Goal: Task Accomplishment & Management: Use online tool/utility

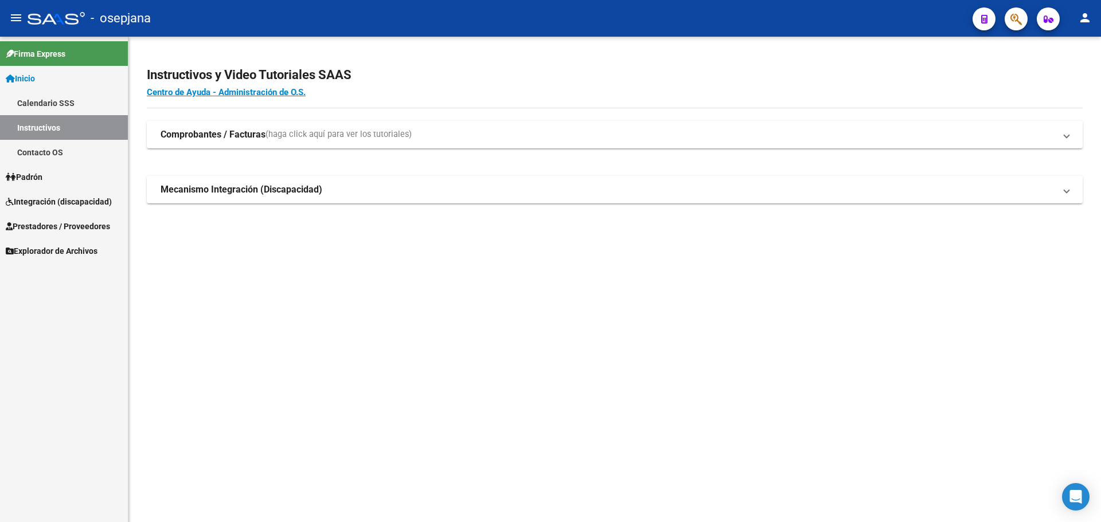
click at [36, 222] on span "Prestadores / Proveedores" at bounding box center [58, 226] width 104 height 13
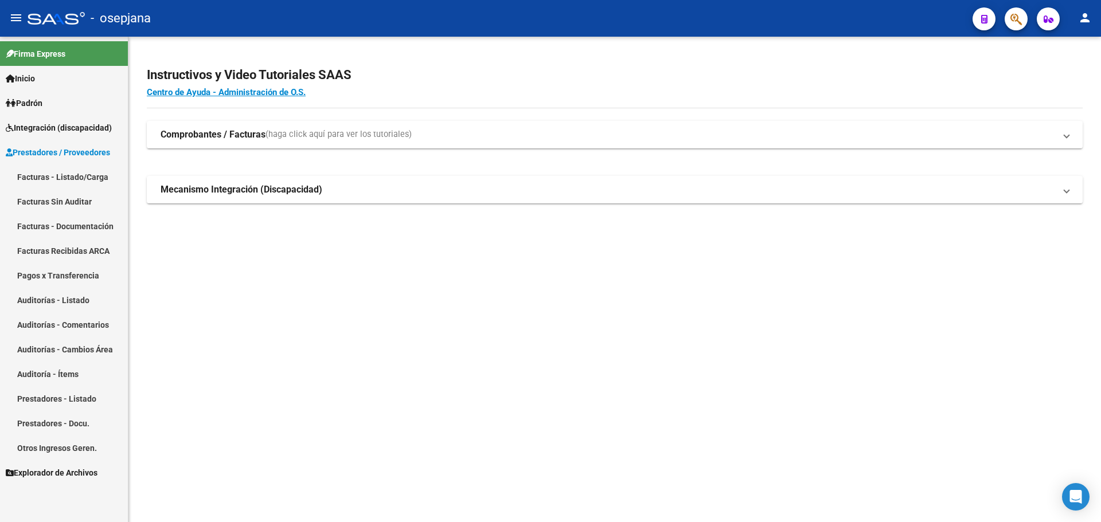
click at [44, 180] on link "Facturas - Listado/Carga" at bounding box center [64, 177] width 128 height 25
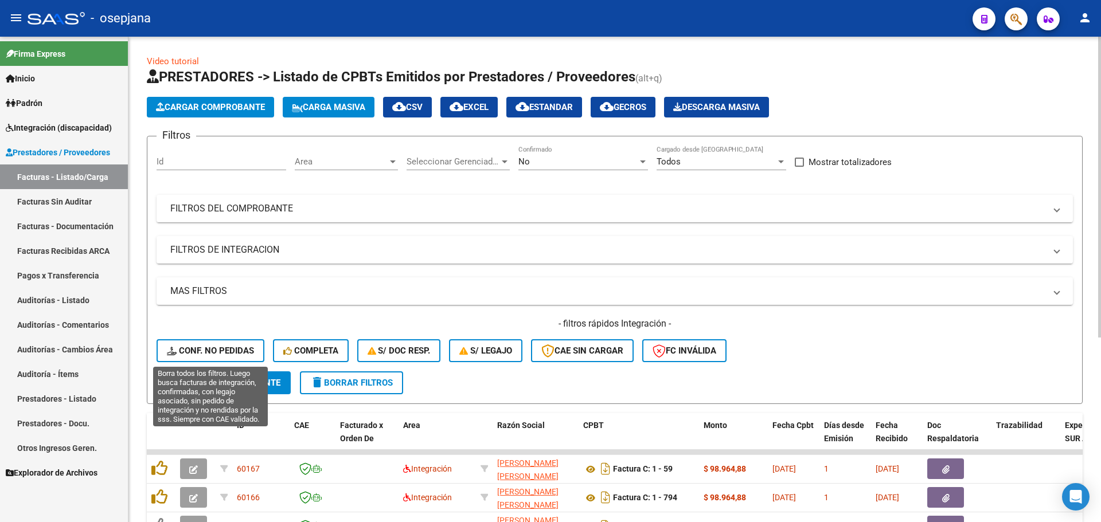
click at [204, 346] on span "Conf. no pedidas" at bounding box center [210, 351] width 87 height 10
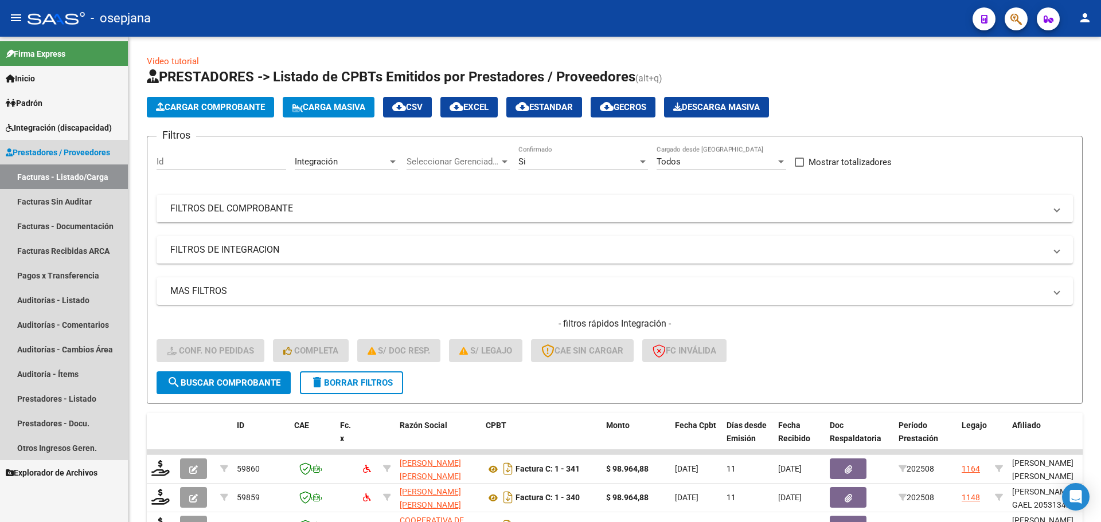
click at [58, 175] on link "Facturas - Listado/Carga" at bounding box center [64, 177] width 128 height 25
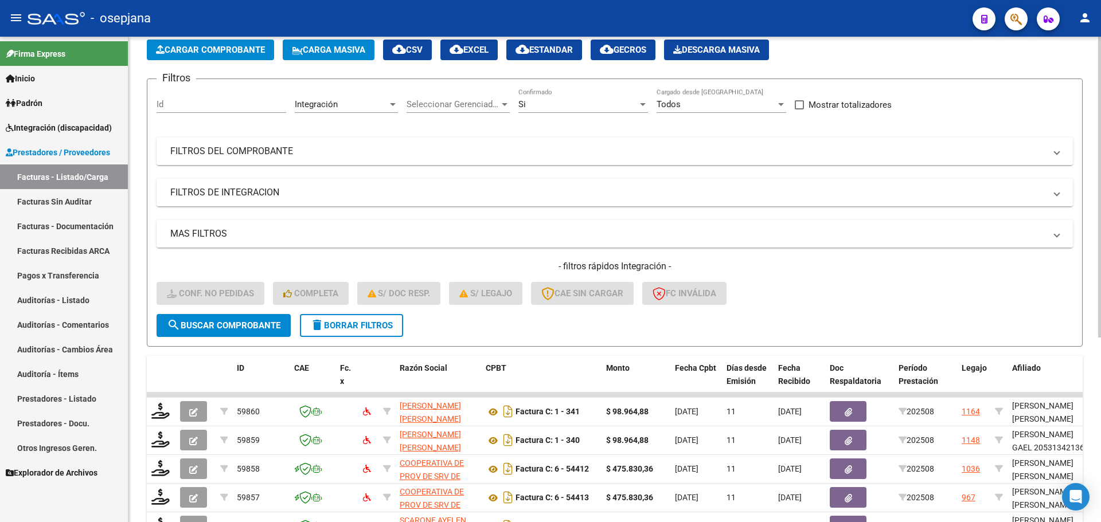
click at [363, 329] on span "delete Borrar Filtros" at bounding box center [351, 326] width 83 height 10
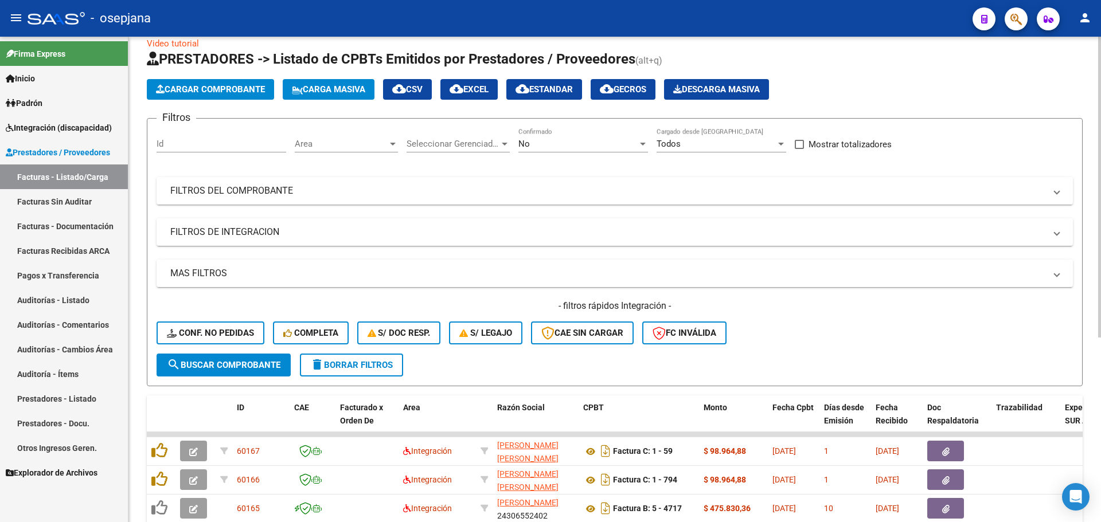
scroll to position [57, 0]
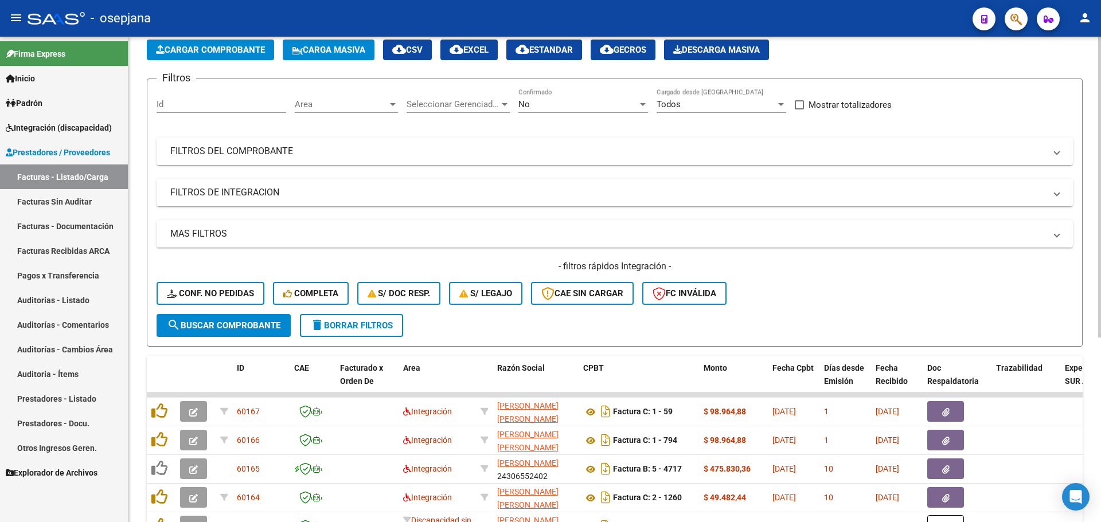
click at [316, 105] on span "Area" at bounding box center [341, 104] width 93 height 10
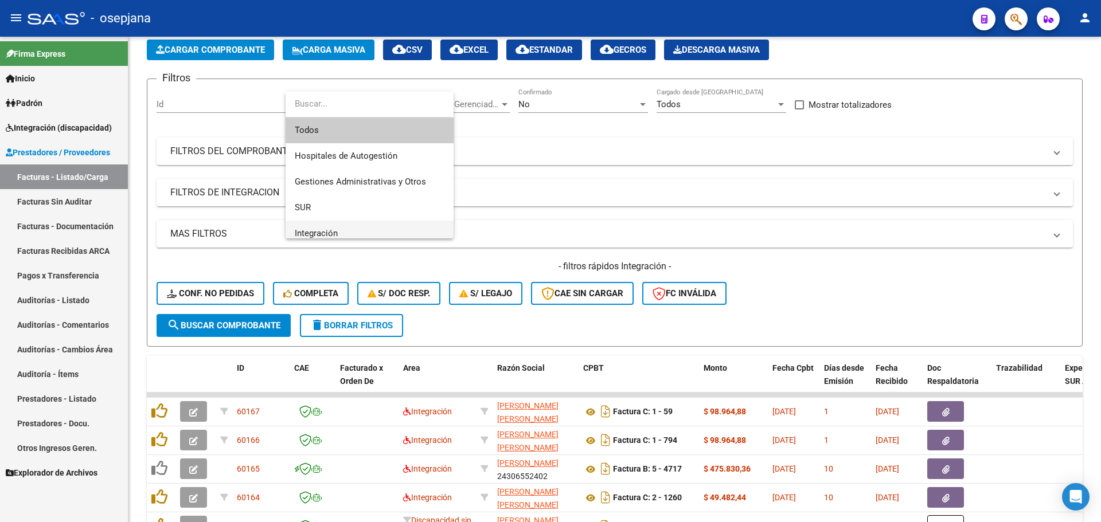
click at [338, 232] on span "Integración" at bounding box center [370, 234] width 150 height 26
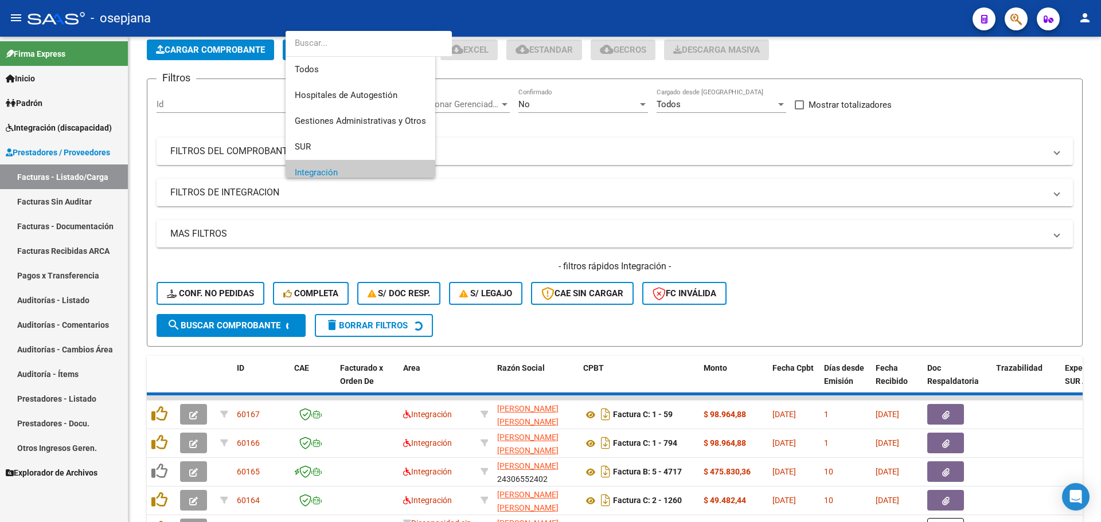
scroll to position [69, 0]
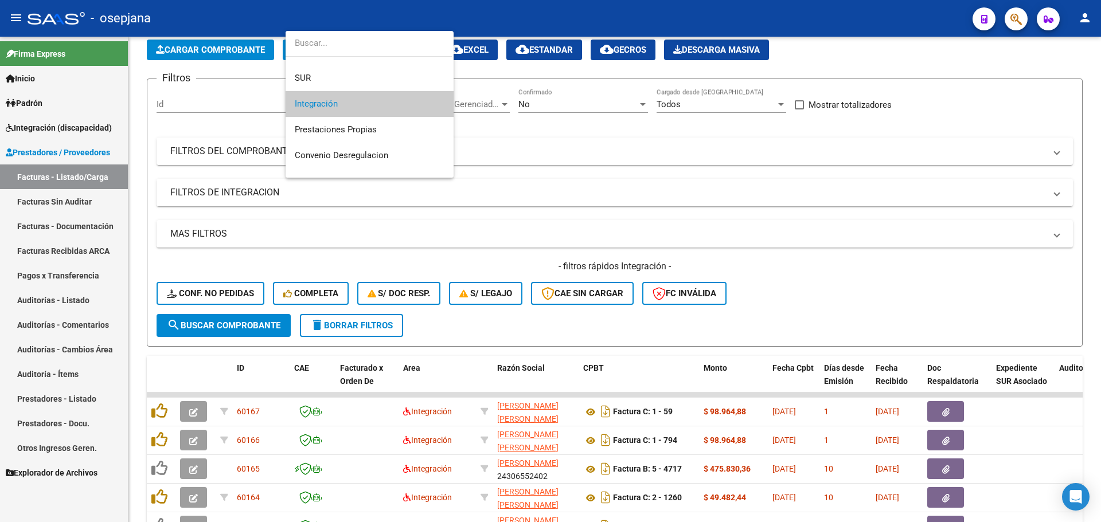
click at [374, 101] on span "Integración" at bounding box center [370, 104] width 150 height 26
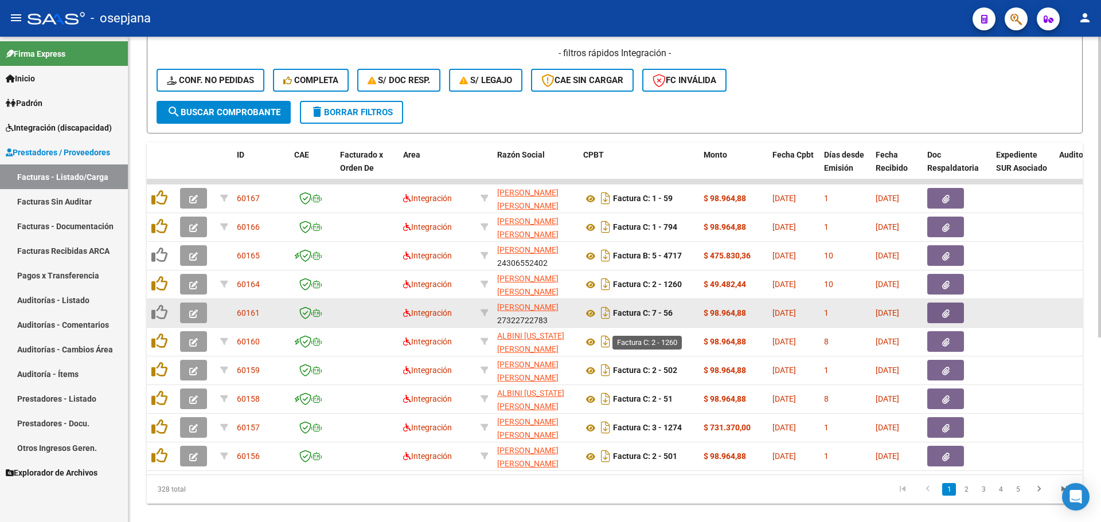
scroll to position [298, 0]
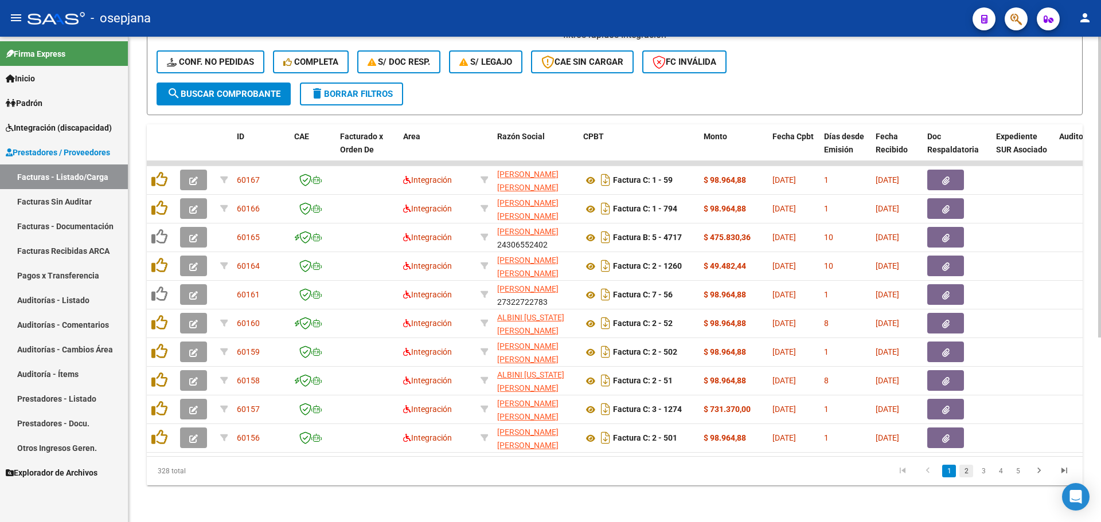
click at [965, 469] on link "2" at bounding box center [966, 471] width 14 height 13
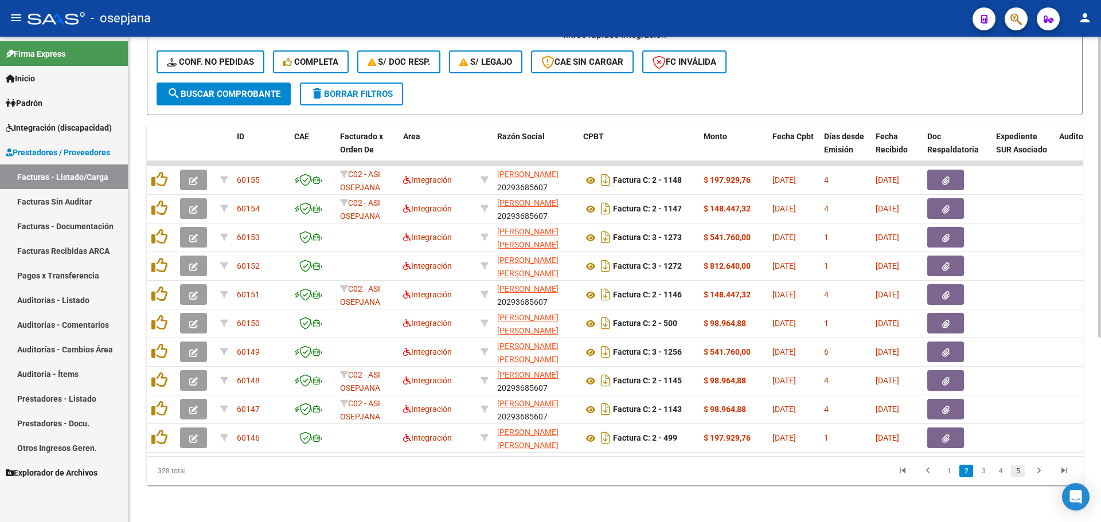
click at [1015, 472] on link "5" at bounding box center [1018, 471] width 14 height 13
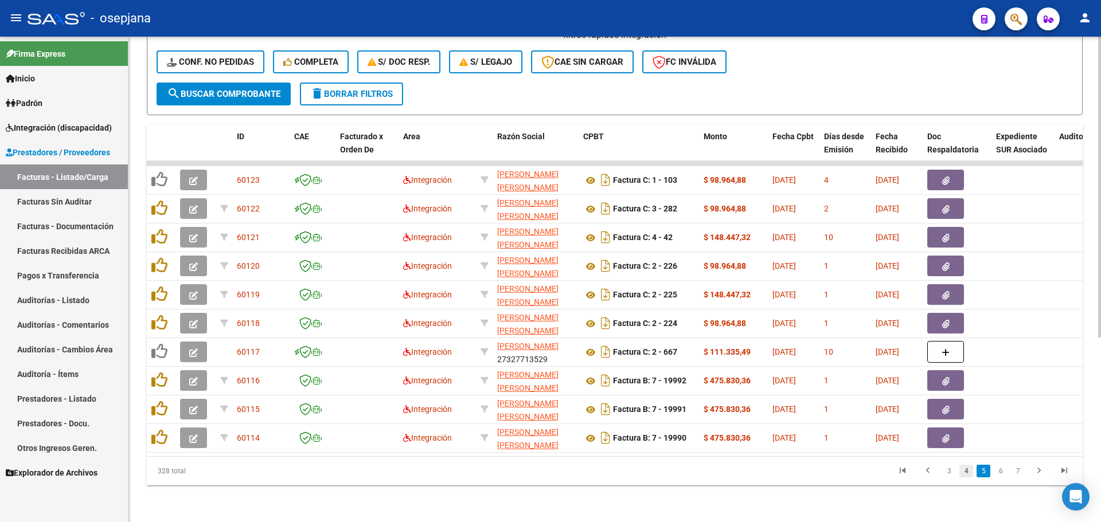
click at [968, 472] on link "4" at bounding box center [966, 471] width 14 height 13
click at [963, 474] on link "3" at bounding box center [966, 471] width 14 height 13
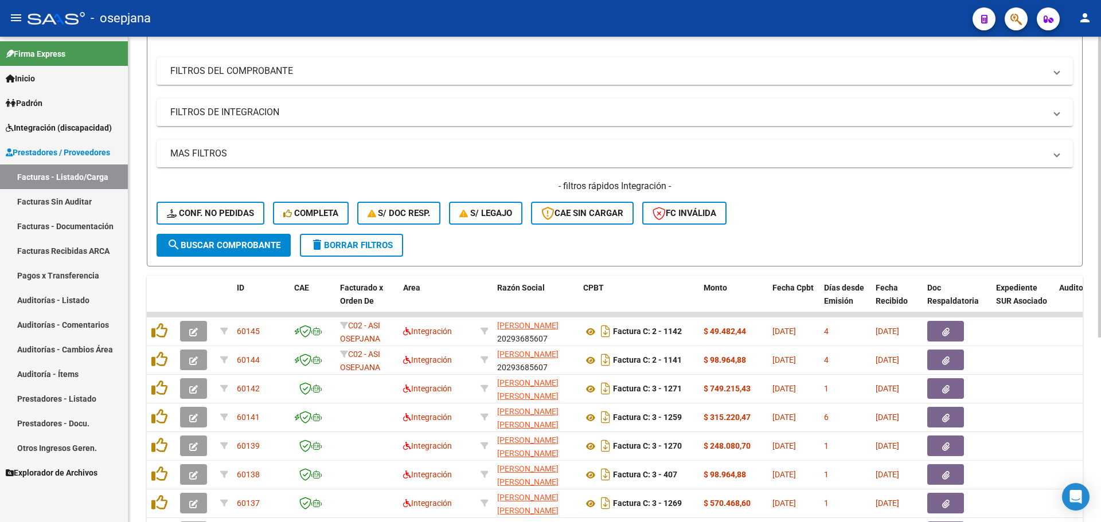
scroll to position [0, 0]
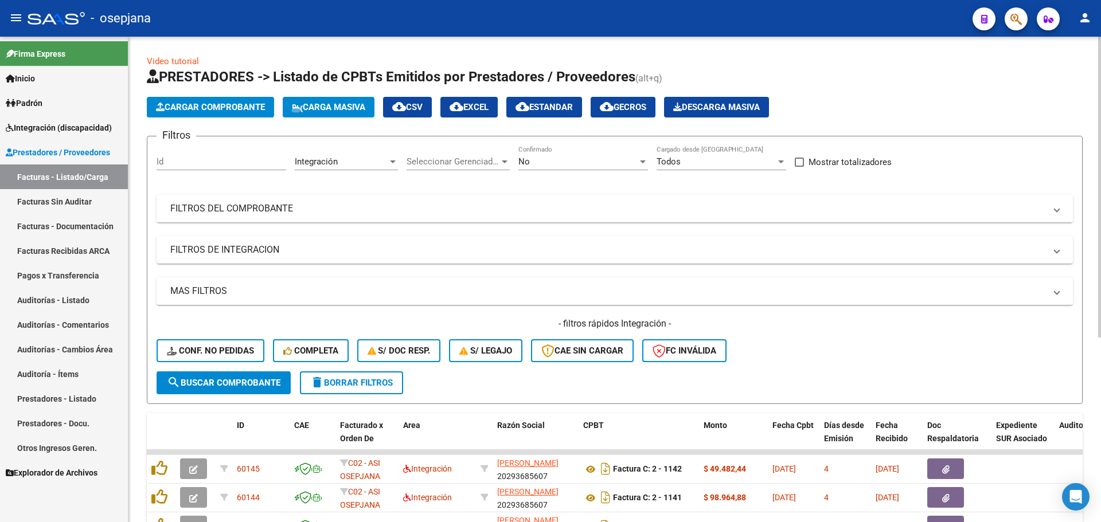
click at [251, 201] on mat-expansion-panel-header "FILTROS DEL COMPROBANTE" at bounding box center [615, 209] width 916 height 28
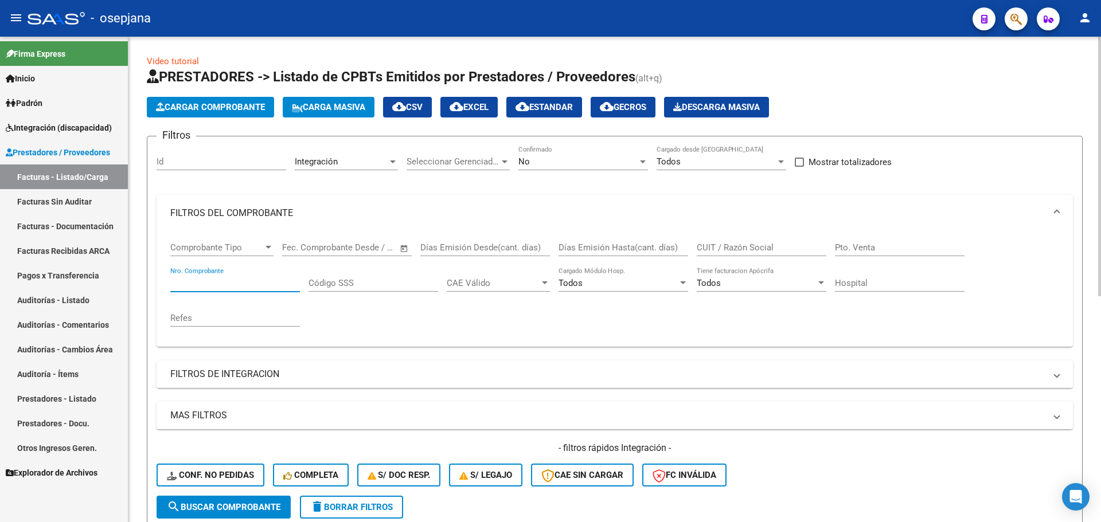
click at [189, 280] on input "Nro. Comprobante" at bounding box center [235, 283] width 130 height 10
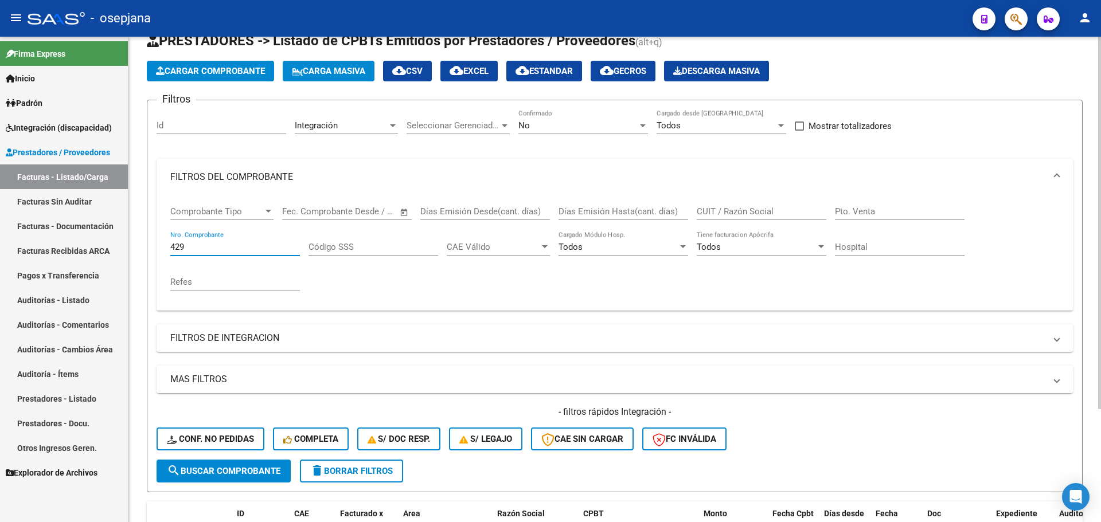
scroll to position [32, 0]
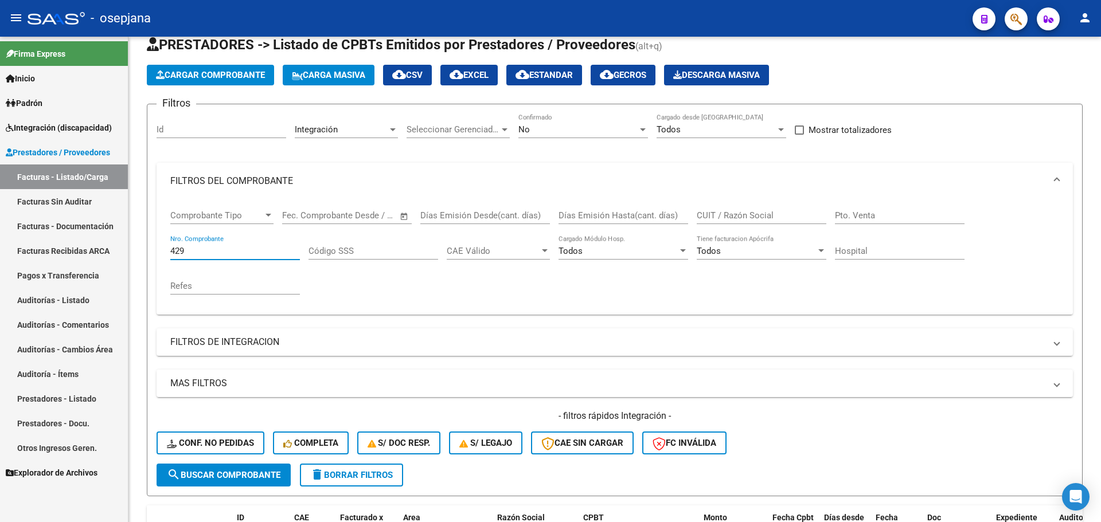
type input "429"
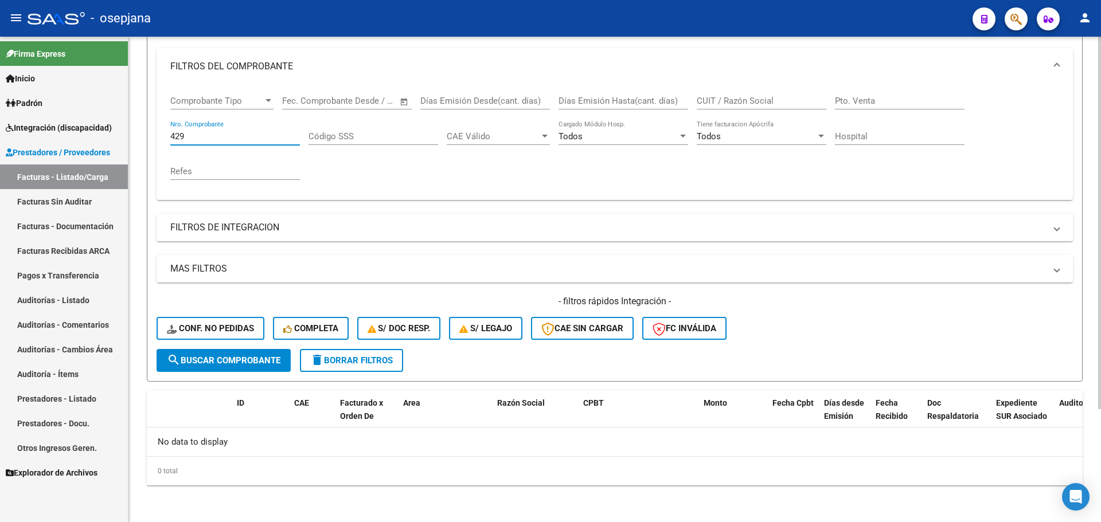
click at [345, 358] on span "delete Borrar Filtros" at bounding box center [351, 360] width 83 height 10
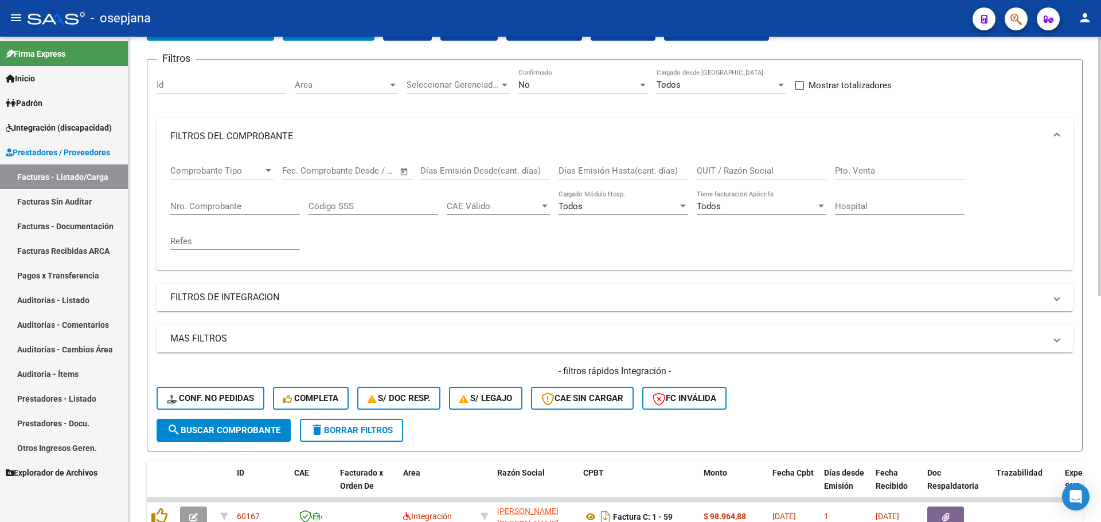
scroll to position [0, 0]
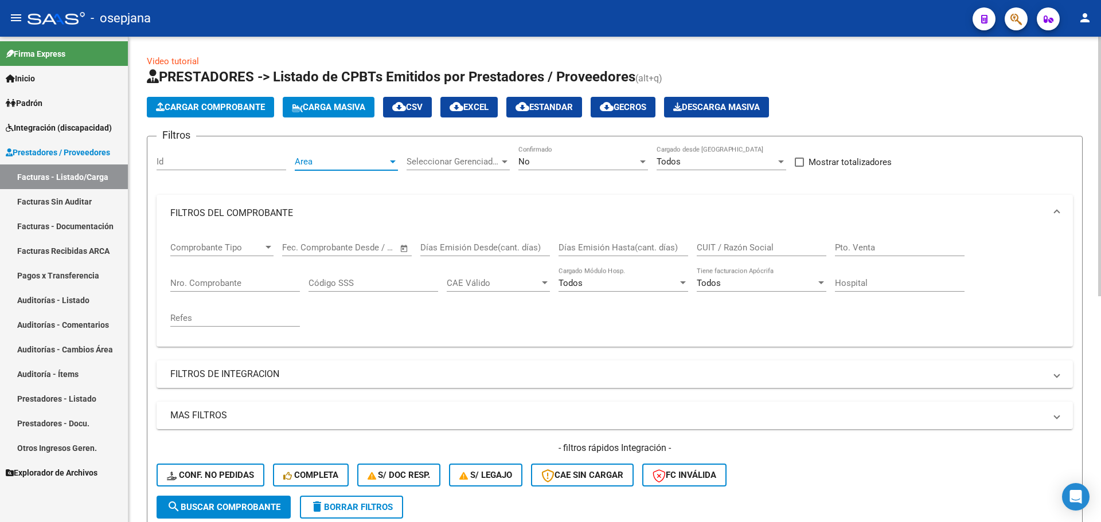
click at [355, 160] on span "Area" at bounding box center [341, 162] width 93 height 10
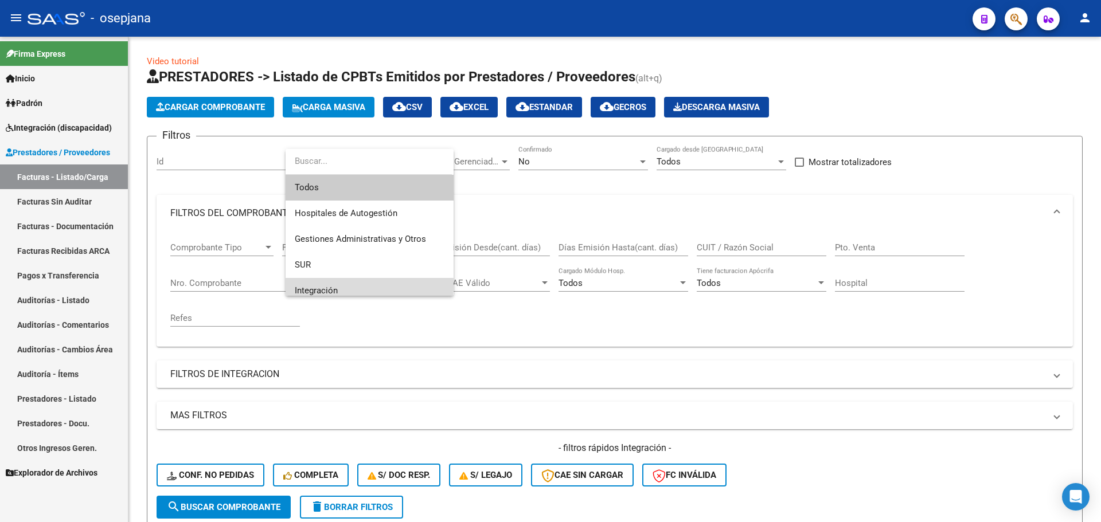
click at [340, 284] on span "Integración" at bounding box center [370, 291] width 150 height 26
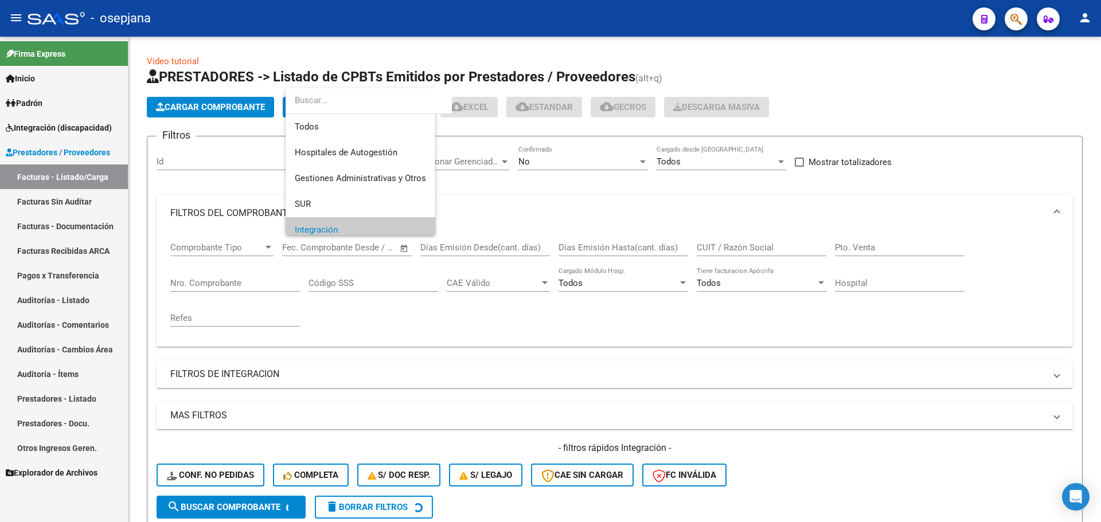
scroll to position [69, 0]
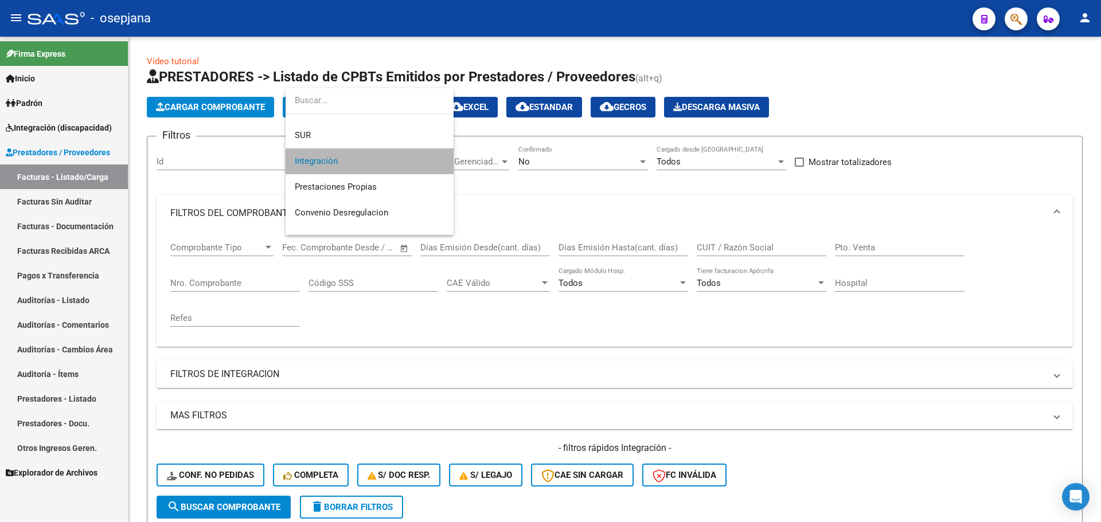
click at [418, 151] on span "Integración" at bounding box center [370, 161] width 150 height 26
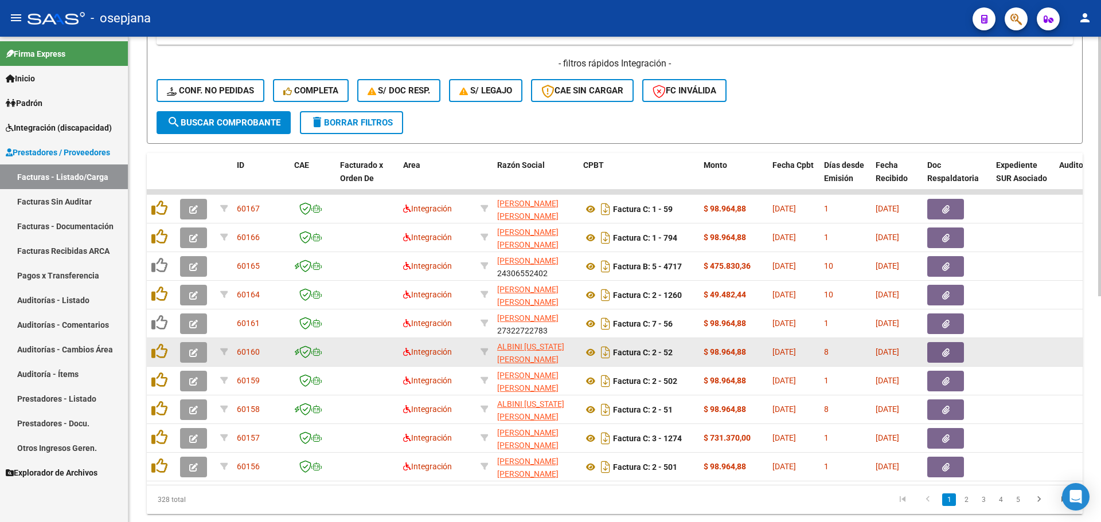
scroll to position [422, 0]
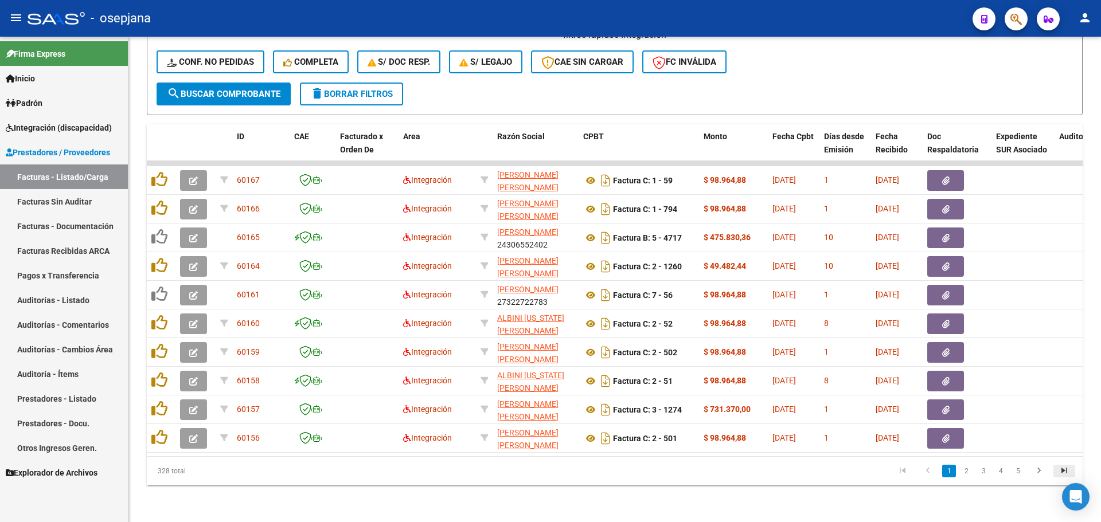
click at [1066, 472] on icon "go to last page" at bounding box center [1064, 473] width 15 height 14
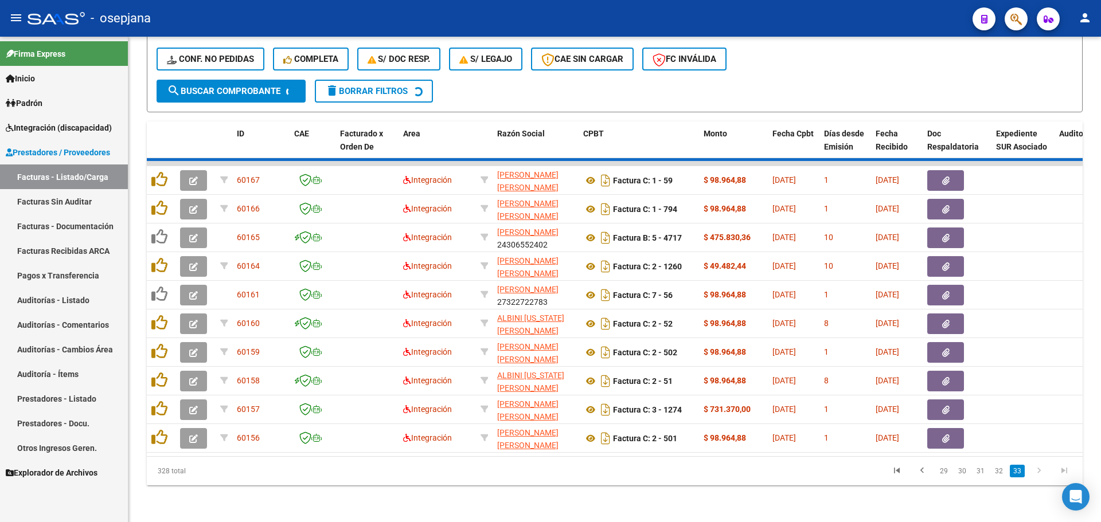
scroll to position [365, 0]
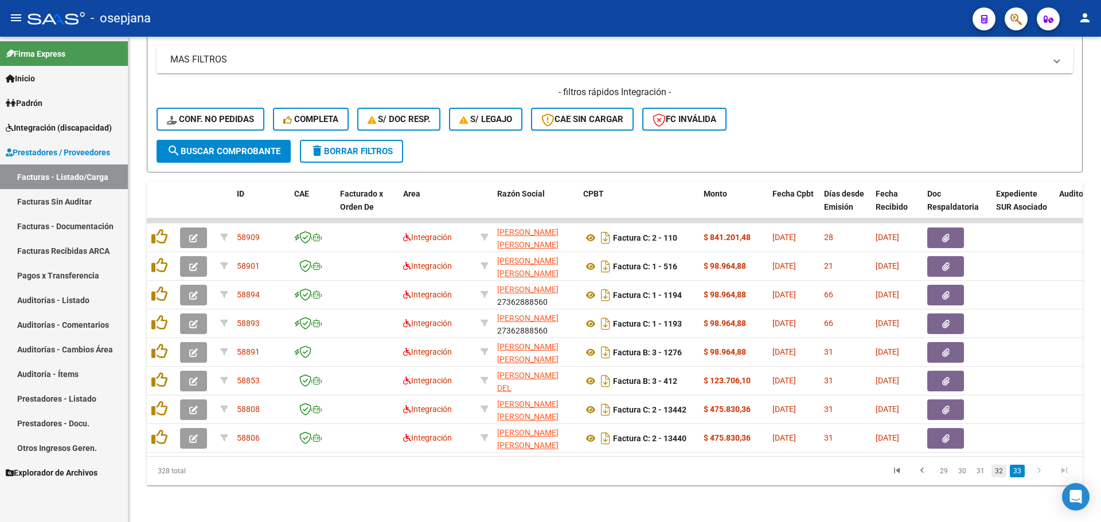
click at [994, 470] on link "32" at bounding box center [998, 471] width 15 height 13
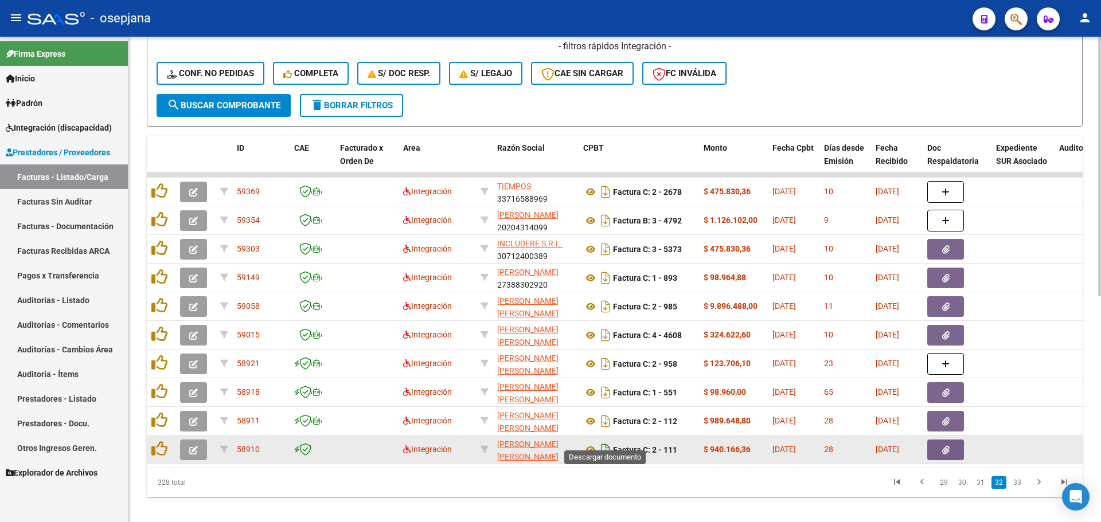
scroll to position [422, 0]
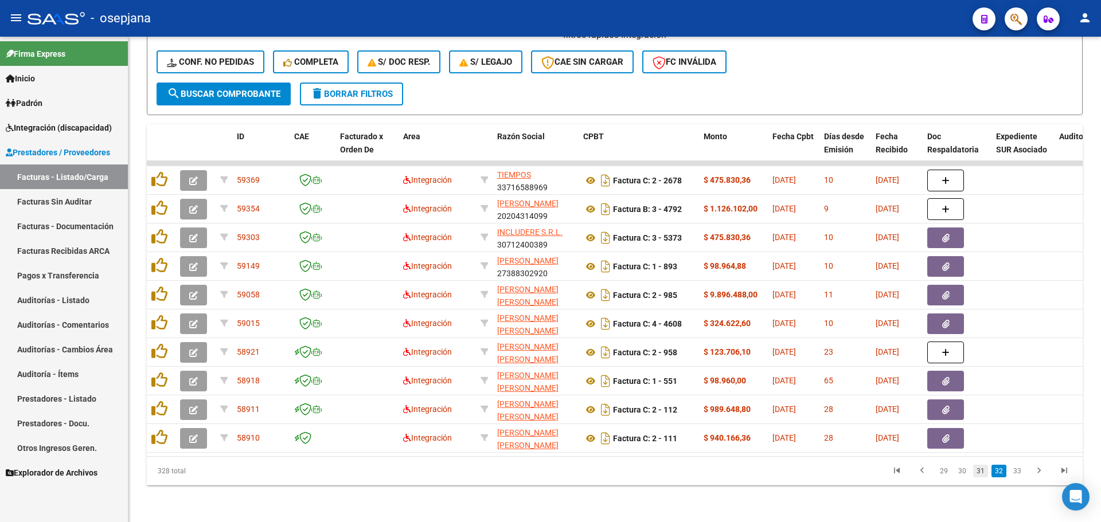
click at [982, 472] on link "31" at bounding box center [980, 471] width 15 height 13
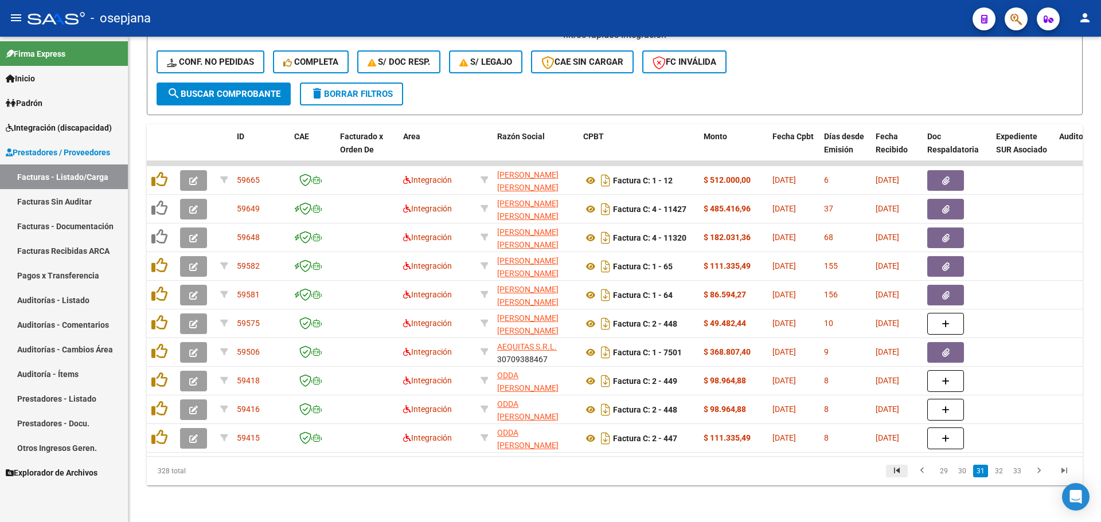
click at [902, 468] on icon "go to first page" at bounding box center [896, 473] width 15 height 14
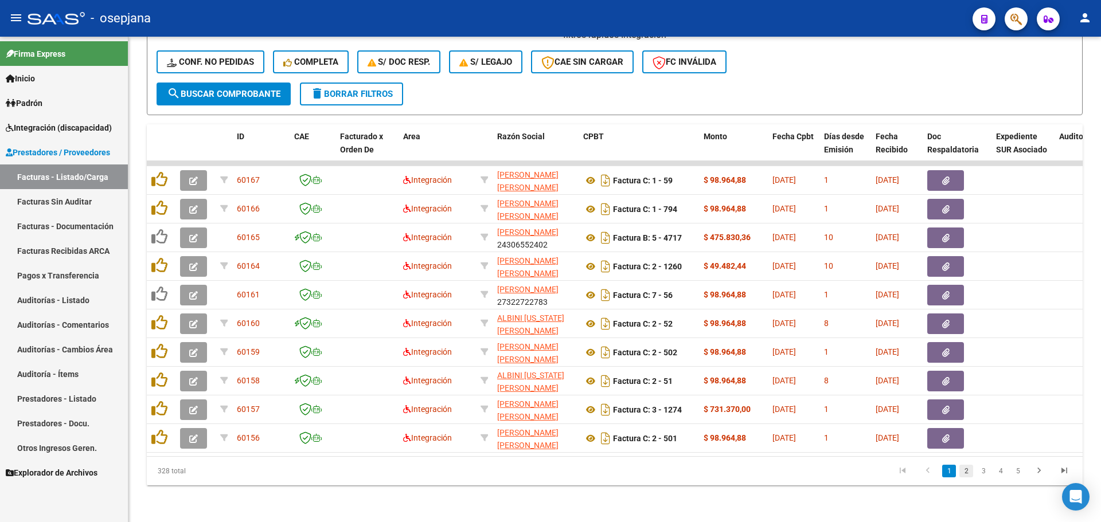
click at [966, 474] on link "2" at bounding box center [966, 471] width 14 height 13
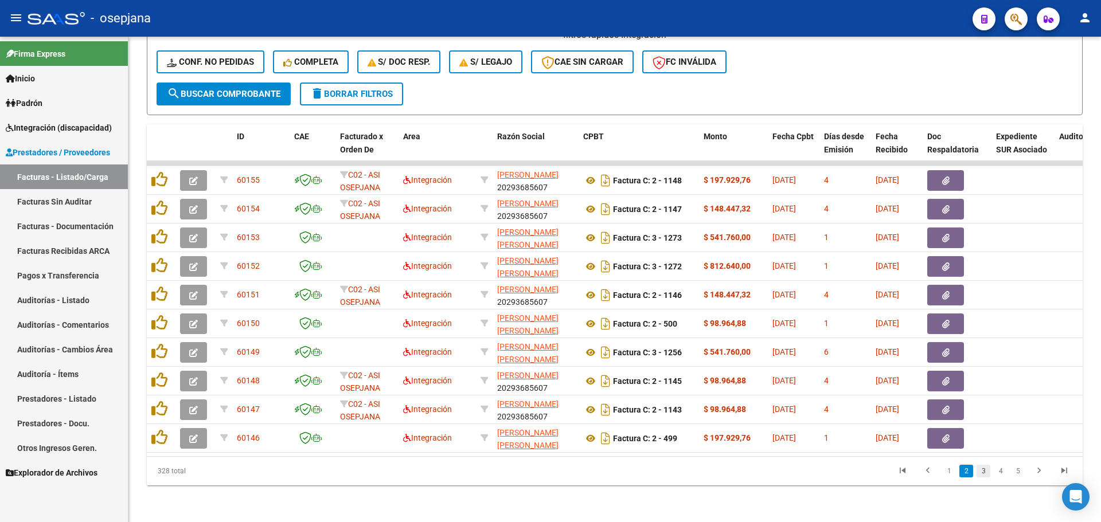
click at [983, 472] on link "3" at bounding box center [983, 471] width 14 height 13
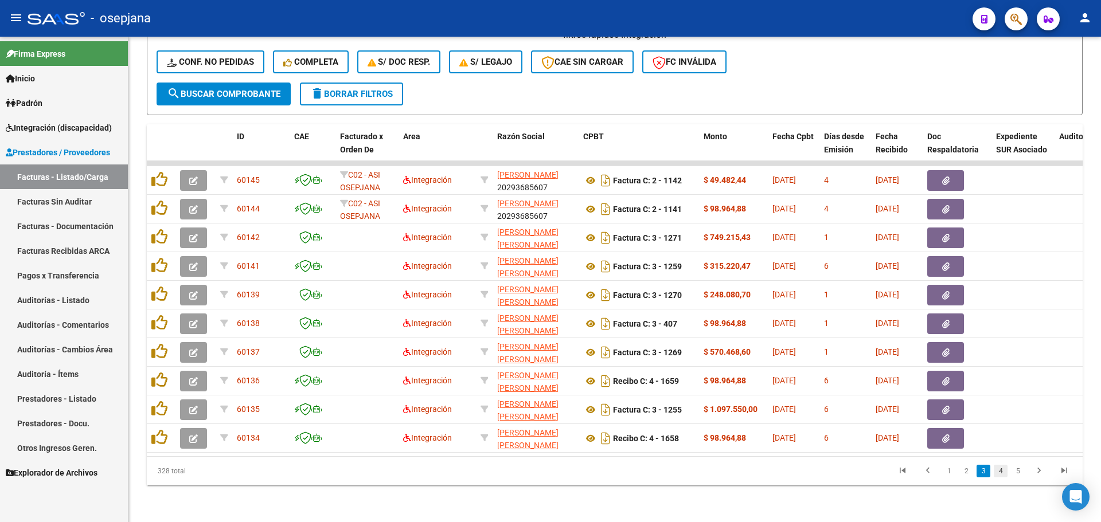
click at [1000, 472] on link "4" at bounding box center [1001, 471] width 14 height 13
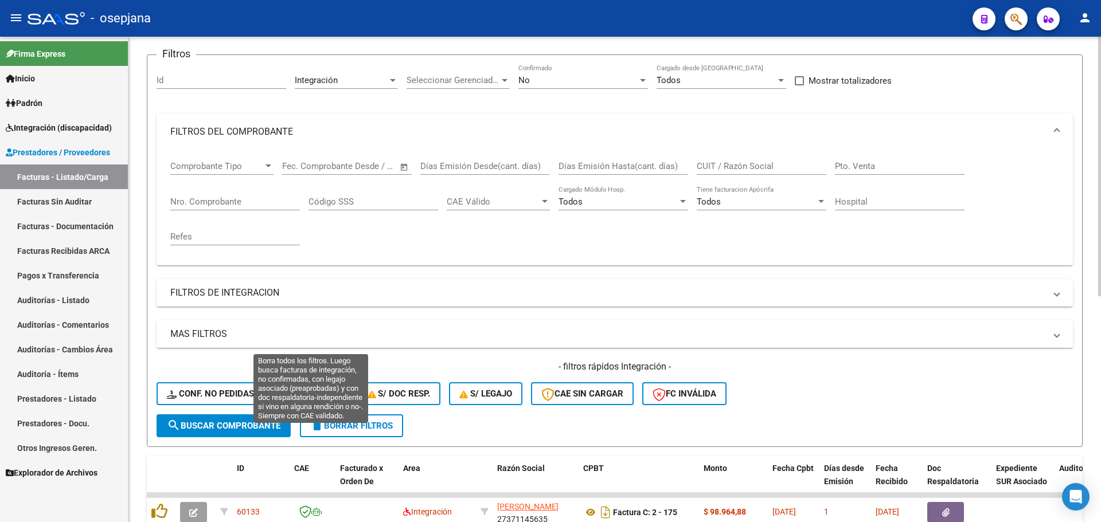
scroll to position [0, 0]
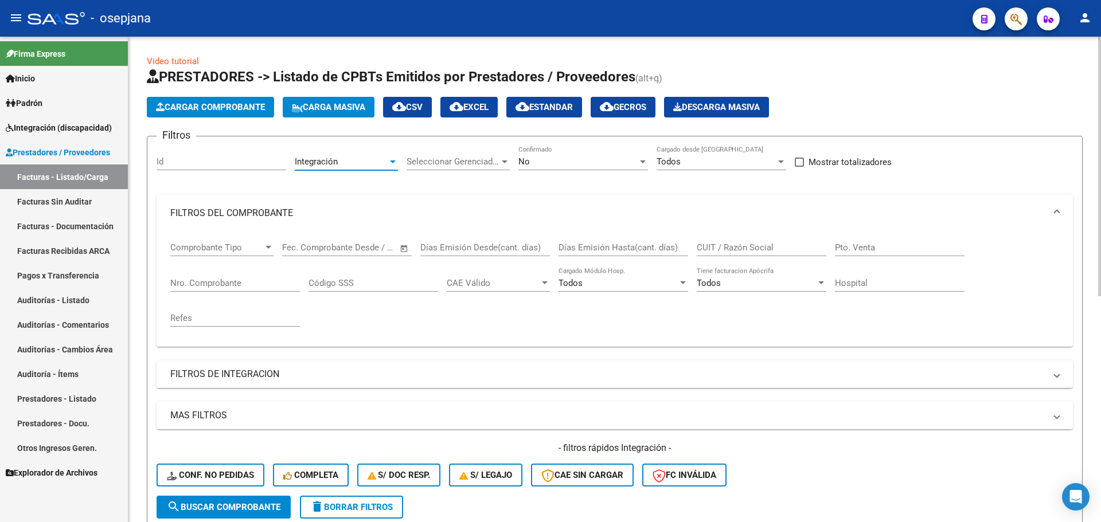
click at [340, 164] on div "Integración" at bounding box center [341, 162] width 93 height 10
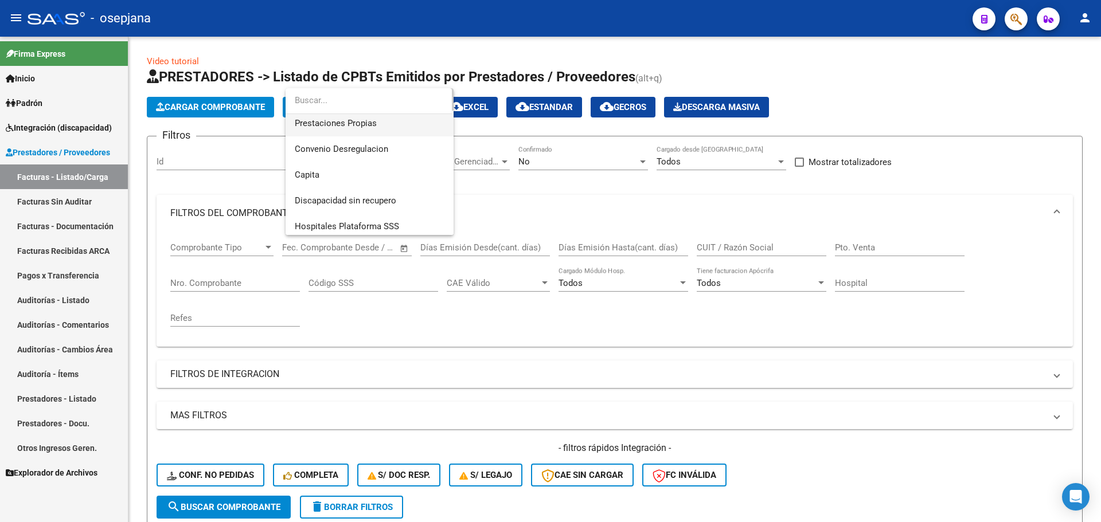
scroll to position [137, 0]
click at [343, 188] on span "Discapacidad sin recupero" at bounding box center [370, 196] width 150 height 26
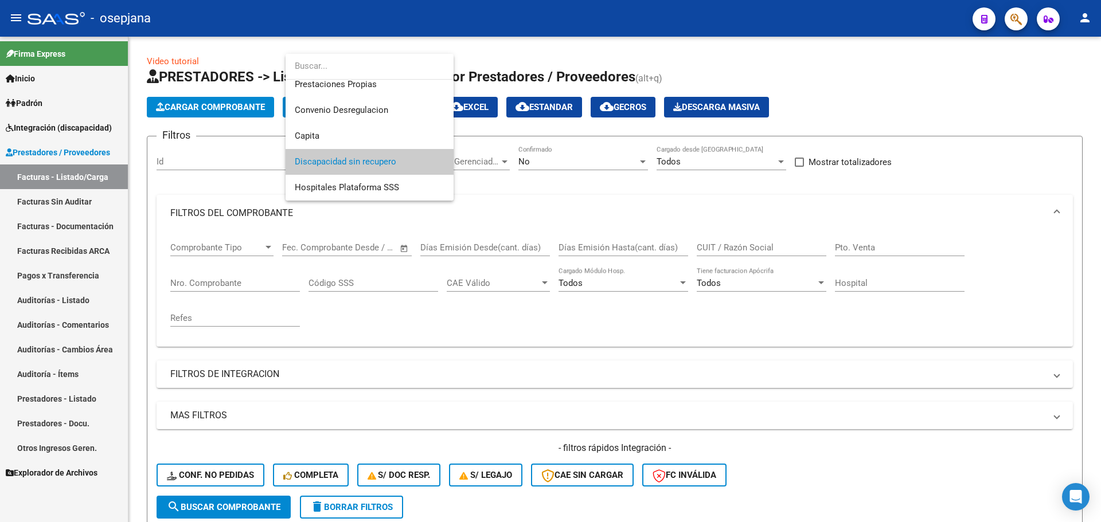
click at [405, 157] on span "Discapacidad sin recupero" at bounding box center [370, 162] width 150 height 26
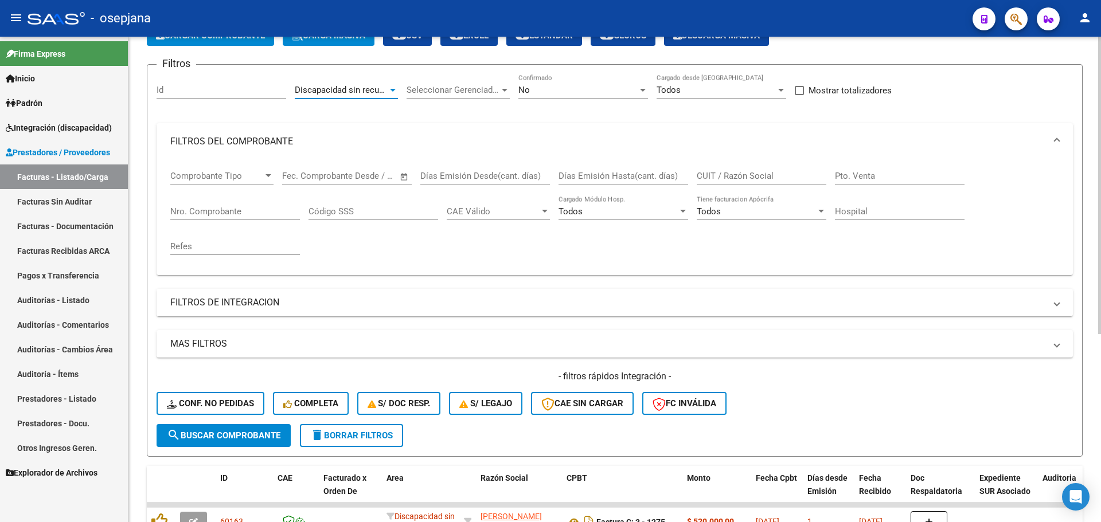
scroll to position [21, 0]
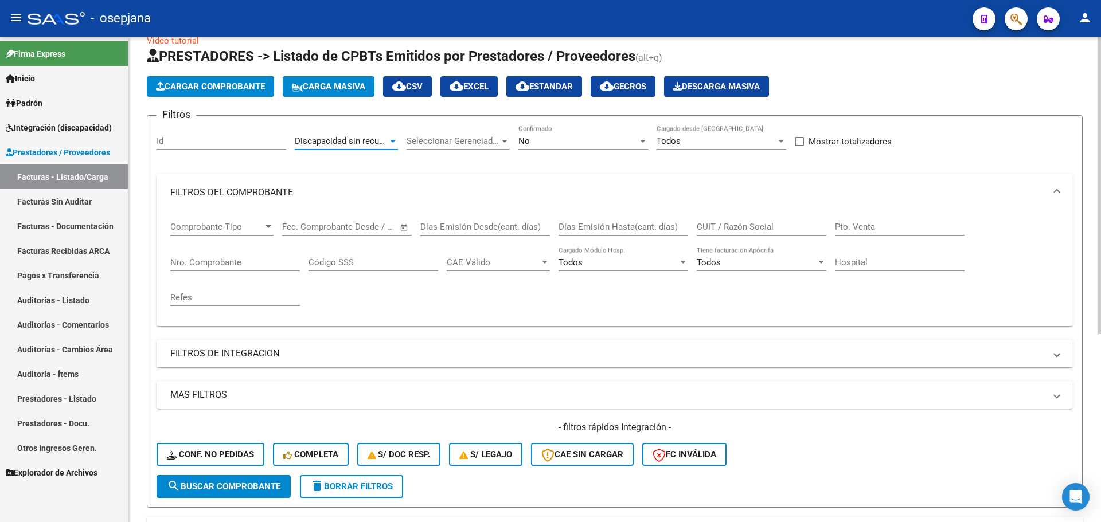
click at [391, 141] on div at bounding box center [393, 141] width 6 height 3
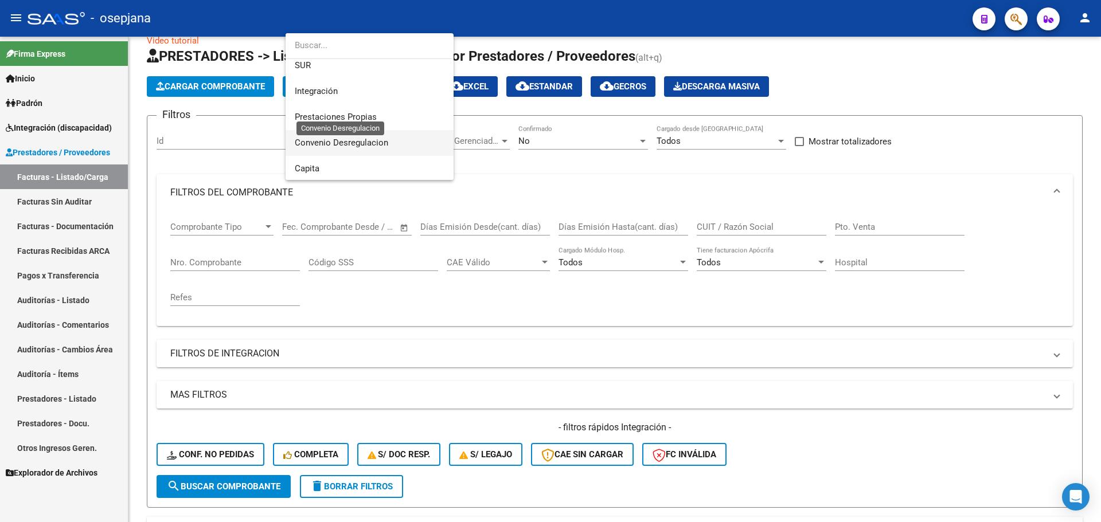
scroll to position [57, 0]
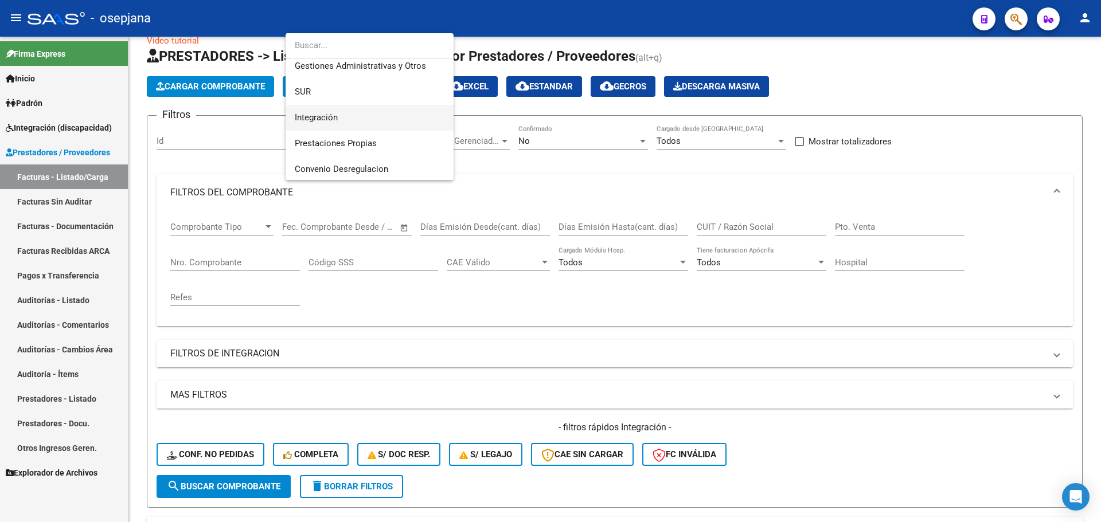
click at [376, 115] on span "Integración" at bounding box center [370, 118] width 150 height 26
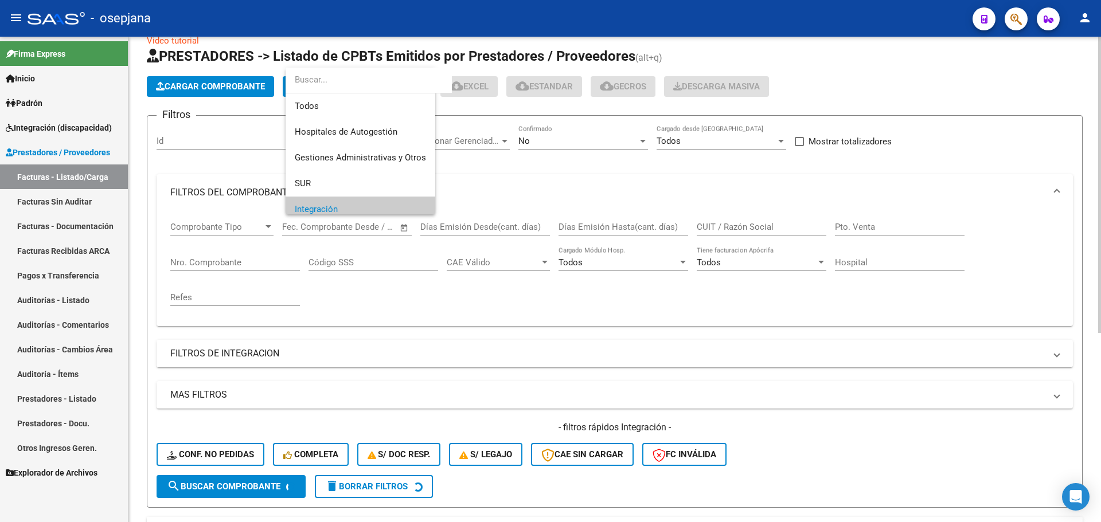
scroll to position [69, 0]
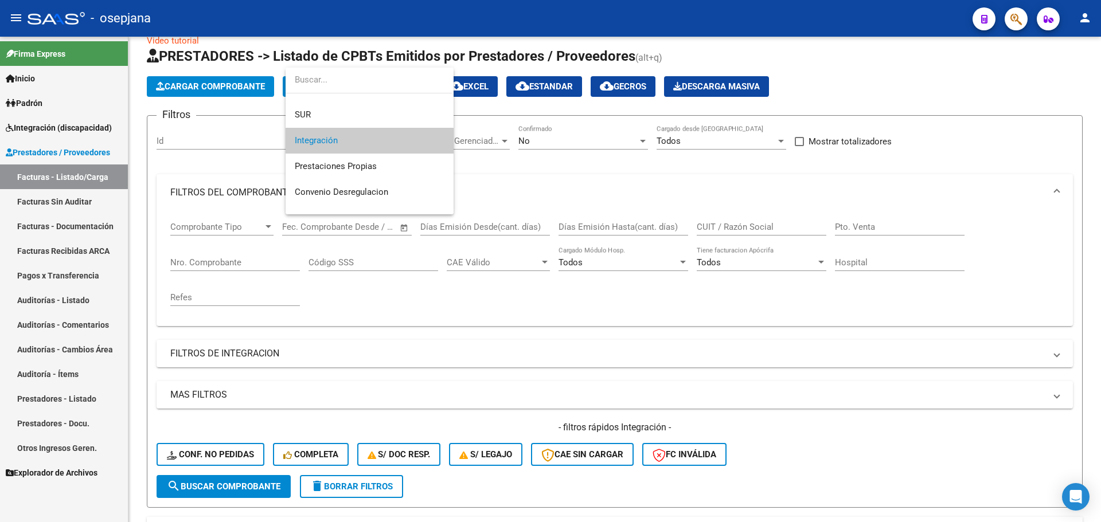
click at [377, 128] on span "Integración" at bounding box center [370, 141] width 150 height 26
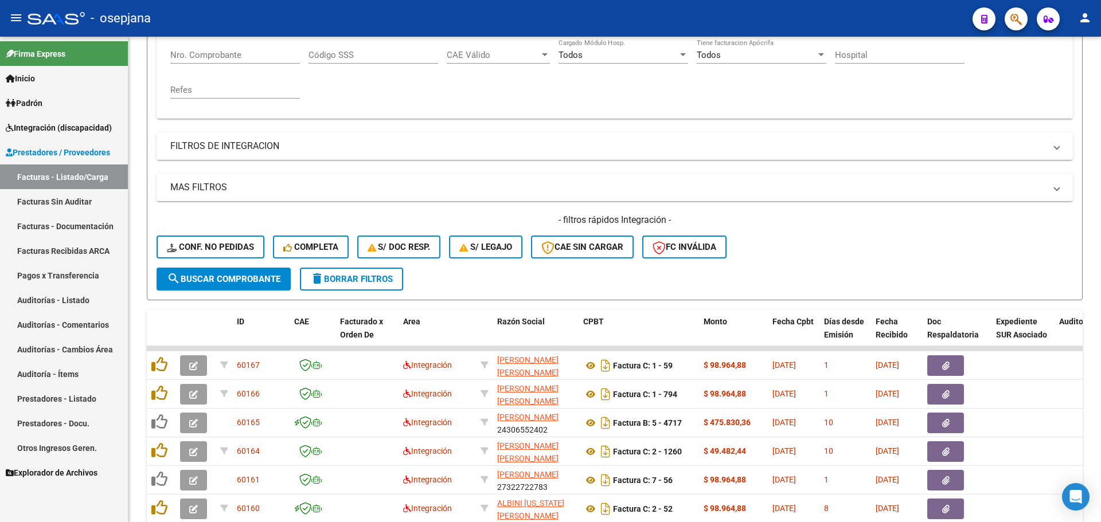
scroll to position [193, 0]
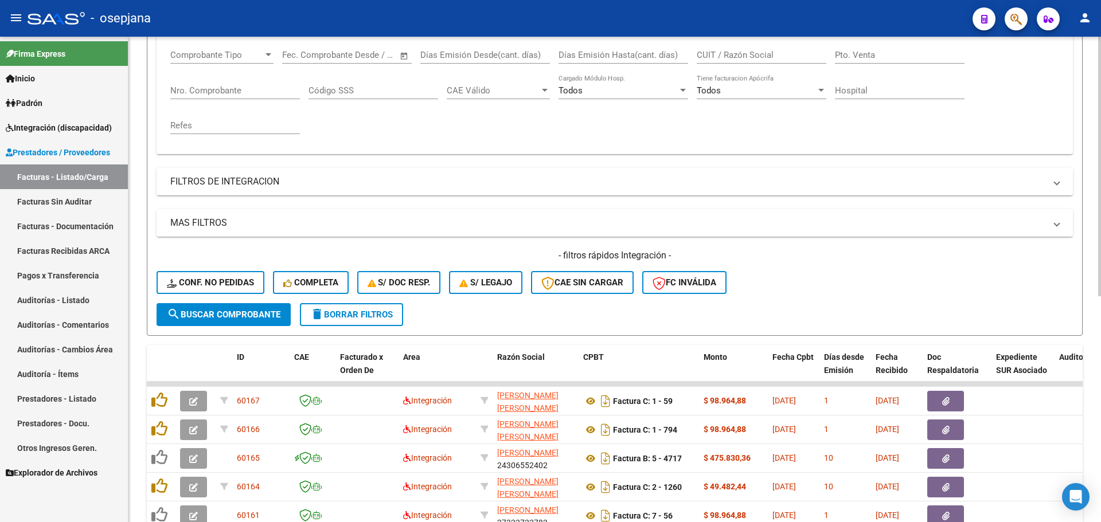
click at [242, 80] on div "Nro. Comprobante" at bounding box center [235, 87] width 130 height 25
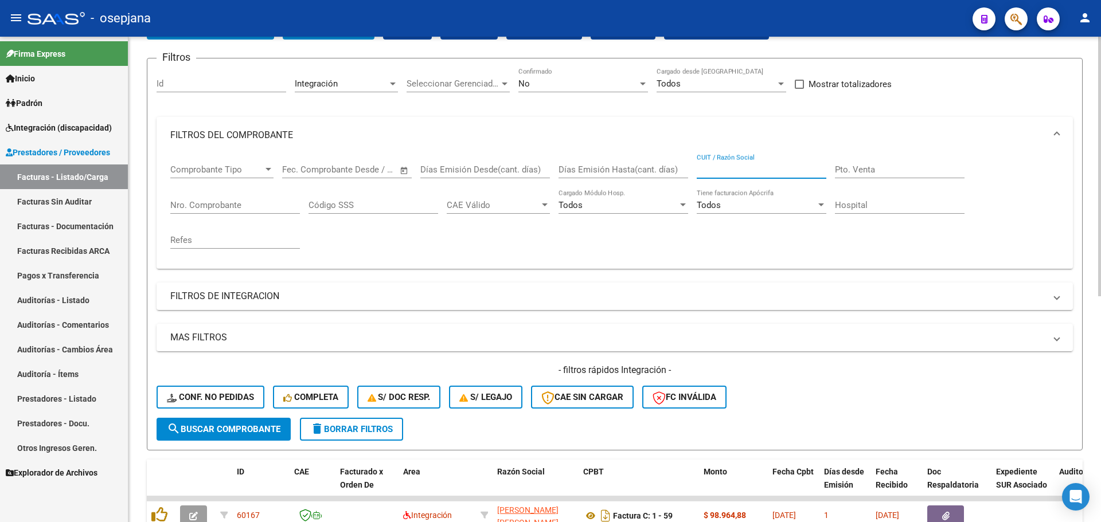
click at [740, 169] on input "CUIT / Razón Social" at bounding box center [762, 170] width 130 height 10
type input "27313379952"
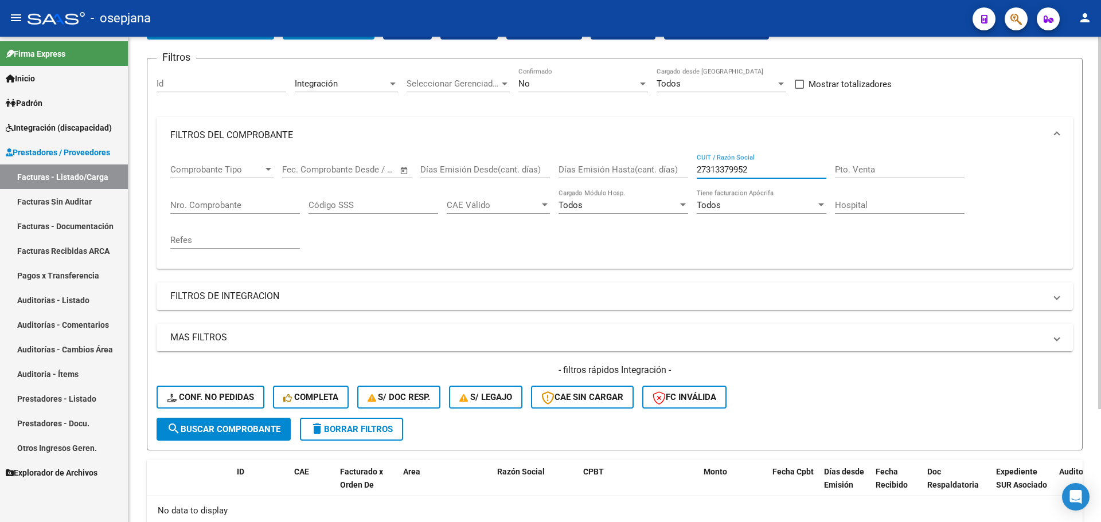
drag, startPoint x: 764, startPoint y: 169, endPoint x: 684, endPoint y: 169, distance: 79.7
click at [684, 169] on div "Comprobante Tipo Comprobante Tipo Fecha inicio – Fecha fin Fec. Comprobante Des…" at bounding box center [614, 207] width 889 height 106
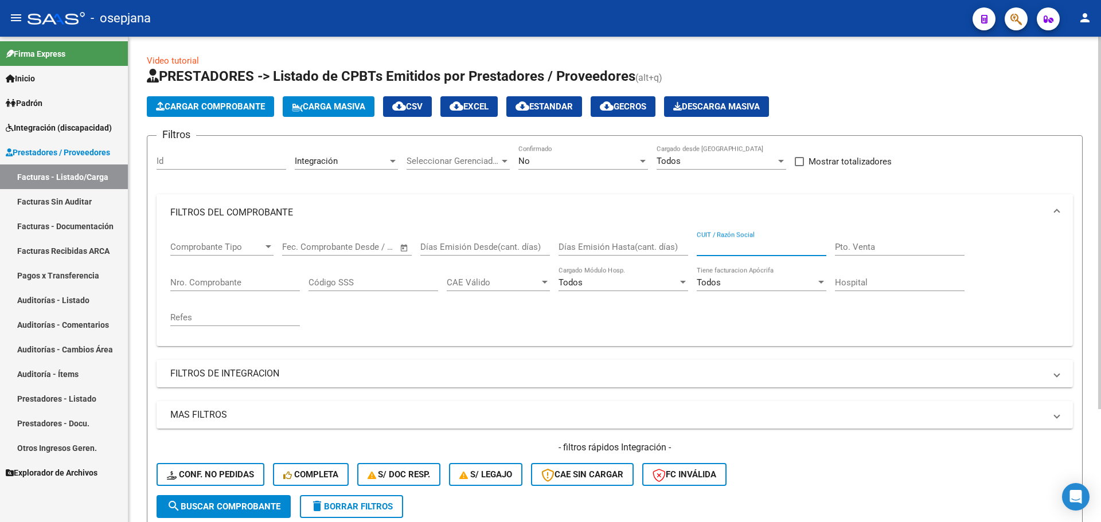
scroll to position [0, 0]
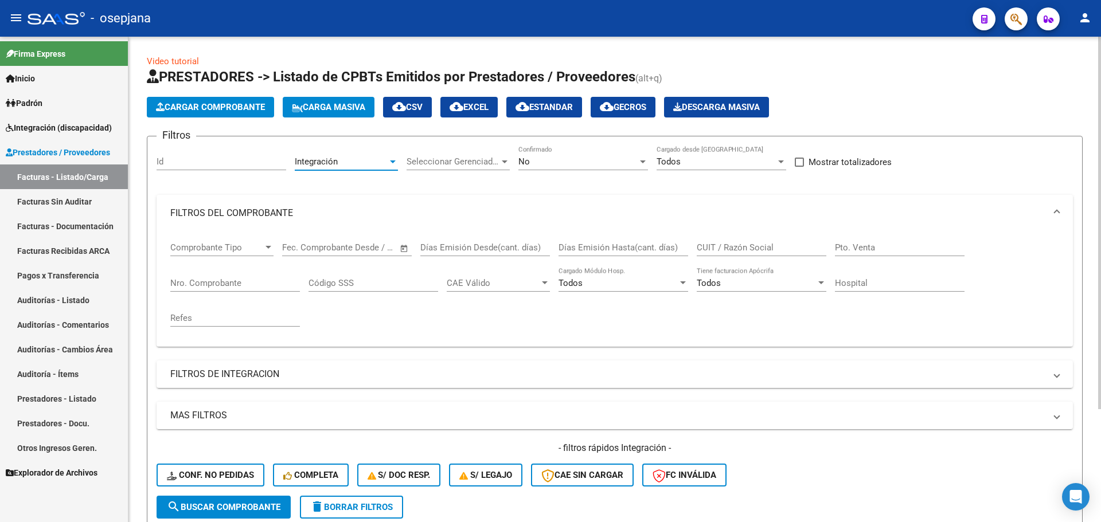
click at [338, 165] on div "Integración" at bounding box center [341, 162] width 93 height 10
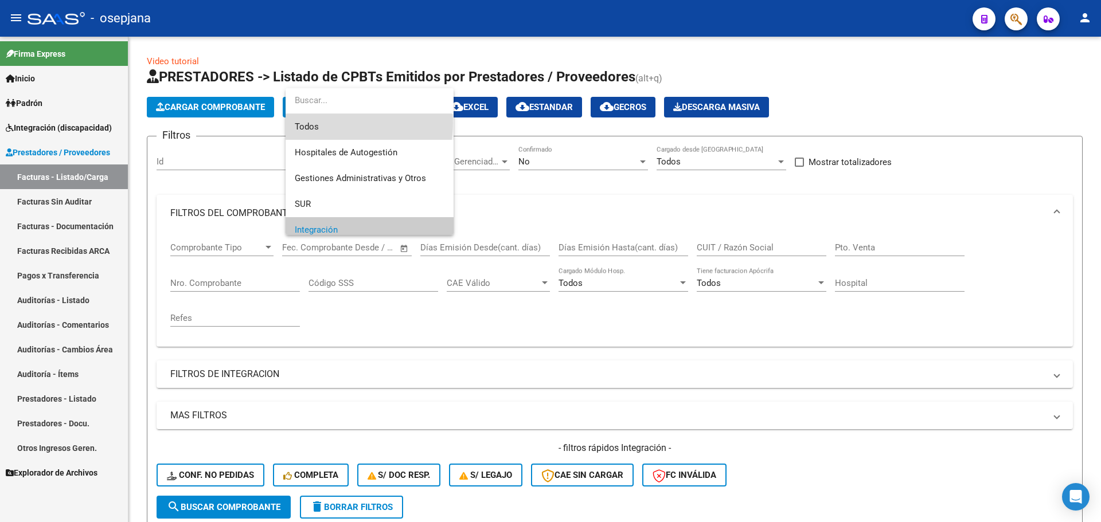
click at [329, 123] on span "Todos" at bounding box center [370, 127] width 150 height 26
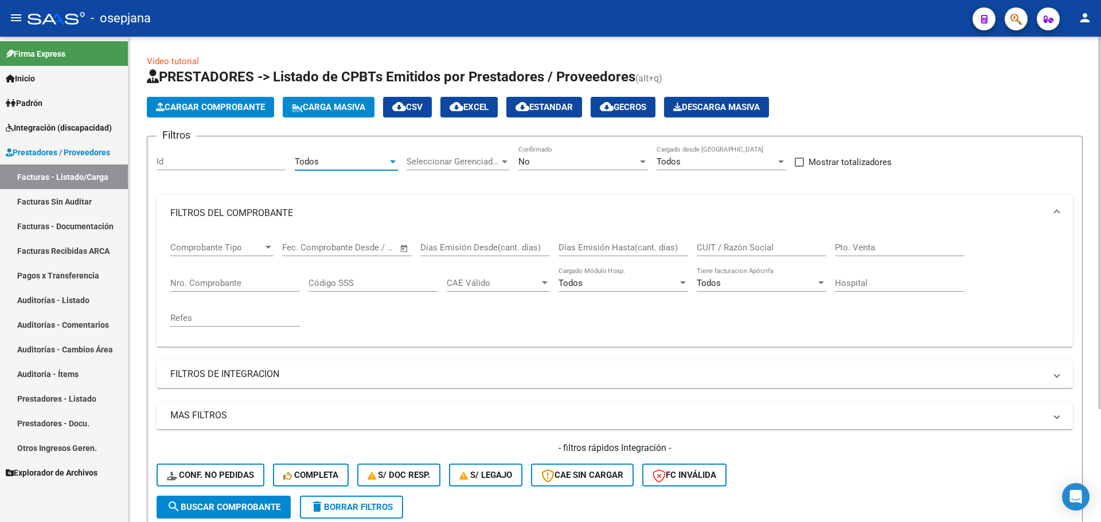
click at [535, 162] on div "No" at bounding box center [577, 162] width 119 height 10
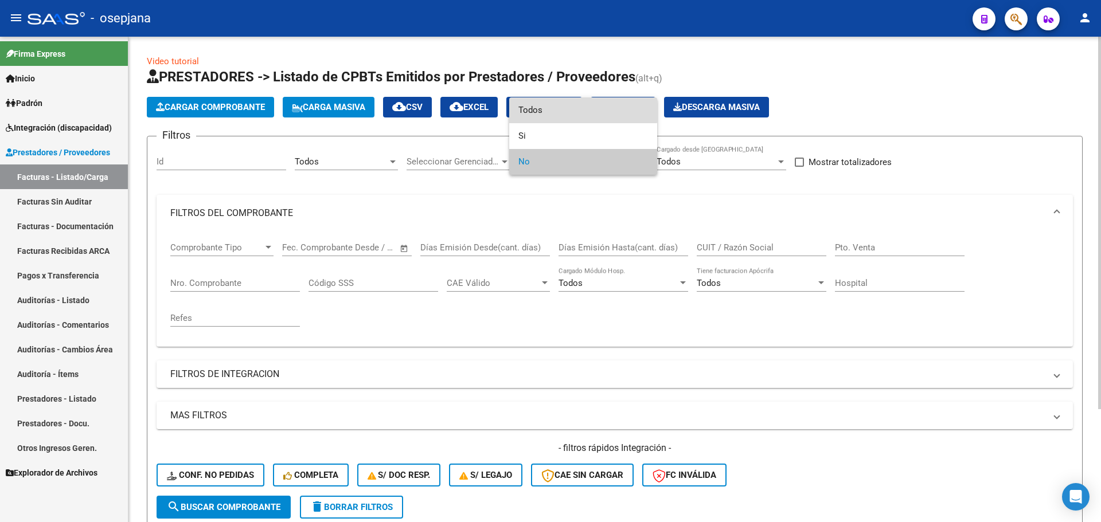
click at [555, 100] on span "Todos" at bounding box center [583, 110] width 130 height 26
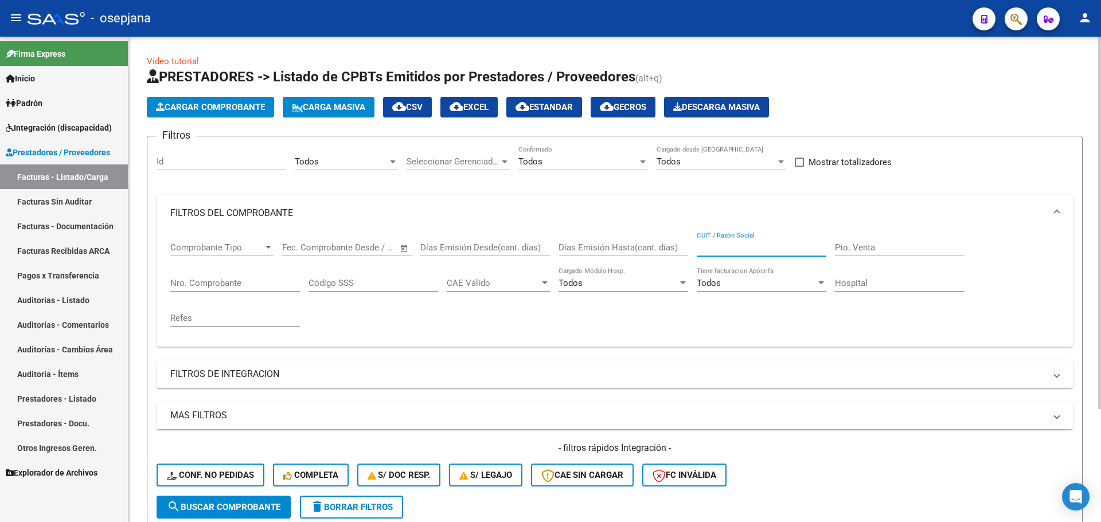
click at [723, 247] on input "CUIT / Razón Social" at bounding box center [762, 248] width 130 height 10
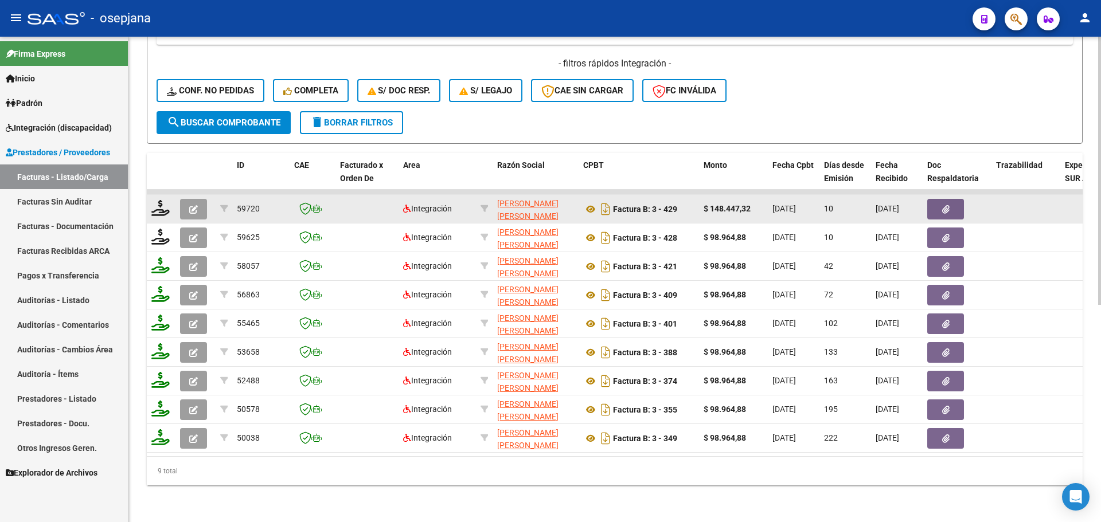
type input "27313379952"
click at [196, 205] on icon "button" at bounding box center [193, 209] width 9 height 9
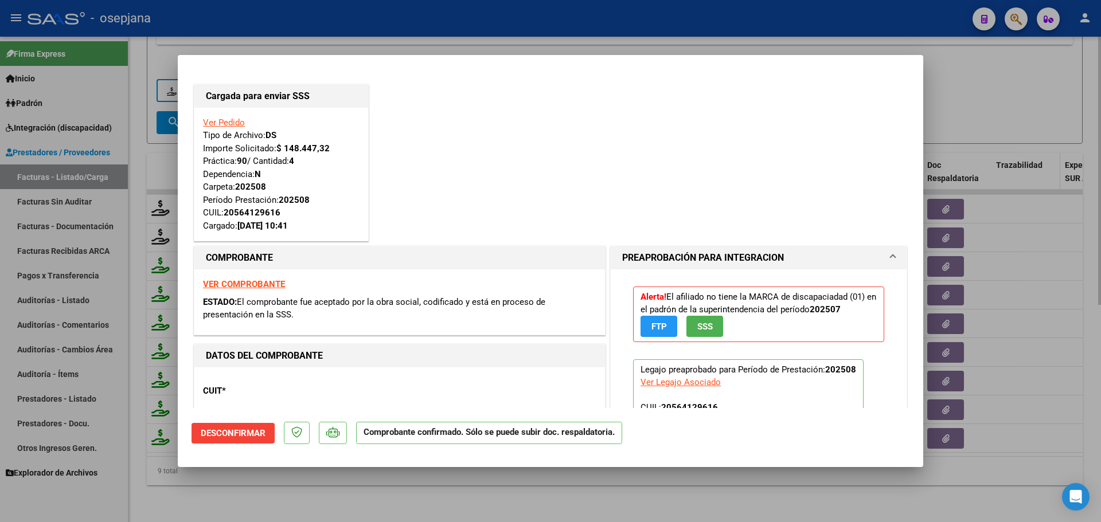
click at [994, 175] on div at bounding box center [550, 261] width 1101 height 522
type input "$ 0,00"
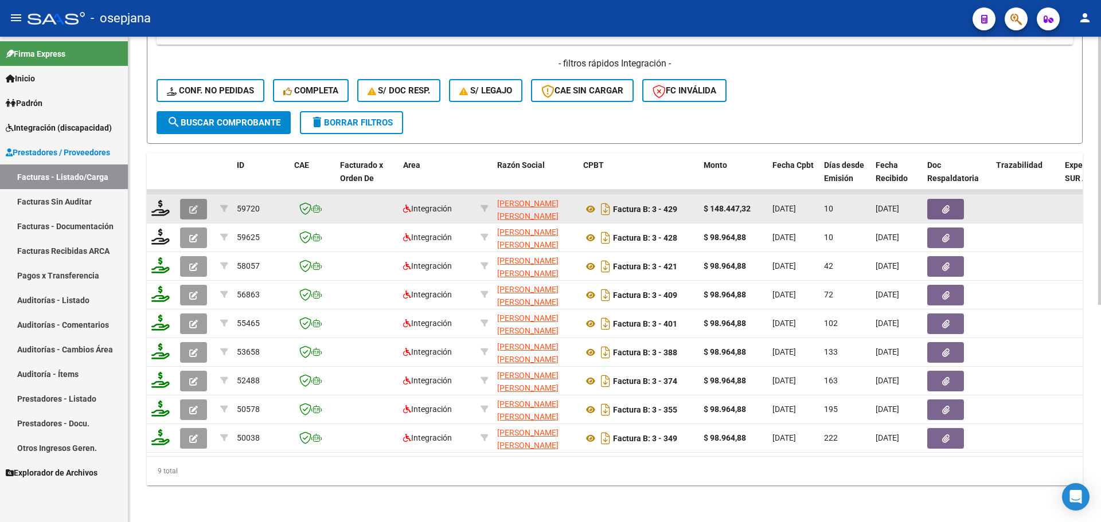
click at [198, 199] on button "button" at bounding box center [193, 209] width 27 height 21
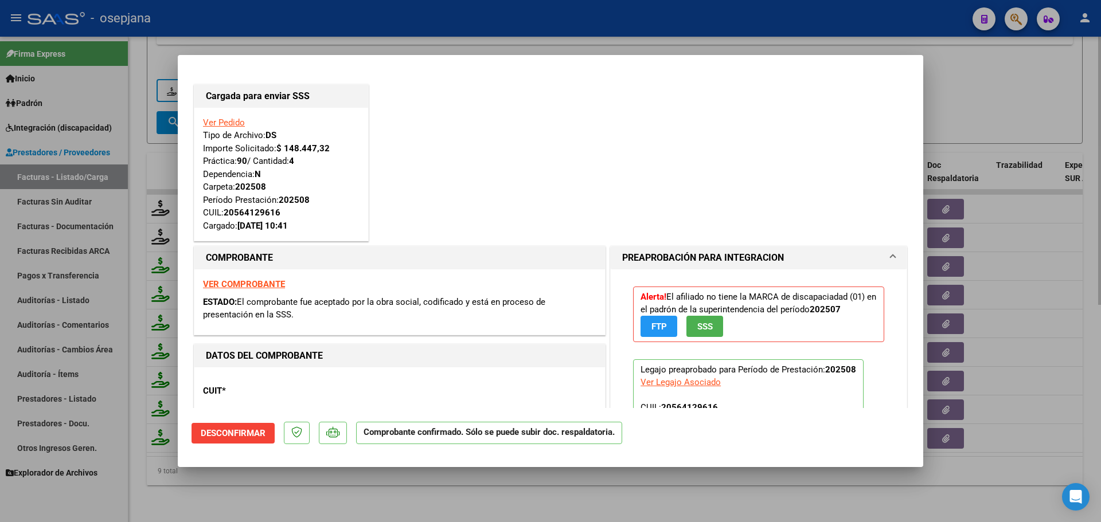
drag, startPoint x: 1001, startPoint y: 94, endPoint x: 992, endPoint y: 95, distance: 9.2
click at [1002, 95] on div at bounding box center [550, 261] width 1101 height 522
type input "$ 0,00"
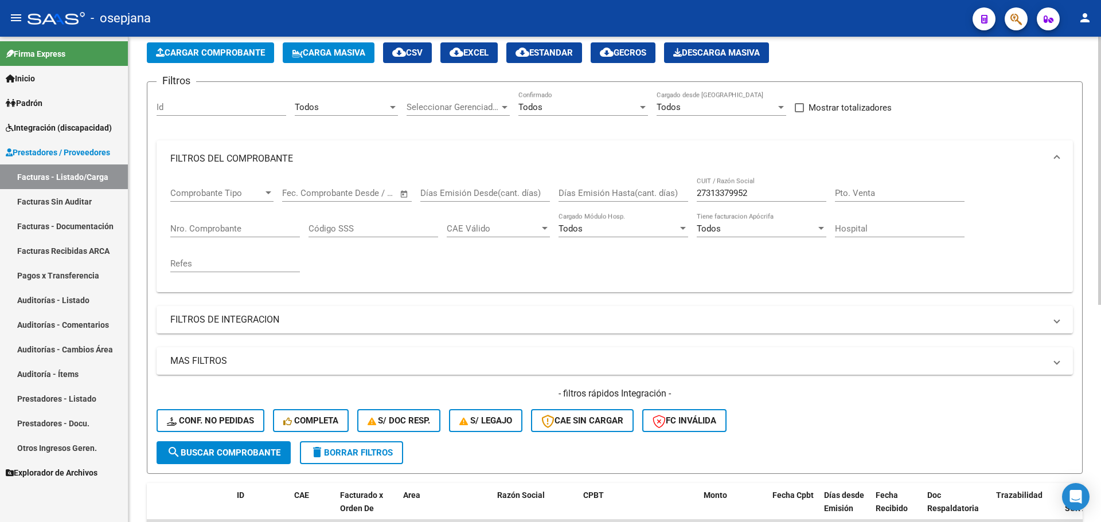
scroll to position [49, 0]
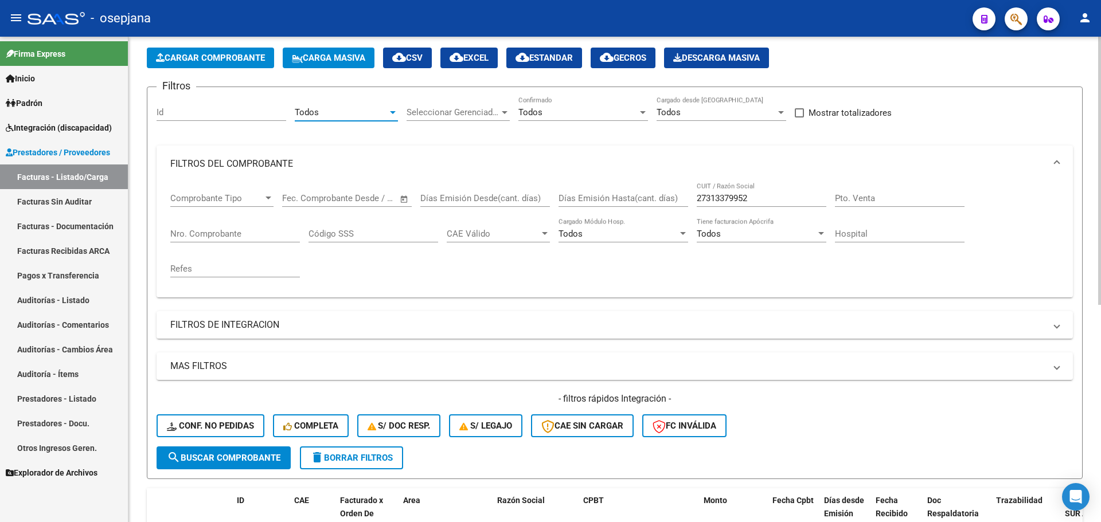
click at [361, 111] on div "Todos" at bounding box center [341, 112] width 93 height 10
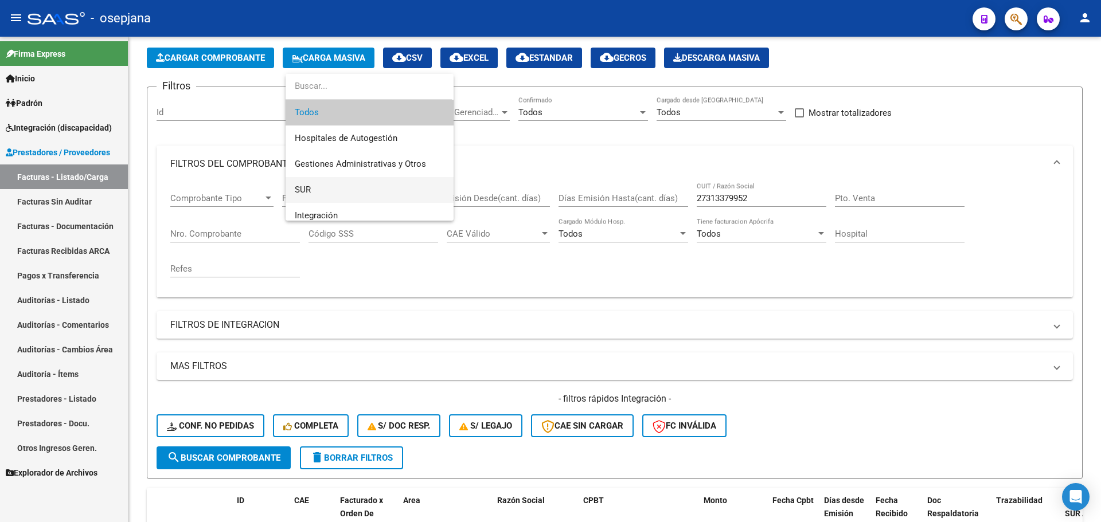
scroll to position [115, 0]
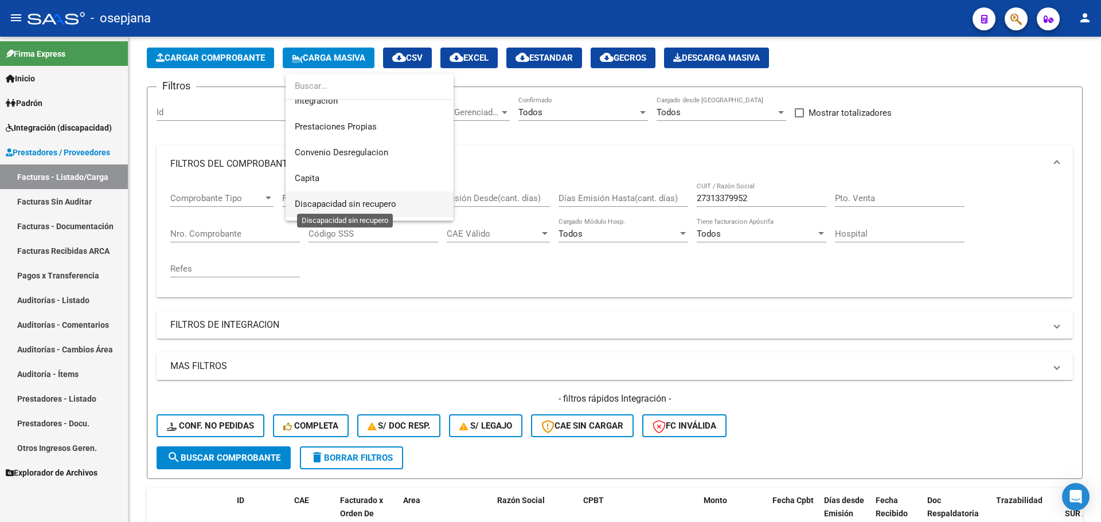
click at [359, 207] on span "Discapacidad sin recupero" at bounding box center [345, 204] width 101 height 10
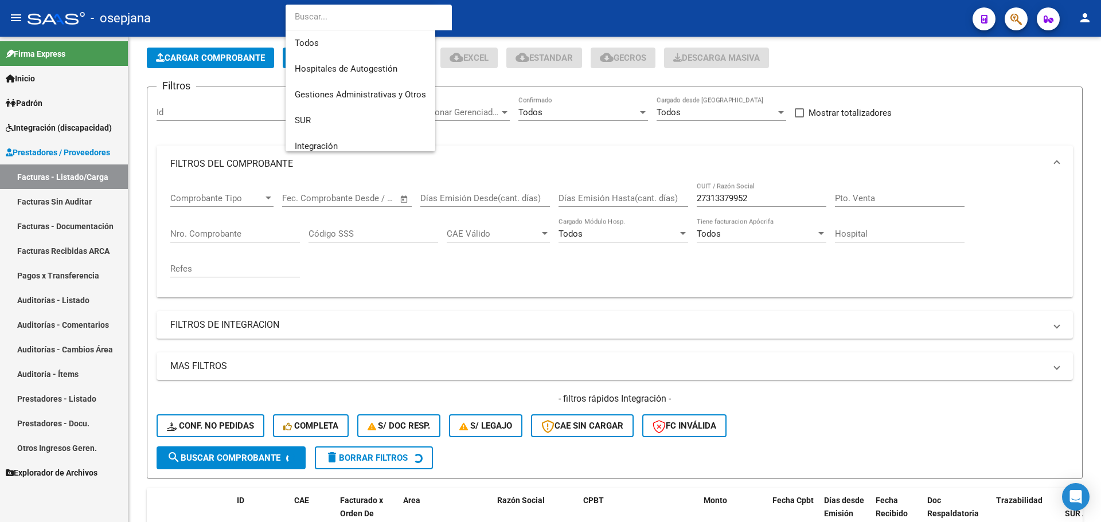
scroll to position [137, 0]
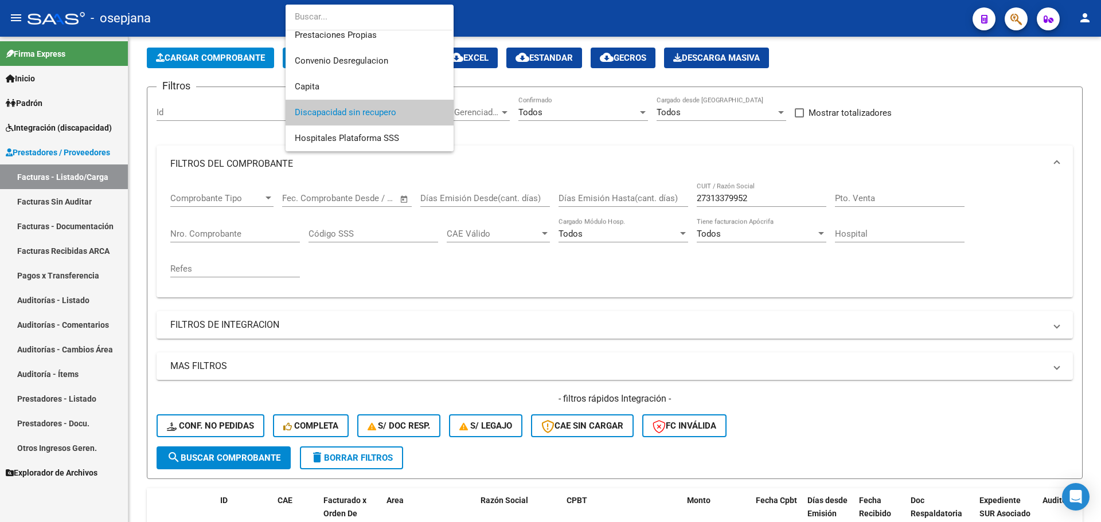
click at [482, 314] on div at bounding box center [550, 261] width 1101 height 522
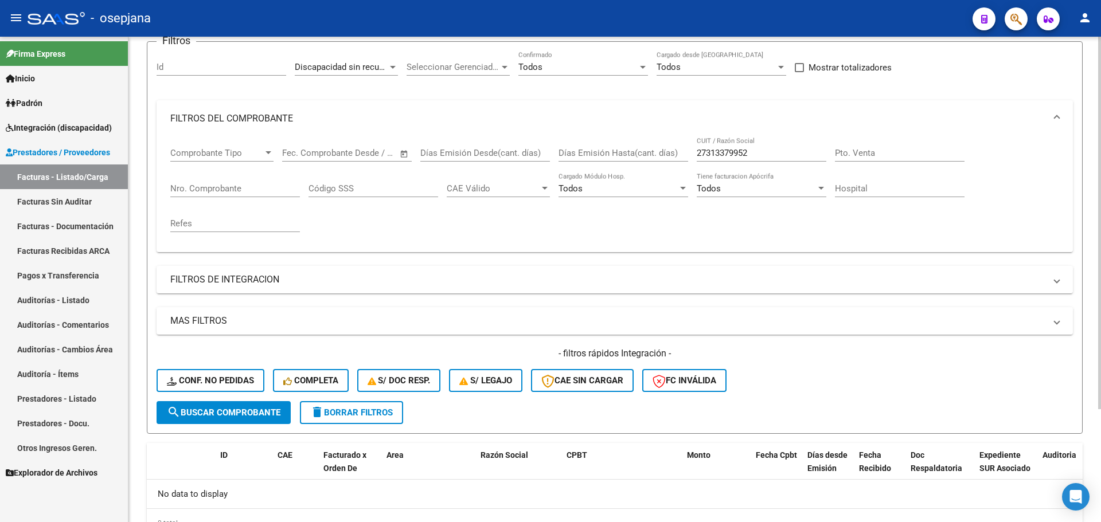
scroll to position [147, 0]
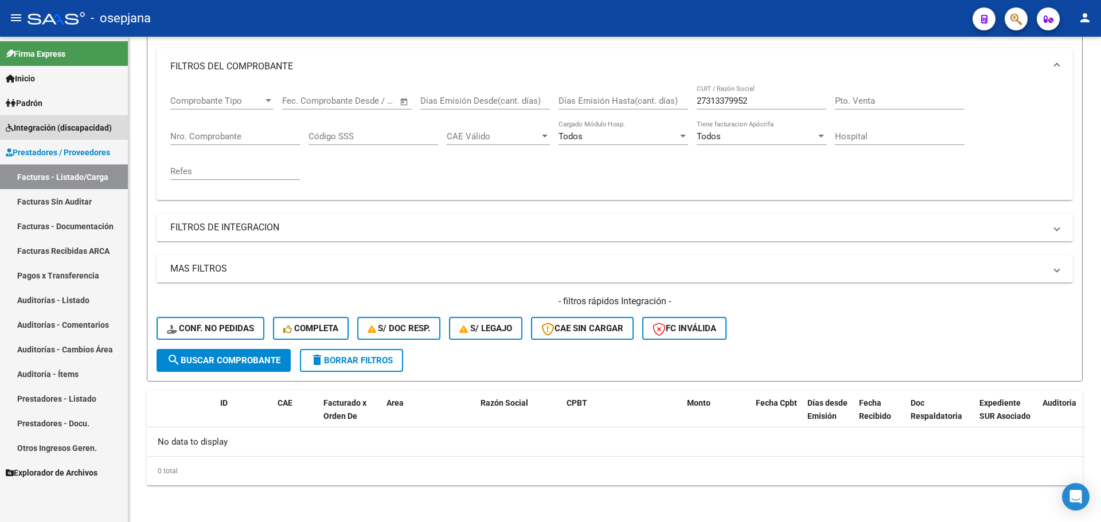
click at [57, 122] on span "Integración (discapacidad)" at bounding box center [59, 128] width 106 height 13
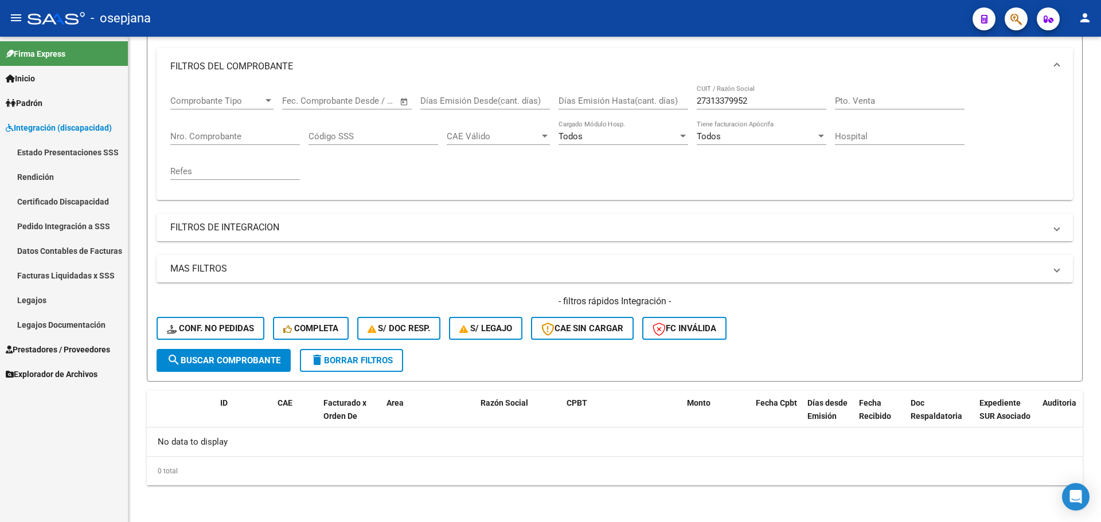
click at [54, 350] on span "Prestadores / Proveedores" at bounding box center [58, 349] width 104 height 13
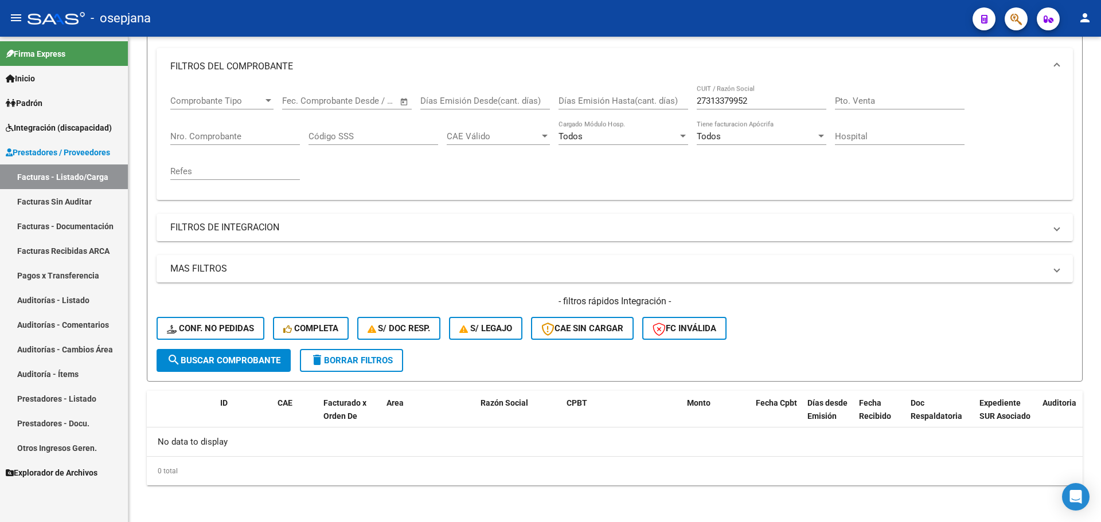
click at [57, 174] on link "Facturas - Listado/Carga" at bounding box center [64, 177] width 128 height 25
drag, startPoint x: 751, startPoint y: 103, endPoint x: 683, endPoint y: 106, distance: 68.3
click at [683, 106] on div "Comprobante Tipo Comprobante Tipo Fecha inicio – Fecha fin Fec. Comprobante Des…" at bounding box center [614, 138] width 889 height 106
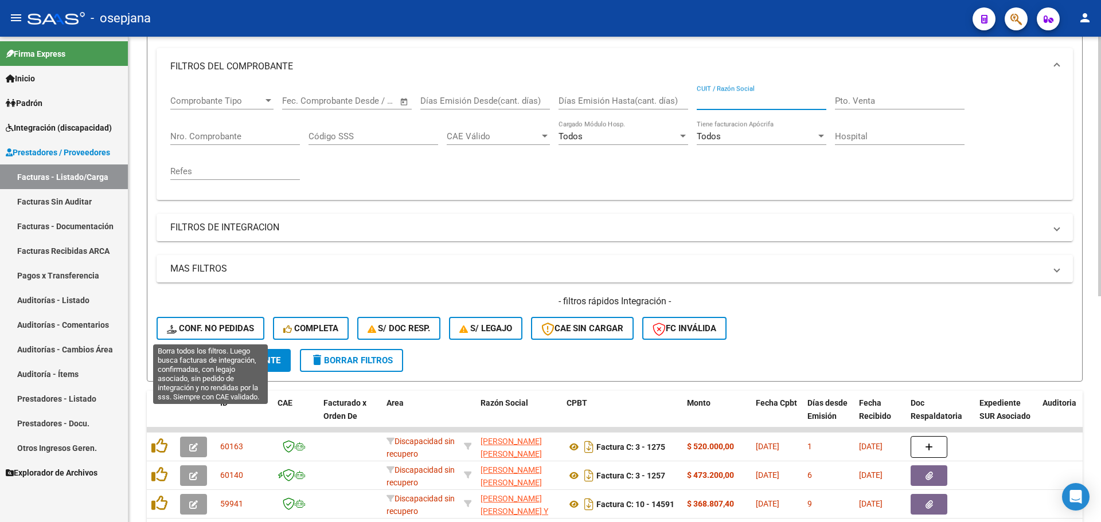
click at [222, 327] on span "Conf. no pedidas" at bounding box center [210, 328] width 87 height 10
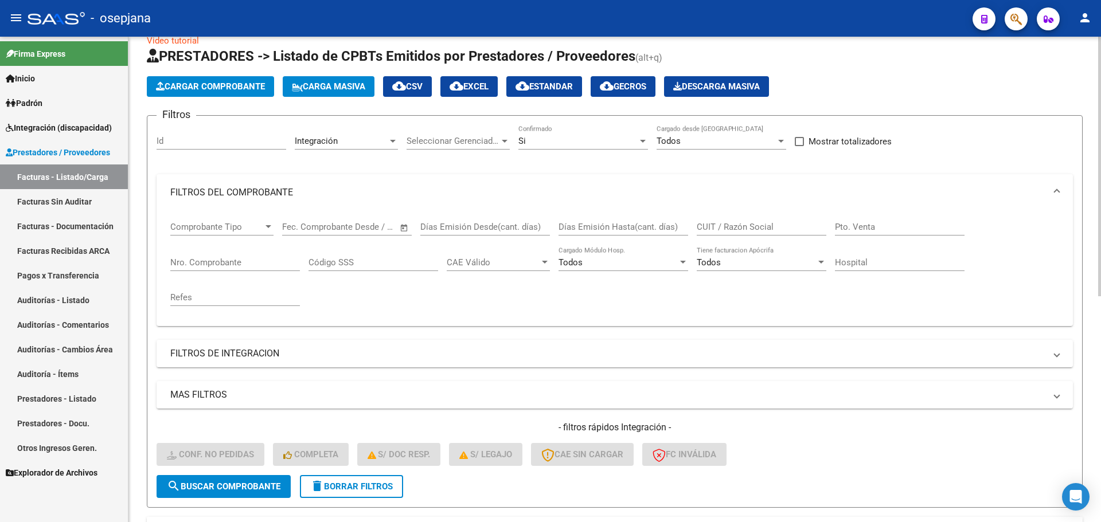
scroll to position [0, 0]
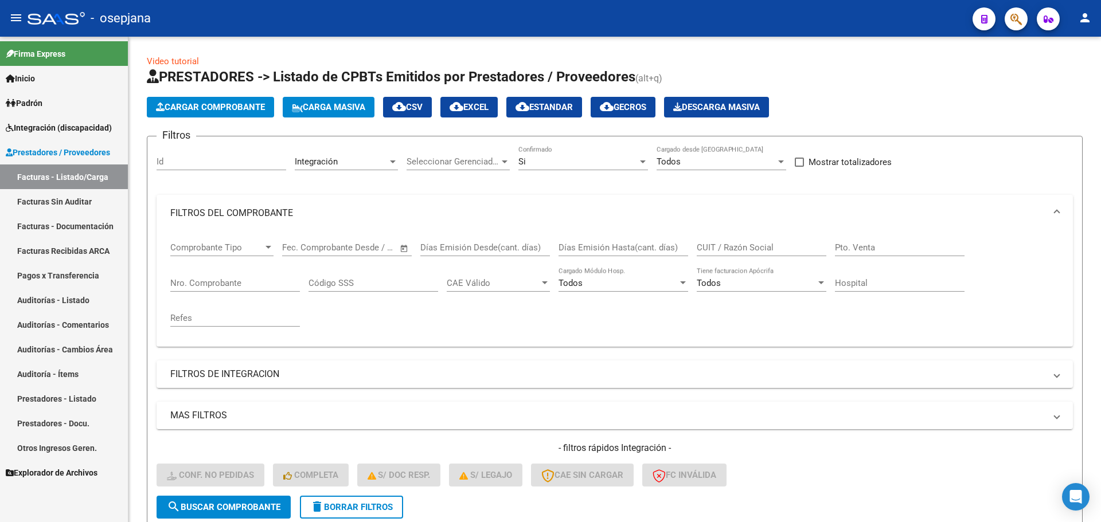
click at [48, 155] on span "Prestadores / Proveedores" at bounding box center [58, 152] width 104 height 13
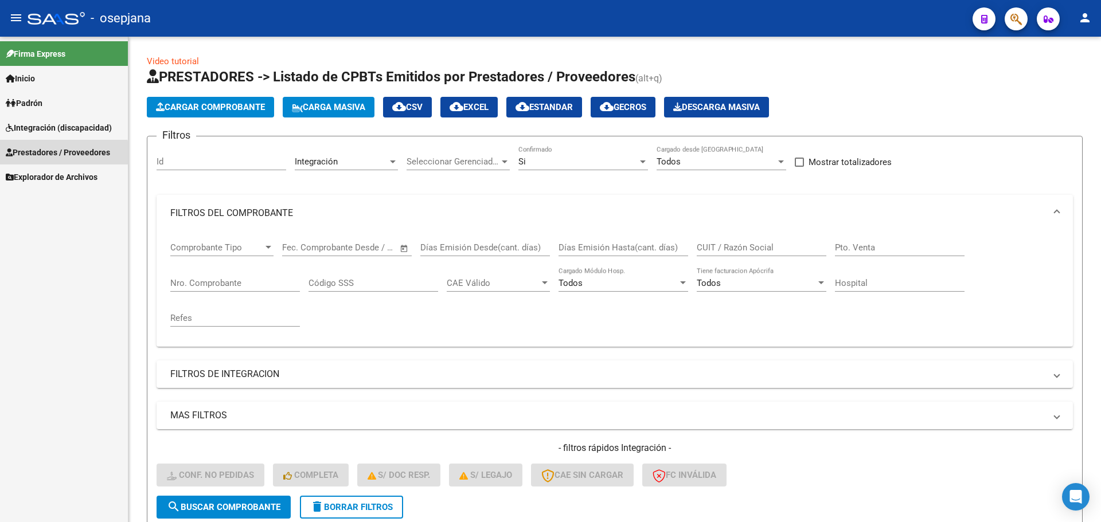
click at [48, 155] on span "Prestadores / Proveedores" at bounding box center [58, 152] width 104 height 13
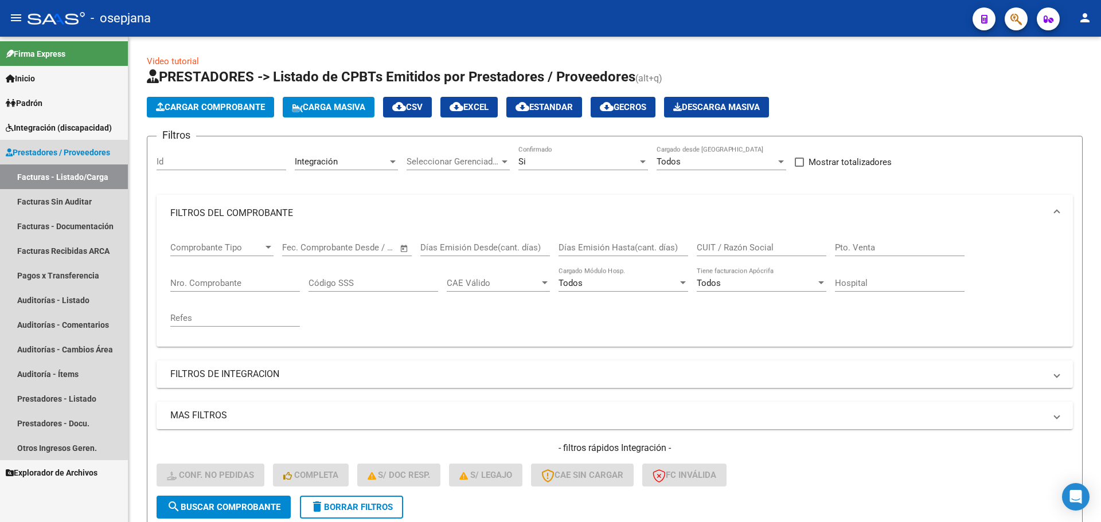
click at [49, 173] on link "Facturas - Listado/Carga" at bounding box center [64, 177] width 128 height 25
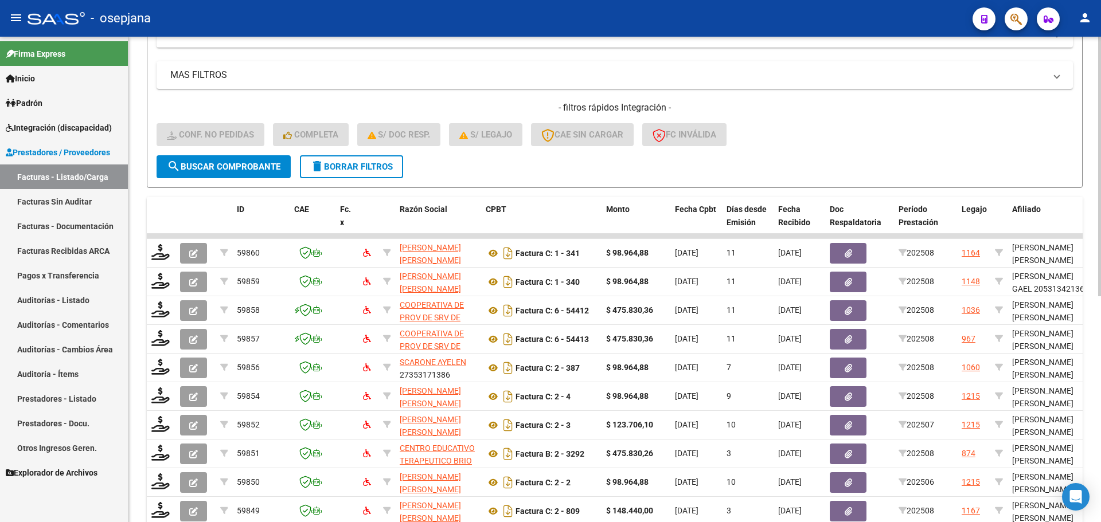
scroll to position [344, 0]
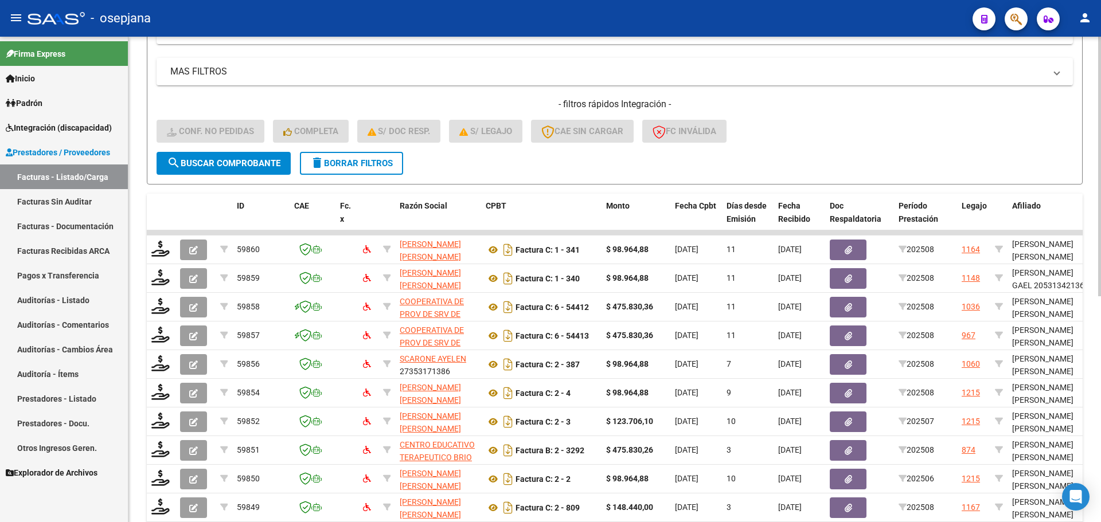
click at [355, 167] on span "delete Borrar Filtros" at bounding box center [351, 163] width 83 height 10
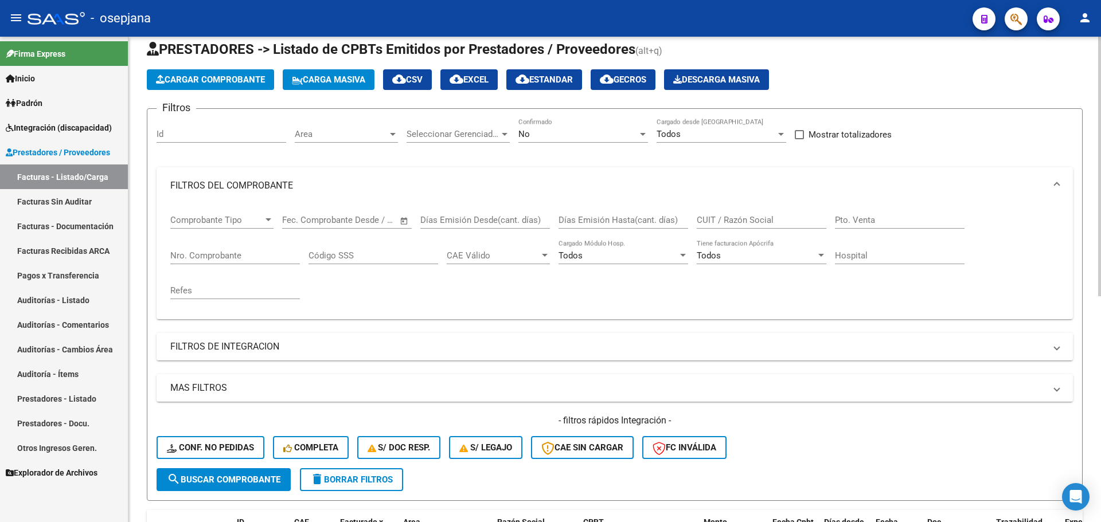
scroll to position [0, 0]
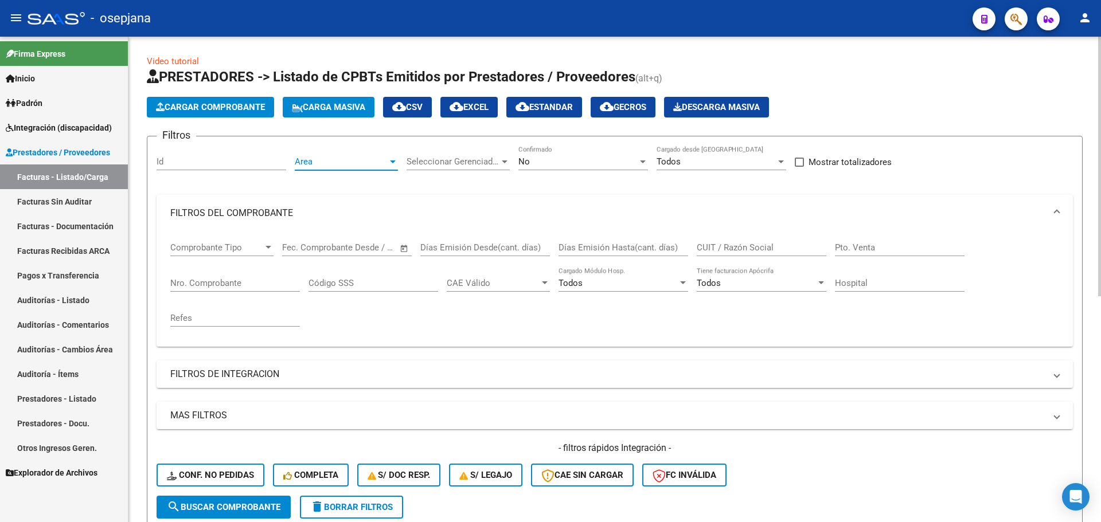
click at [380, 165] on span "Area" at bounding box center [341, 162] width 93 height 10
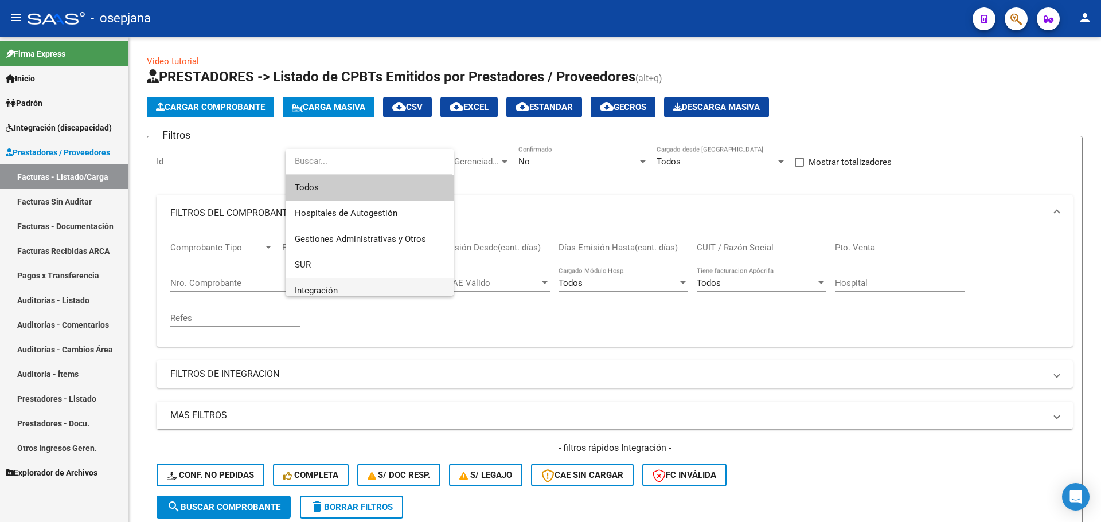
click at [357, 283] on span "Integración" at bounding box center [370, 291] width 150 height 26
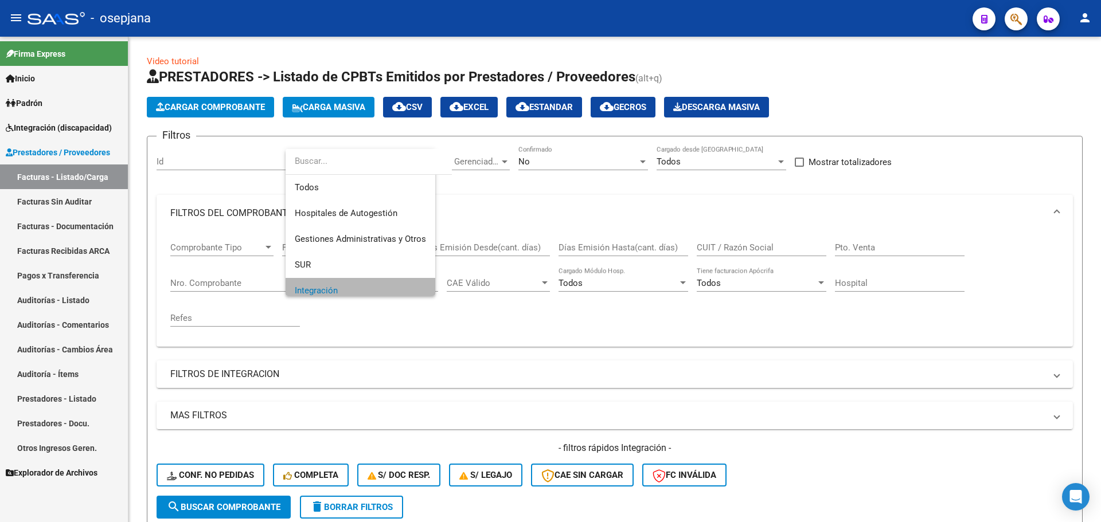
scroll to position [8, 0]
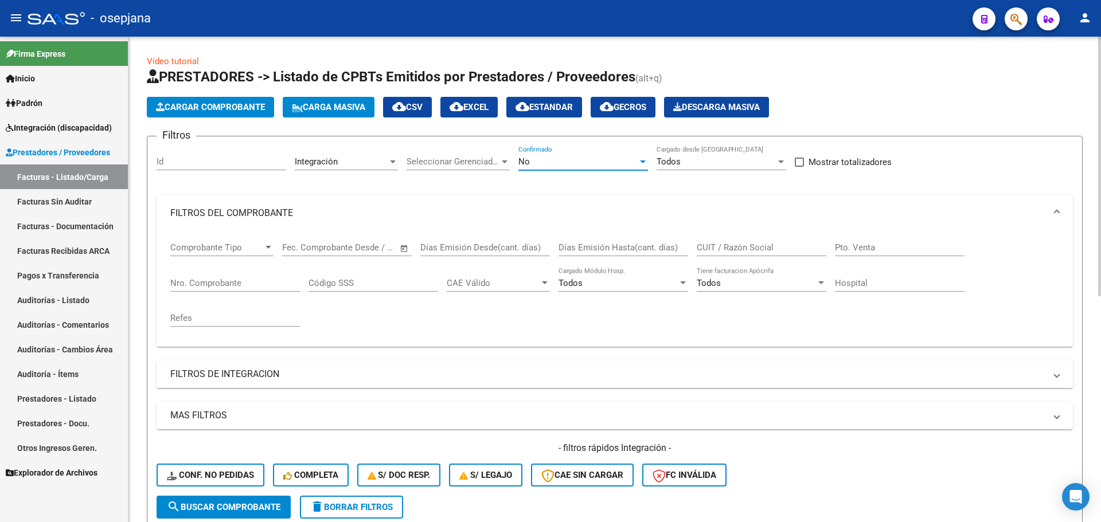
click at [527, 164] on span "No" at bounding box center [523, 162] width 11 height 10
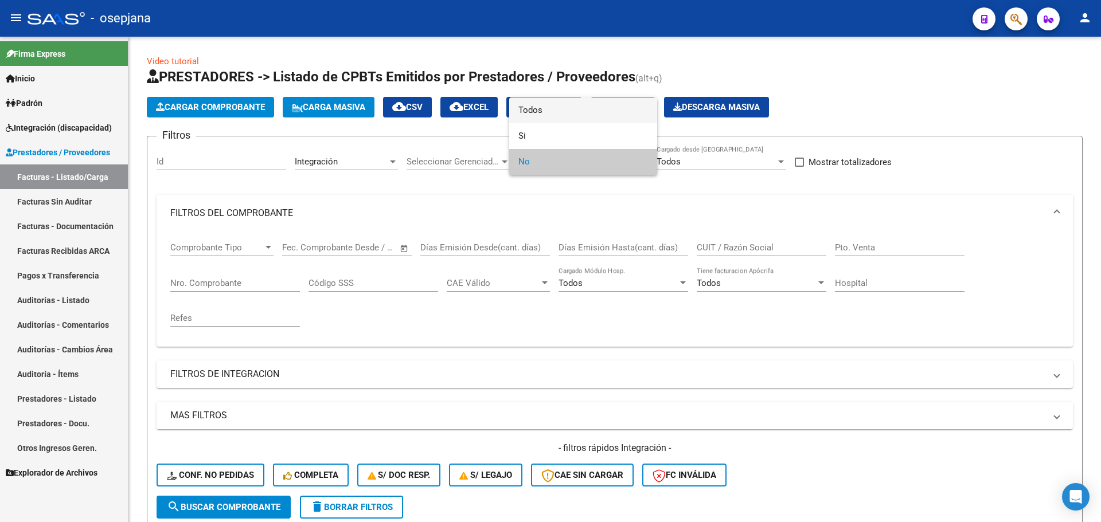
click at [542, 109] on span "Todos" at bounding box center [583, 110] width 130 height 26
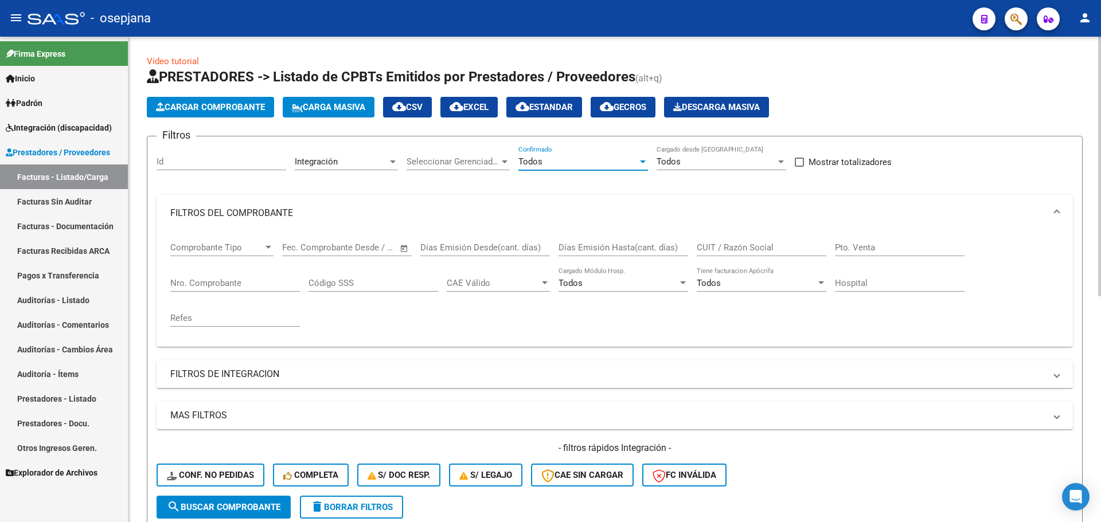
click at [230, 285] on input "Nro. Comprobante" at bounding box center [235, 283] width 130 height 10
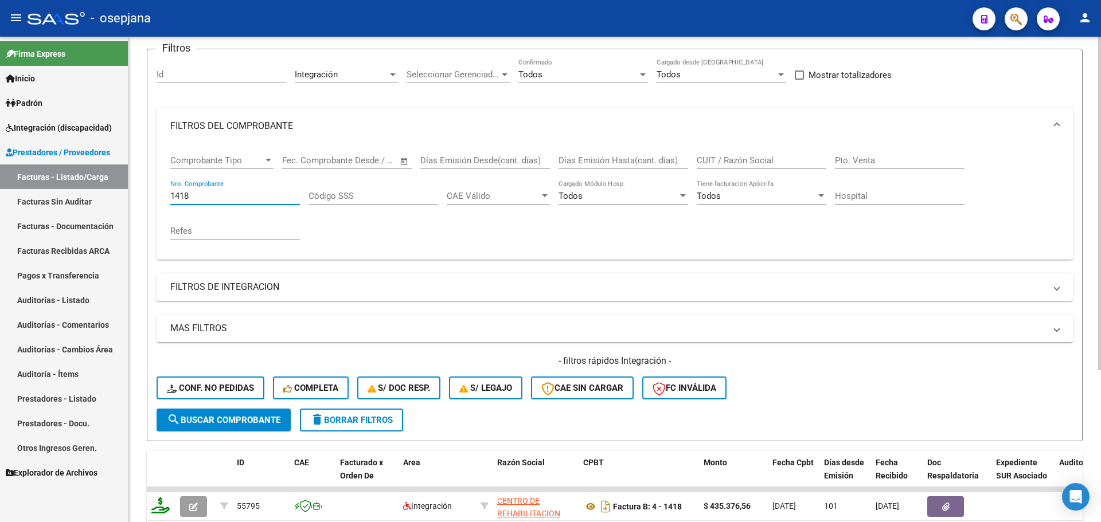
scroll to position [221, 0]
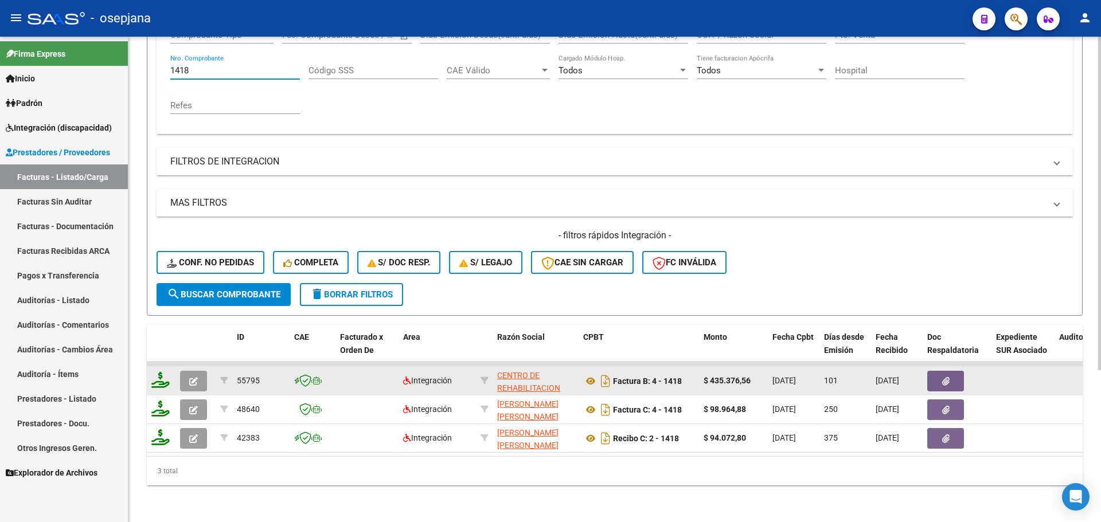
type input "1418"
click at [200, 372] on button "button" at bounding box center [193, 381] width 27 height 21
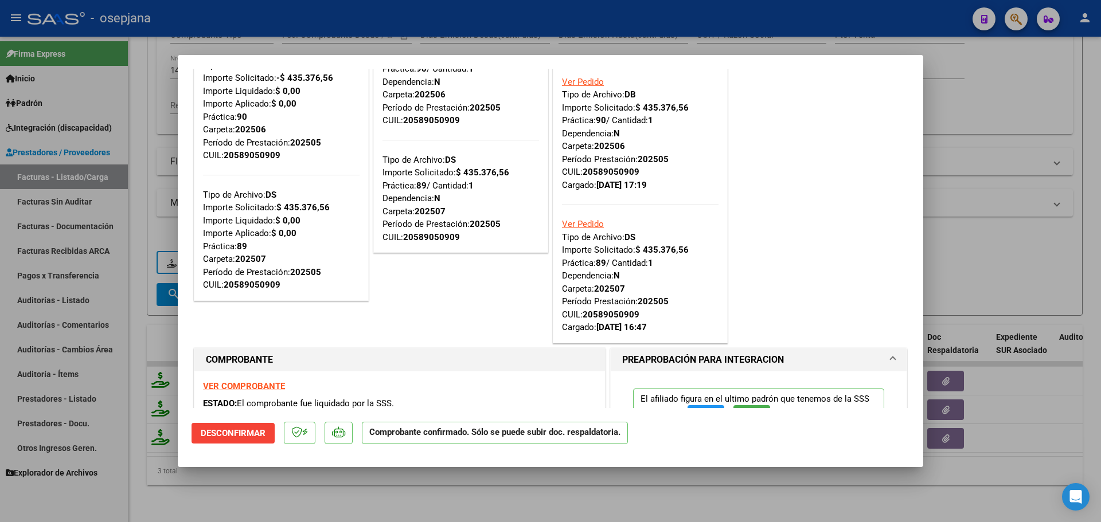
scroll to position [401, 0]
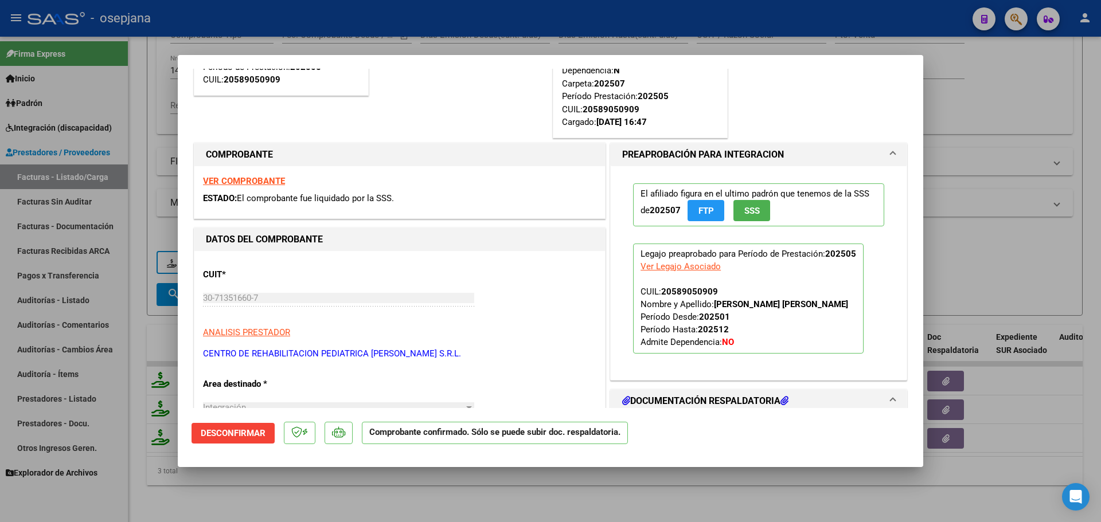
click at [1059, 206] on div at bounding box center [550, 261] width 1101 height 522
type input "$ 0,00"
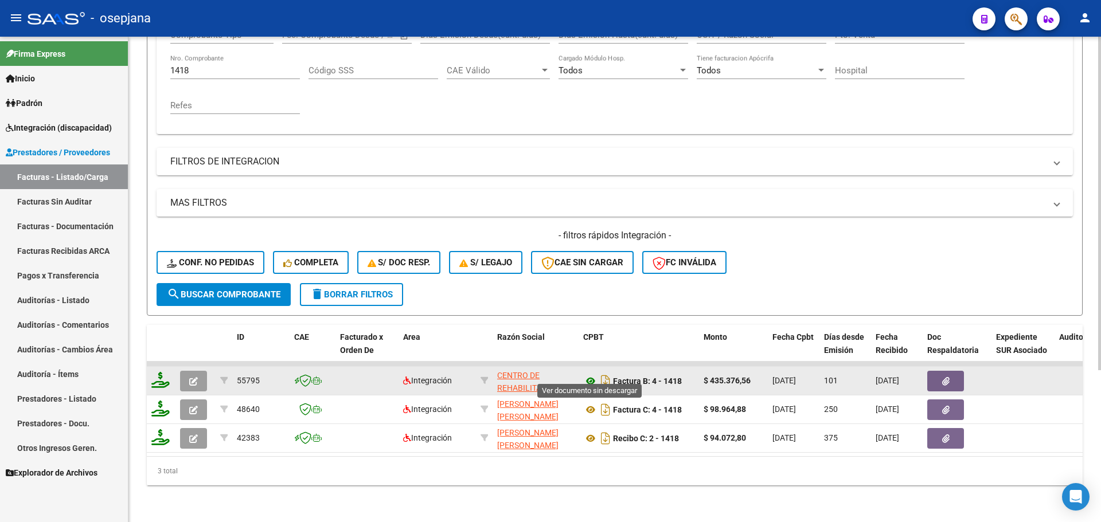
click at [586, 374] on icon at bounding box center [590, 381] width 15 height 14
click at [190, 377] on icon "button" at bounding box center [193, 381] width 9 height 9
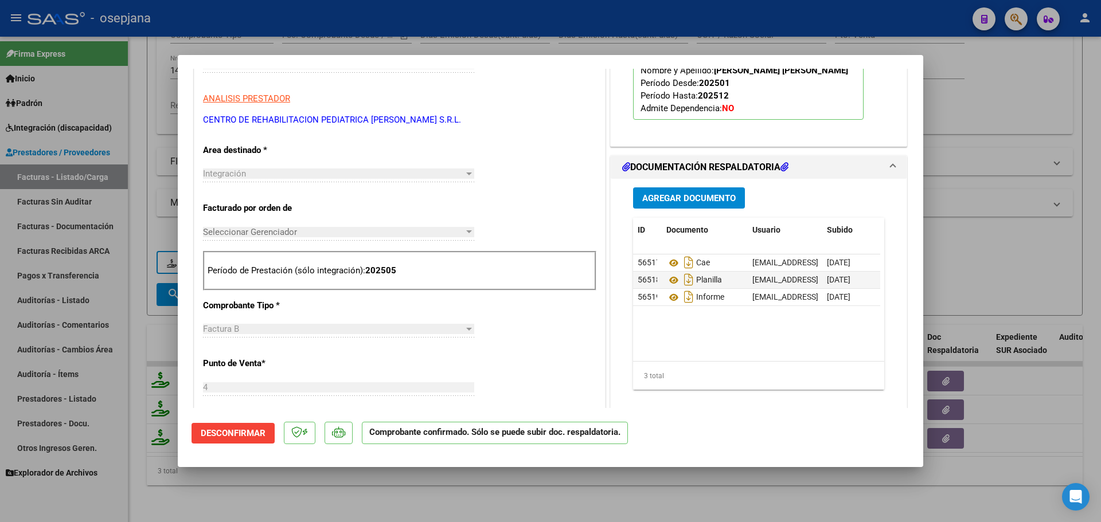
scroll to position [631, 0]
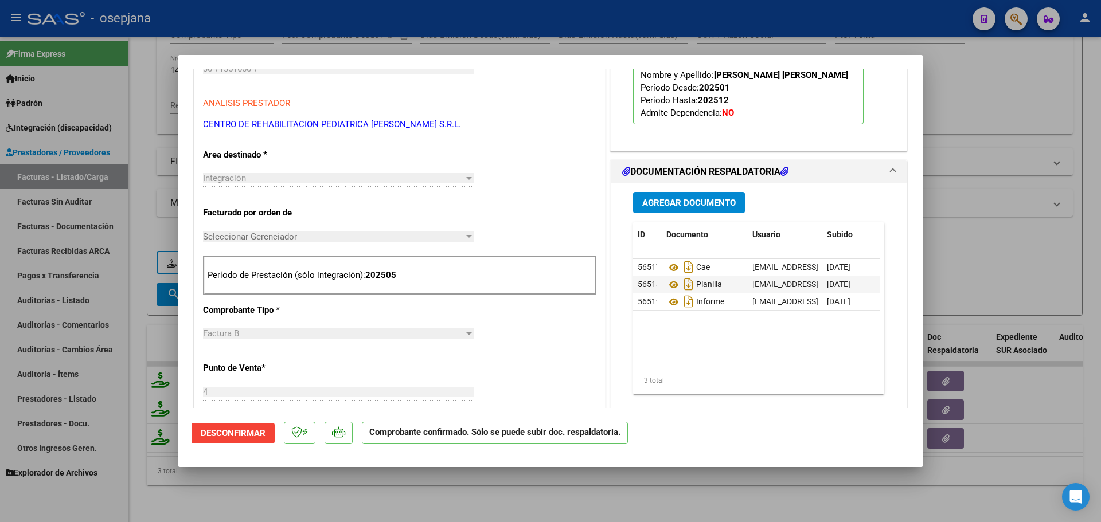
click at [1024, 87] on div at bounding box center [550, 261] width 1101 height 522
type input "$ 0,00"
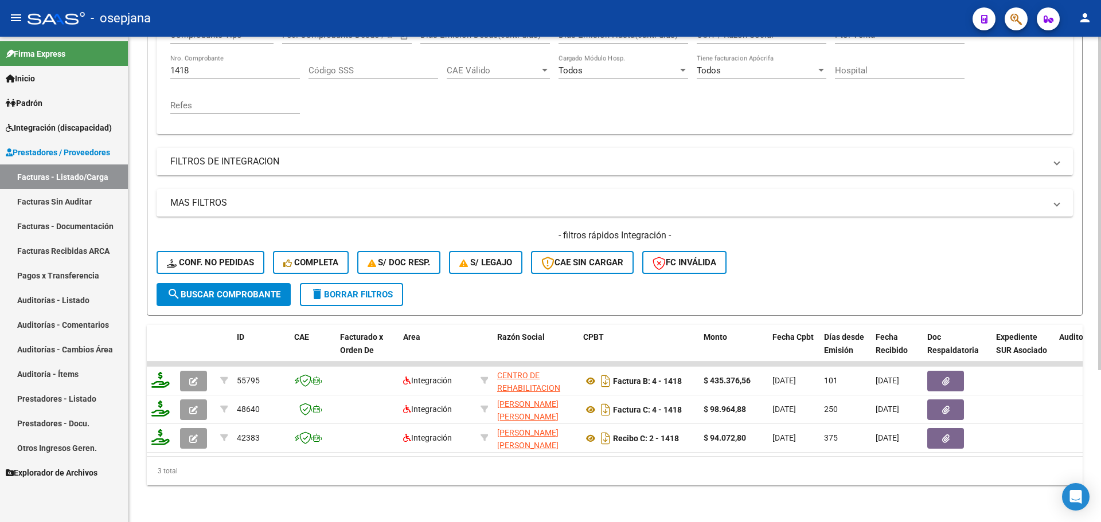
click at [229, 65] on input "1418" at bounding box center [235, 70] width 130 height 10
type input "1"
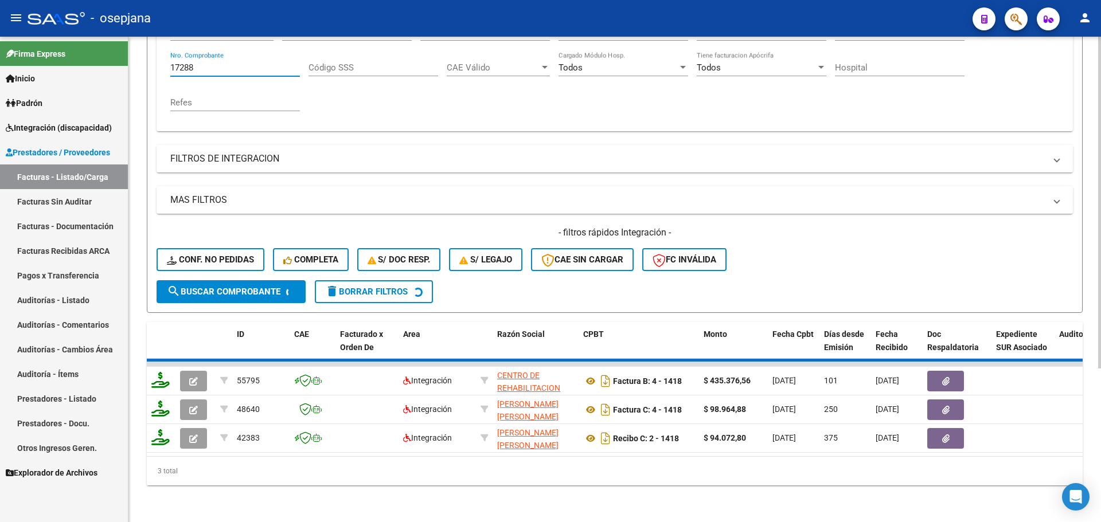
scroll to position [164, 0]
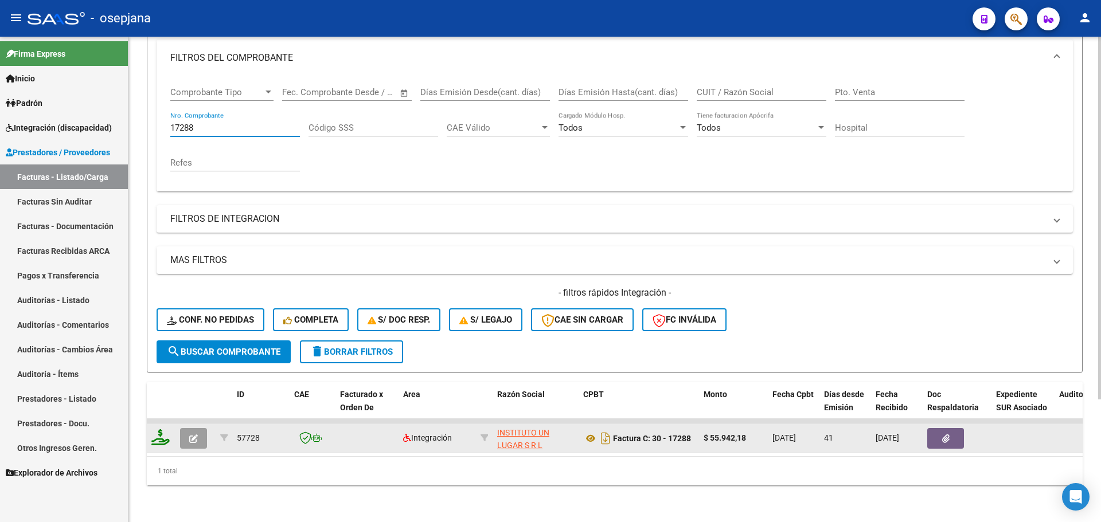
type input "17288"
click at [193, 435] on icon "button" at bounding box center [193, 439] width 9 height 9
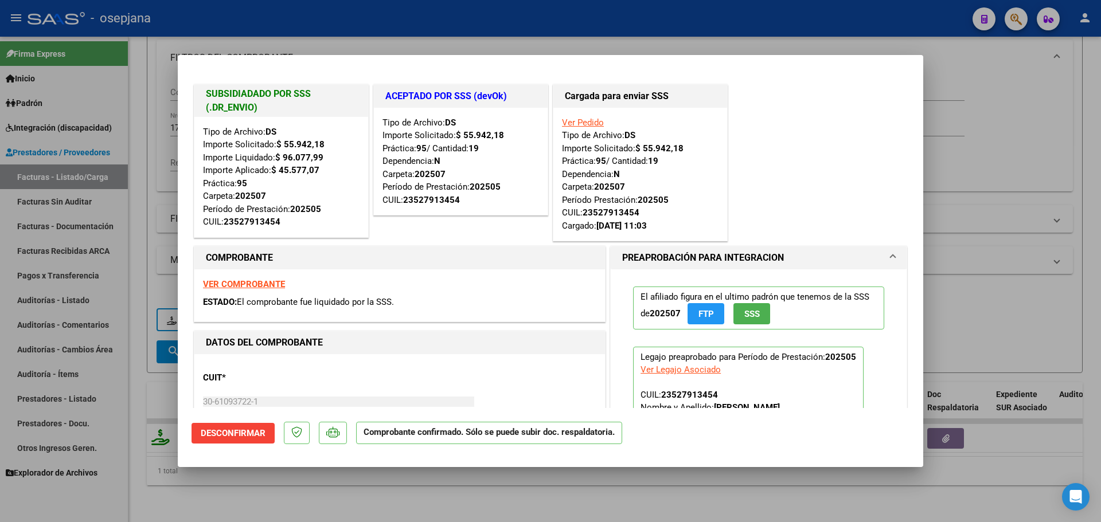
click at [270, 281] on strong "VER COMPROBANTE" at bounding box center [244, 284] width 82 height 10
click at [988, 144] on div at bounding box center [550, 261] width 1101 height 522
type input "$ 0,00"
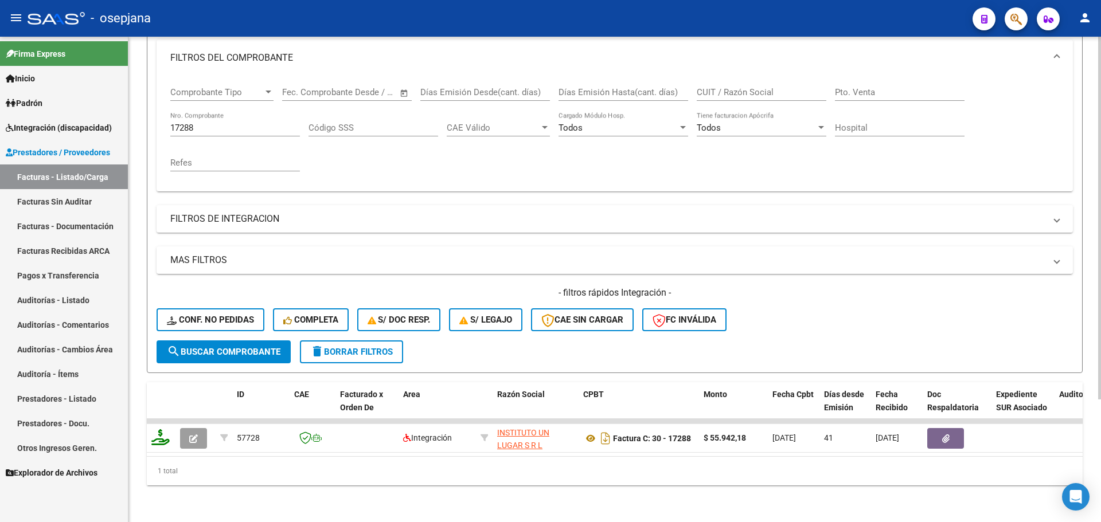
click at [209, 123] on input "17288" at bounding box center [235, 128] width 130 height 10
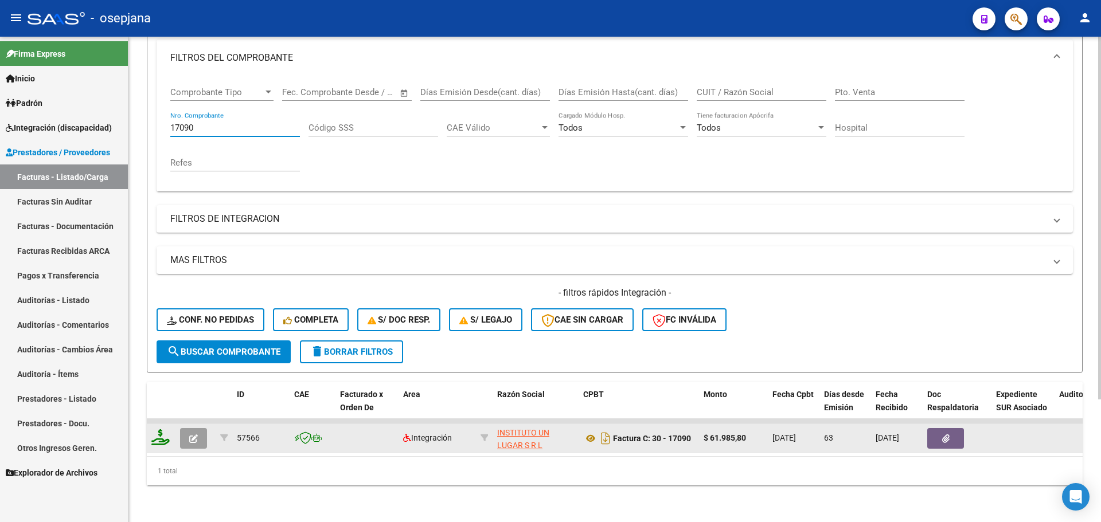
type input "17090"
click at [199, 434] on button "button" at bounding box center [193, 438] width 27 height 21
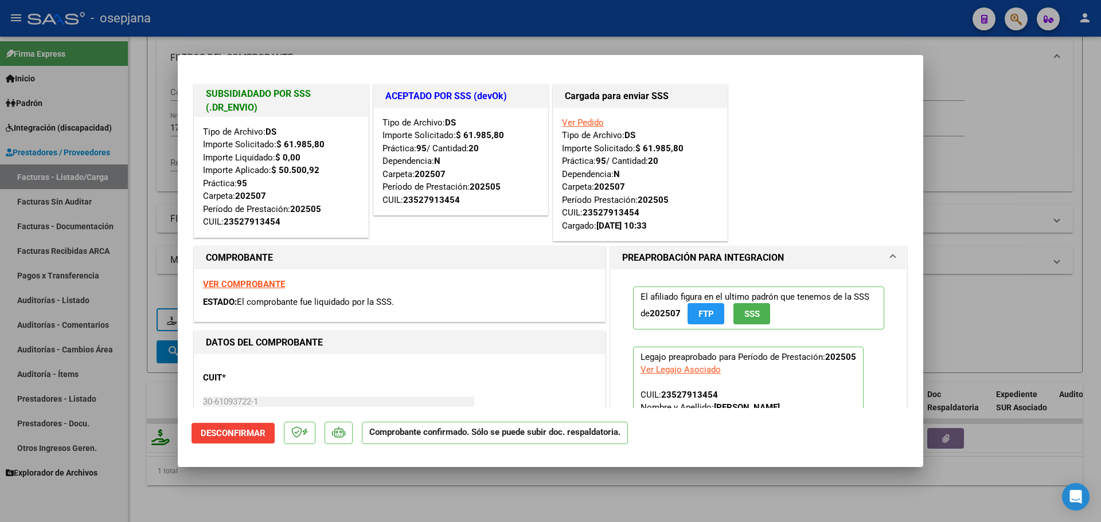
click at [268, 282] on strong "VER COMPROBANTE" at bounding box center [244, 284] width 82 height 10
click at [1002, 236] on div at bounding box center [550, 261] width 1101 height 522
type input "$ 0,00"
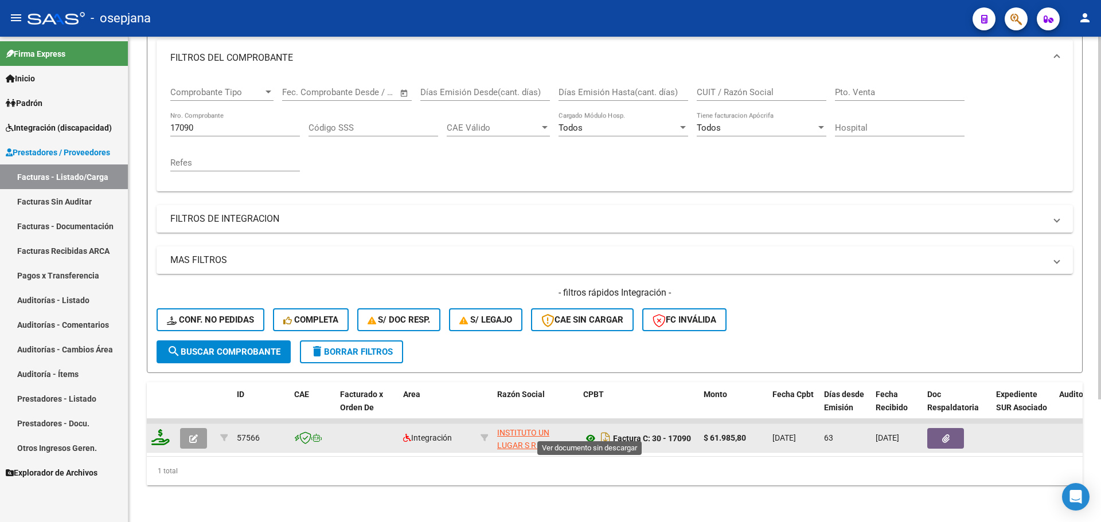
click at [589, 432] on icon at bounding box center [590, 439] width 15 height 14
click at [586, 432] on icon at bounding box center [590, 439] width 15 height 14
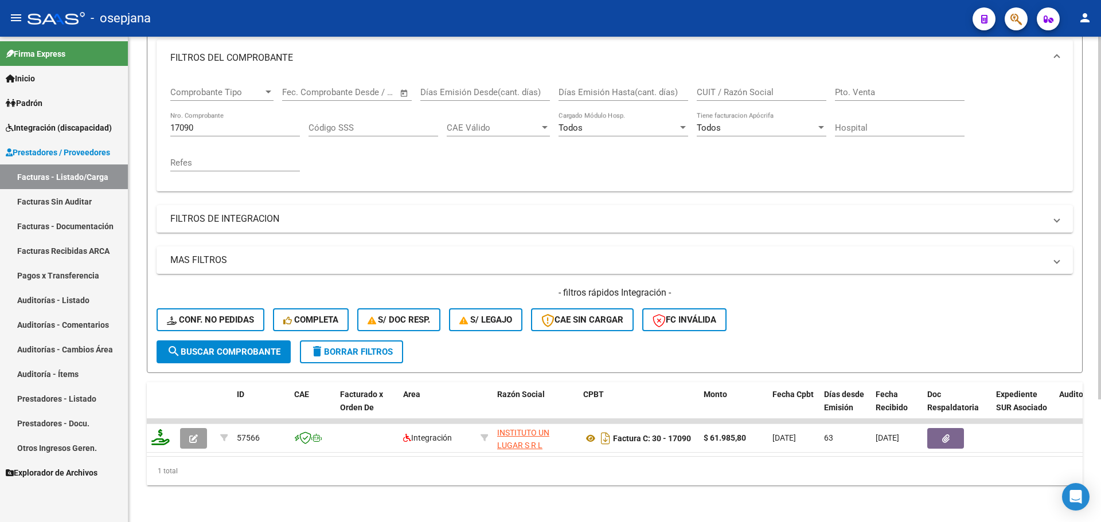
click at [228, 123] on input "17090" at bounding box center [235, 128] width 130 height 10
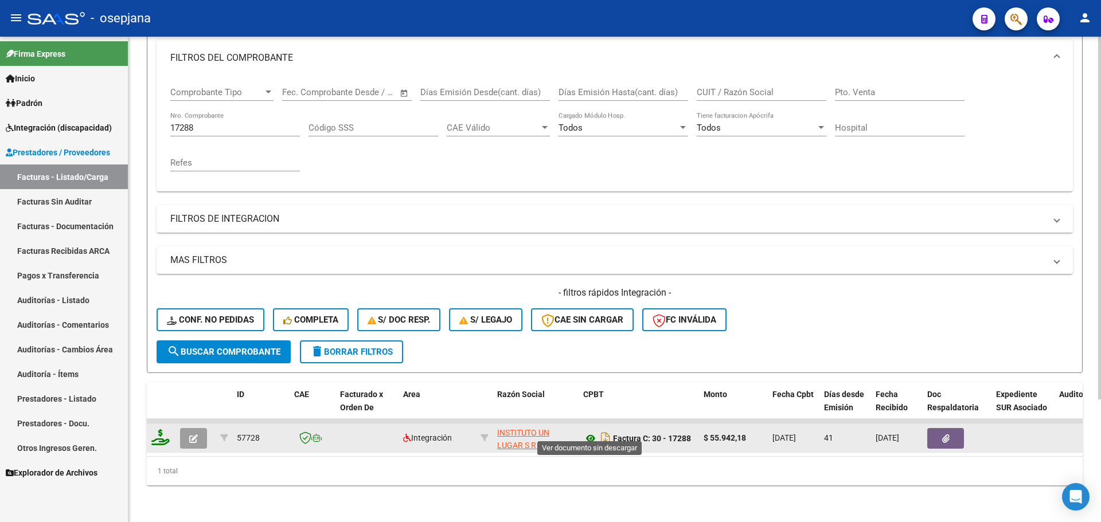
click at [589, 432] on icon at bounding box center [590, 439] width 15 height 14
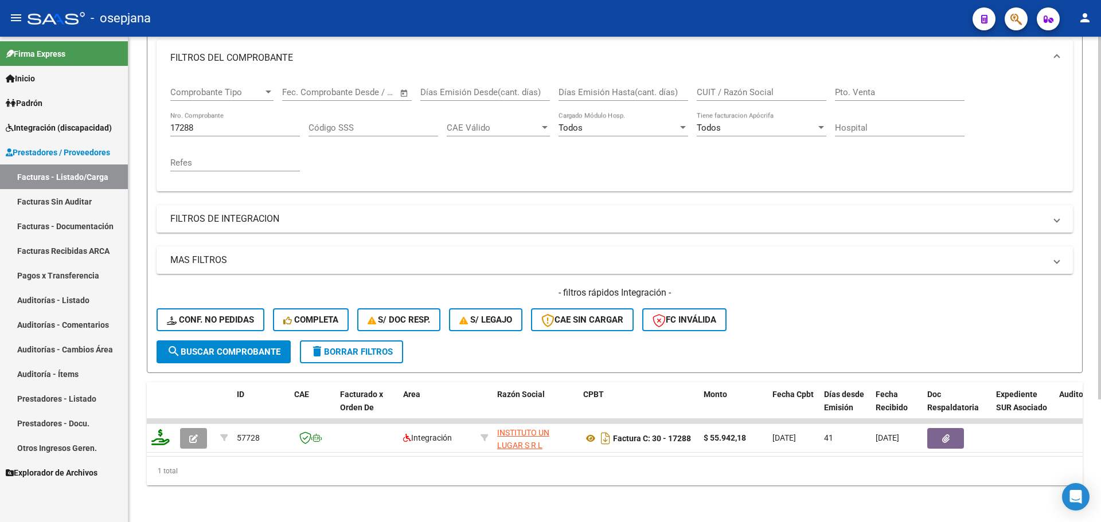
click at [217, 112] on div "17288 Nro. Comprobante" at bounding box center [235, 124] width 130 height 25
type input "1"
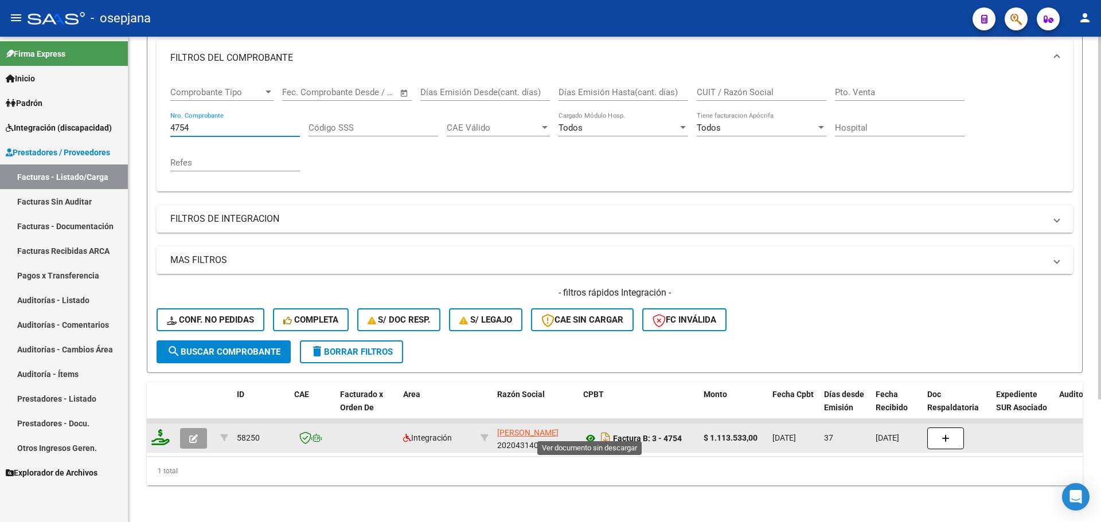
click at [589, 432] on icon at bounding box center [590, 439] width 15 height 14
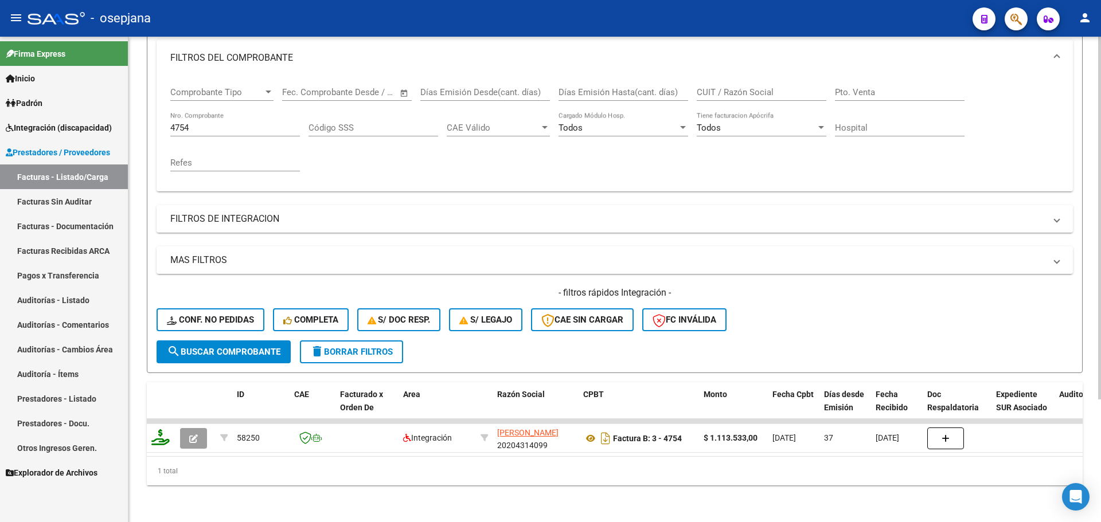
click at [212, 123] on input "4754" at bounding box center [235, 128] width 130 height 10
type input "4"
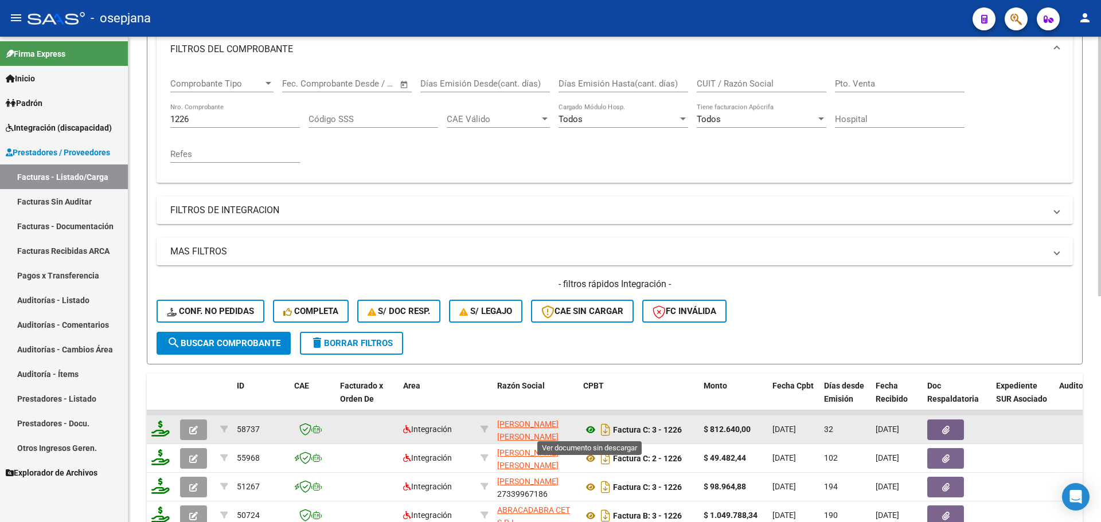
click at [591, 428] on icon at bounding box center [590, 430] width 15 height 14
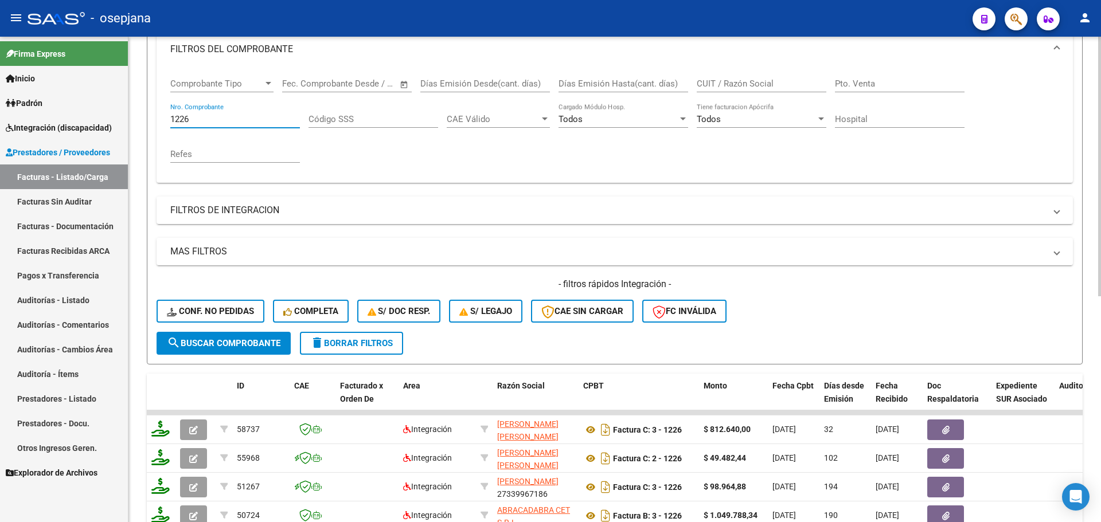
click at [229, 123] on input "1226" at bounding box center [235, 119] width 130 height 10
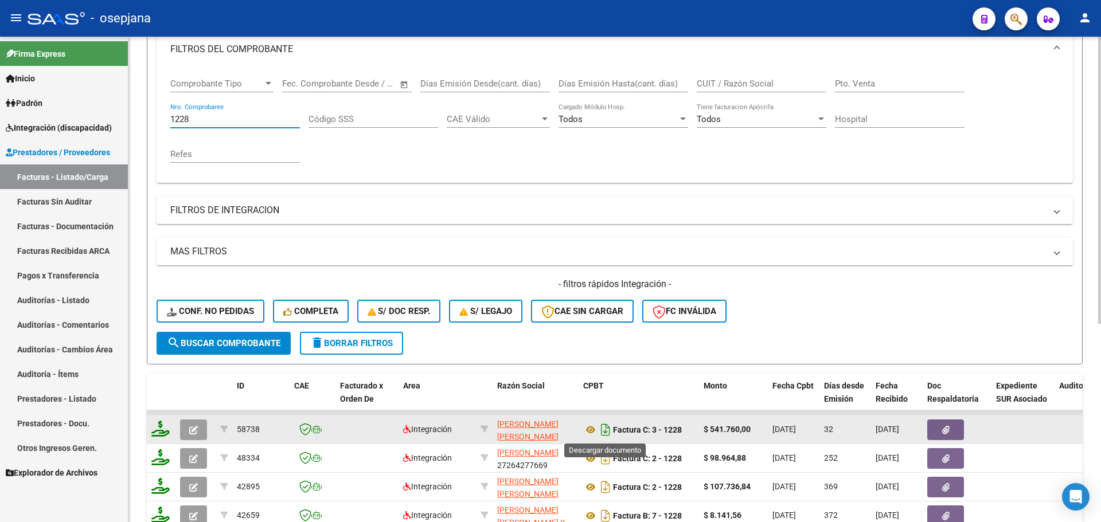
click at [601, 427] on icon "Descargar documento" at bounding box center [605, 430] width 15 height 18
click at [593, 429] on icon at bounding box center [590, 430] width 15 height 14
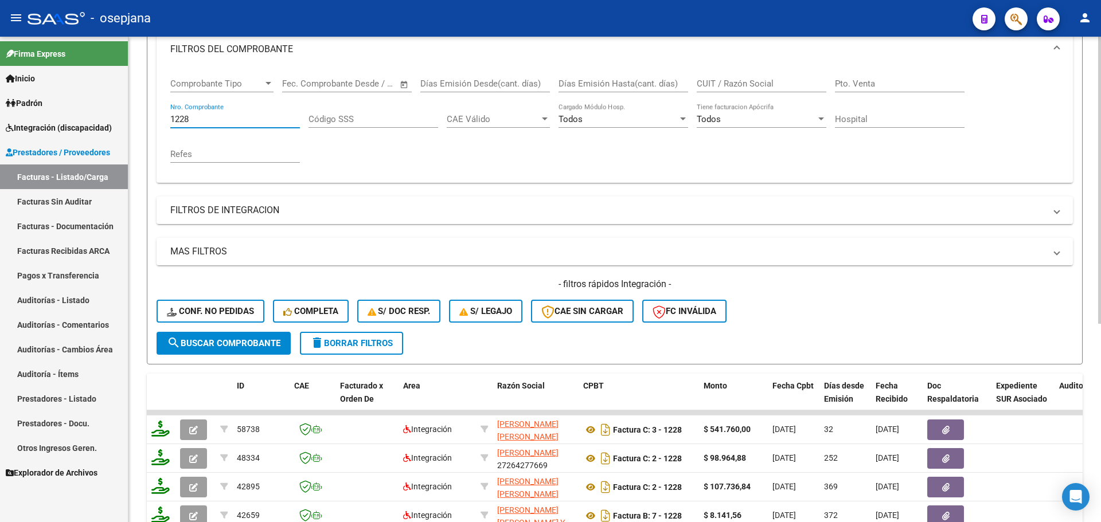
click at [216, 116] on input "1228" at bounding box center [235, 119] width 130 height 10
type input "1"
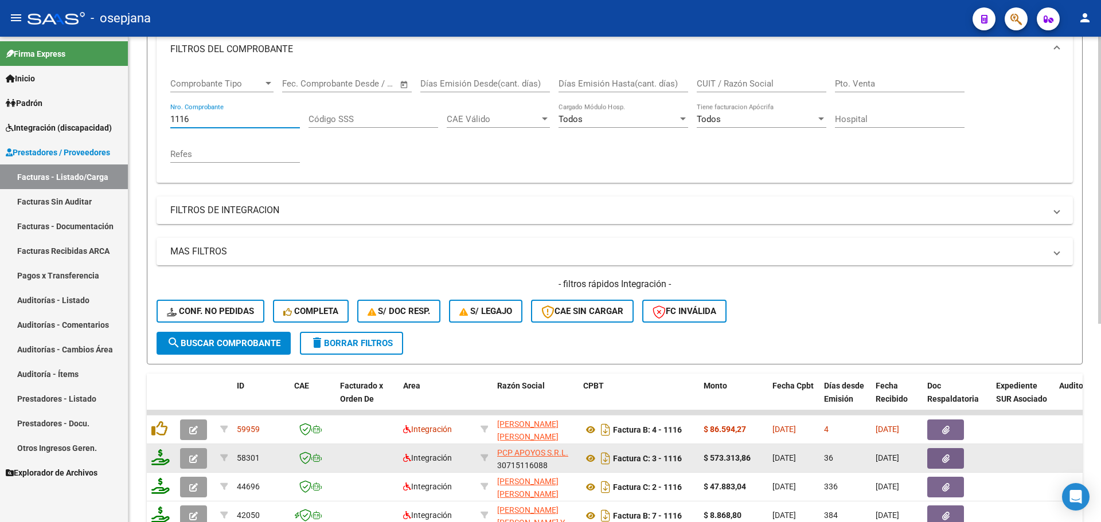
type input "1116"
click at [185, 454] on button "button" at bounding box center [193, 458] width 27 height 21
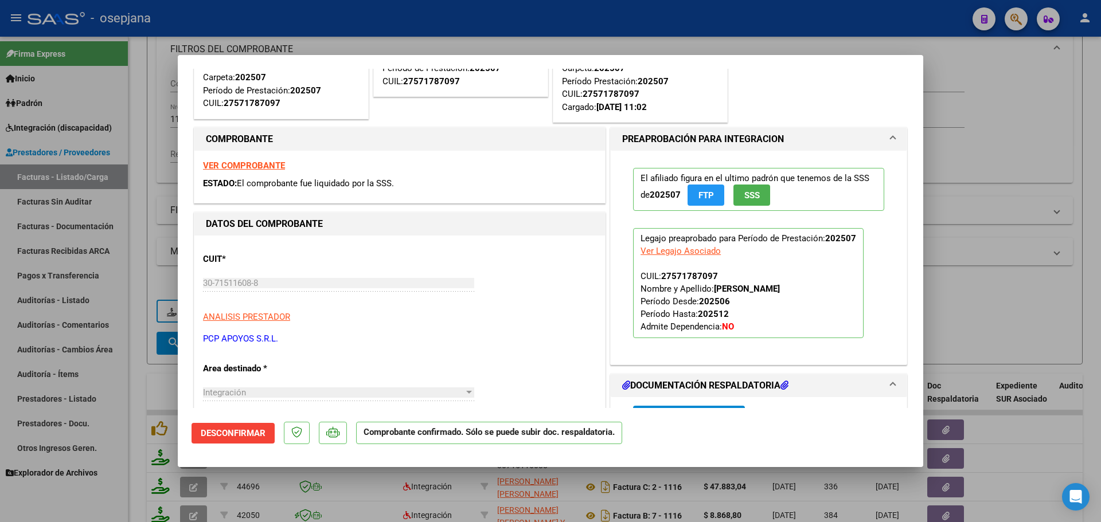
scroll to position [115, 0]
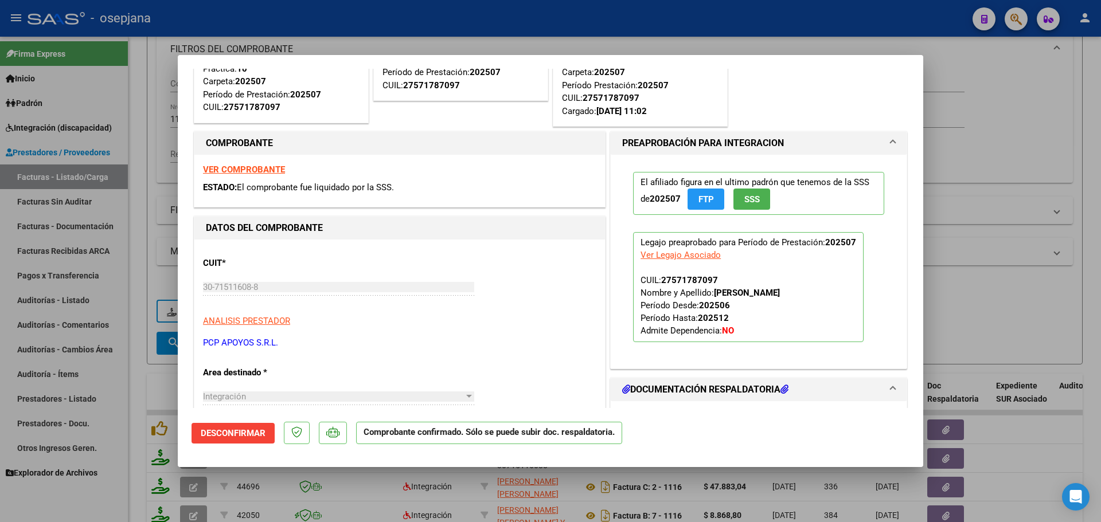
click at [255, 169] on strong "VER COMPROBANTE" at bounding box center [244, 170] width 82 height 10
click at [971, 141] on div at bounding box center [550, 261] width 1101 height 522
type input "$ 0,00"
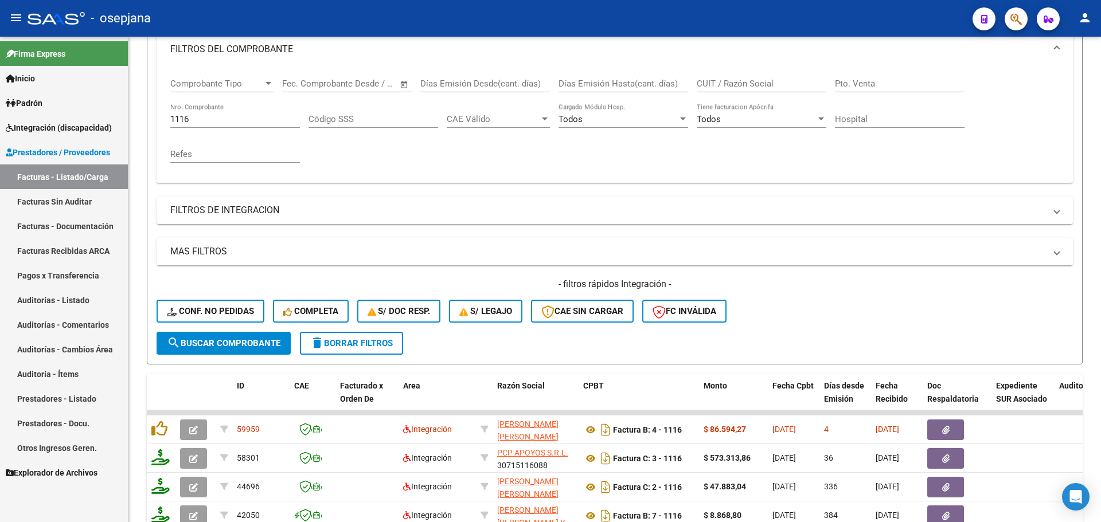
click at [34, 112] on link "Padrón" at bounding box center [64, 103] width 128 height 25
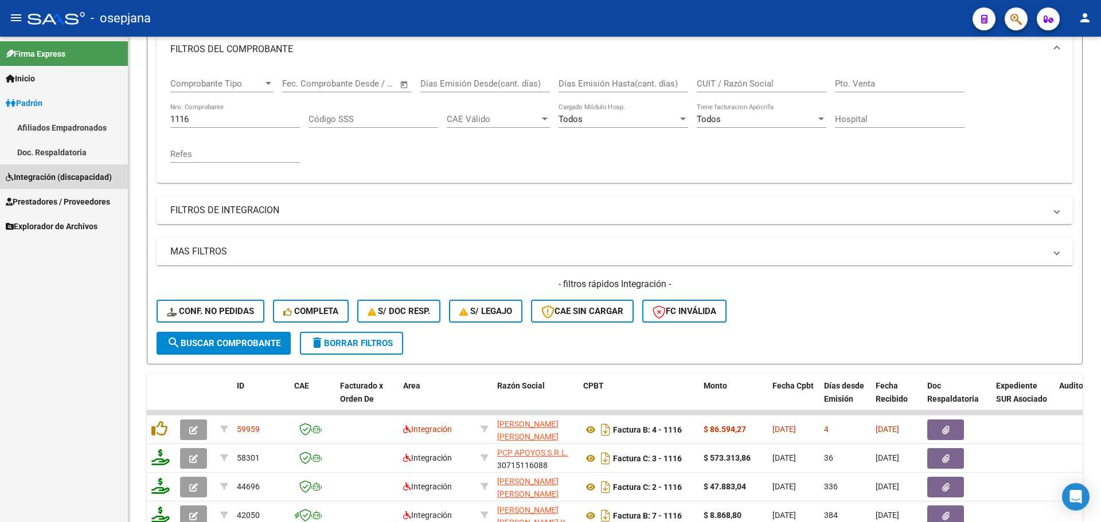
click at [55, 175] on span "Integración (discapacidad)" at bounding box center [59, 177] width 106 height 13
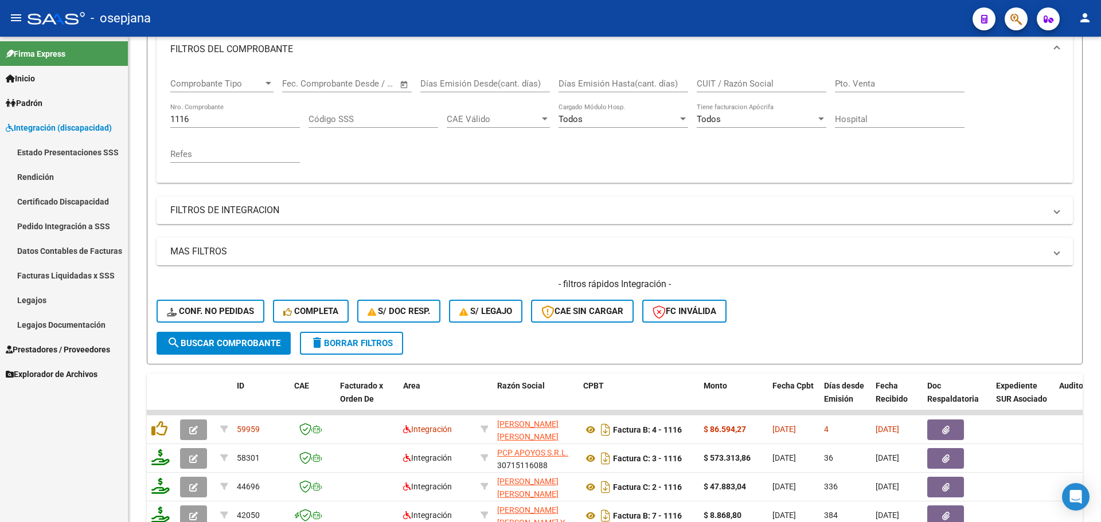
click at [40, 300] on link "Legajos" at bounding box center [64, 300] width 128 height 25
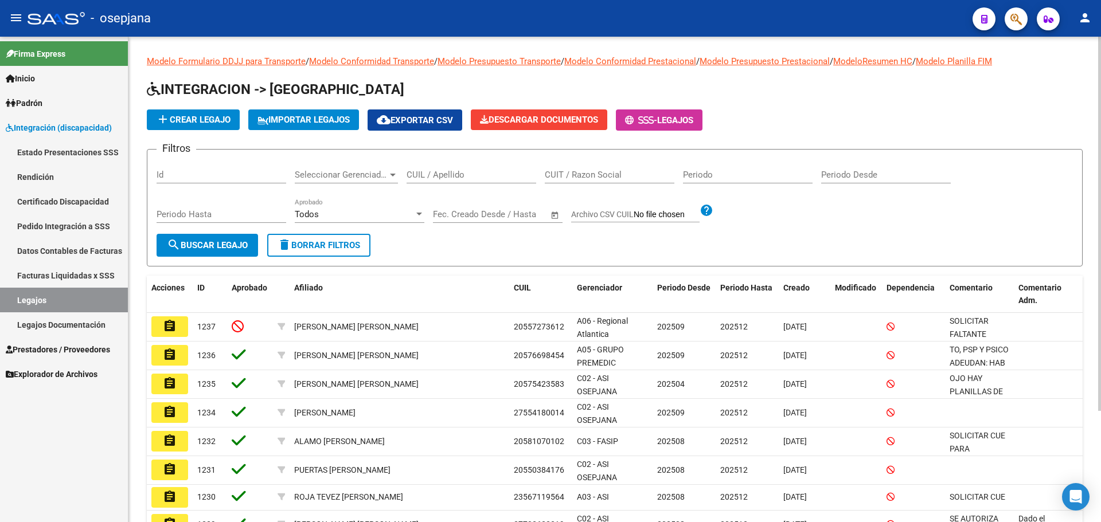
click at [452, 174] on input "CUIL / Apellido" at bounding box center [472, 175] width 130 height 10
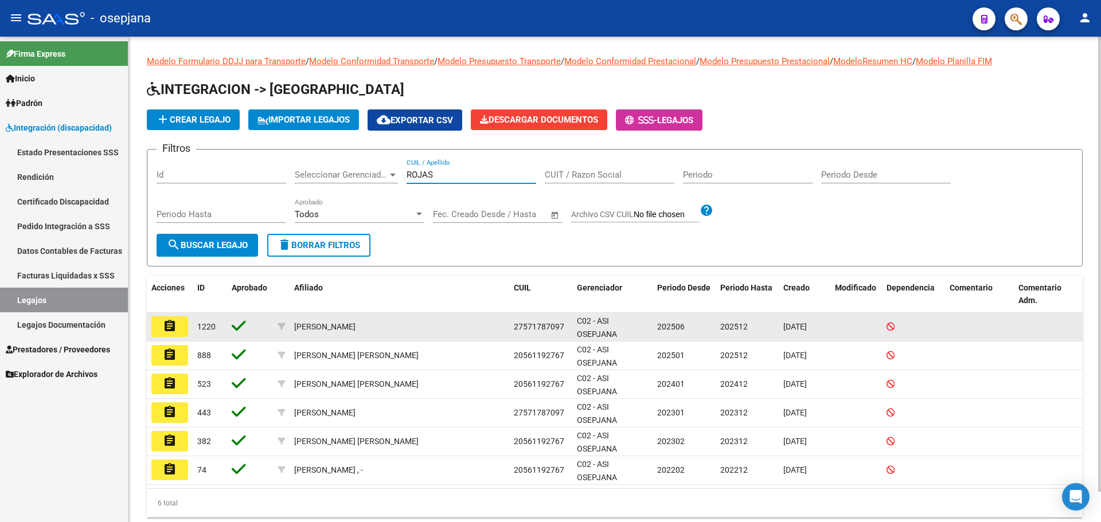
type input "ROJAS"
click at [170, 324] on mat-icon "assignment" at bounding box center [170, 326] width 14 height 14
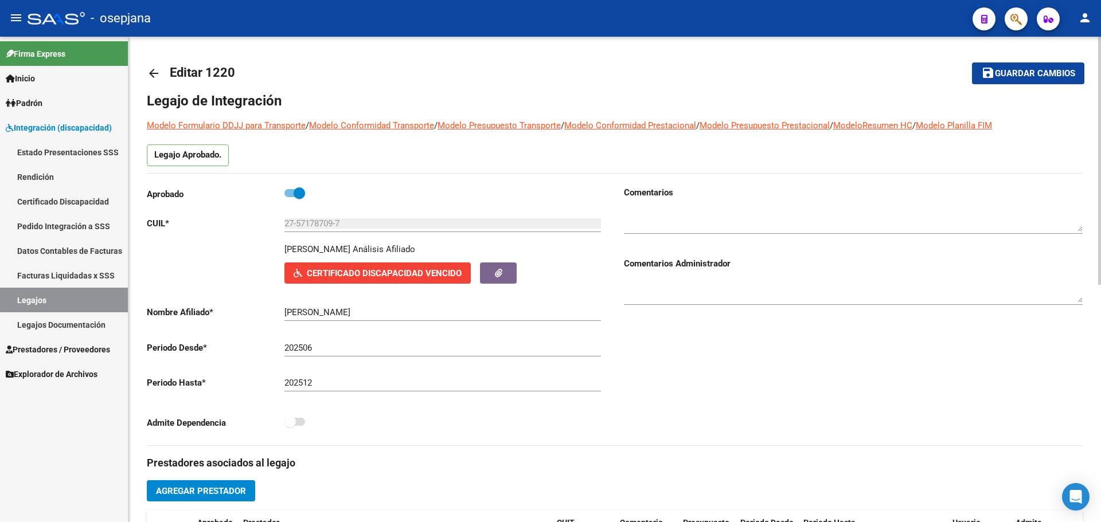
scroll to position [57, 0]
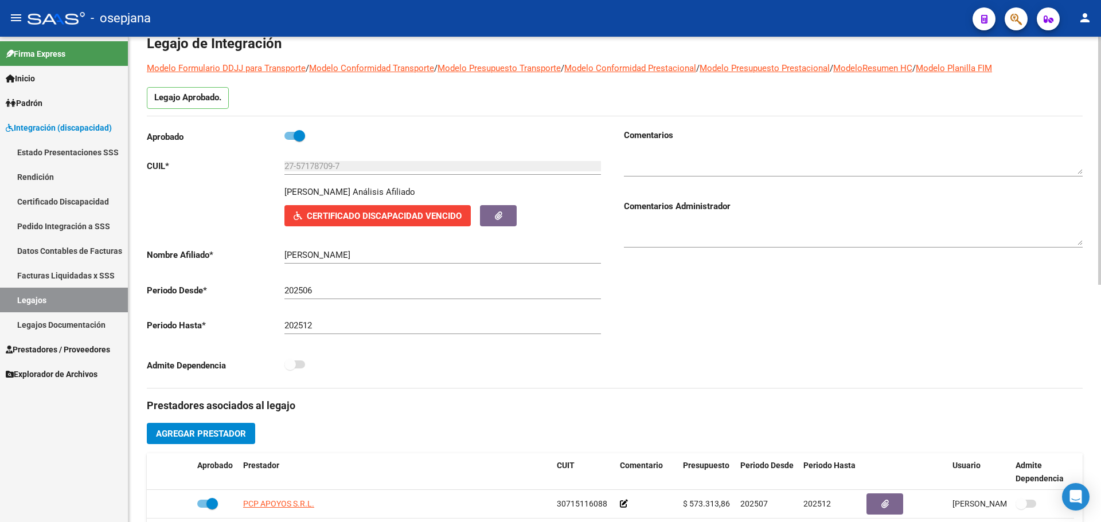
click at [298, 136] on span at bounding box center [299, 135] width 11 height 11
click at [290, 140] on input "checkbox" at bounding box center [290, 140] width 1 height 1
checkbox input "false"
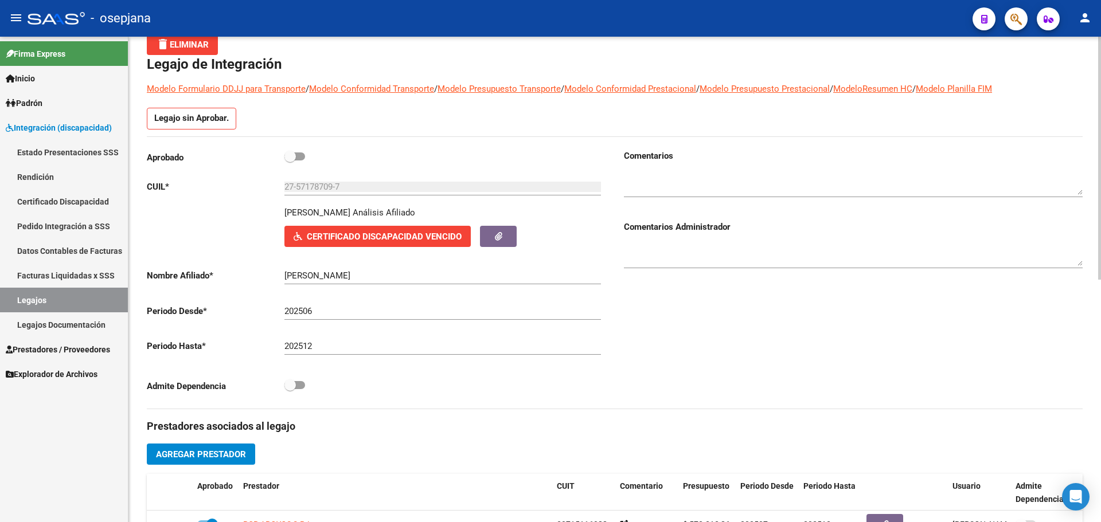
scroll to position [78, 0]
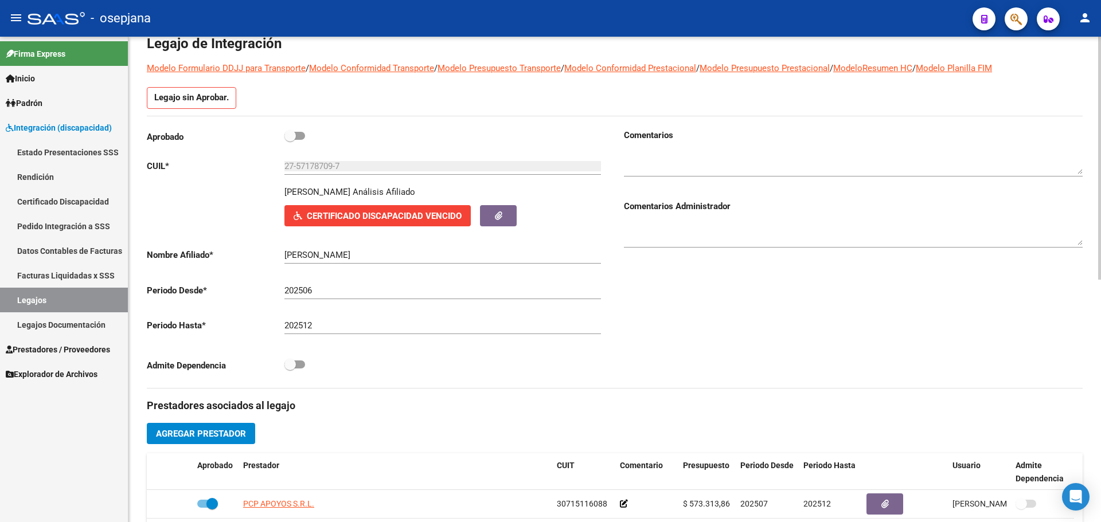
click at [291, 366] on span at bounding box center [289, 364] width 11 height 11
click at [290, 369] on input "checkbox" at bounding box center [290, 369] width 1 height 1
checkbox input "true"
click at [288, 134] on span at bounding box center [289, 135] width 11 height 11
click at [290, 140] on input "checkbox" at bounding box center [290, 140] width 1 height 1
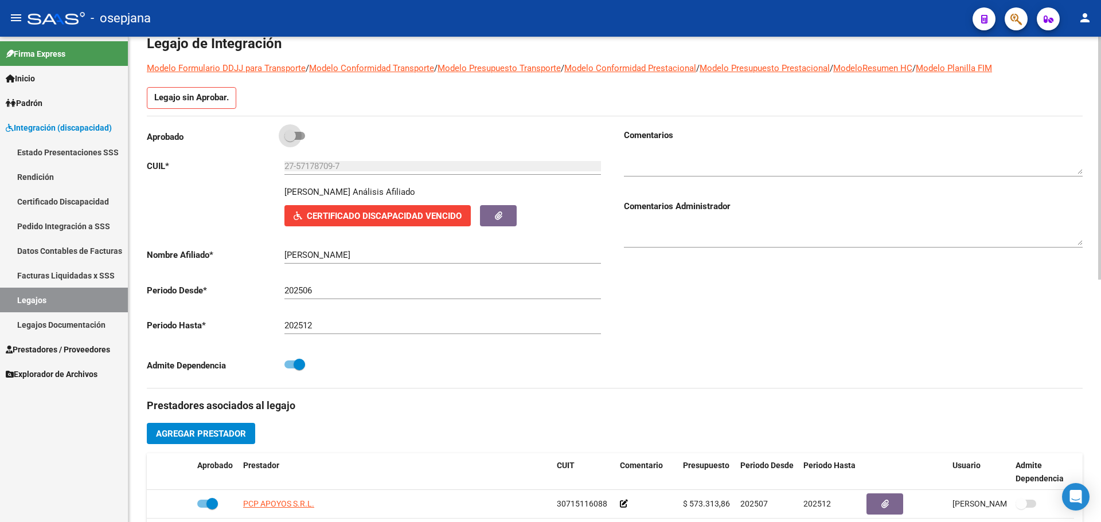
checkbox input "true"
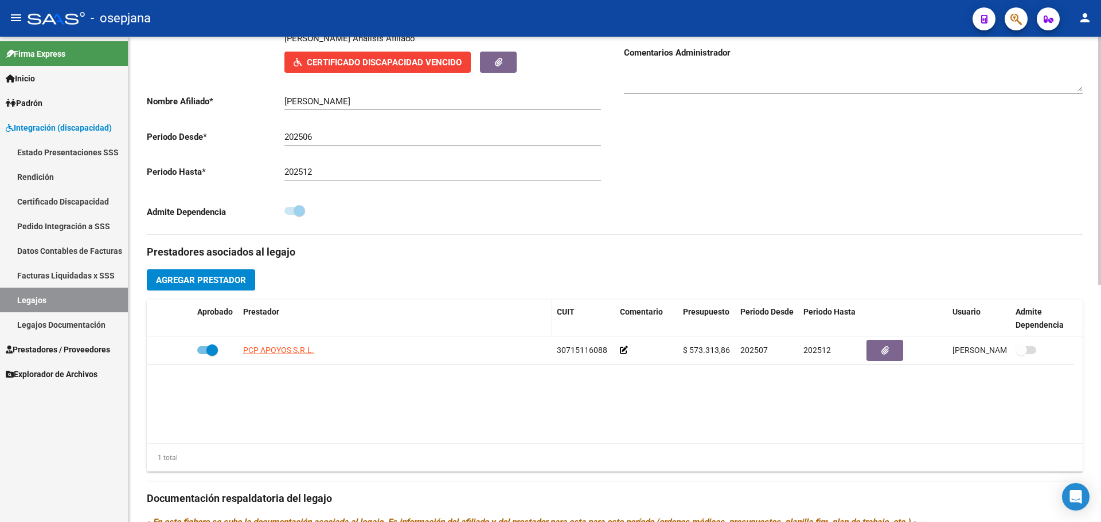
scroll to position [229, 0]
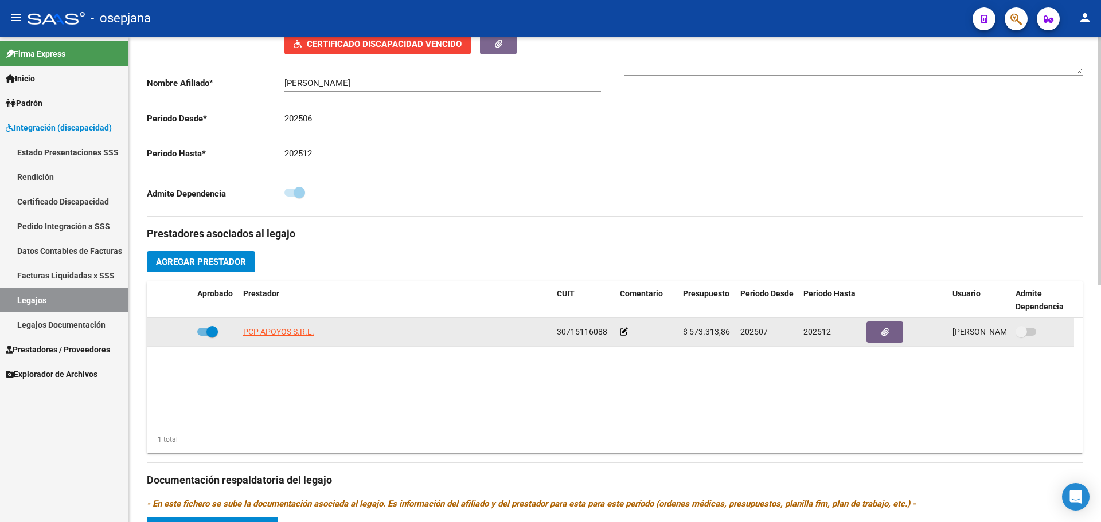
click at [209, 327] on span at bounding box center [211, 331] width 11 height 11
click at [203, 336] on input "checkbox" at bounding box center [202, 336] width 1 height 1
checkbox input "false"
click at [1024, 334] on span at bounding box center [1020, 331] width 11 height 11
click at [1021, 336] on input "checkbox" at bounding box center [1021, 336] width 1 height 1
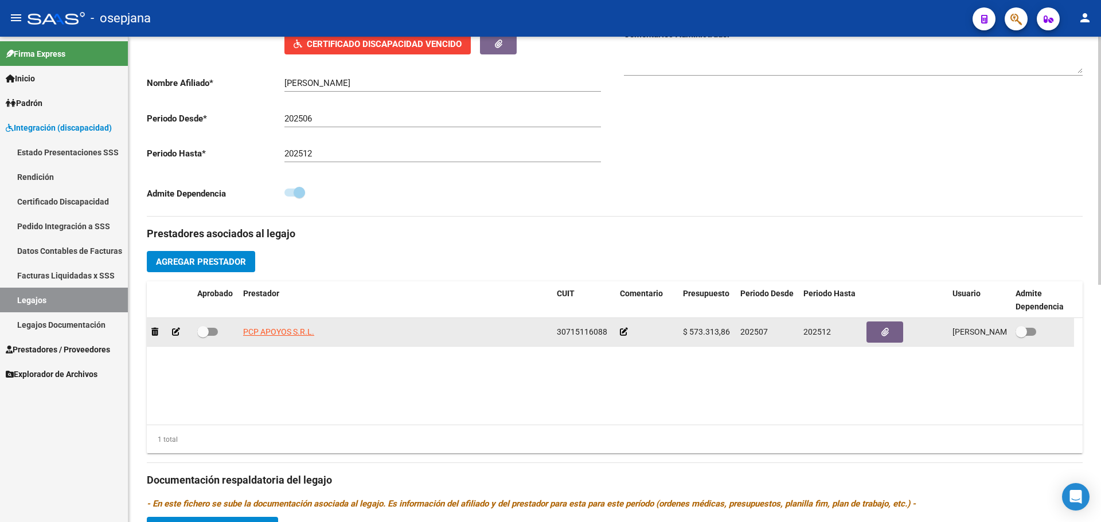
checkbox input "true"
click at [207, 329] on span at bounding box center [202, 331] width 11 height 11
click at [203, 336] on input "checkbox" at bounding box center [202, 336] width 1 height 1
checkbox input "true"
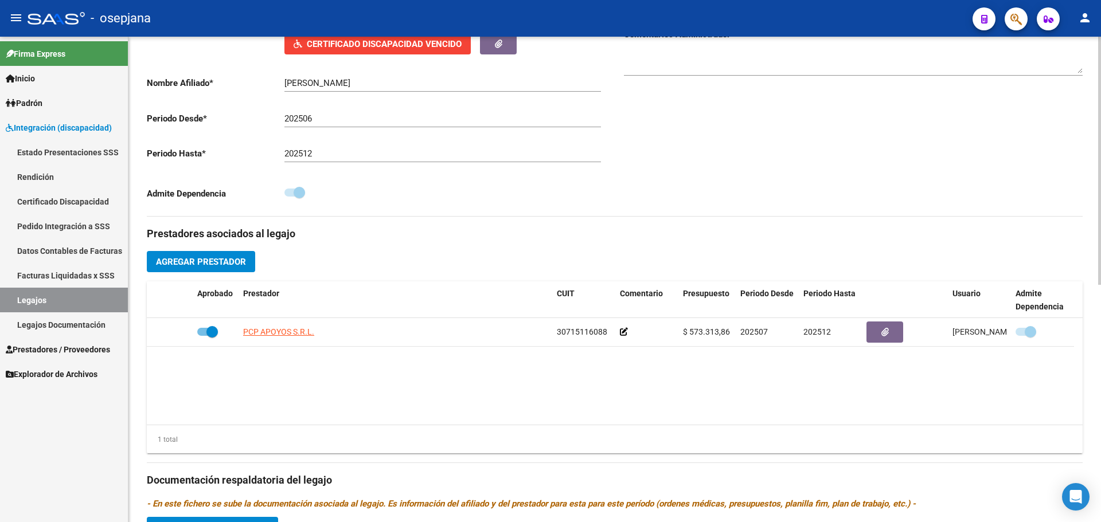
scroll to position [0, 0]
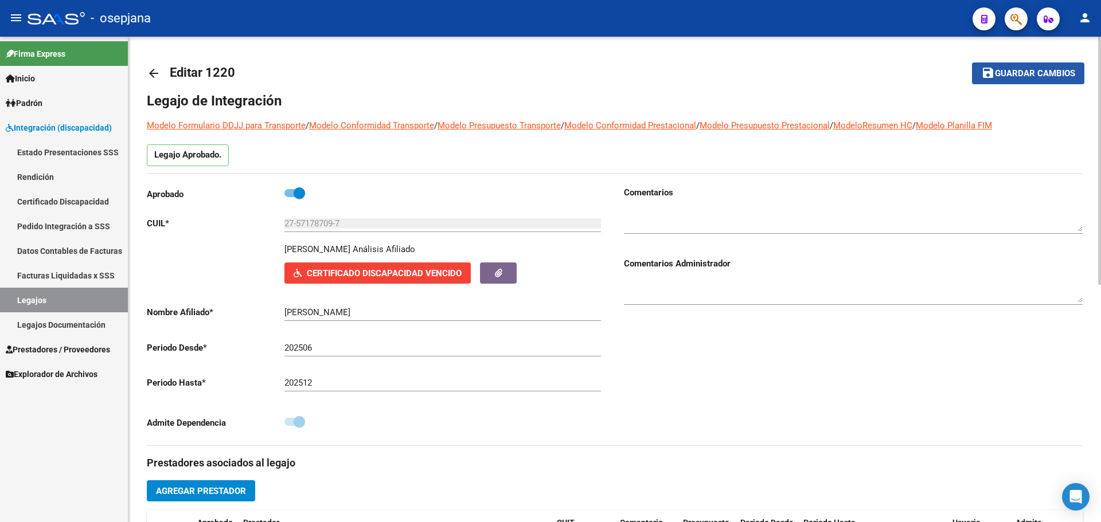
click at [1044, 79] on span "Guardar cambios" at bounding box center [1035, 74] width 80 height 10
click at [45, 344] on span "Prestadores / Proveedores" at bounding box center [58, 349] width 104 height 13
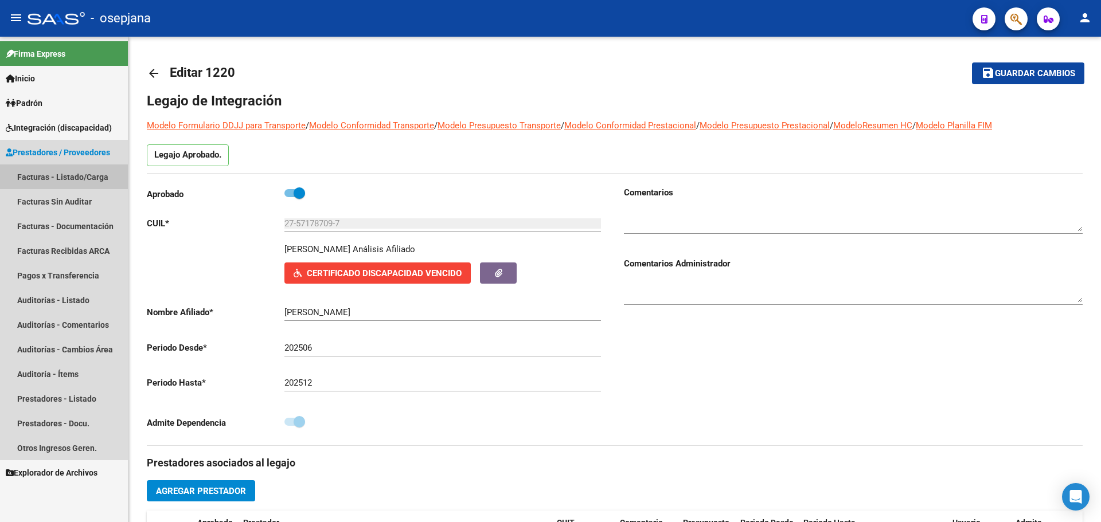
click at [36, 175] on link "Facturas - Listado/Carga" at bounding box center [64, 177] width 128 height 25
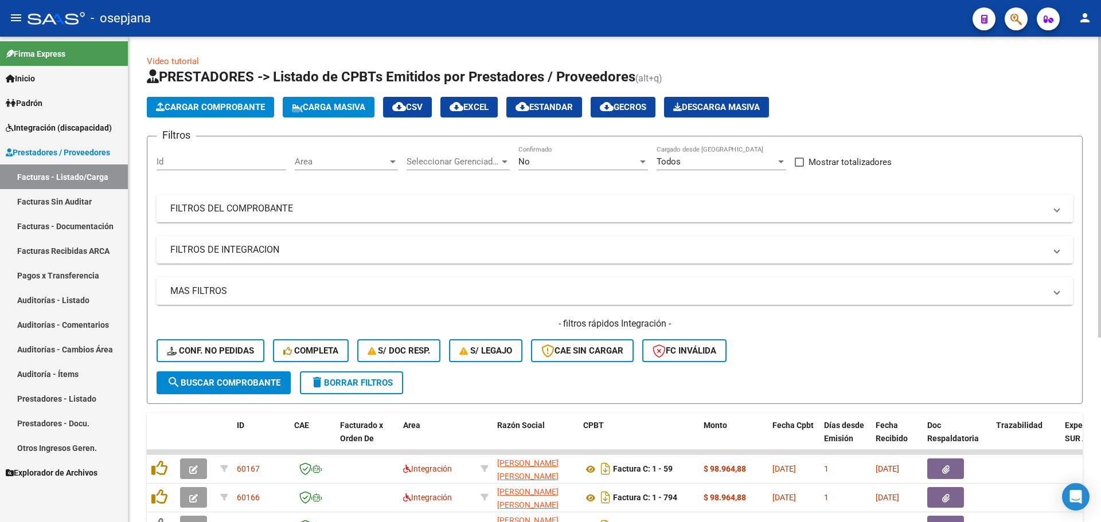
click at [231, 204] on mat-panel-title "FILTROS DEL COMPROBANTE" at bounding box center [607, 208] width 875 height 13
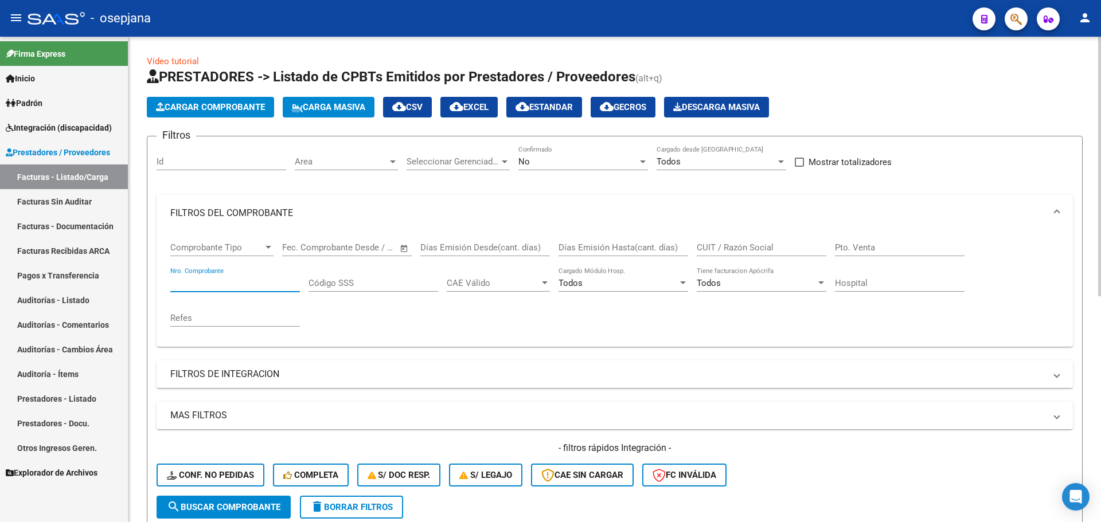
click at [202, 282] on input "Nro. Comprobante" at bounding box center [235, 283] width 130 height 10
click at [351, 163] on span "Area" at bounding box center [341, 162] width 93 height 10
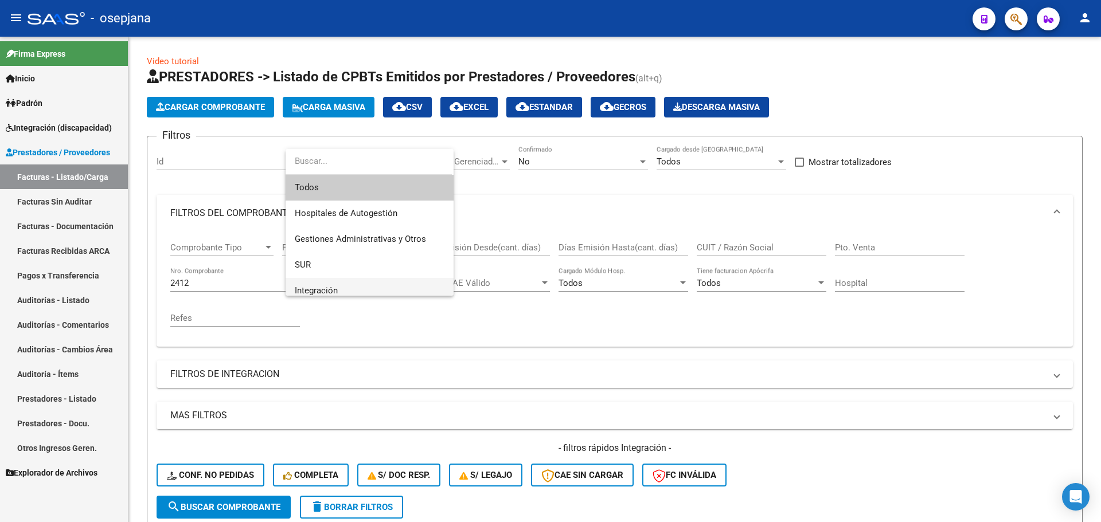
click at [350, 287] on span "Integración" at bounding box center [370, 291] width 150 height 26
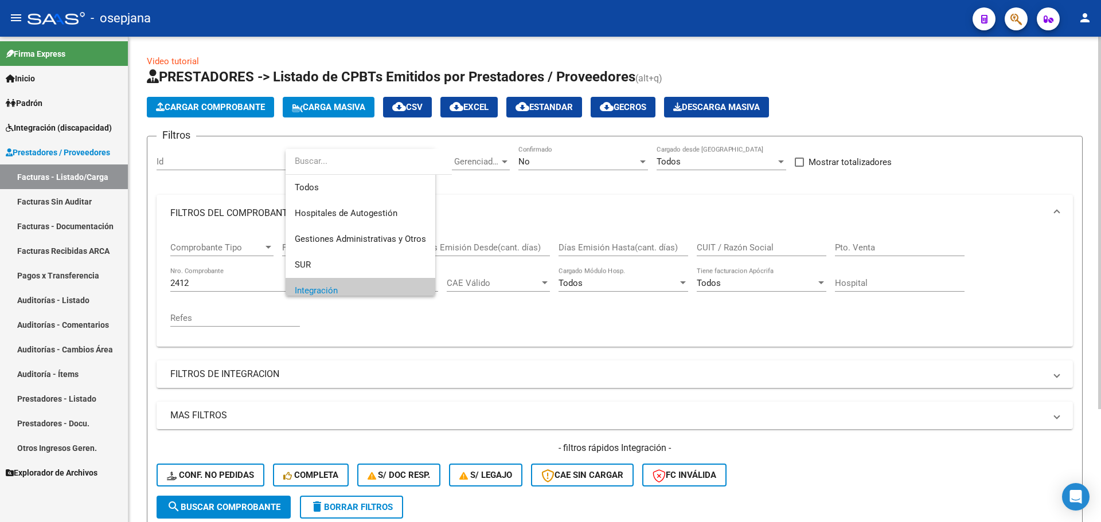
scroll to position [8, 0]
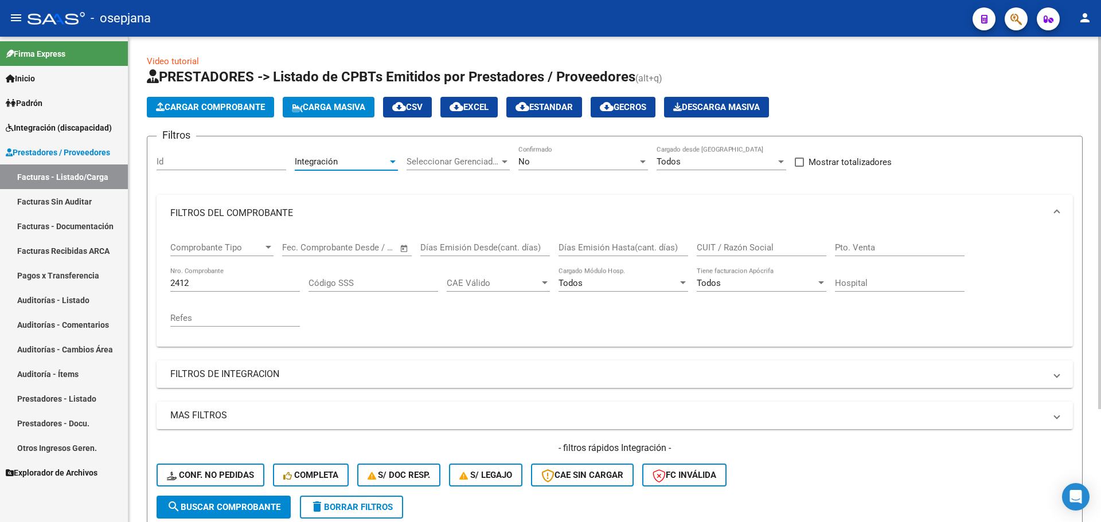
click at [532, 166] on div "No" at bounding box center [577, 162] width 119 height 10
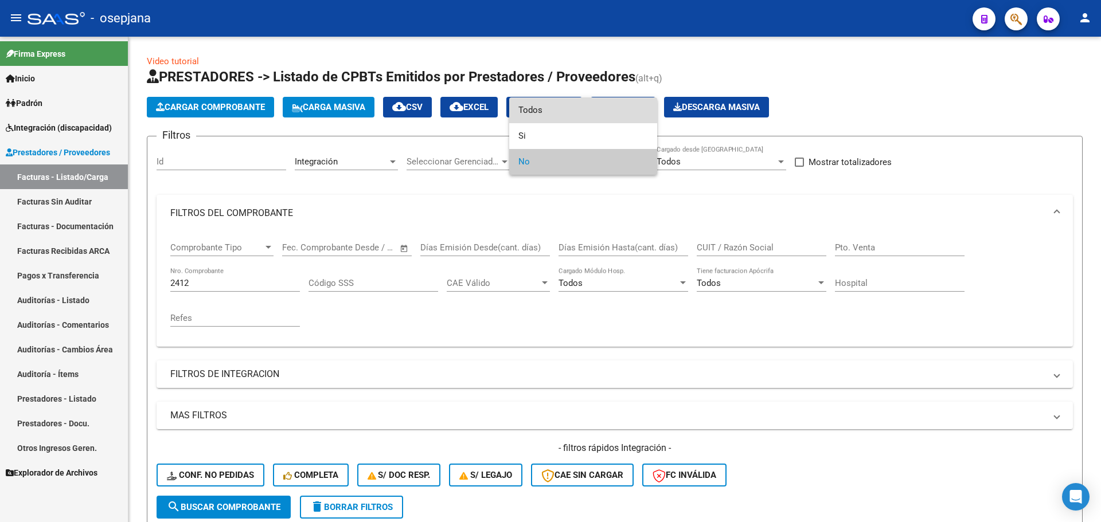
click at [547, 109] on span "Todos" at bounding box center [583, 110] width 130 height 26
click at [561, 160] on span "Todos" at bounding box center [583, 162] width 130 height 26
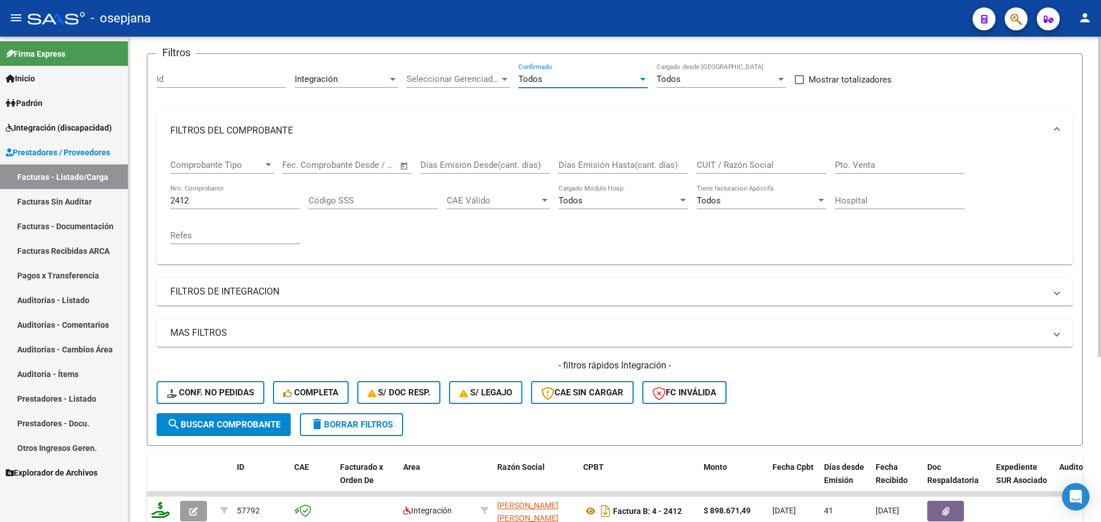
scroll to position [229, 0]
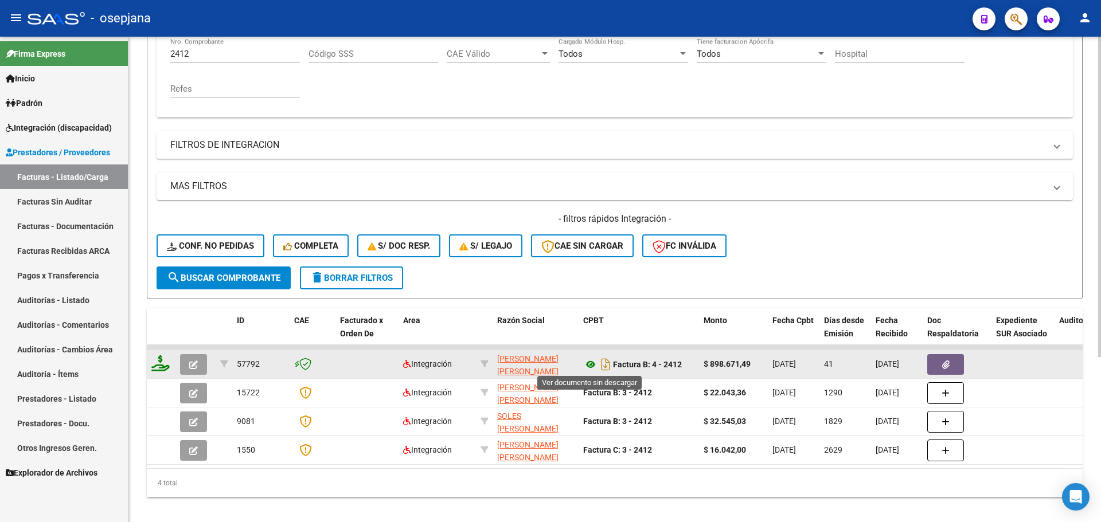
click at [587, 362] on icon at bounding box center [590, 365] width 15 height 14
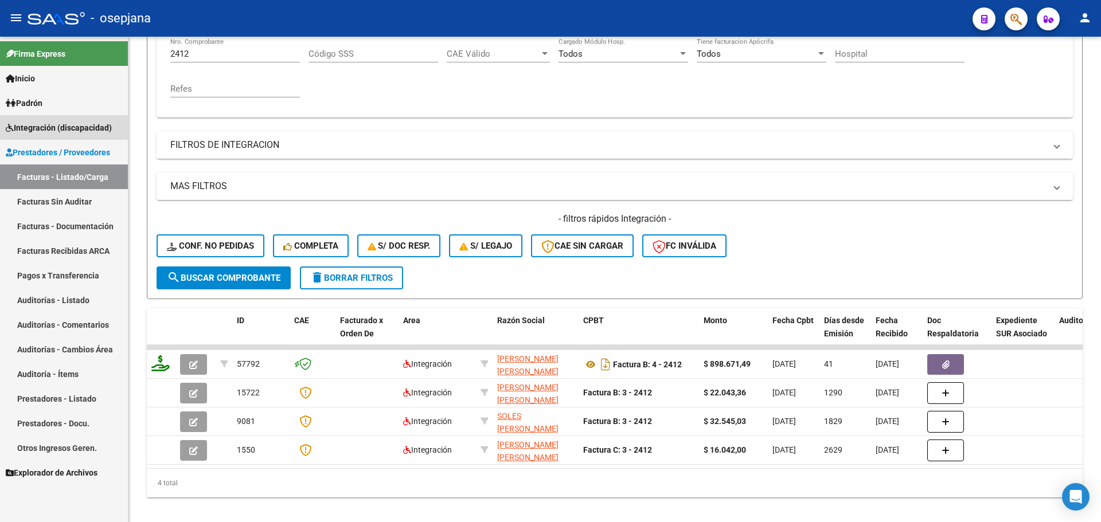
click at [65, 118] on link "Integración (discapacidad)" at bounding box center [64, 127] width 128 height 25
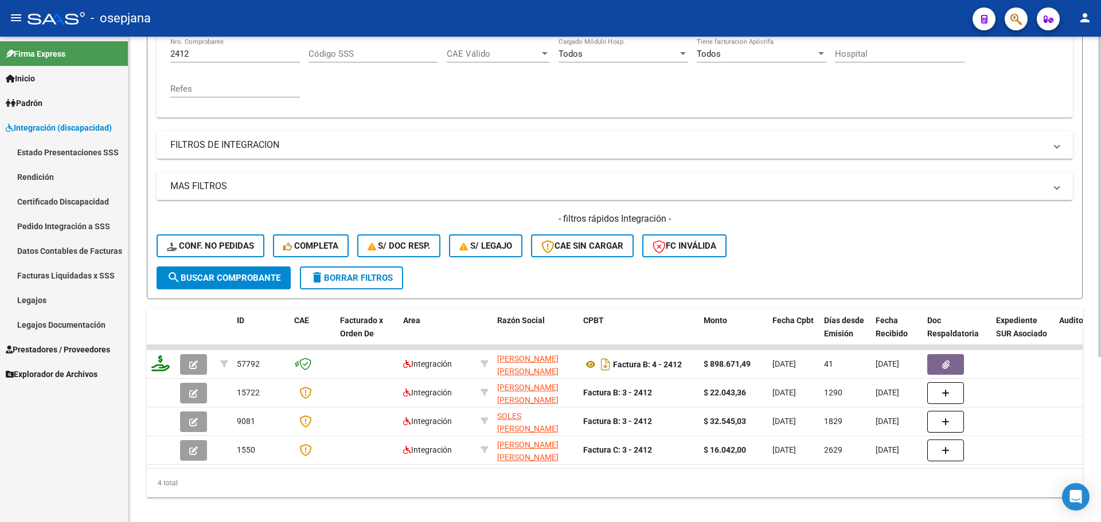
click at [224, 50] on input "2412" at bounding box center [235, 54] width 130 height 10
type input "2"
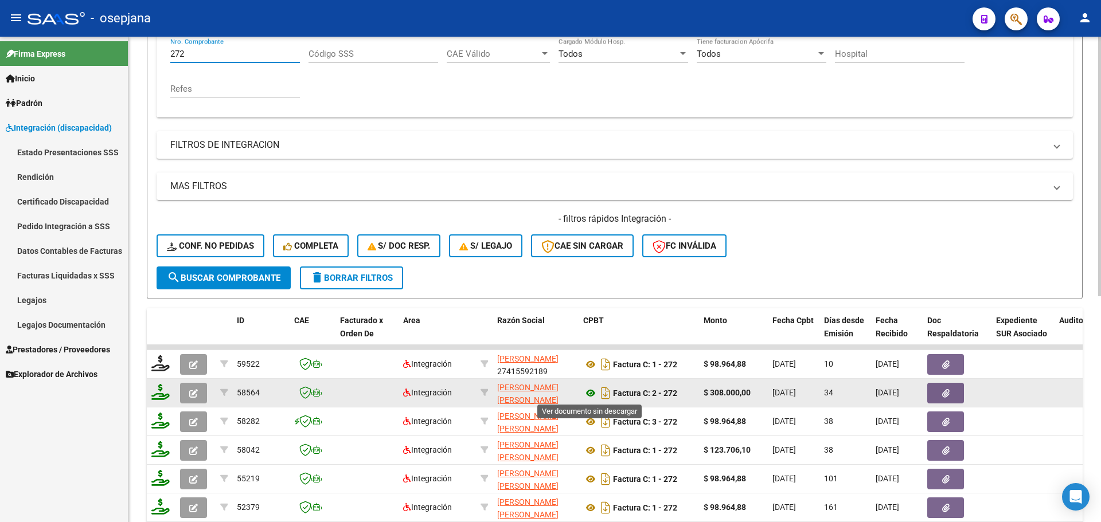
type input "272"
click at [588, 396] on icon at bounding box center [590, 393] width 15 height 14
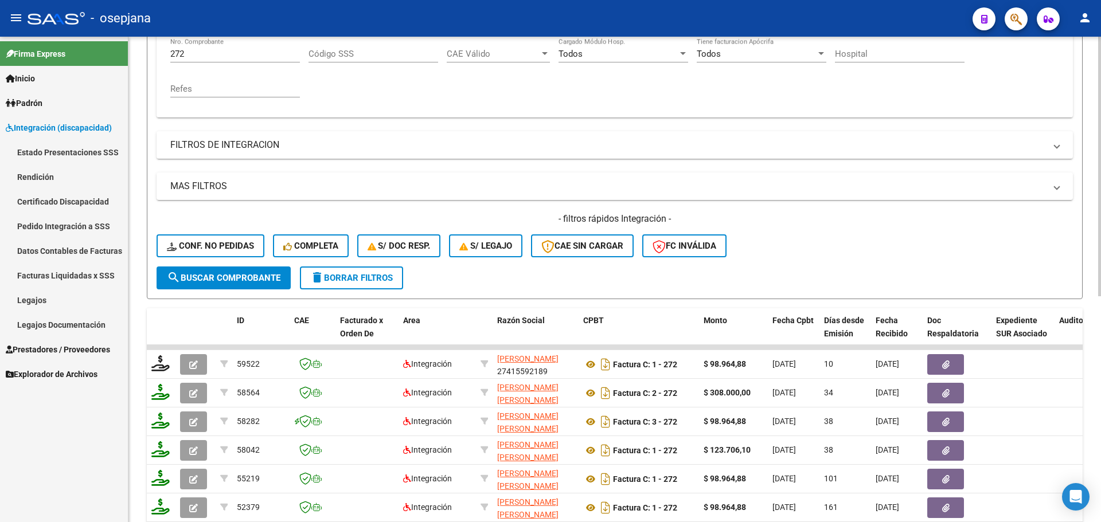
click at [865, 219] on h4 "- filtros rápidos Integración -" at bounding box center [615, 219] width 916 height 13
click at [52, 344] on span "Prestadores / Proveedores" at bounding box center [58, 349] width 104 height 13
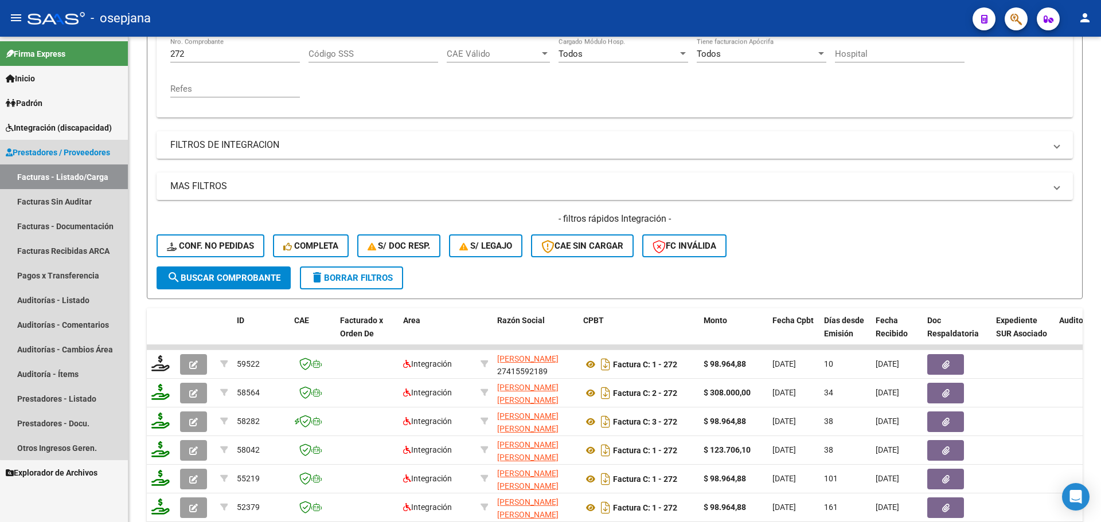
click at [71, 177] on link "Facturas - Listado/Carga" at bounding box center [64, 177] width 128 height 25
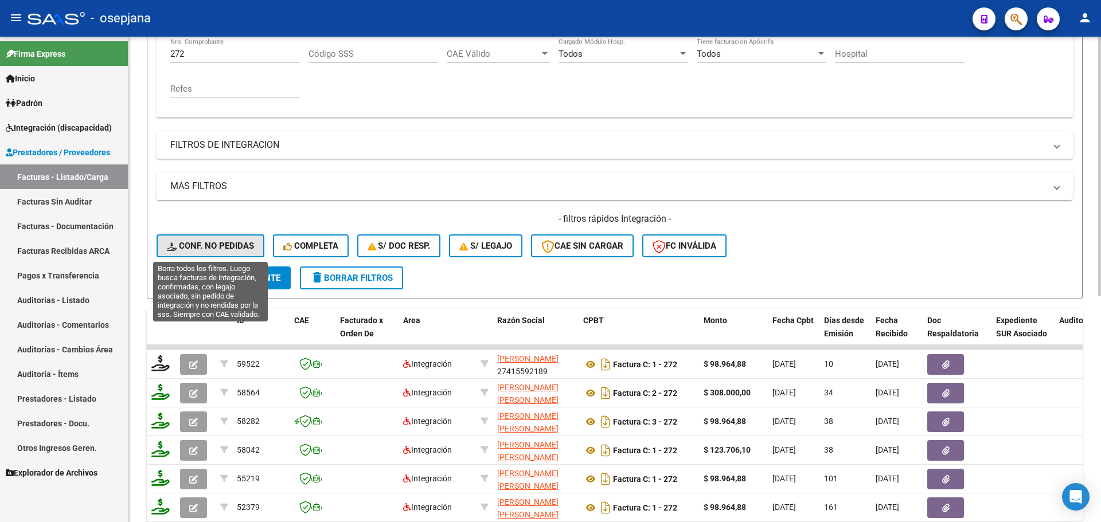
click at [232, 248] on span "Conf. no pedidas" at bounding box center [210, 246] width 87 height 10
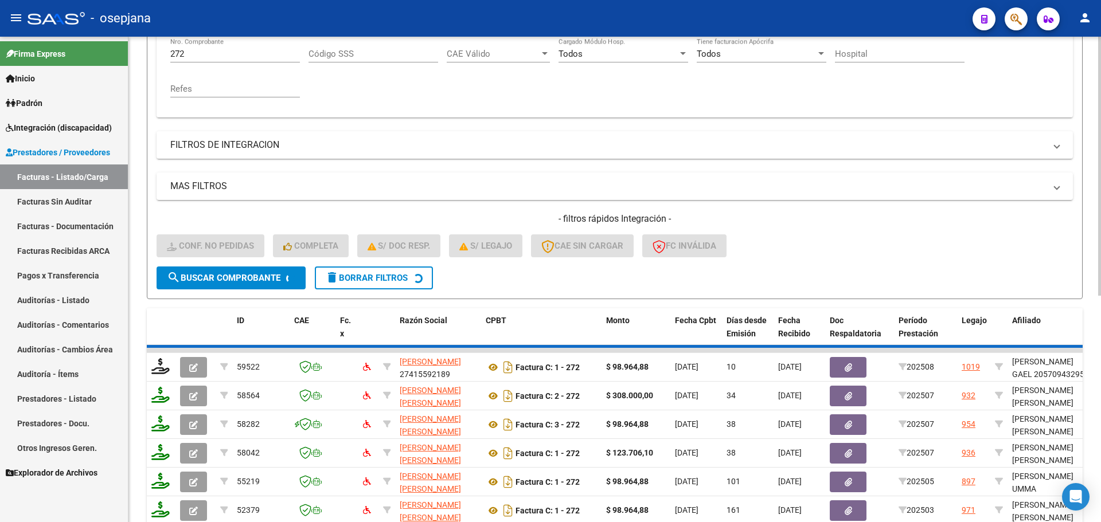
scroll to position [147, 0]
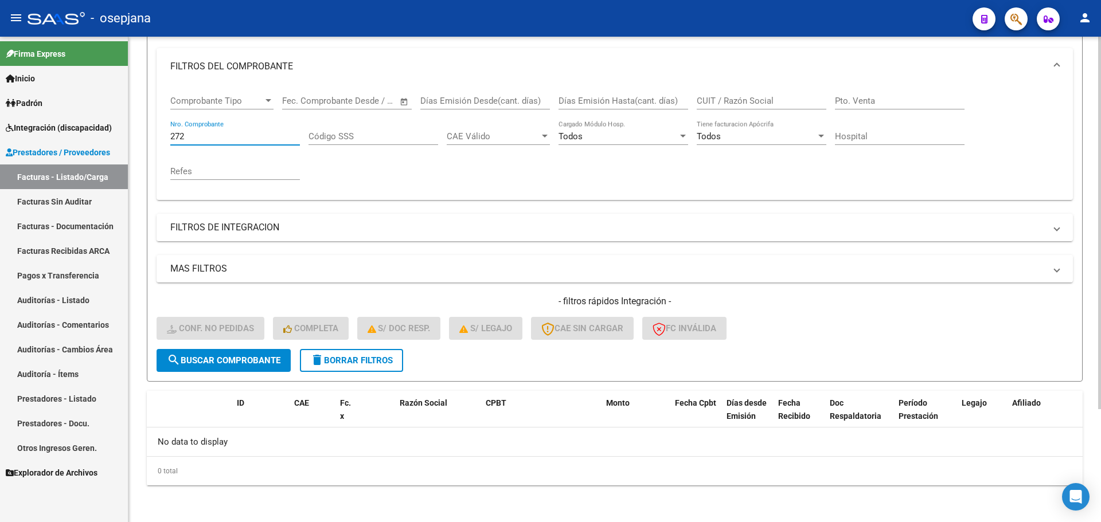
drag, startPoint x: 201, startPoint y: 139, endPoint x: 162, endPoint y: 137, distance: 39.0
click at [162, 137] on div "Comprobante Tipo Comprobante Tipo Fecha inicio – Fecha fin Fec. Comprobante Des…" at bounding box center [615, 142] width 916 height 115
click at [339, 354] on button "delete Borrar Filtros" at bounding box center [351, 360] width 103 height 23
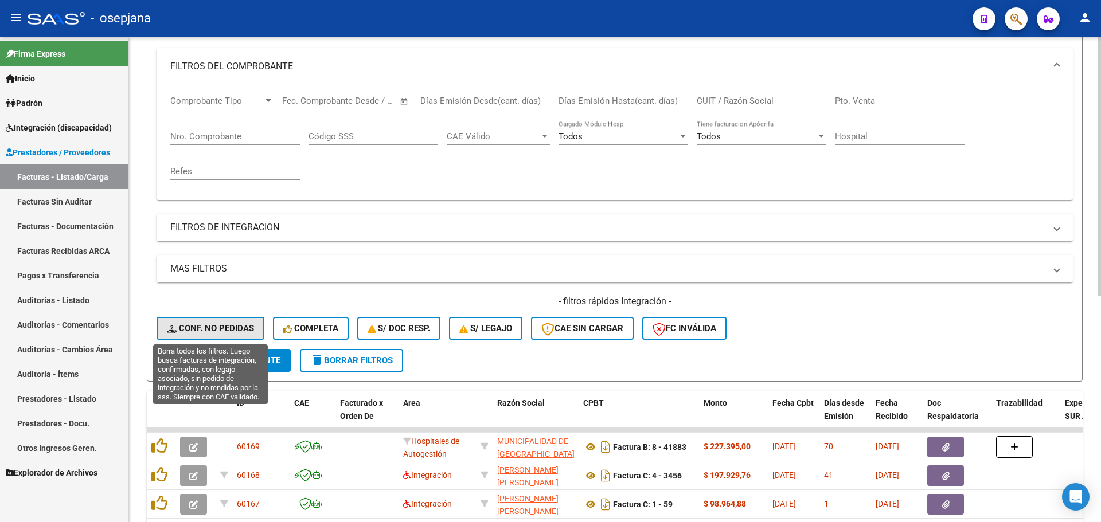
click at [232, 324] on span "Conf. no pedidas" at bounding box center [210, 328] width 87 height 10
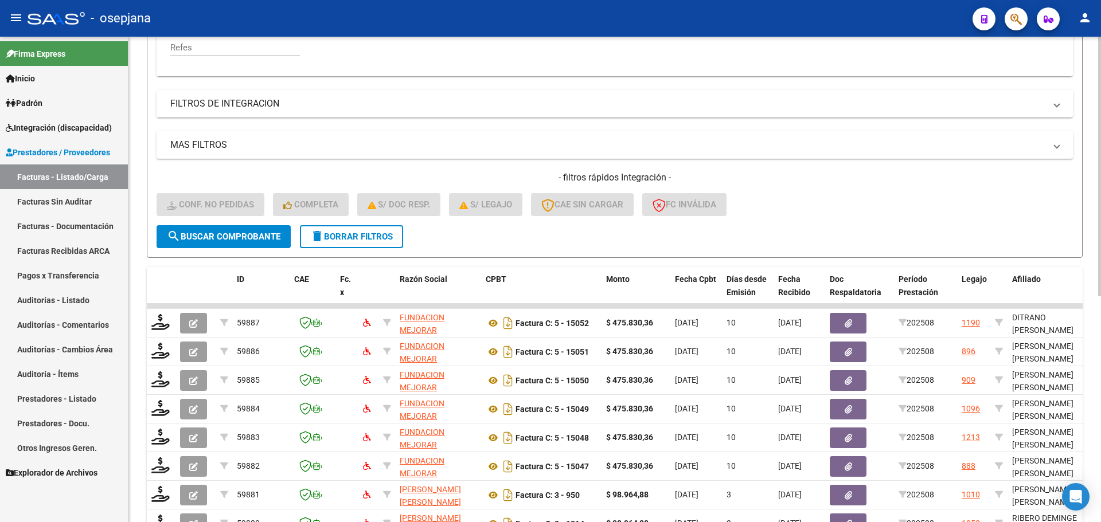
scroll to position [422, 0]
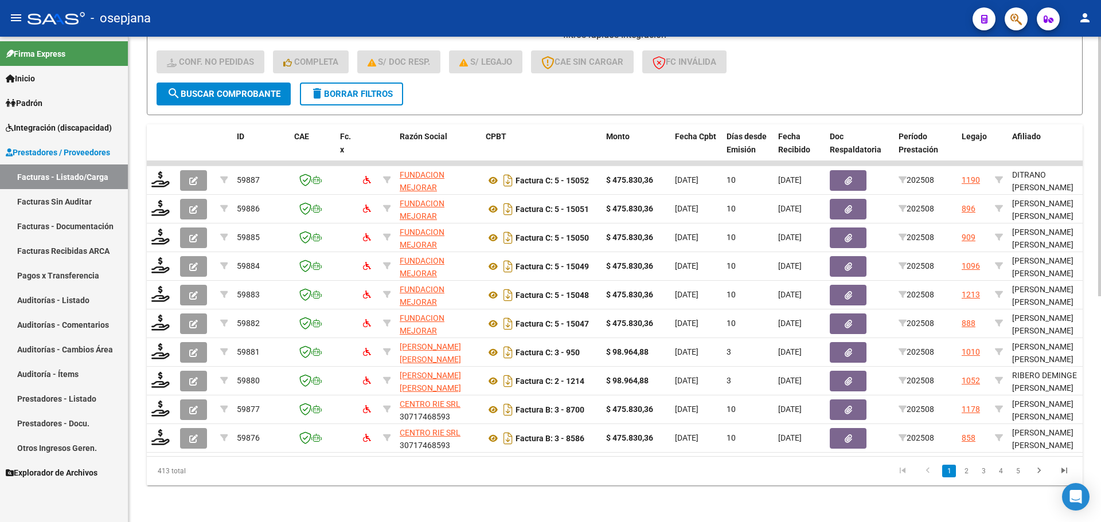
click at [836, 467] on datatable-pager "1 2 3 4 5" at bounding box center [707, 471] width 739 height 19
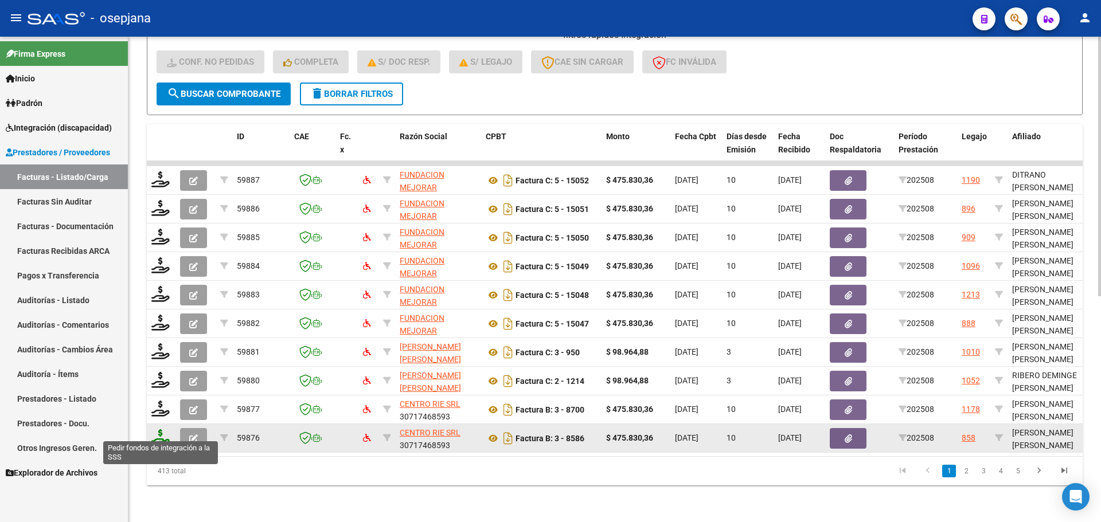
click at [163, 429] on icon at bounding box center [160, 437] width 18 height 16
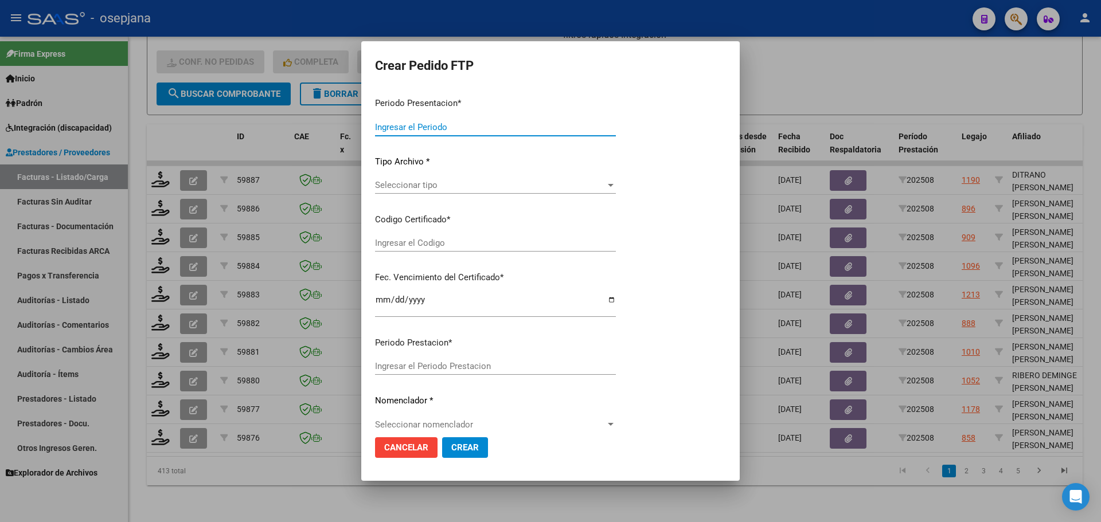
type input "202508"
type input "$ 475.830,36"
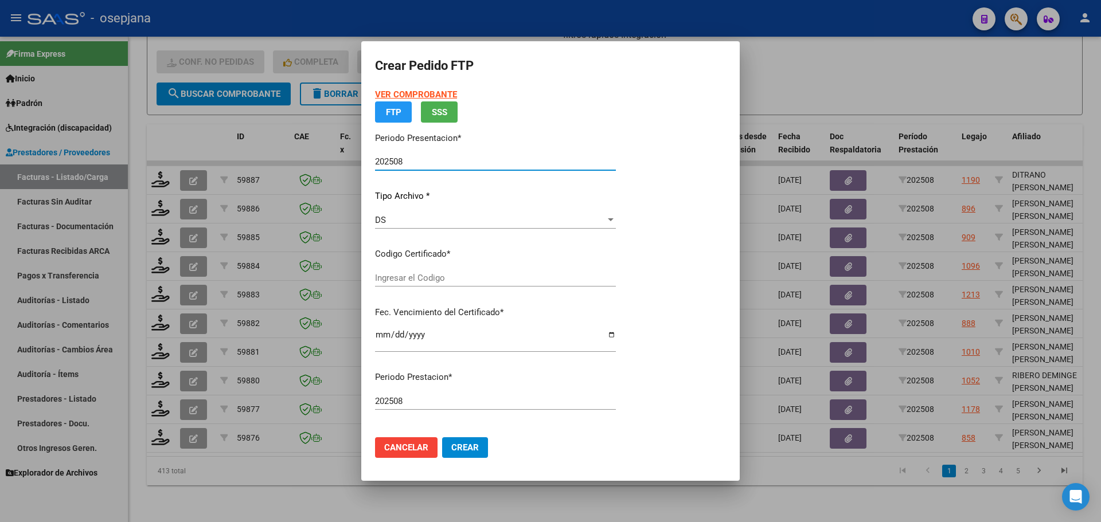
type input "ARG02000581367062023062120260621BSAS427"
type input "2026-06-21"
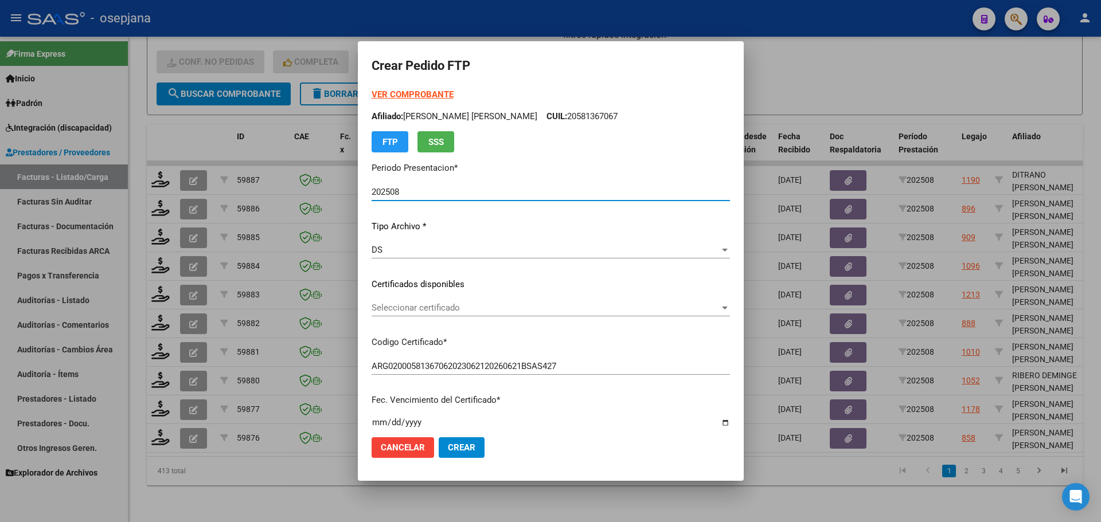
click at [460, 306] on span "Seleccionar certificado" at bounding box center [546, 308] width 348 height 10
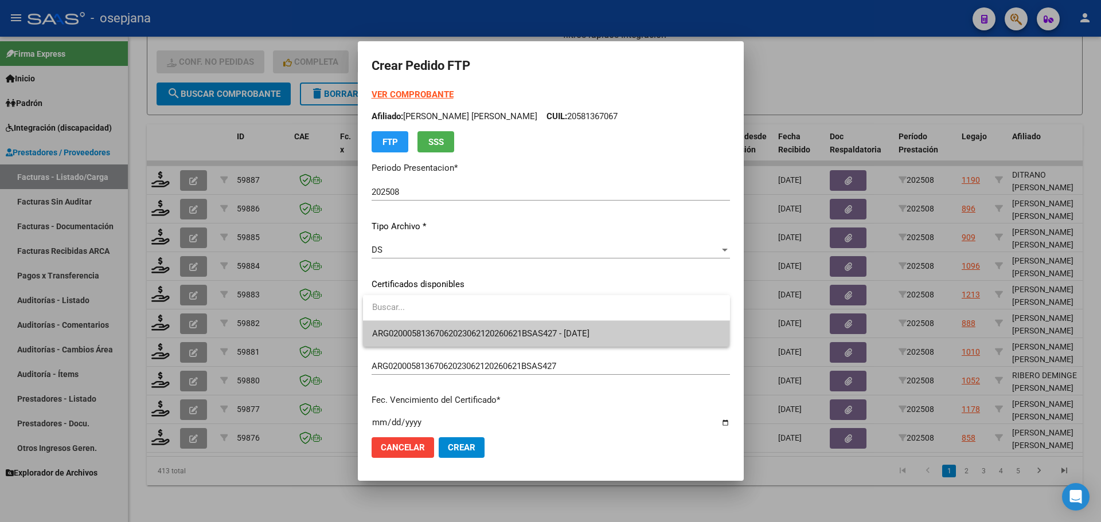
click at [462, 327] on span "ARG02000581367062023062120260621BSAS427 - 2026-06-21" at bounding box center [546, 334] width 349 height 26
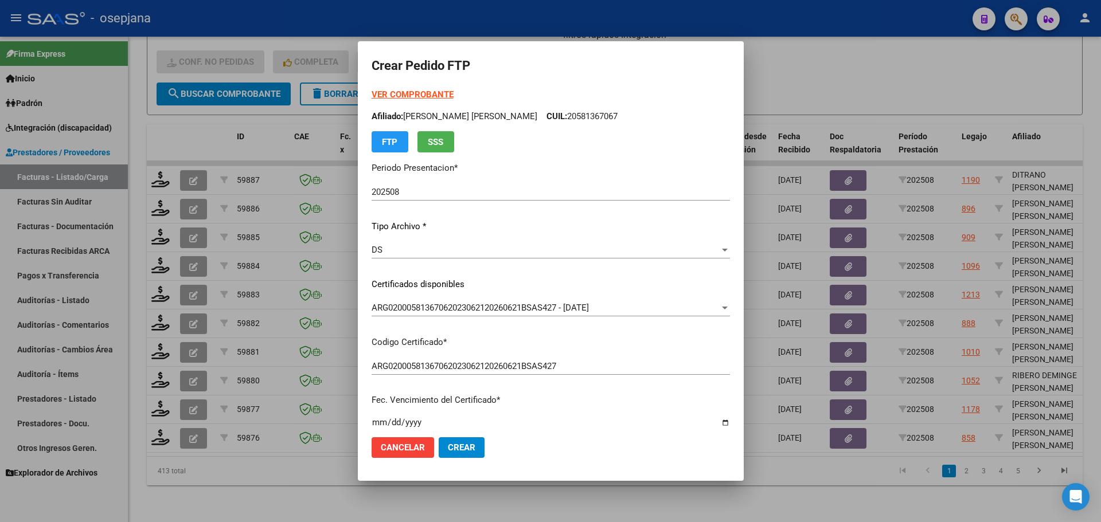
click at [422, 97] on strong "VER COMPROBANTE" at bounding box center [413, 94] width 82 height 10
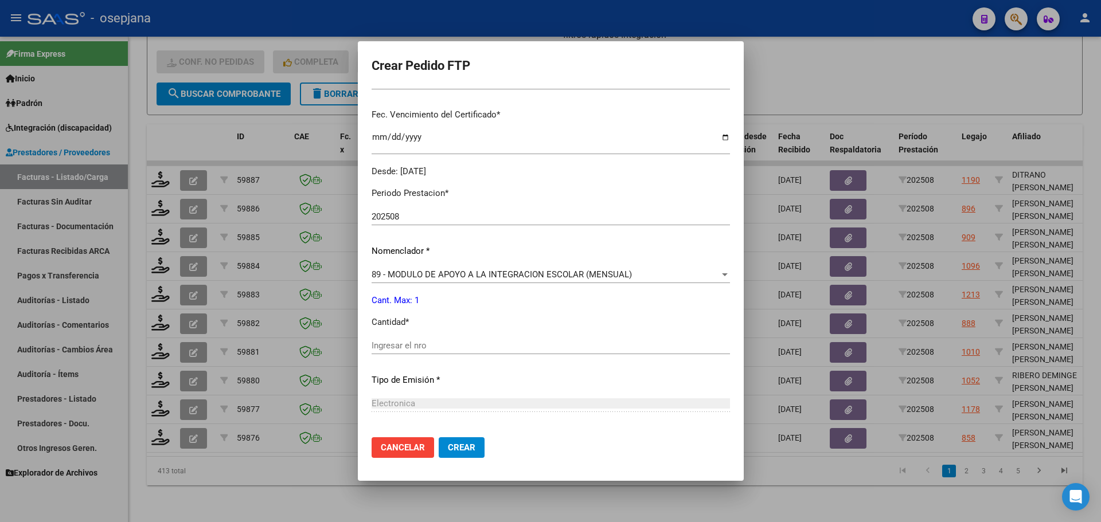
scroll to position [287, 0]
click at [397, 348] on input "Ingresar el nro" at bounding box center [551, 344] width 358 height 10
type input "1"
click at [450, 439] on button "Crear" at bounding box center [462, 447] width 46 height 21
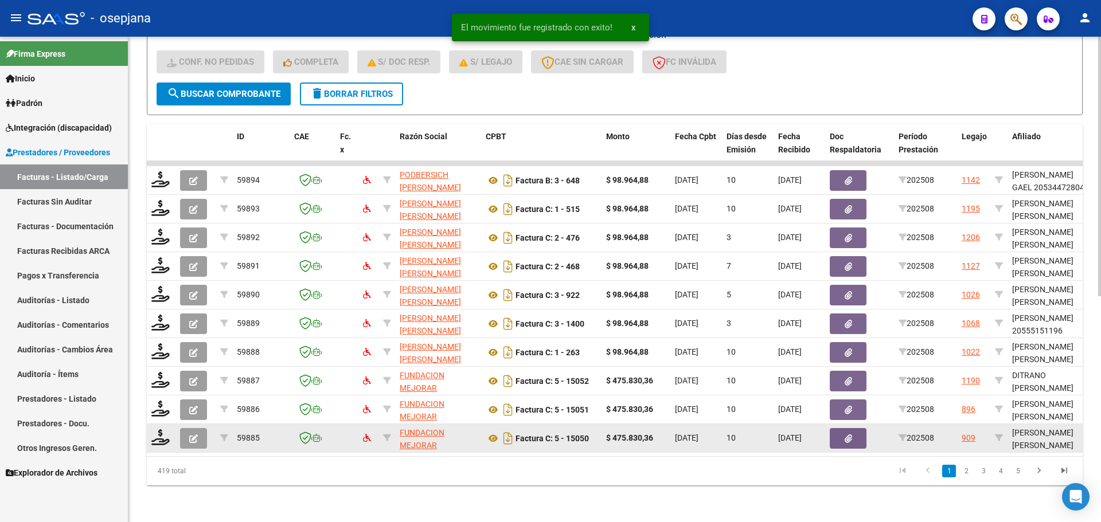
click at [147, 431] on datatable-body-cell at bounding box center [161, 438] width 29 height 28
click at [155, 432] on icon at bounding box center [160, 437] width 18 height 16
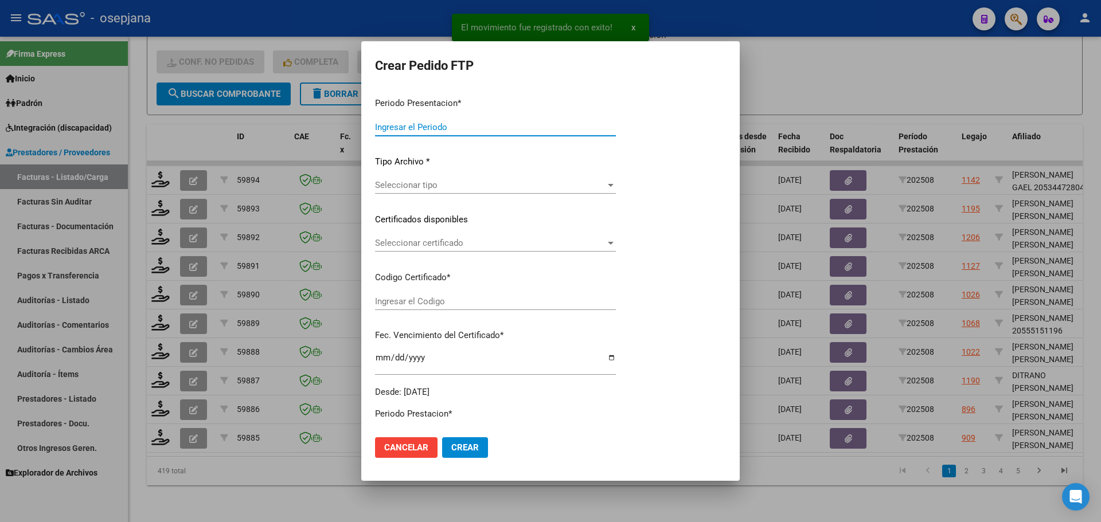
type input "202508"
type input "$ 475.830,36"
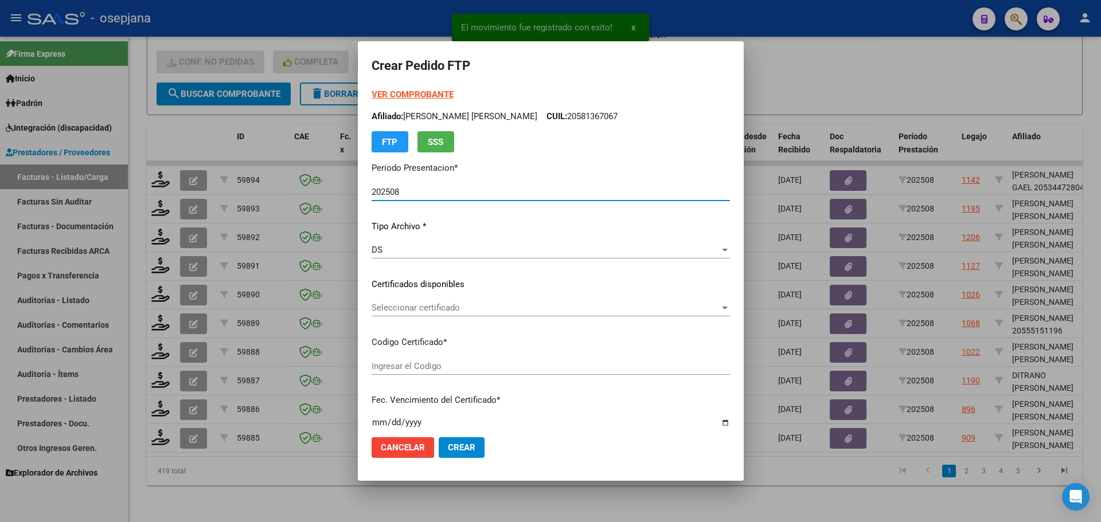
type input "ARG02000537550162021111920261119BSAS309"
type input "2026-11-19"
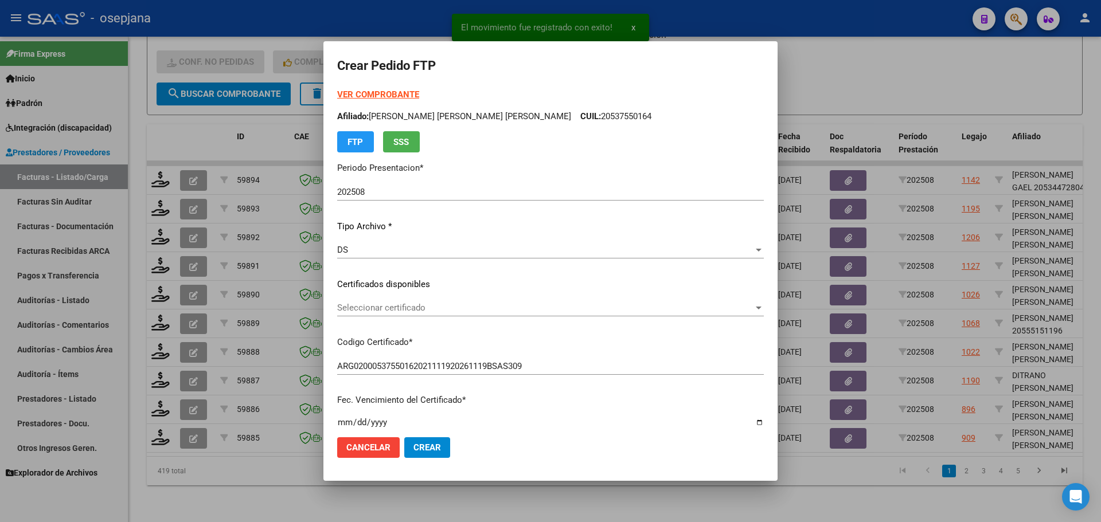
click at [459, 302] on div "Seleccionar certificado Seleccionar certificado" at bounding box center [550, 307] width 427 height 17
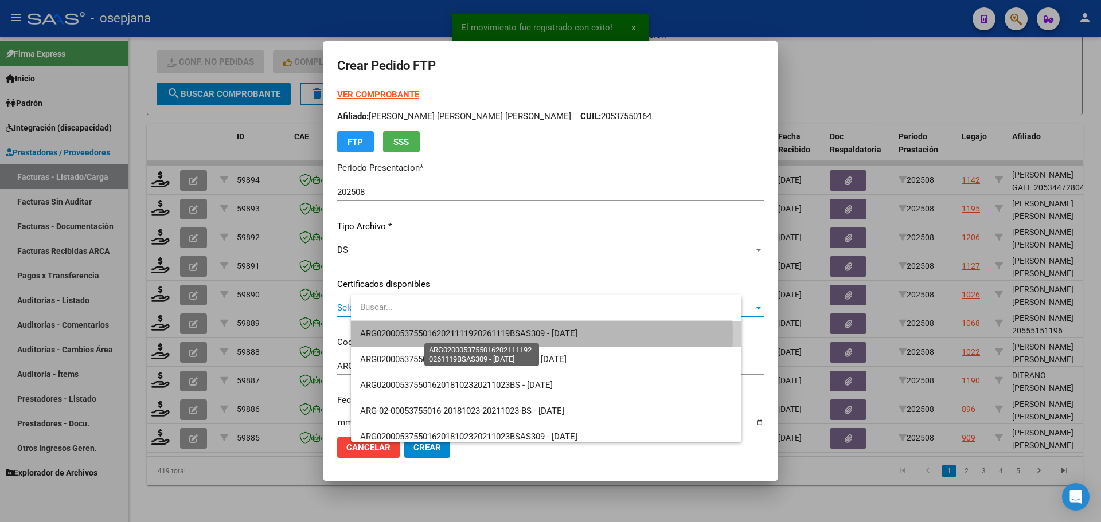
click at [467, 334] on span "ARG02000537550162021111920261119BSAS309 - 2026-11-19" at bounding box center [468, 334] width 217 height 10
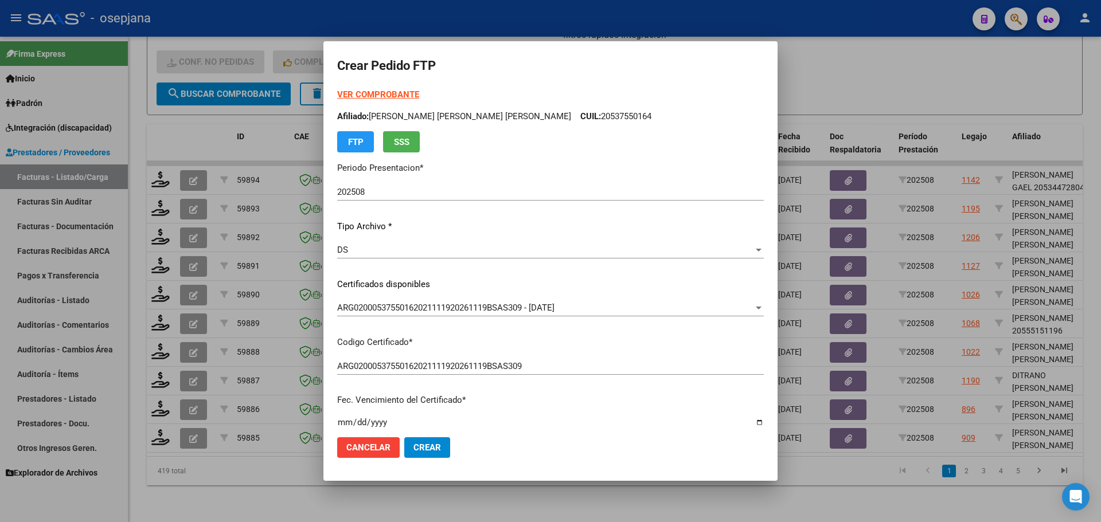
click at [413, 92] on strong "VER COMPROBANTE" at bounding box center [378, 94] width 82 height 10
click at [791, 73] on div at bounding box center [550, 261] width 1101 height 522
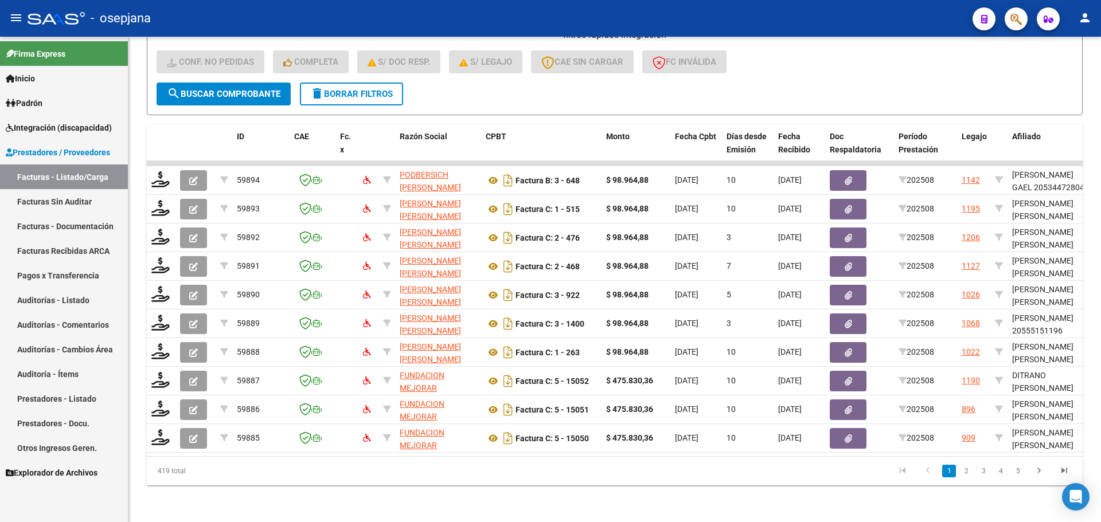
click at [43, 122] on span "Integración (discapacidad)" at bounding box center [59, 128] width 106 height 13
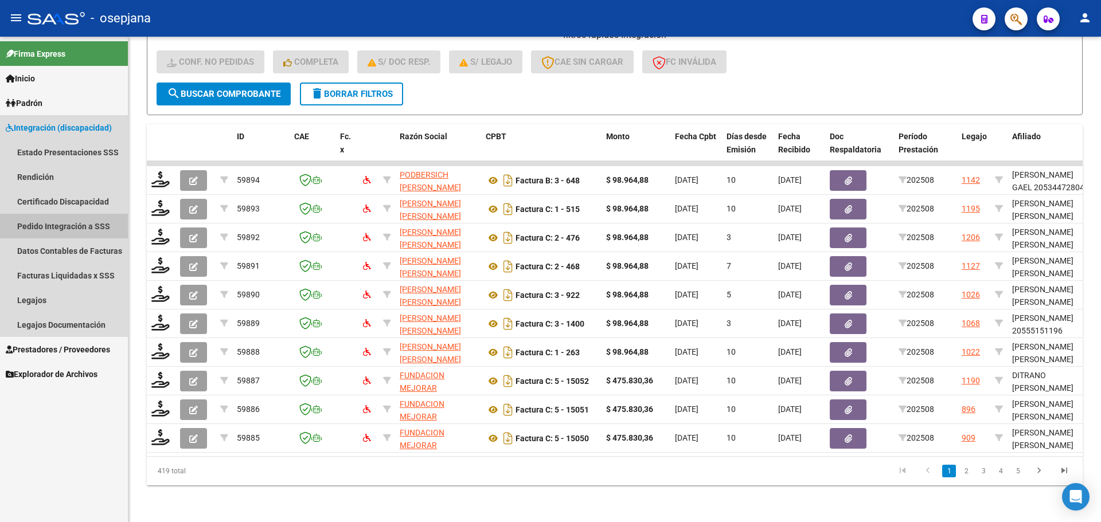
click at [50, 225] on link "Pedido Integración a SSS" at bounding box center [64, 226] width 128 height 25
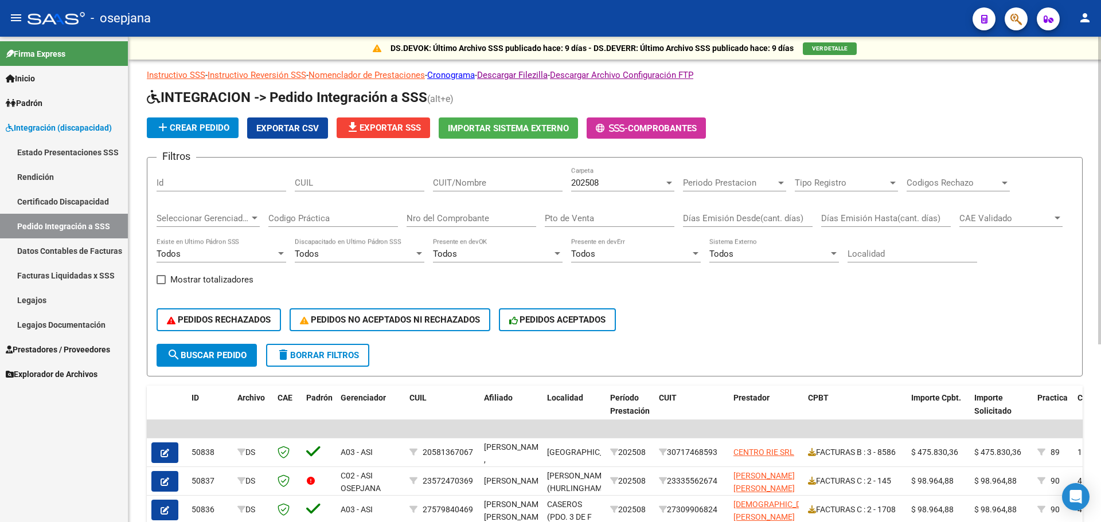
click at [313, 365] on button "delete Borrar Filtros" at bounding box center [317, 355] width 103 height 23
click at [61, 130] on span "Integración (discapacidad)" at bounding box center [59, 128] width 106 height 13
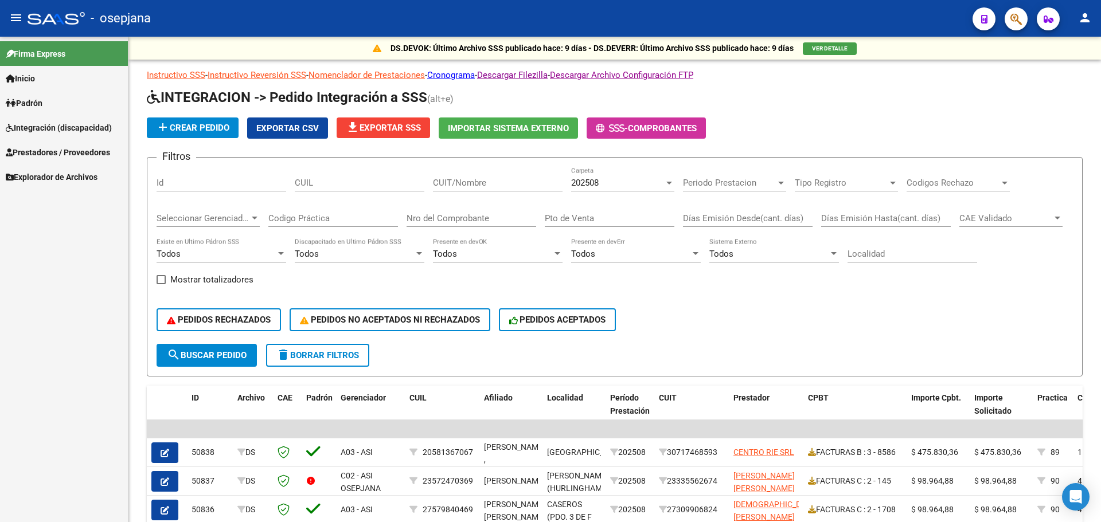
click at [57, 149] on span "Prestadores / Proveedores" at bounding box center [58, 152] width 104 height 13
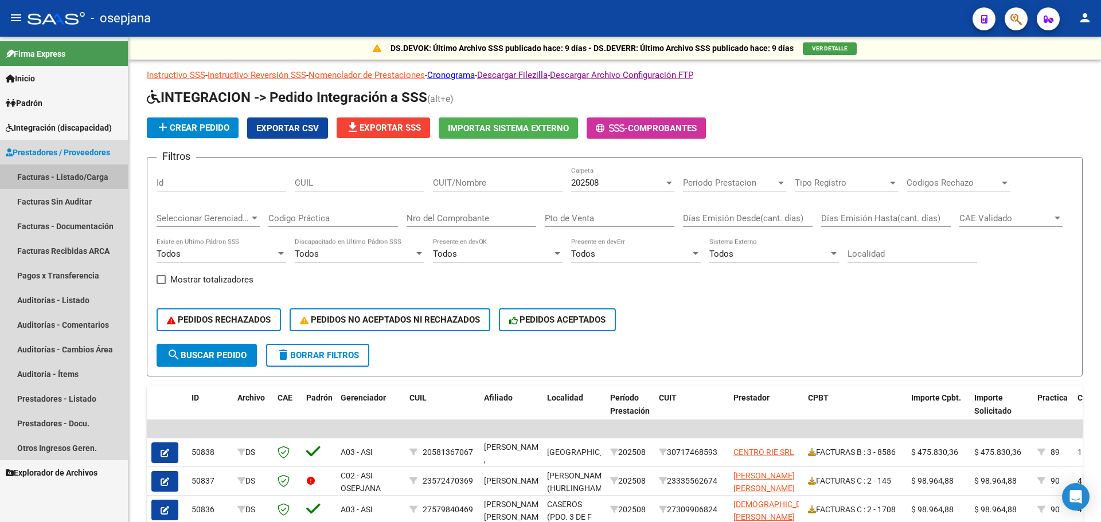
click at [62, 179] on link "Facturas - Listado/Carga" at bounding box center [64, 177] width 128 height 25
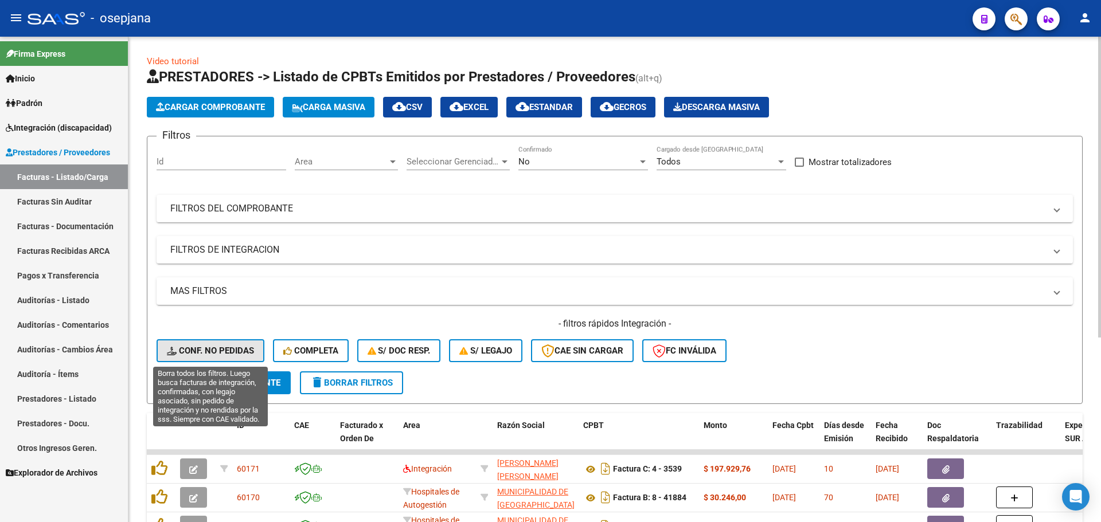
click at [228, 347] on span "Conf. no pedidas" at bounding box center [210, 351] width 87 height 10
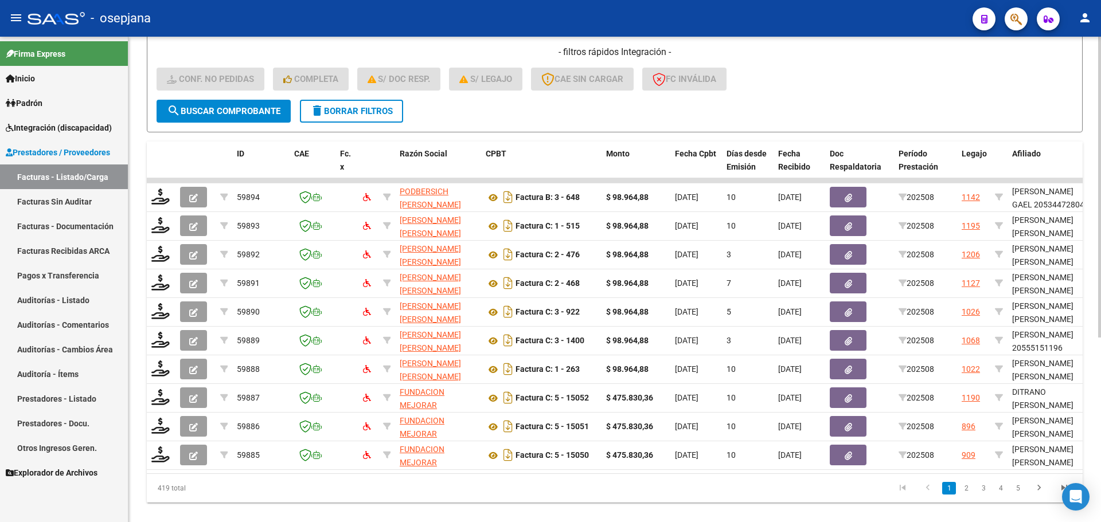
scroll to position [287, 0]
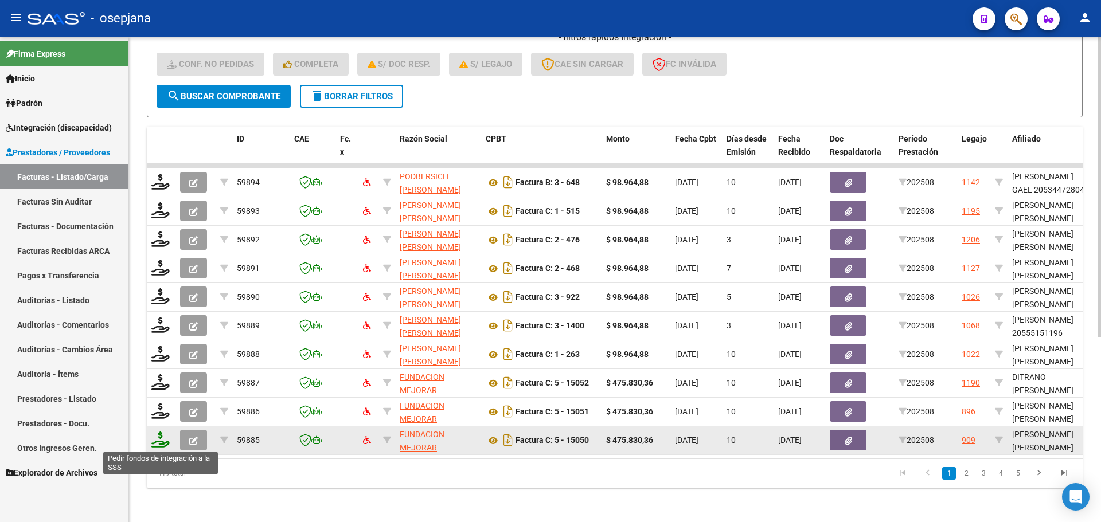
click at [168, 434] on icon at bounding box center [160, 440] width 18 height 16
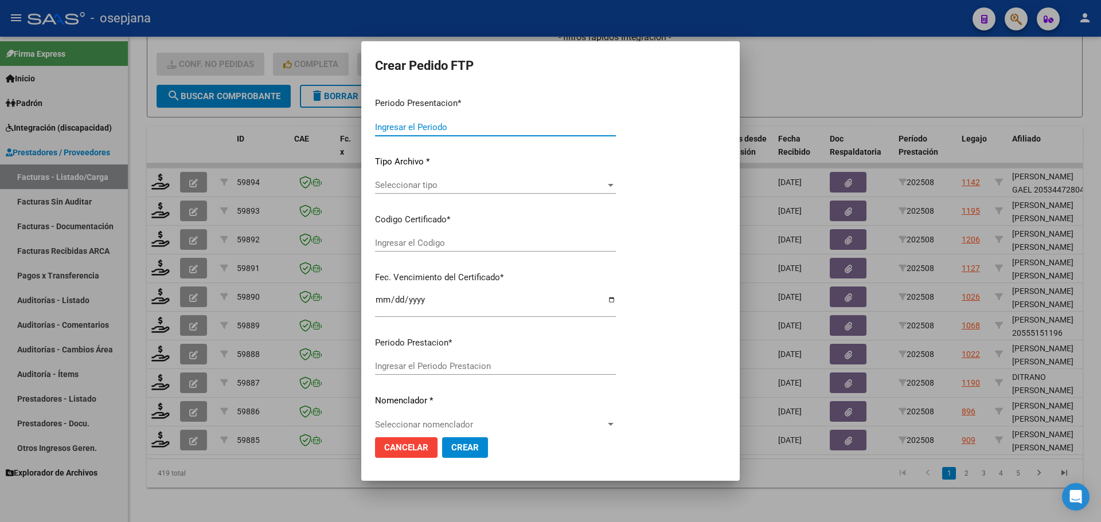
type input "202508"
type input "$ 475.830,36"
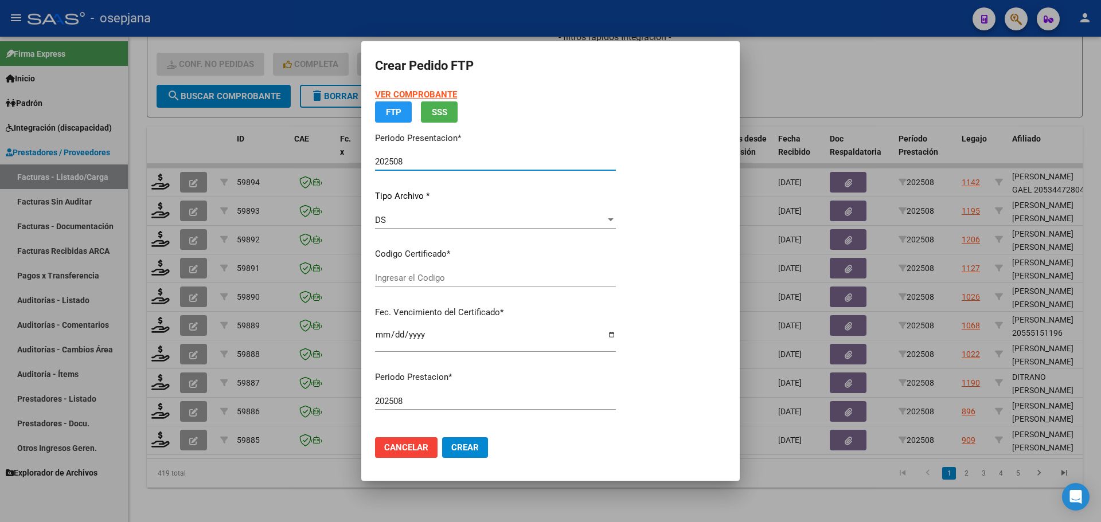
type input "ARG02000537550162021111920261119BSAS309"
type input "2026-11-19"
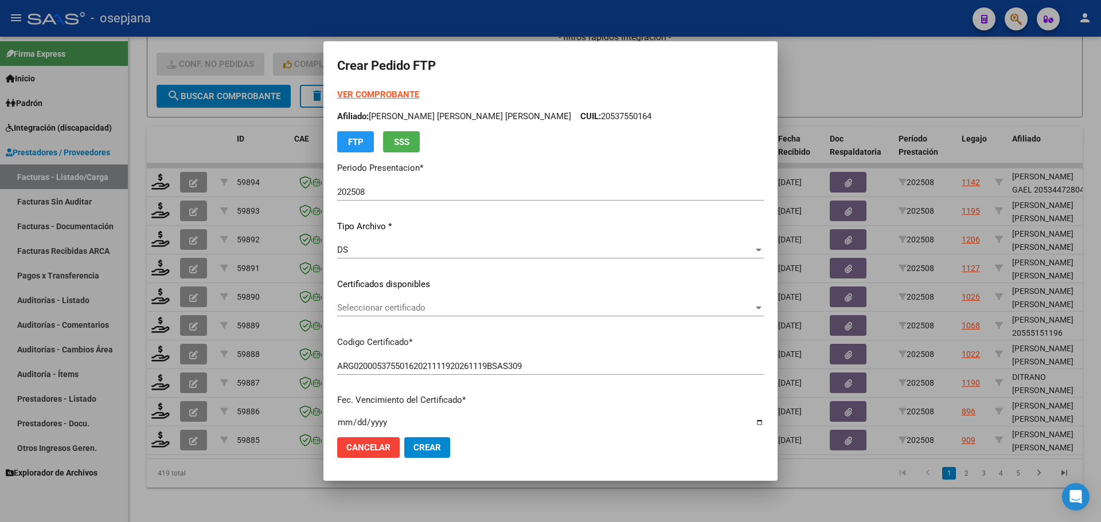
click at [437, 317] on div "Seleccionar certificado Seleccionar certificado" at bounding box center [550, 313] width 427 height 28
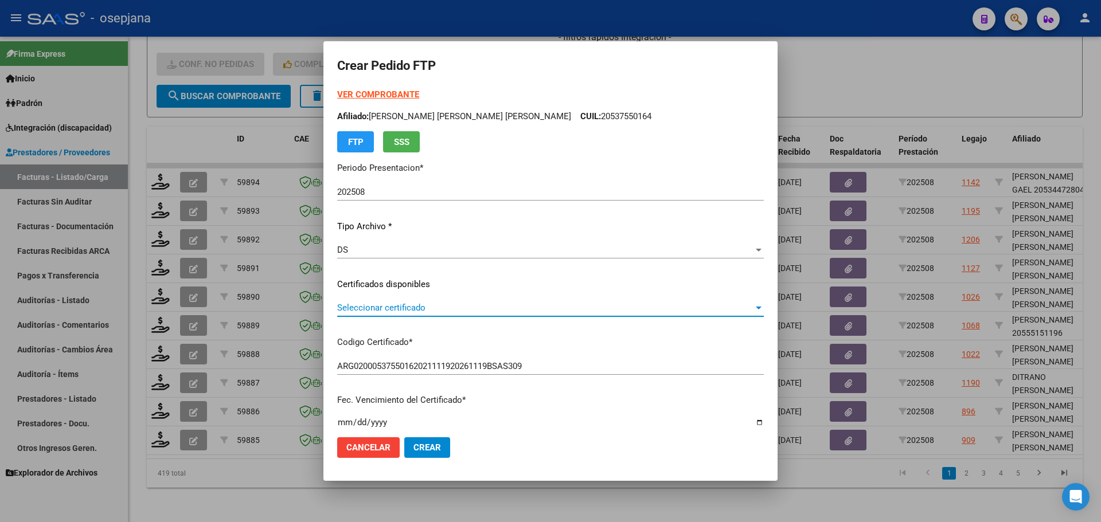
click at [435, 310] on span "Seleccionar certificado" at bounding box center [545, 308] width 416 height 10
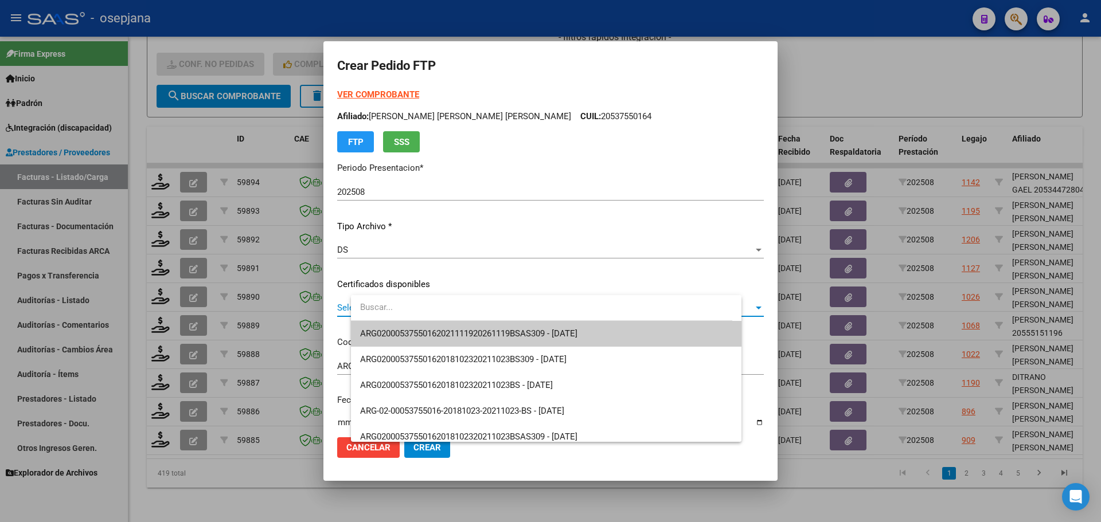
click at [451, 340] on span "ARG02000537550162021111920261119BSAS309 - 2026-11-19" at bounding box center [546, 334] width 372 height 26
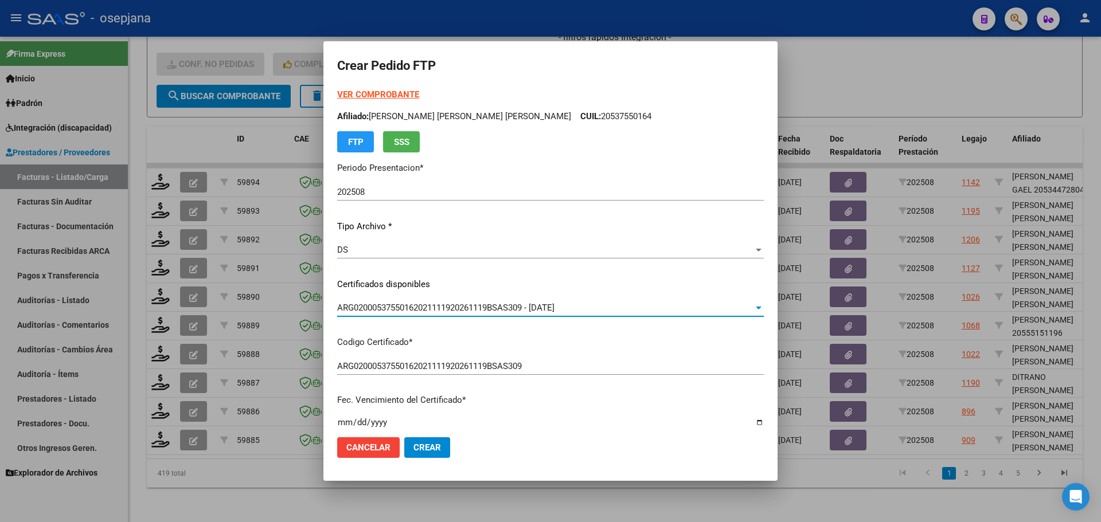
click at [419, 92] on strong "VER COMPROBANTE" at bounding box center [378, 94] width 82 height 10
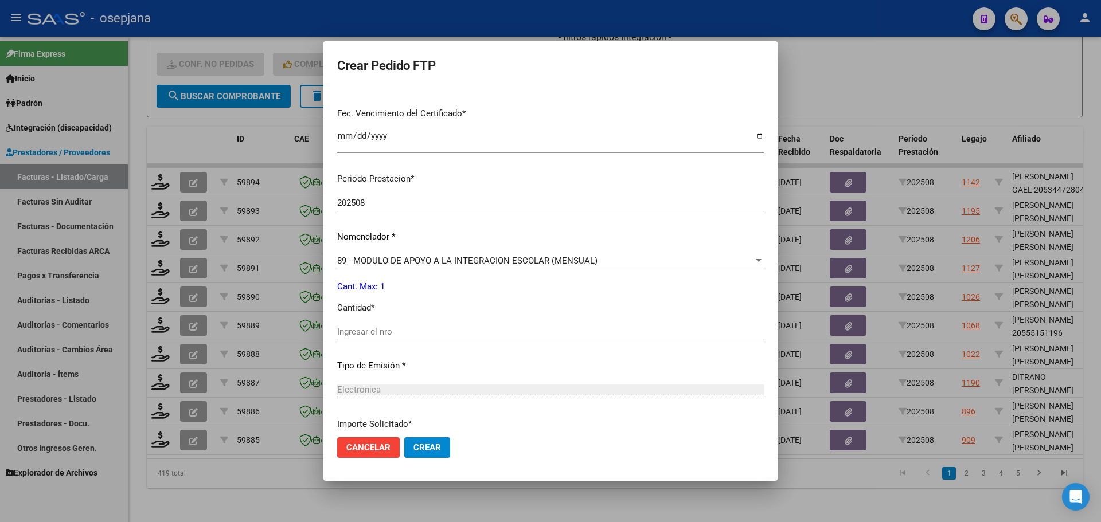
click at [385, 334] on input "Ingresar el nro" at bounding box center [550, 332] width 427 height 10
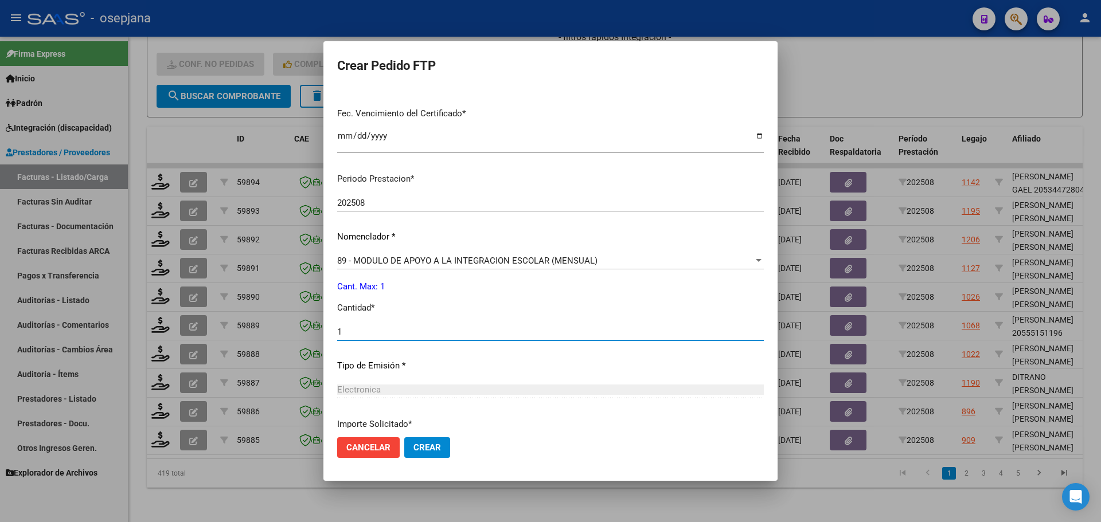
type input "1"
click at [449, 455] on button "Crear" at bounding box center [427, 447] width 46 height 21
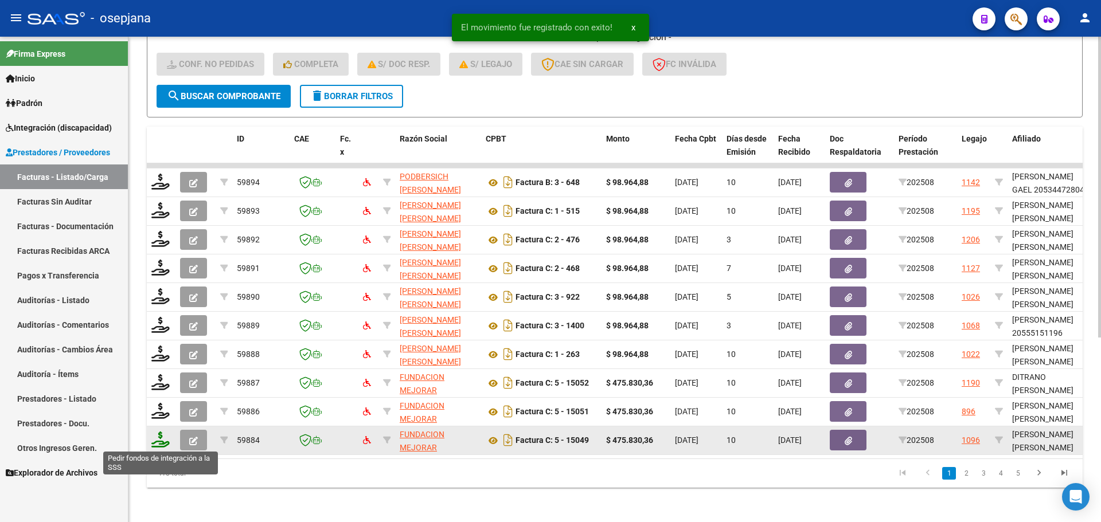
click at [160, 439] on icon at bounding box center [160, 440] width 18 height 16
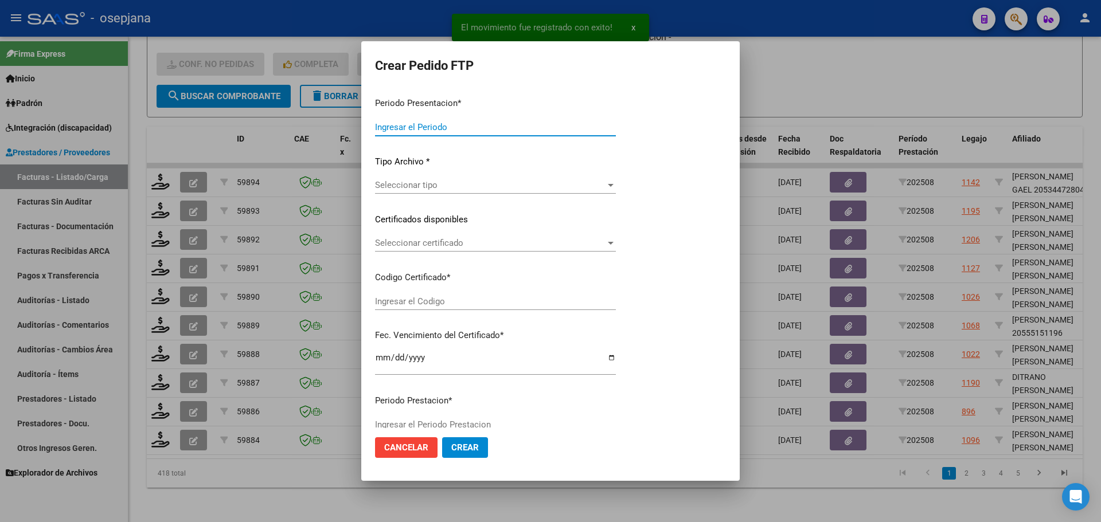
type input "202508"
type input "$ 475.830,36"
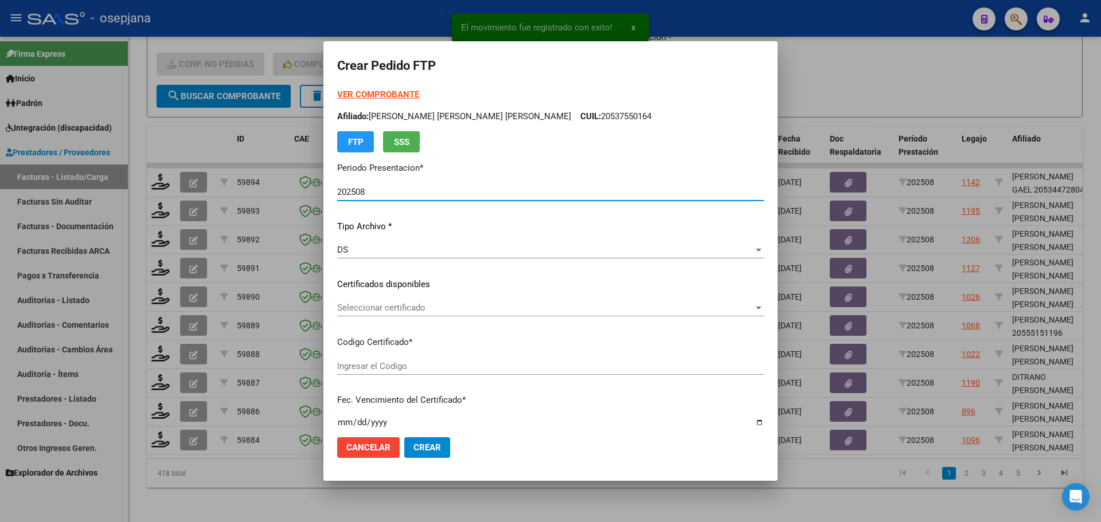
type input "ARG01000538501892024110720261107CIU13650"
type input "2026-11-07"
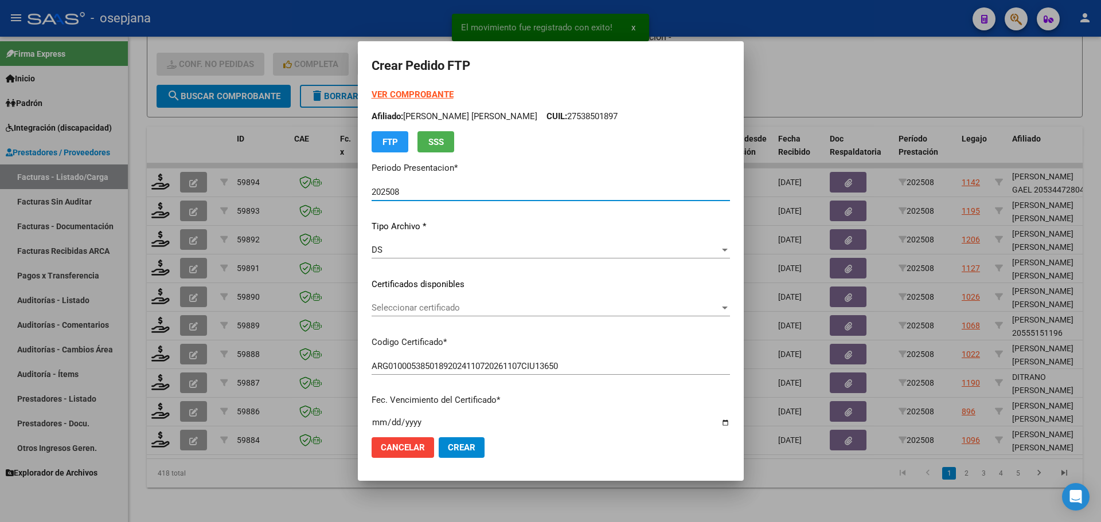
click at [476, 311] on span "Seleccionar certificado" at bounding box center [546, 308] width 348 height 10
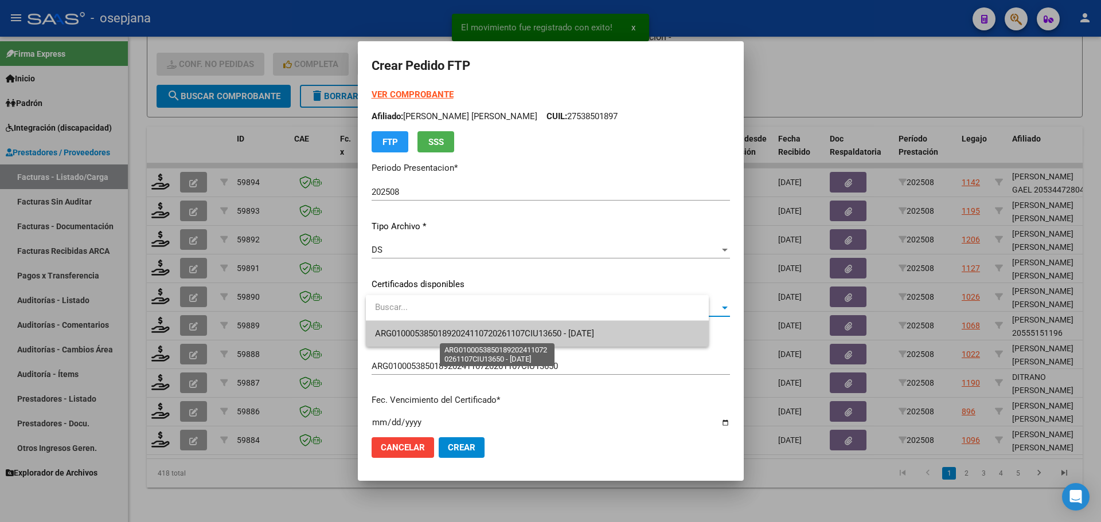
click at [480, 336] on span "ARG01000538501892024110720261107CIU13650 - 2026-11-07" at bounding box center [484, 334] width 219 height 10
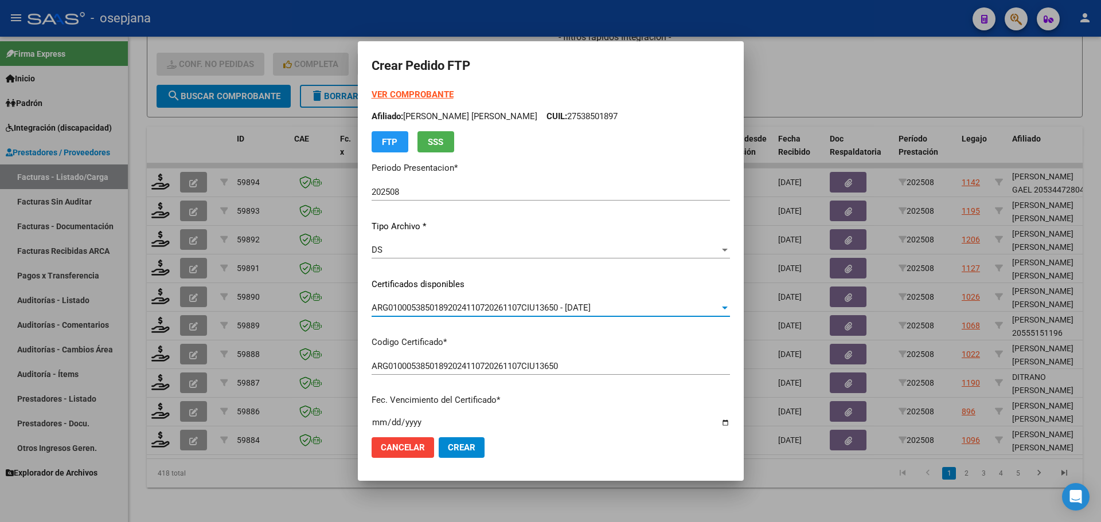
click at [434, 92] on strong "VER COMPROBANTE" at bounding box center [413, 94] width 82 height 10
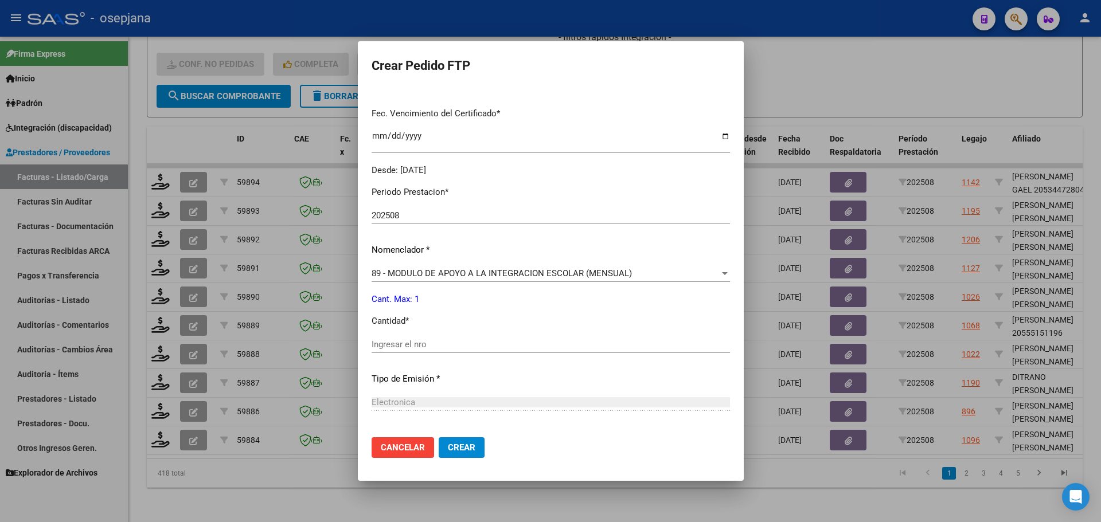
click at [396, 347] on input "Ingresar el nro" at bounding box center [551, 344] width 358 height 10
type input "1"
click at [483, 447] on button "Crear" at bounding box center [462, 447] width 46 height 21
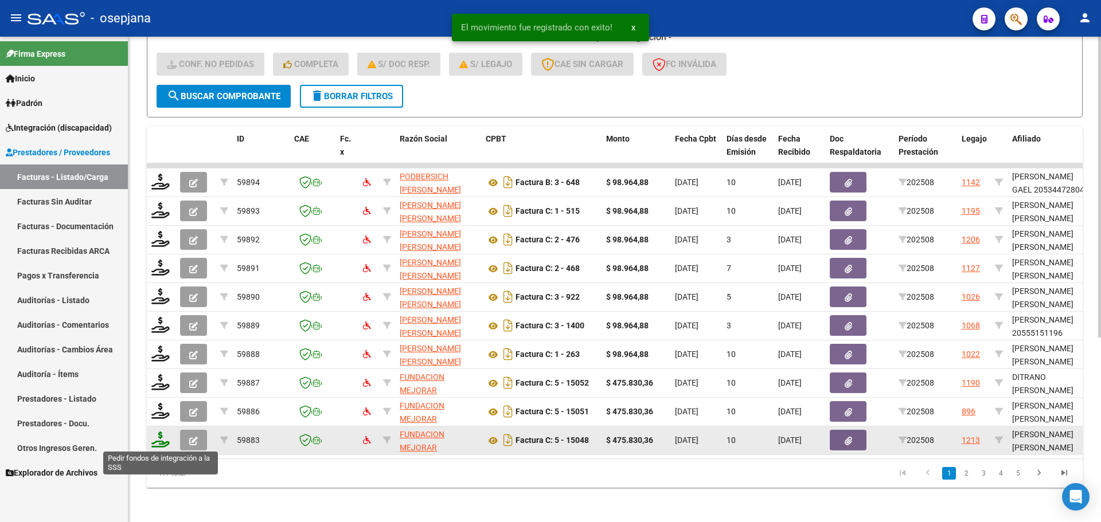
click at [155, 435] on icon at bounding box center [160, 440] width 18 height 16
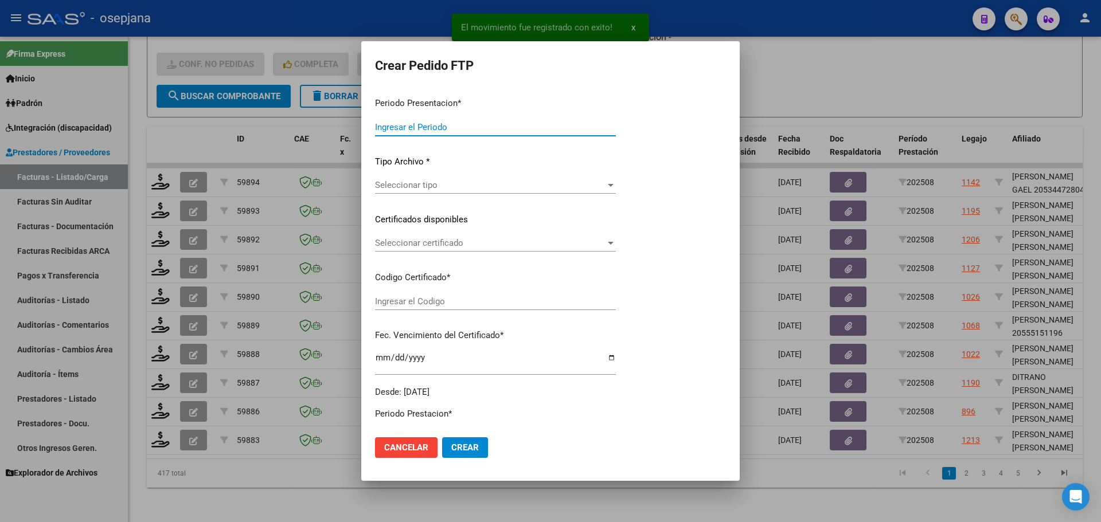
type input "202508"
type input "$ 475.830,36"
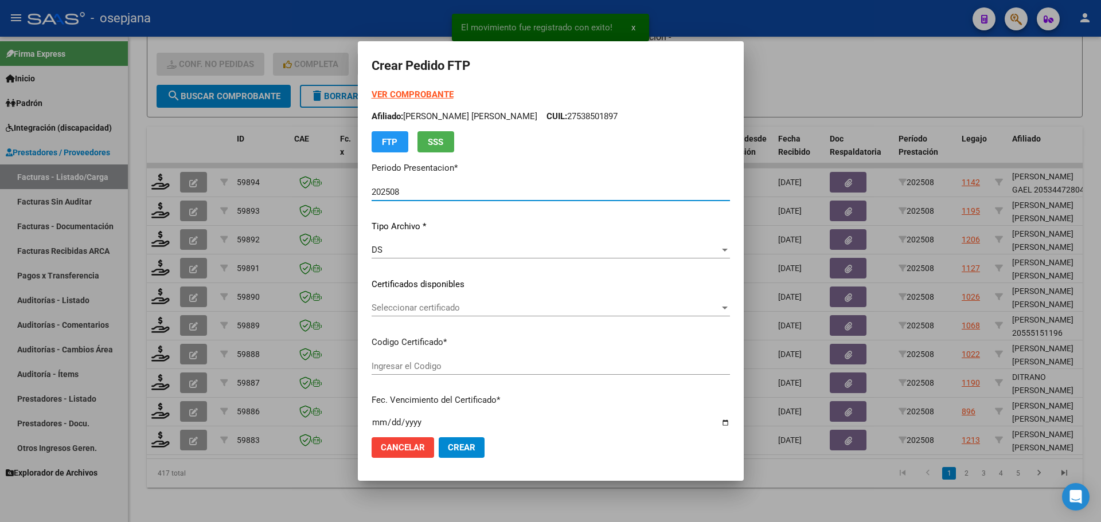
type input "ARG02000559490172025032020280320BSAS376"
type input "2028-03-20"
click at [471, 308] on span "Seleccionar certificado" at bounding box center [546, 308] width 348 height 10
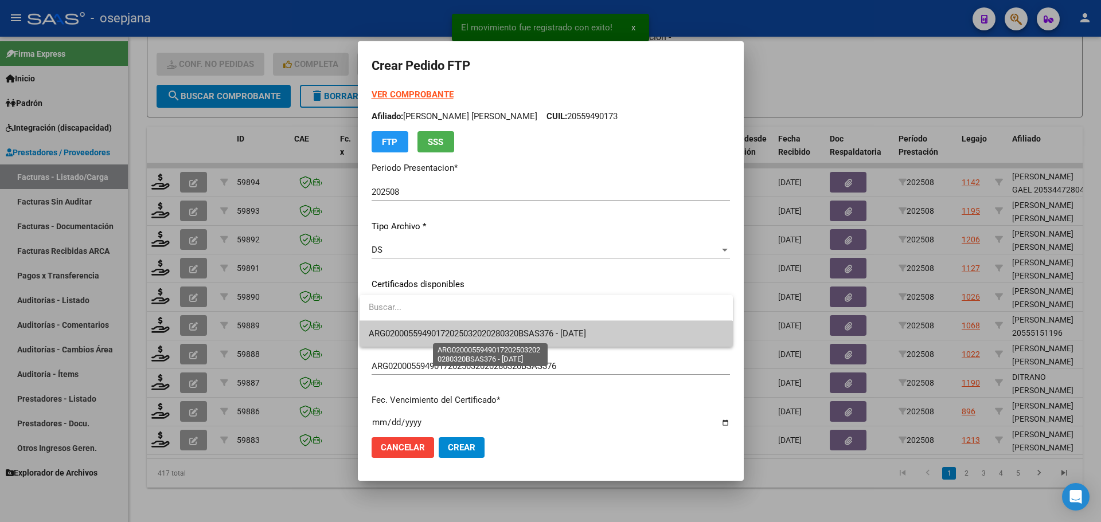
click at [472, 332] on span "ARG02000559490172025032020280320BSAS376 - 2028-03-20" at bounding box center [477, 334] width 217 height 10
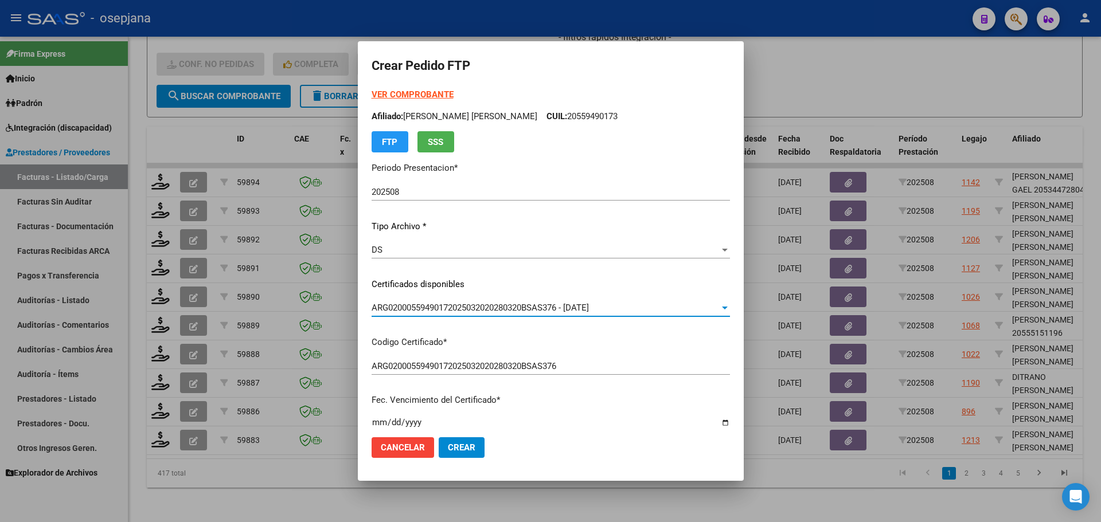
click at [411, 91] on strong "VER COMPROBANTE" at bounding box center [413, 94] width 82 height 10
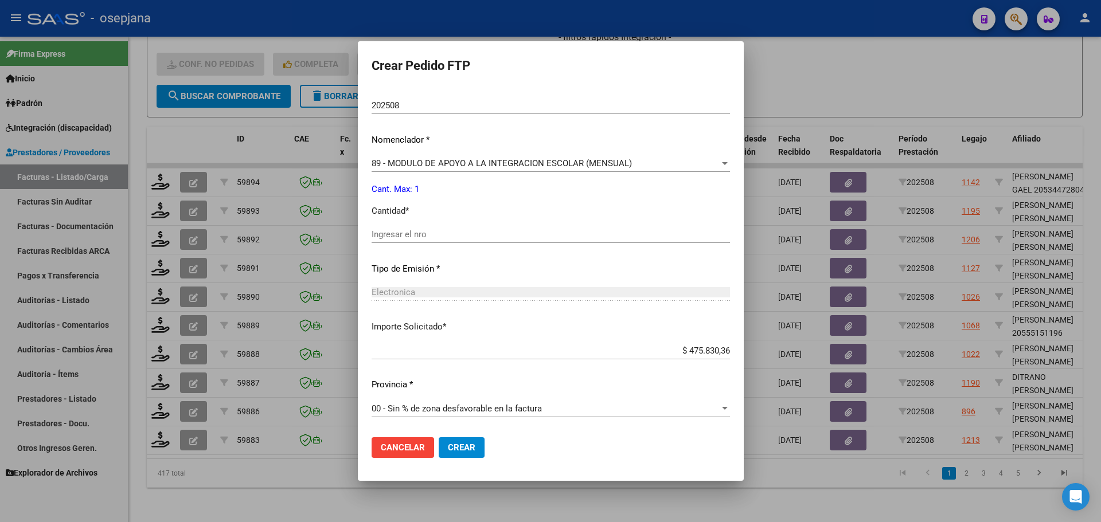
click at [429, 237] on input "Ingresar el nro" at bounding box center [551, 234] width 358 height 10
type input "1"
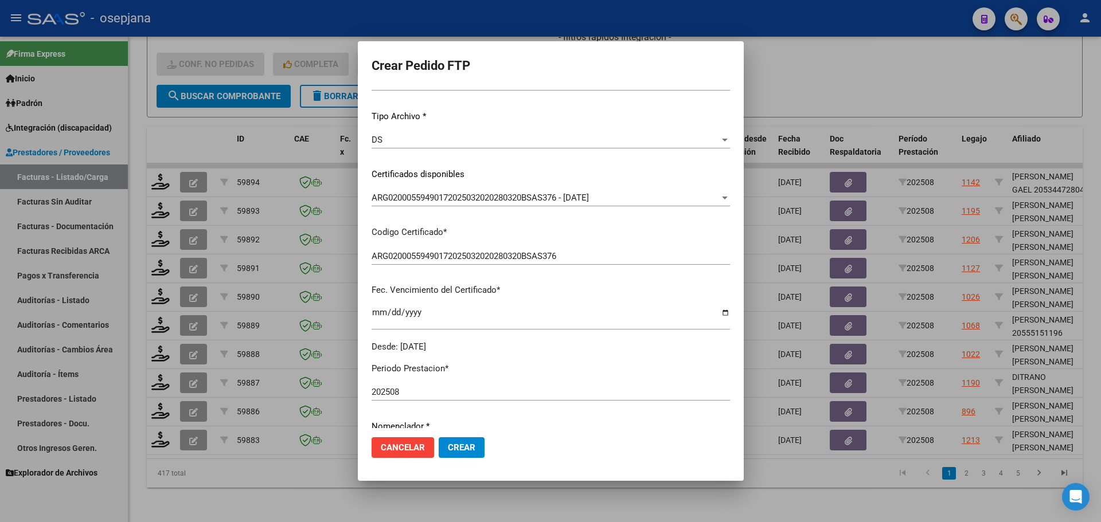
scroll to position [0, 0]
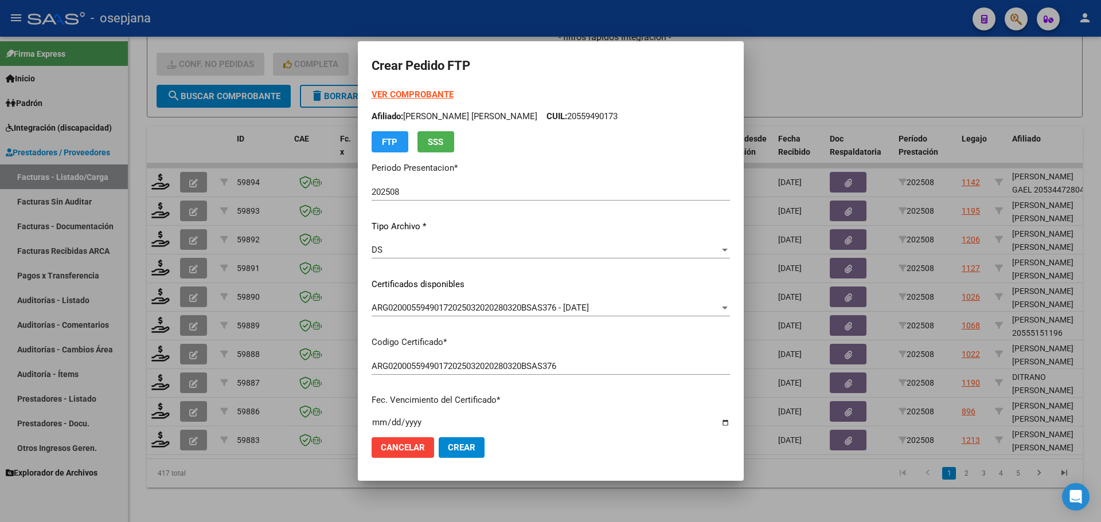
click at [459, 450] on span "Crear" at bounding box center [462, 448] width 28 height 10
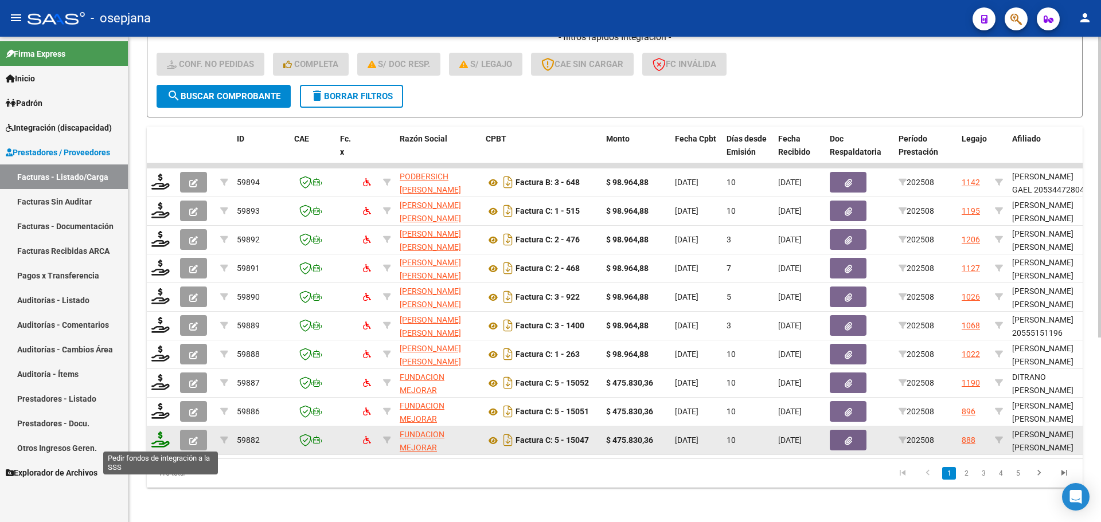
click at [159, 439] on icon at bounding box center [160, 440] width 18 height 16
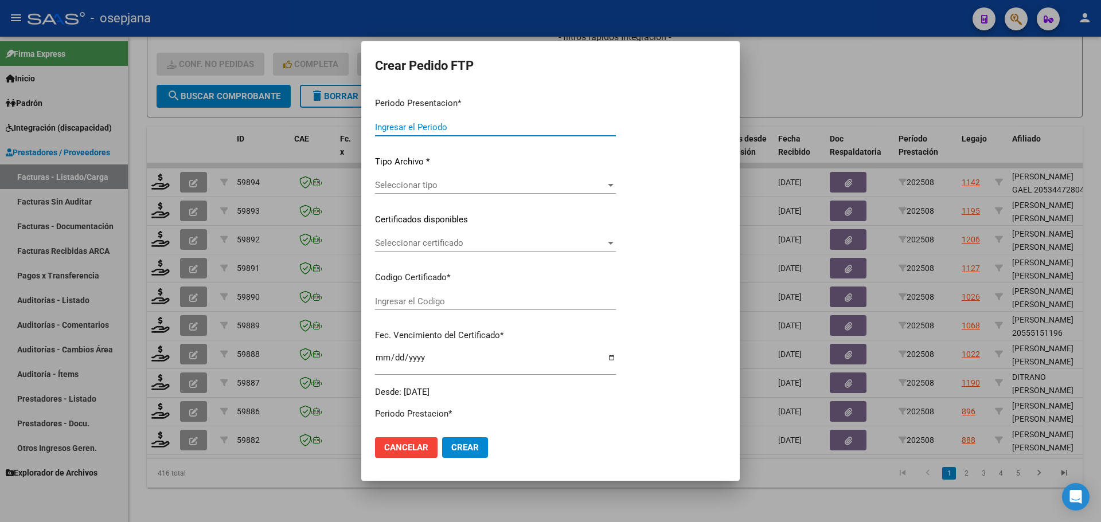
type input "202508"
type input "$ 475.830,36"
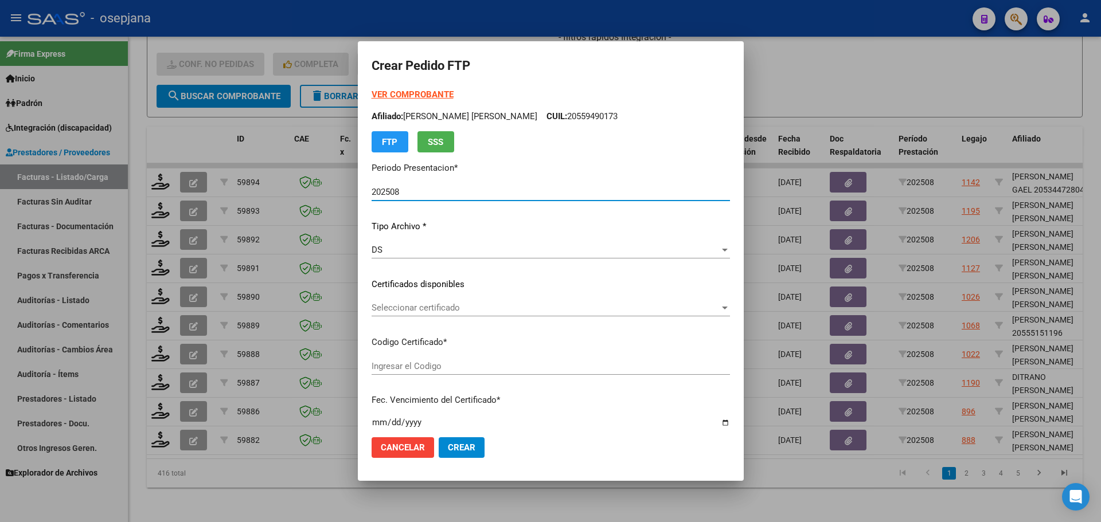
type input "ARG02000561192762020060320260603BSAS436"
type input "2026-06-03"
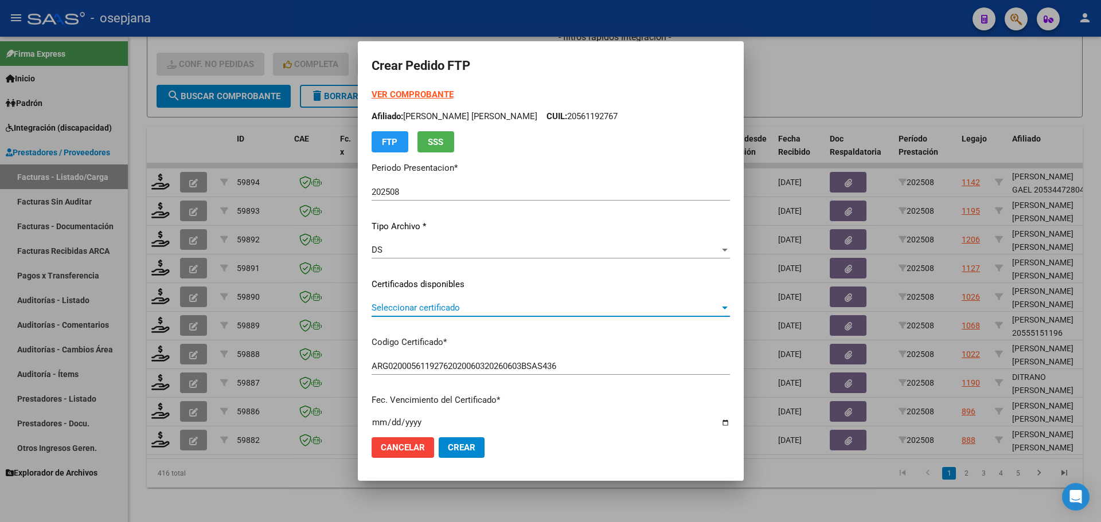
click at [504, 306] on span "Seleccionar certificado" at bounding box center [546, 308] width 348 height 10
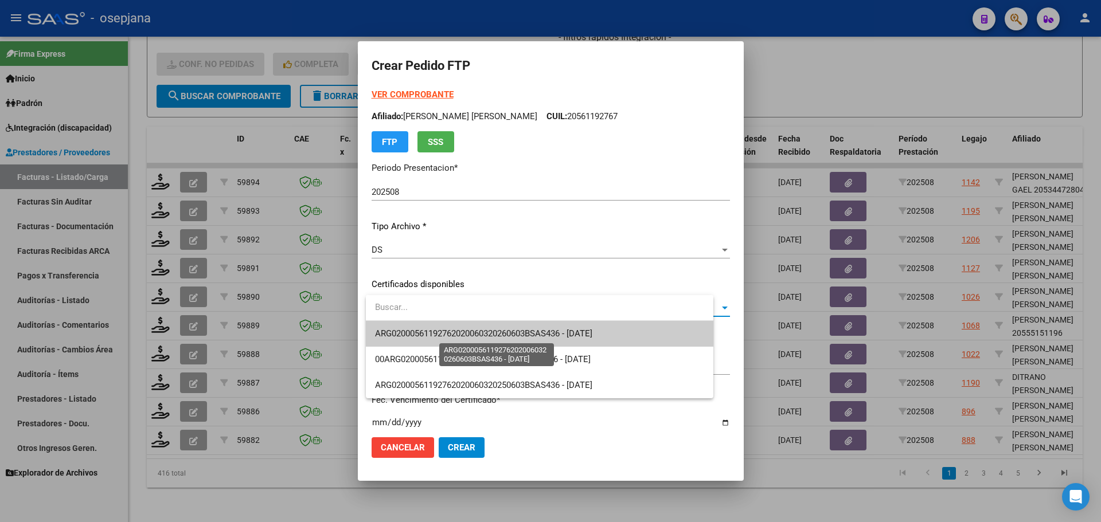
click at [503, 332] on span "ARG02000561192762020060320260603BSAS436 - 2026-06-03" at bounding box center [483, 334] width 217 height 10
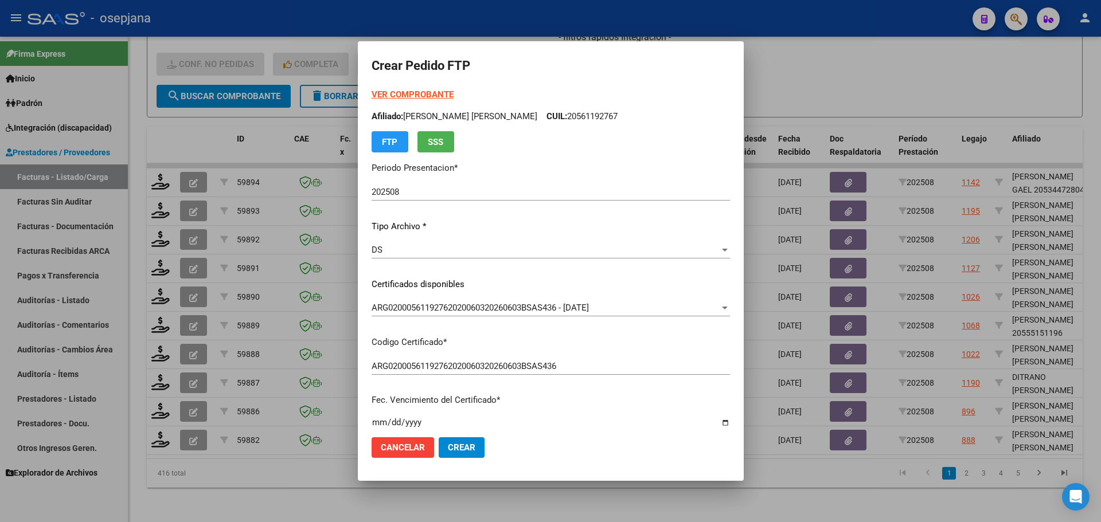
click at [421, 93] on strong "VER COMPROBANTE" at bounding box center [413, 94] width 82 height 10
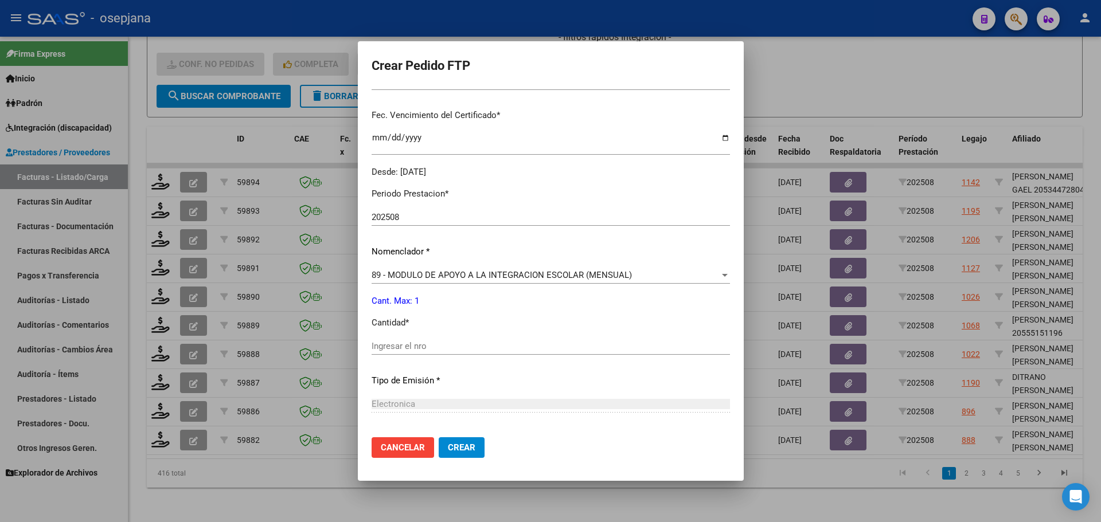
scroll to position [287, 0]
click at [400, 344] on input "Ingresar el nro" at bounding box center [551, 344] width 358 height 10
type input "1"
click at [444, 443] on button "Crear" at bounding box center [462, 447] width 46 height 21
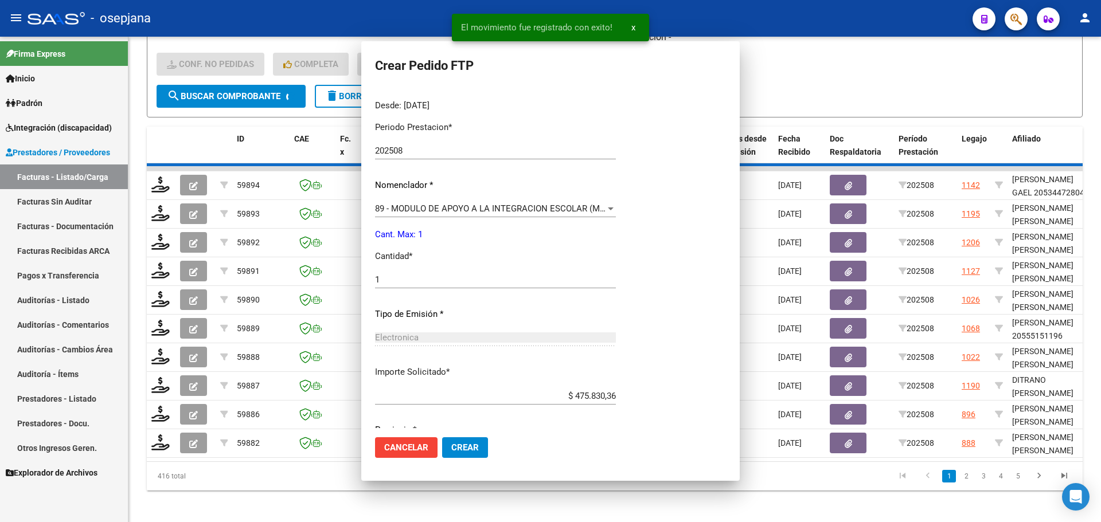
scroll to position [0, 0]
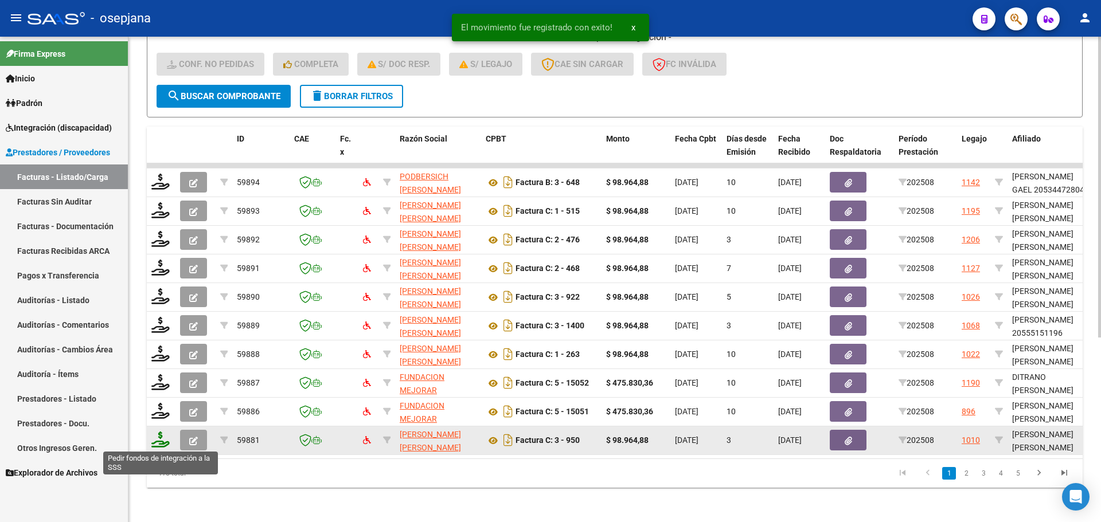
click at [167, 439] on icon at bounding box center [160, 440] width 18 height 16
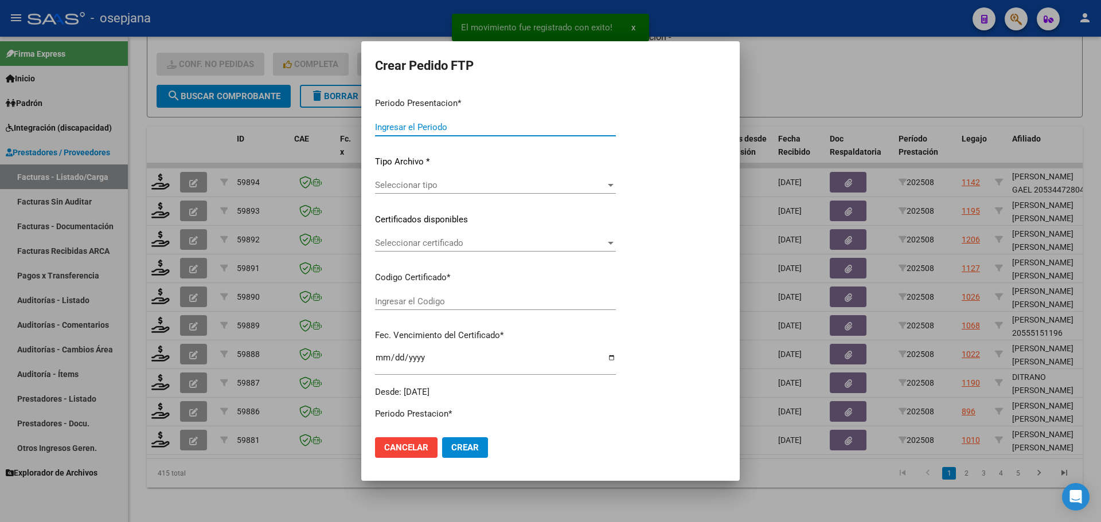
type input "202508"
type input "$ 98.964,88"
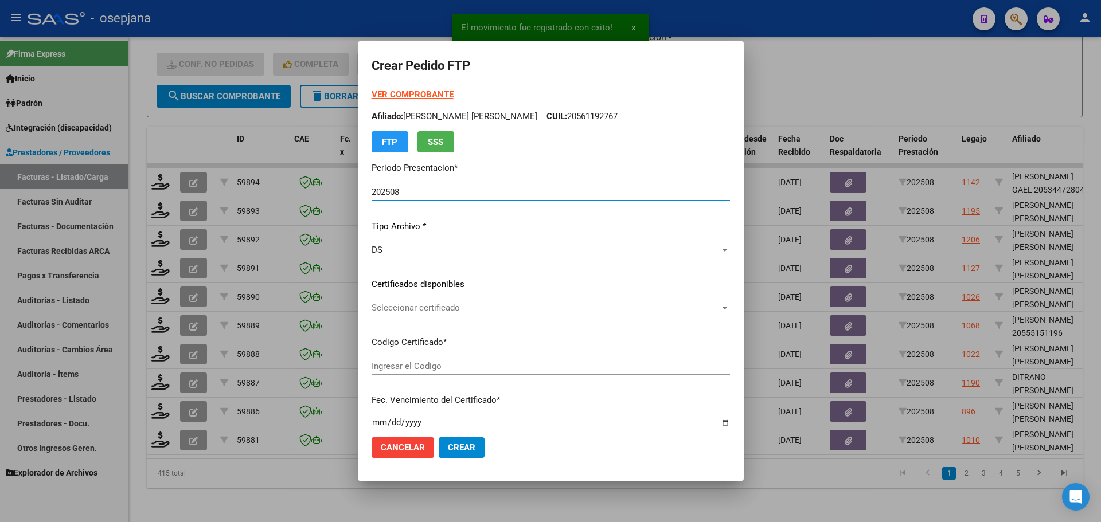
type input "ARG02000559635852024100420291004BUE342"
type input "2029-10-04"
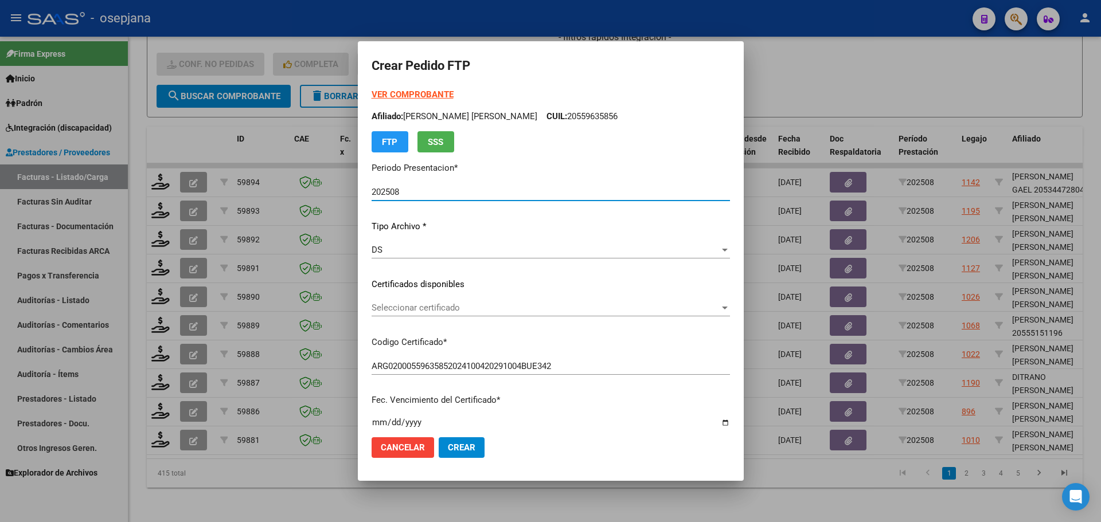
click at [480, 311] on span "Seleccionar certificado" at bounding box center [546, 308] width 348 height 10
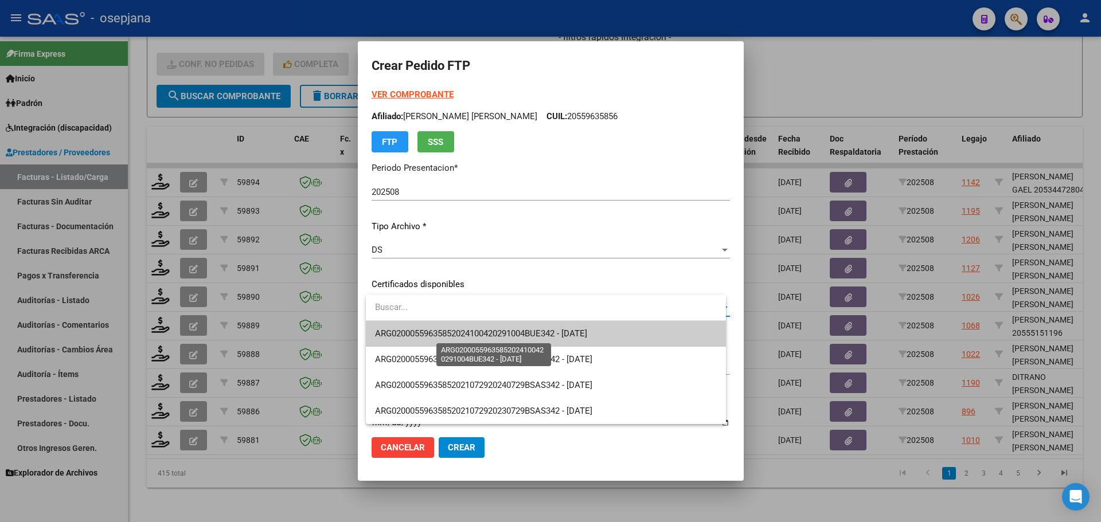
click at [489, 334] on span "ARG02000559635852024100420291004BUE342 - 2029-10-04" at bounding box center [481, 334] width 212 height 10
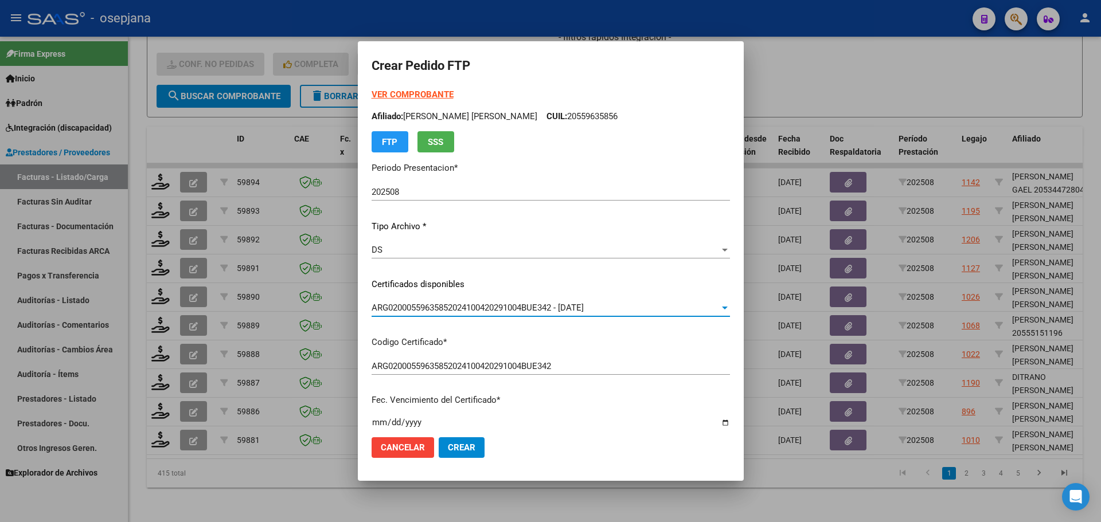
click at [418, 93] on strong "VER COMPROBANTE" at bounding box center [413, 94] width 82 height 10
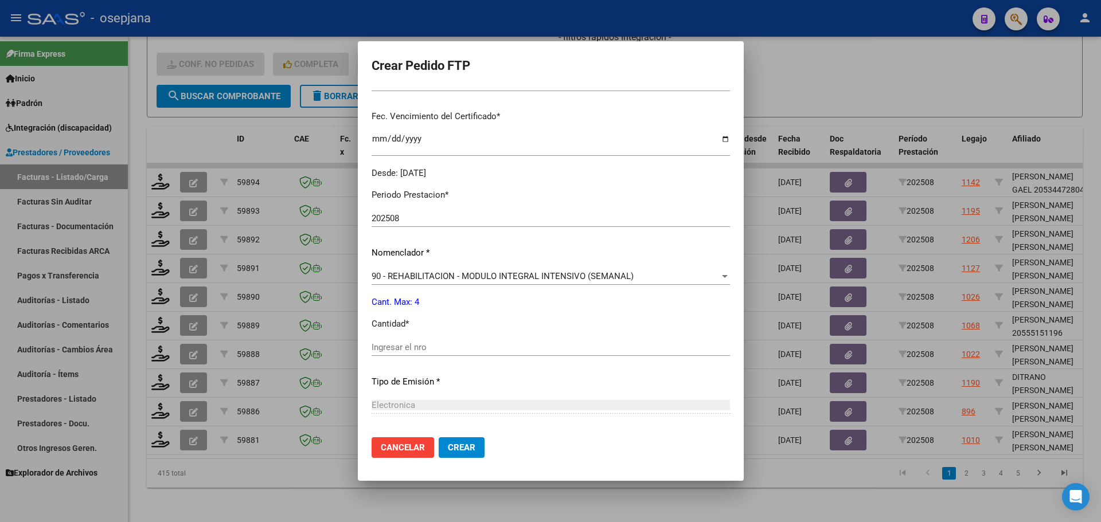
scroll to position [287, 0]
click at [396, 342] on input "Ingresar el nro" at bounding box center [551, 344] width 358 height 10
type input "4"
click at [450, 447] on button "Crear" at bounding box center [462, 447] width 46 height 21
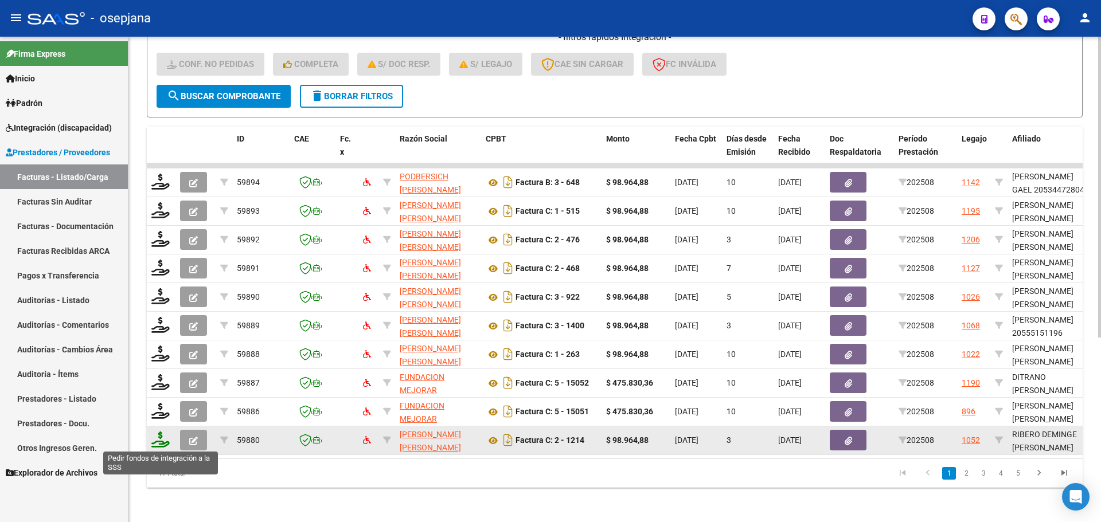
click at [154, 443] on icon at bounding box center [160, 440] width 18 height 16
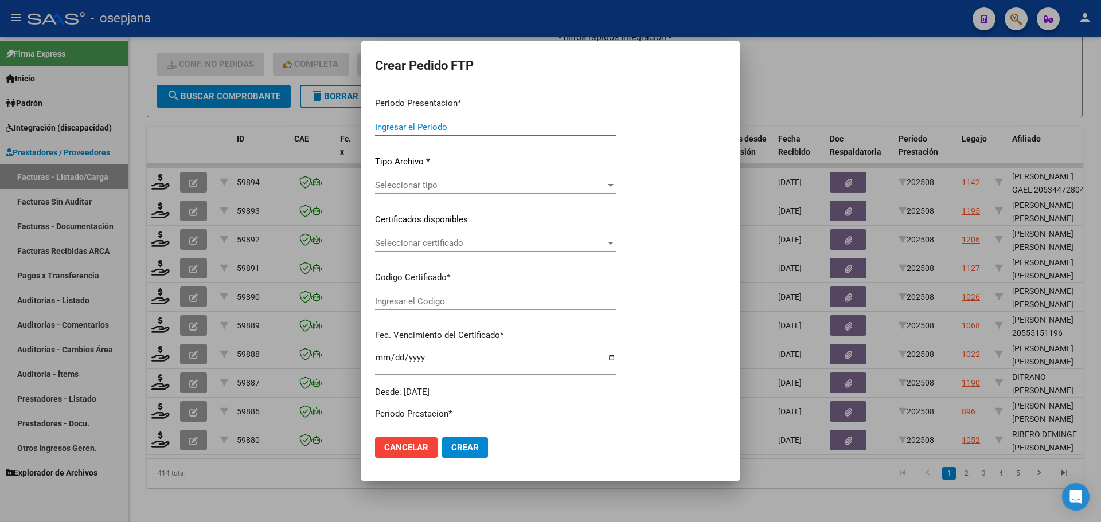
type input "202508"
type input "$ 98.964,88"
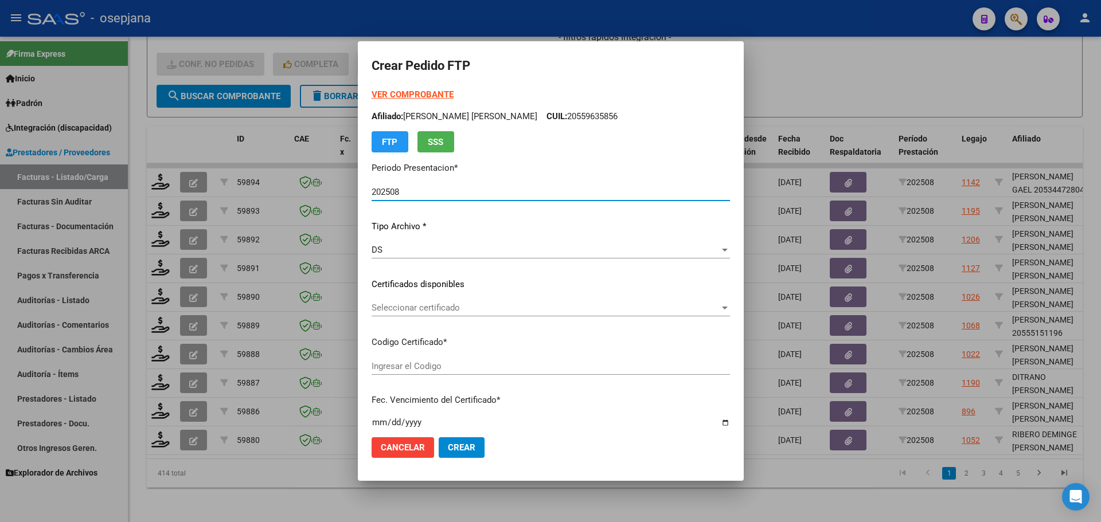
type input "ARG02000487892192019092620250926BSAS427"
type input "2025-09-26"
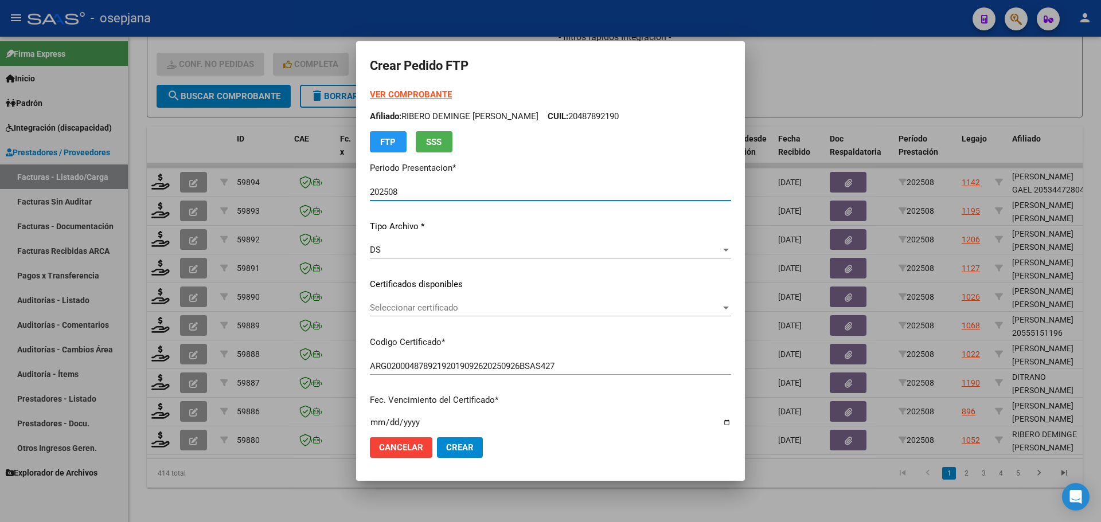
click at [423, 311] on span "Seleccionar certificado" at bounding box center [545, 308] width 351 height 10
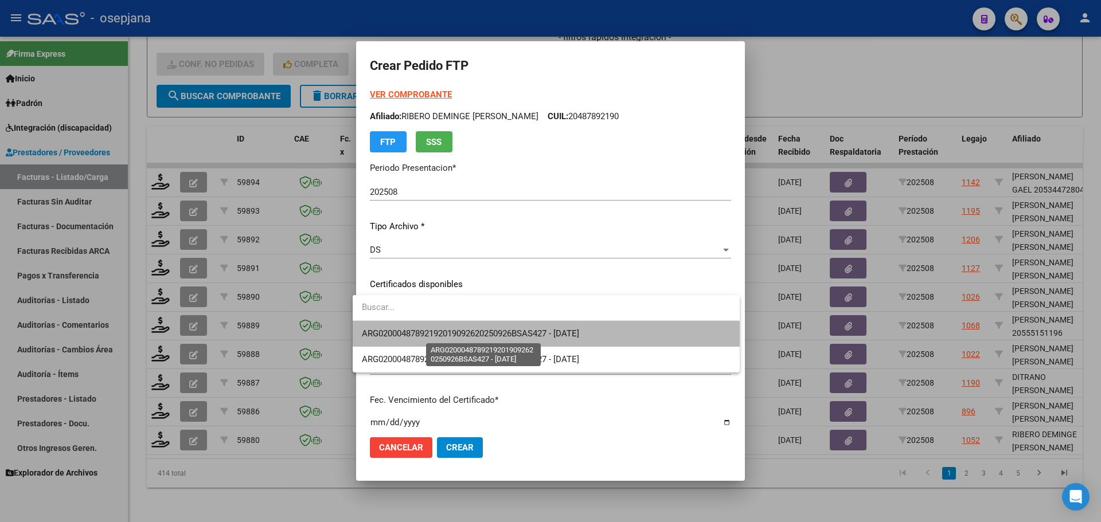
click at [433, 331] on span "ARG02000487892192019092620250926BSAS427 - 2025-09-26" at bounding box center [470, 334] width 217 height 10
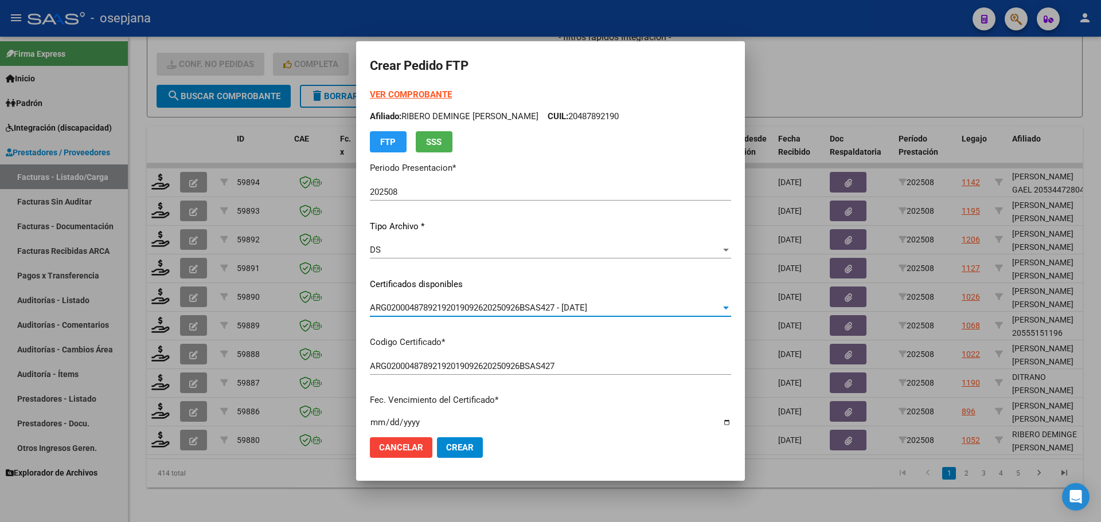
click at [411, 93] on strong "VER COMPROBANTE" at bounding box center [411, 94] width 82 height 10
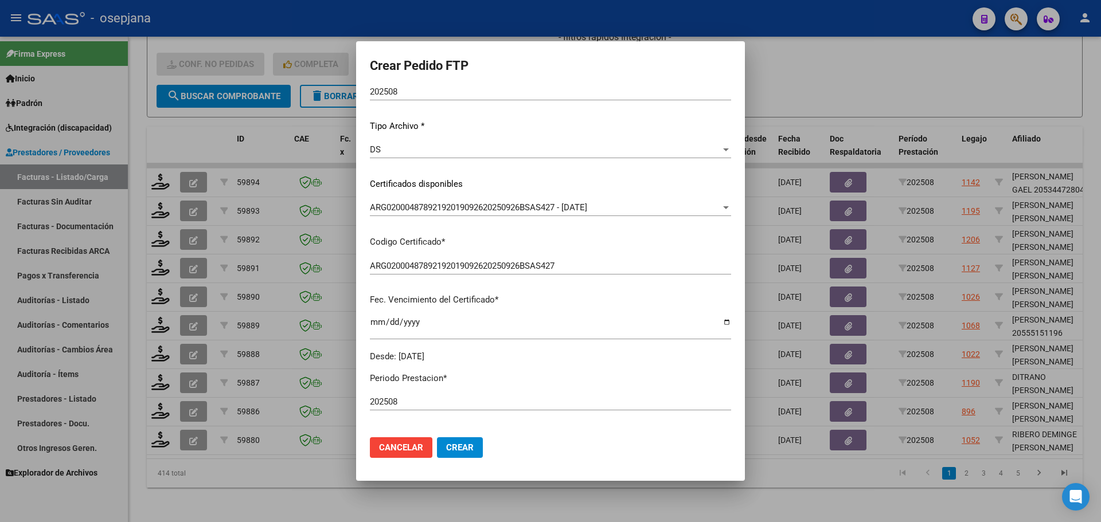
scroll to position [287, 0]
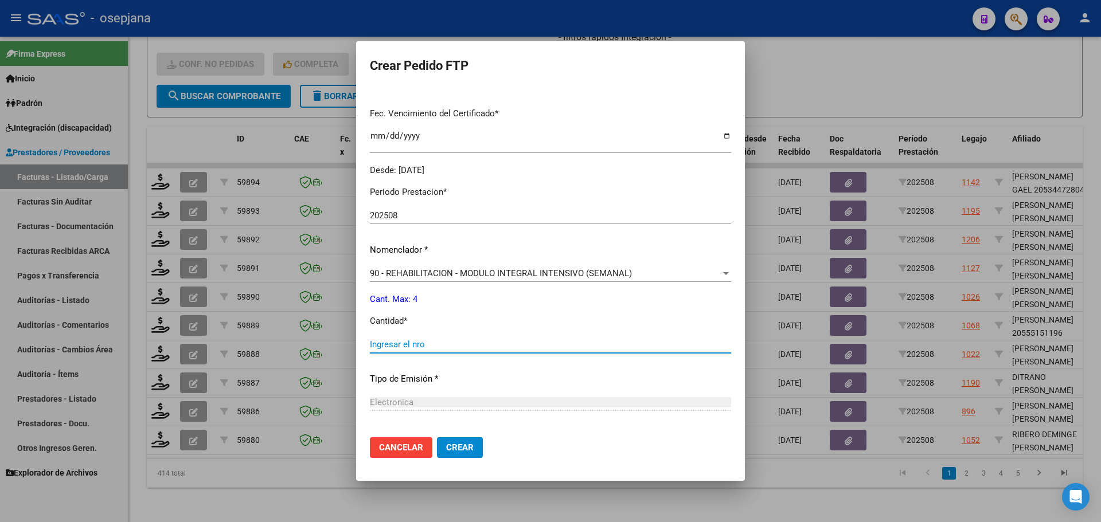
click at [385, 346] on input "Ingresar el nro" at bounding box center [550, 344] width 361 height 10
type input "4"
click at [446, 444] on span "Crear" at bounding box center [460, 448] width 28 height 10
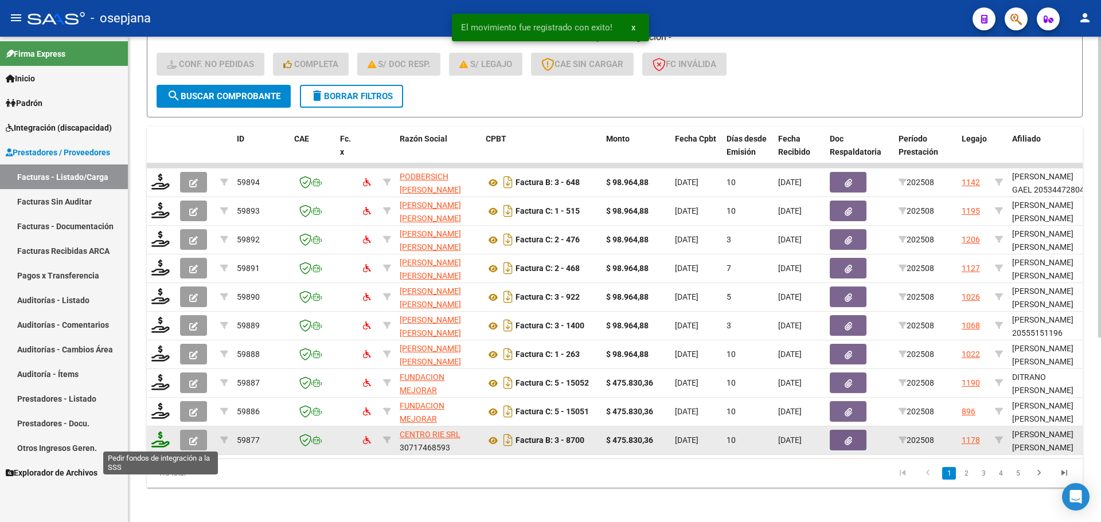
click at [157, 441] on icon at bounding box center [160, 440] width 18 height 16
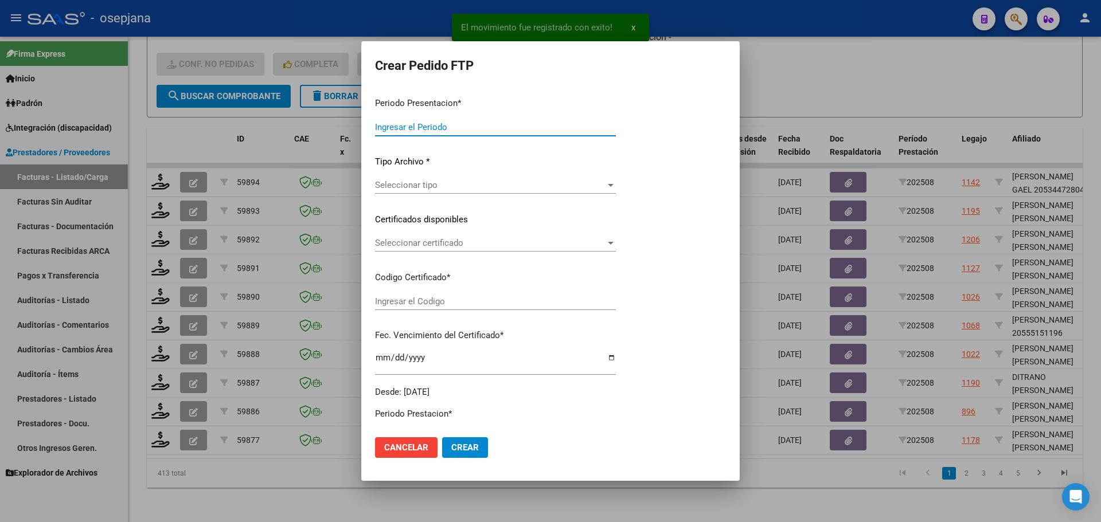
type input "202508"
type input "$ 475.830,36"
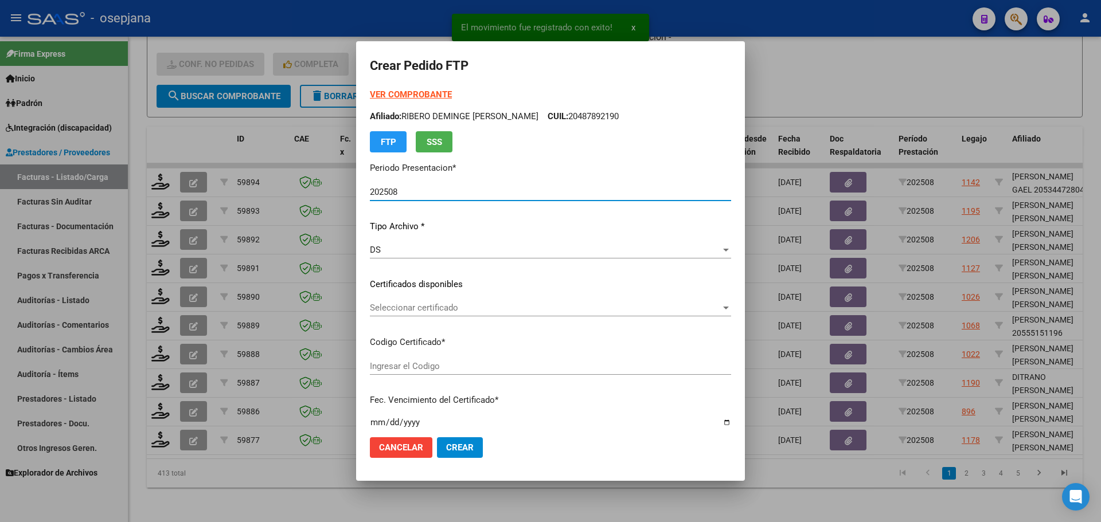
type input "ARG02000561914002023112820261128BSAS427"
type input "2026-11-28"
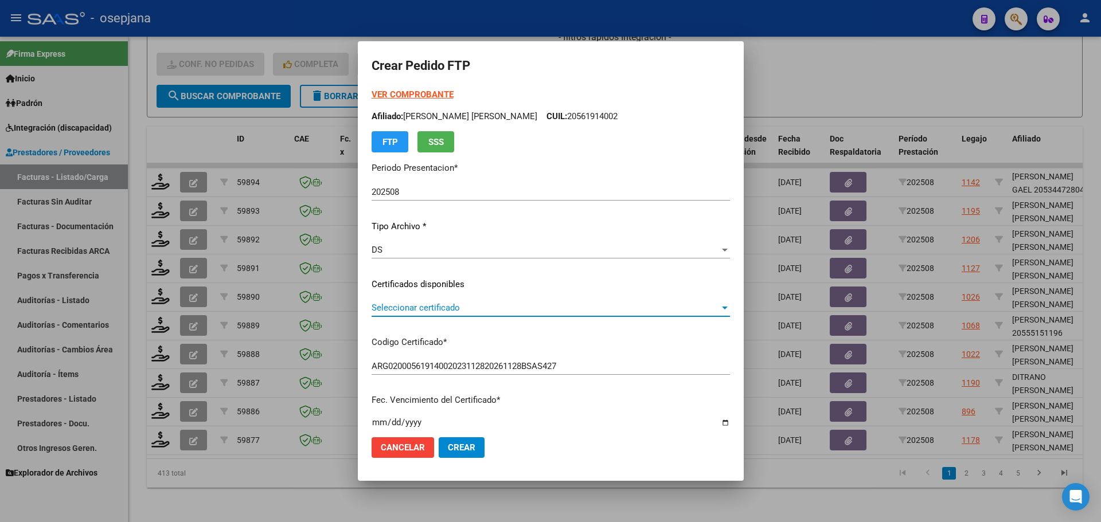
click at [435, 303] on span "Seleccionar certificado" at bounding box center [546, 308] width 348 height 10
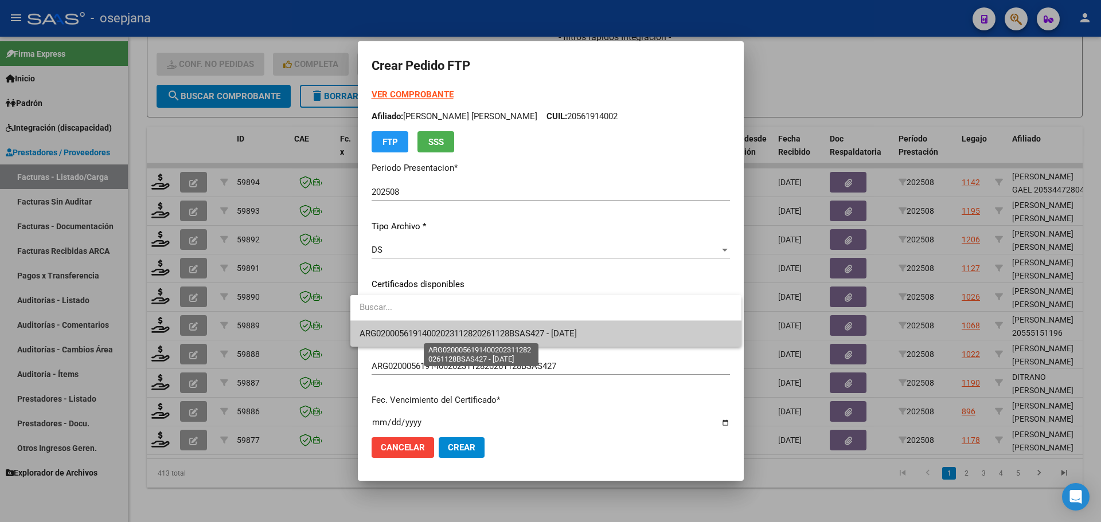
click at [448, 330] on span "ARG02000561914002023112820261128BSAS427 - 2026-11-28" at bounding box center [467, 334] width 217 height 10
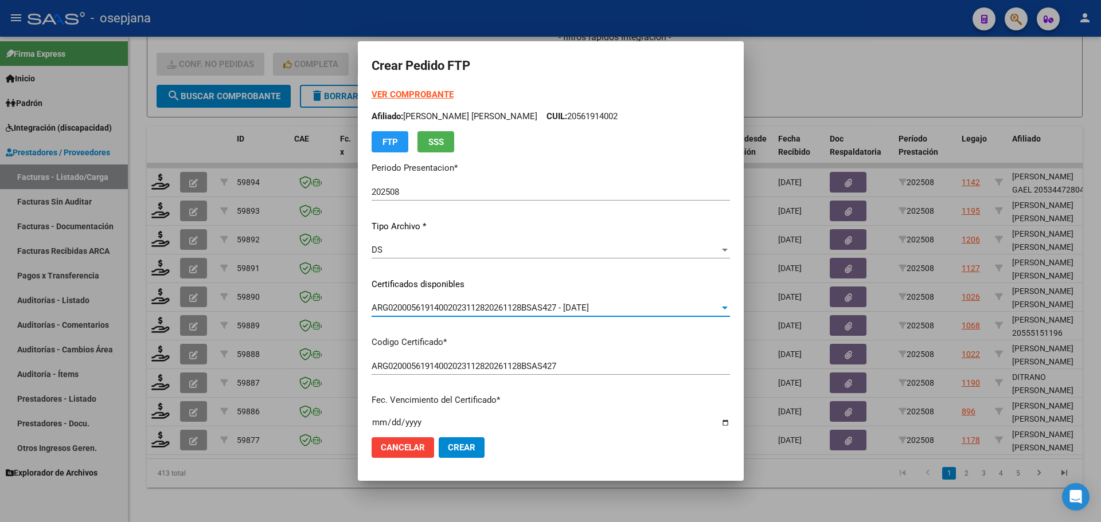
click at [417, 98] on strong "VER COMPROBANTE" at bounding box center [413, 94] width 82 height 10
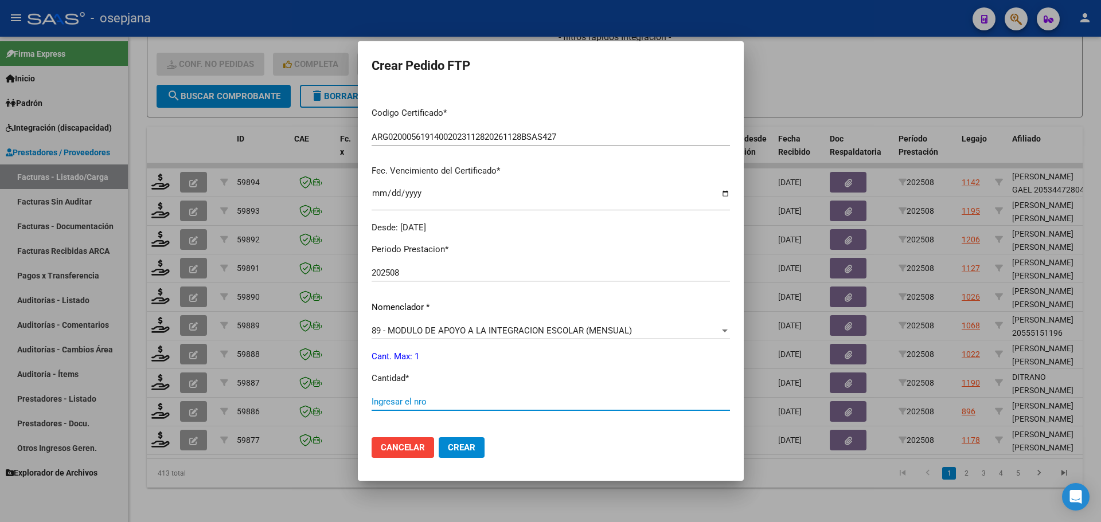
click at [389, 401] on input "Ingresar el nro" at bounding box center [551, 402] width 358 height 10
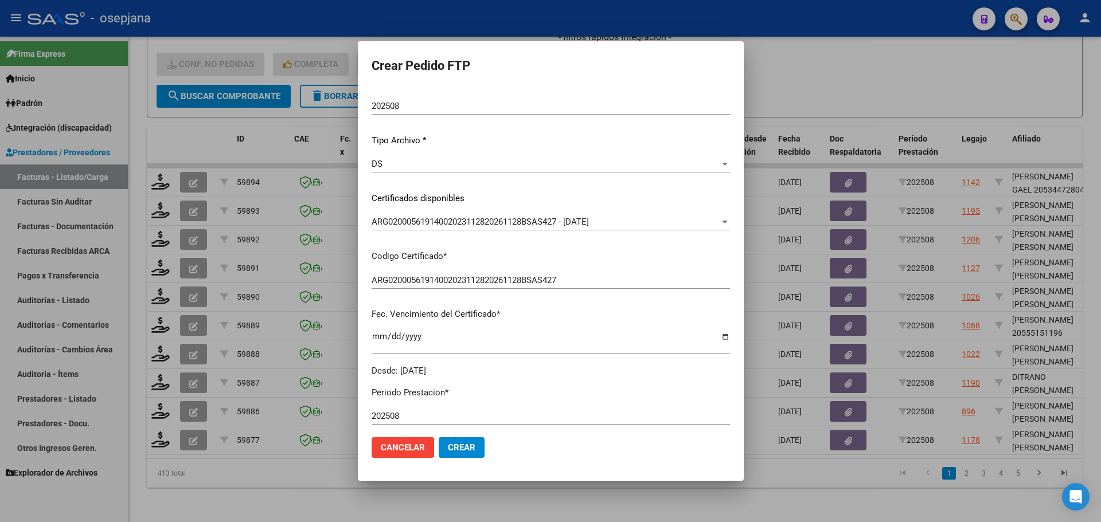
scroll to position [0, 0]
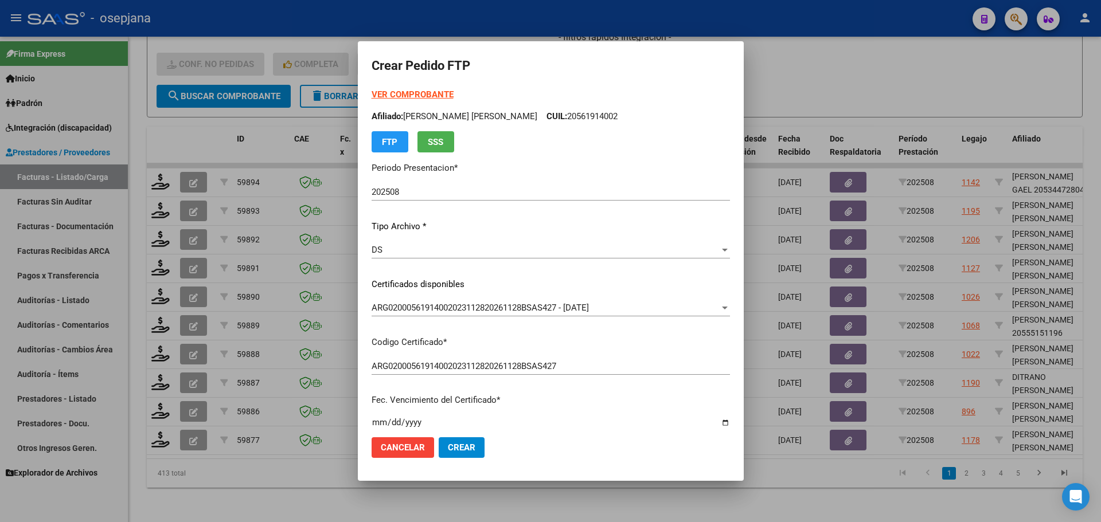
type input "1"
click at [448, 451] on span "Crear" at bounding box center [462, 448] width 28 height 10
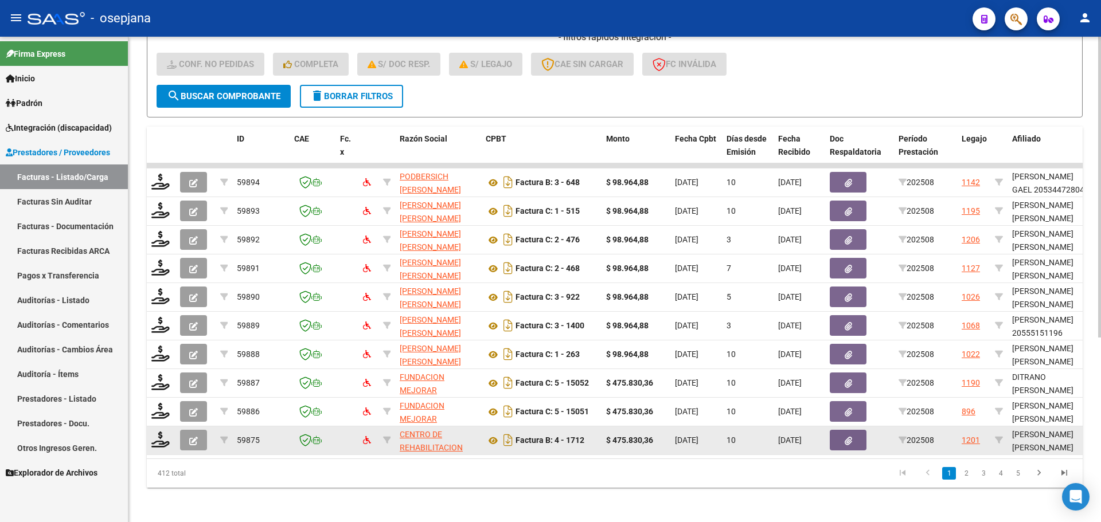
click at [158, 449] on div at bounding box center [160, 441] width 19 height 18
click at [160, 444] on icon at bounding box center [160, 440] width 18 height 16
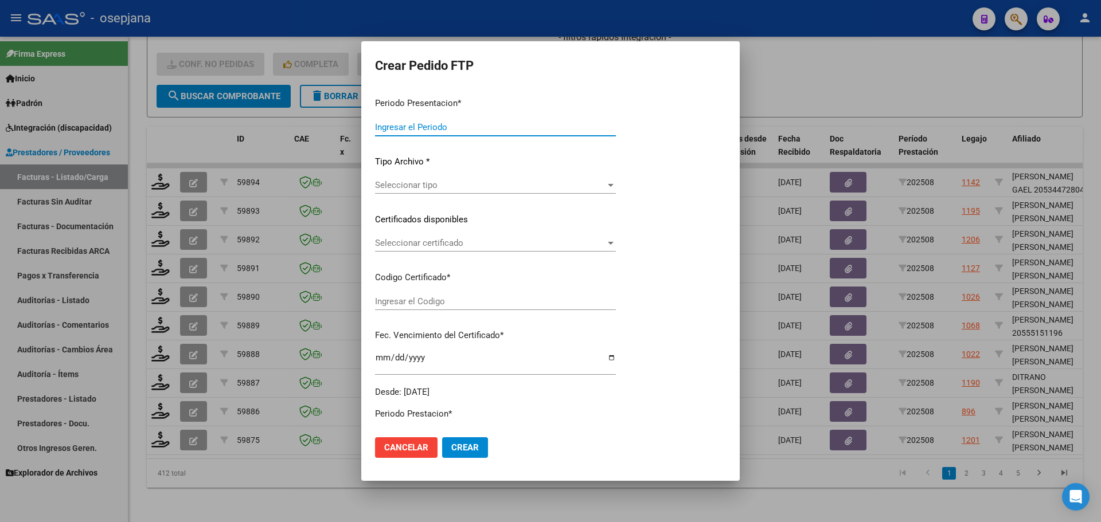
type input "202508"
type input "$ 475.830,36"
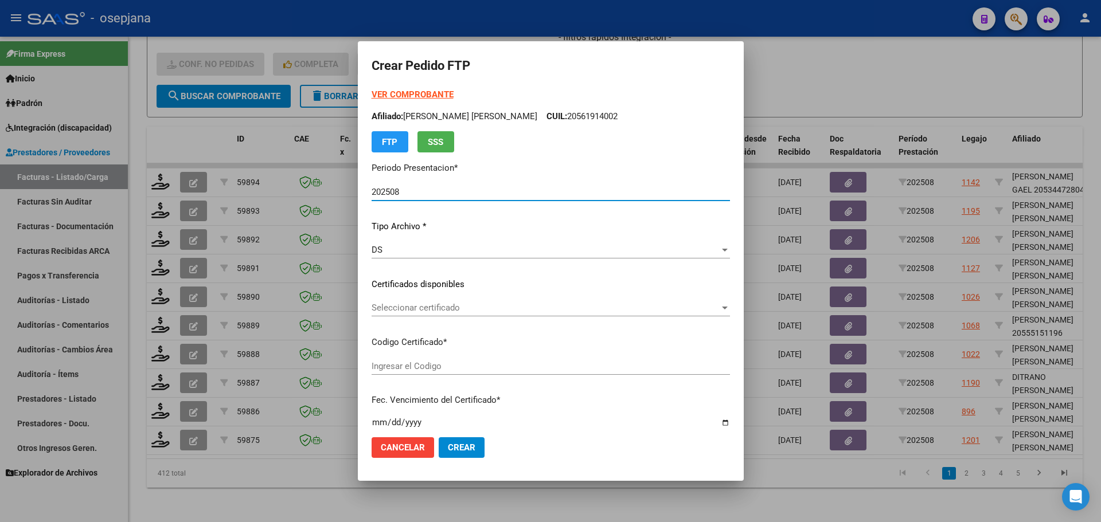
type input "ARG02000589050902025010220300102BSAS427"
type input "2030-01-02"
click at [479, 308] on span "Seleccionar certificado" at bounding box center [546, 308] width 348 height 10
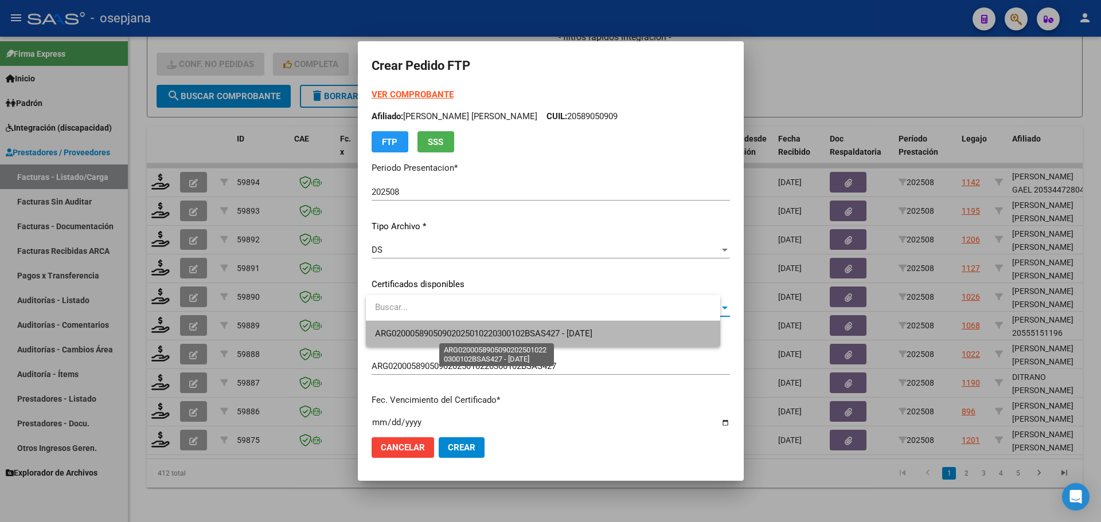
click at [492, 333] on span "ARG02000589050902025010220300102BSAS427 - 2030-01-02" at bounding box center [483, 334] width 217 height 10
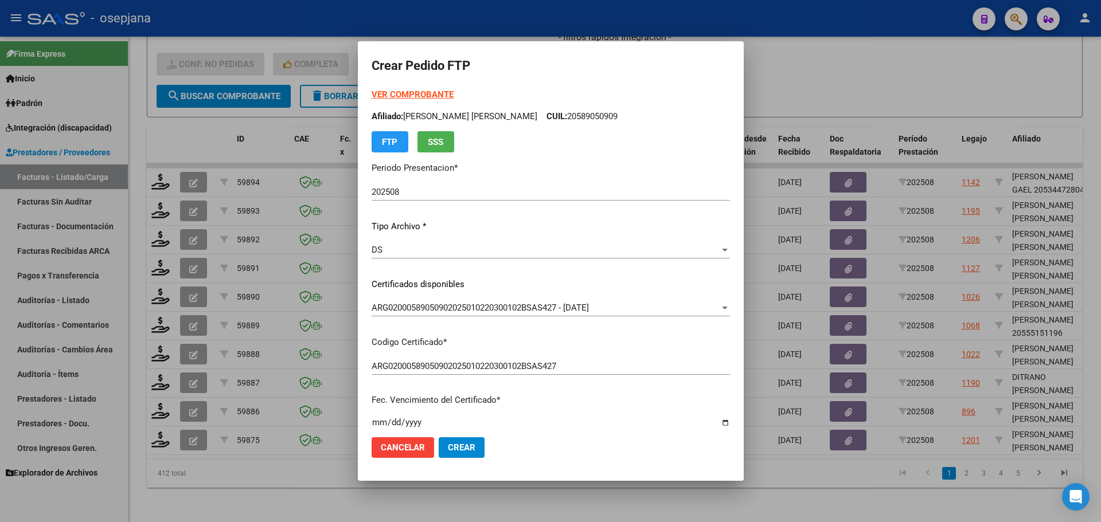
click at [444, 92] on strong "VER COMPROBANTE" at bounding box center [413, 94] width 82 height 10
click at [446, 93] on strong "VER COMPROBANTE" at bounding box center [413, 94] width 82 height 10
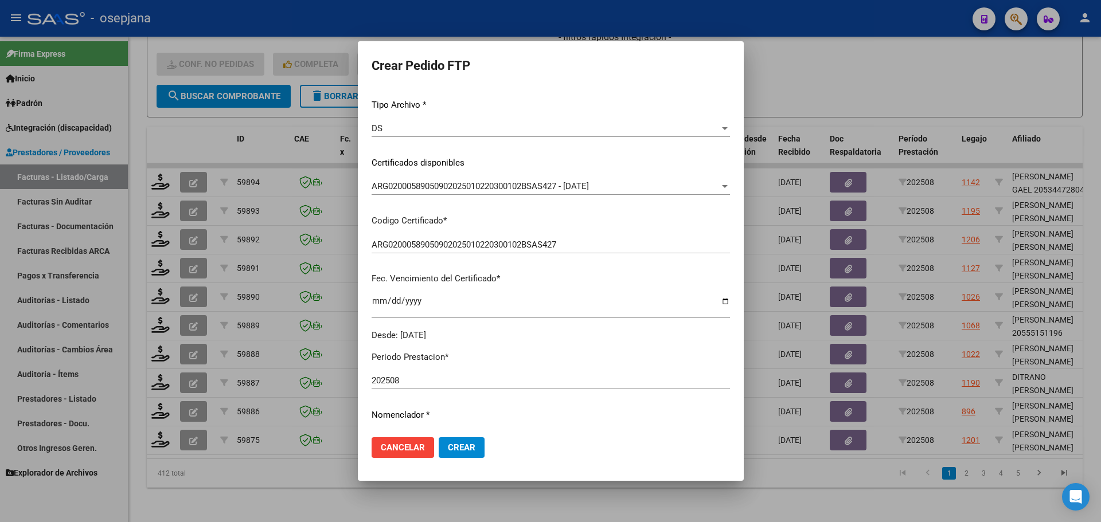
scroll to position [229, 0]
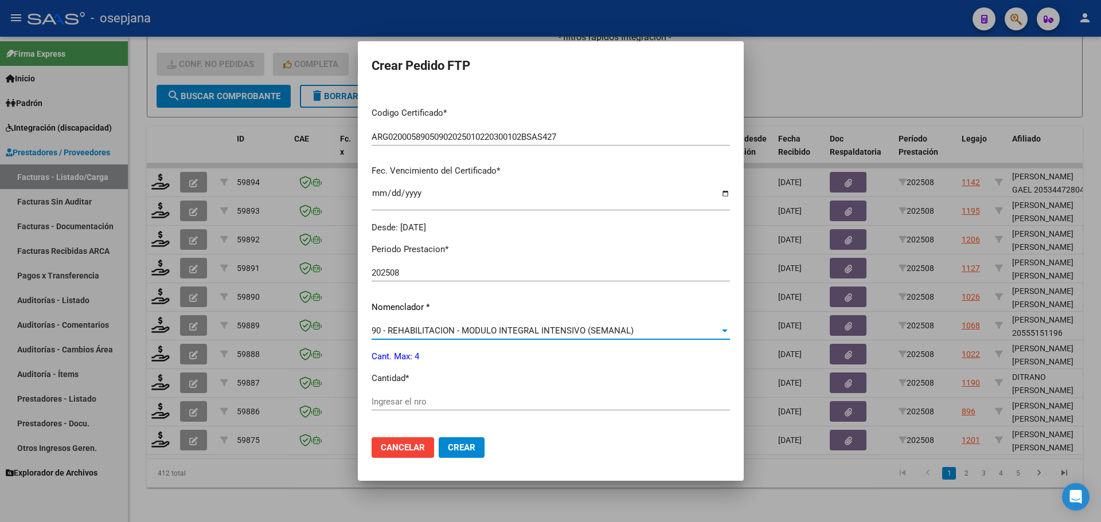
click at [407, 333] on span "90 - REHABILITACION - MODULO INTEGRAL INTENSIVO (SEMANAL)" at bounding box center [503, 331] width 262 height 10
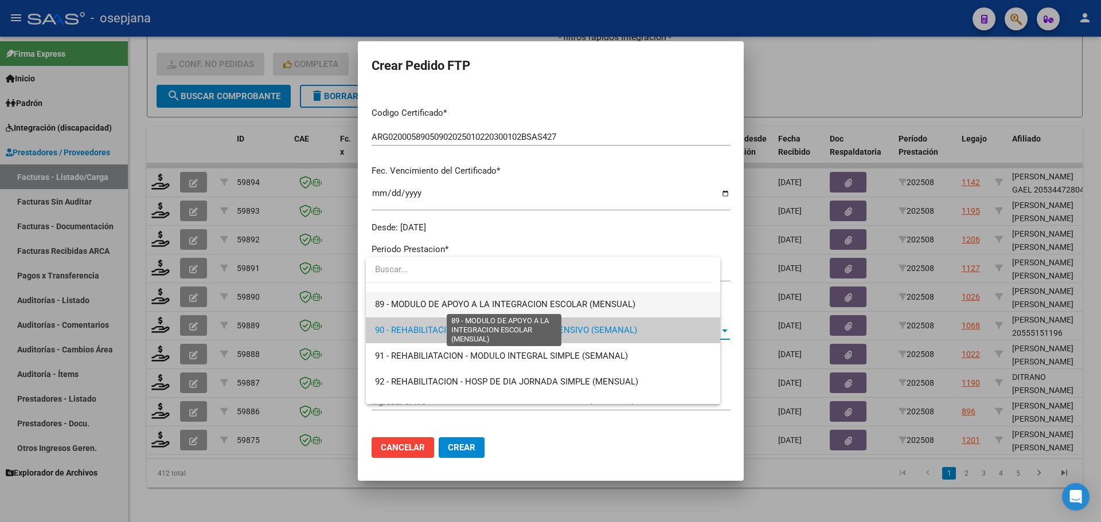
click at [411, 304] on span "89 - MODULO DE APOYO A LA INTEGRACION ESCOLAR (MENSUAL)" at bounding box center [505, 304] width 260 height 10
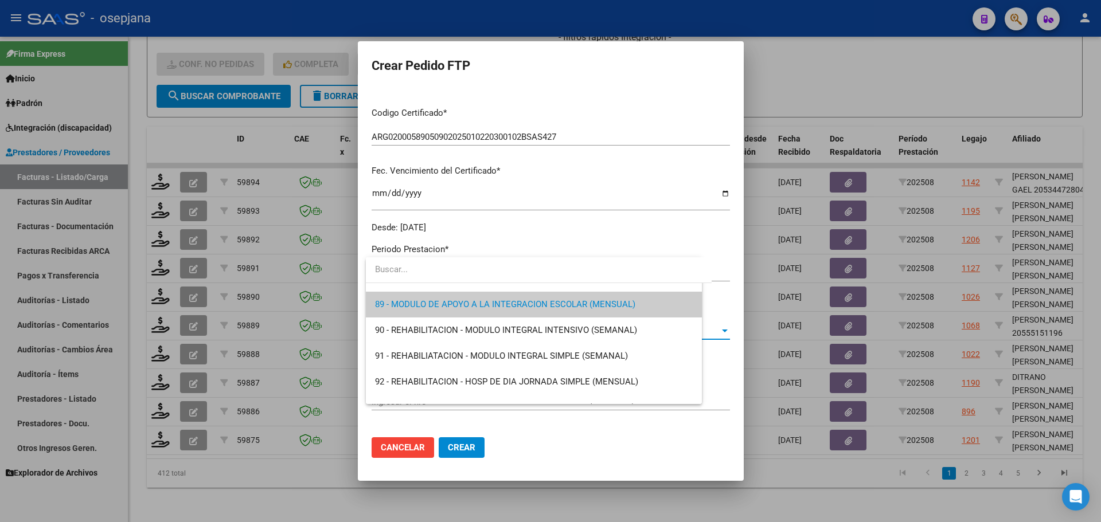
scroll to position [2270, 0]
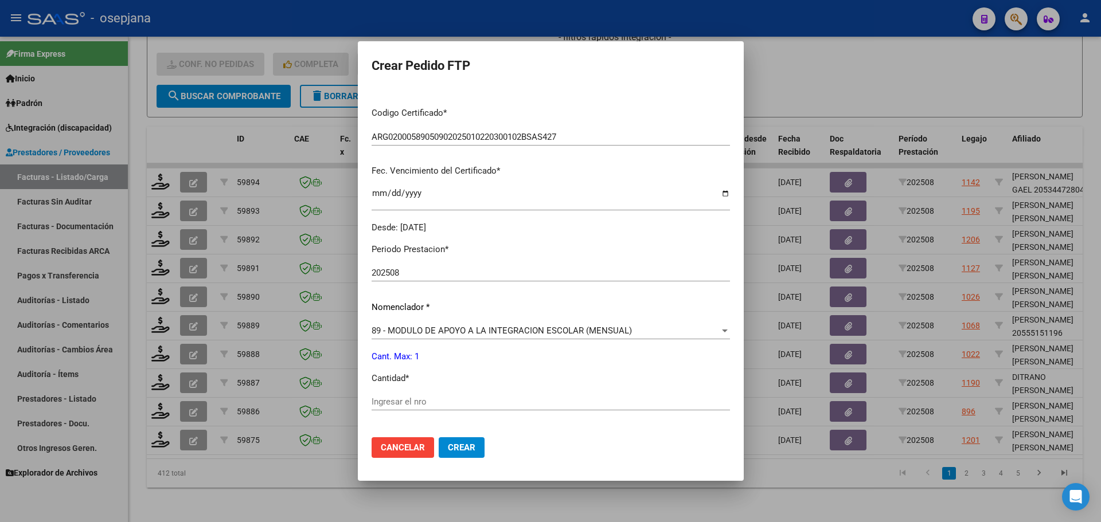
click at [405, 394] on div "Ingresar el nro" at bounding box center [551, 401] width 358 height 17
type input "1"
click at [462, 451] on span "Crear" at bounding box center [462, 448] width 28 height 10
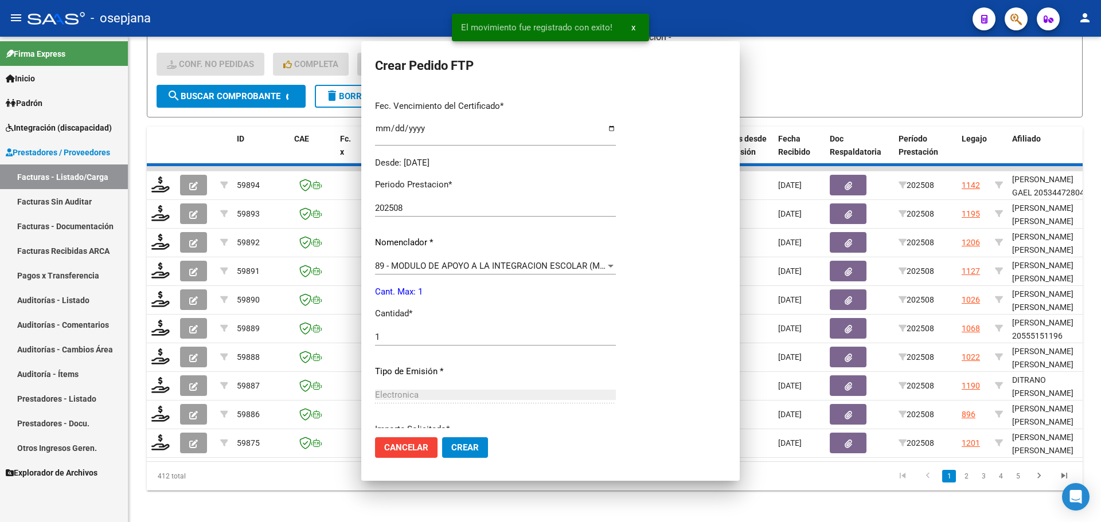
scroll to position [0, 0]
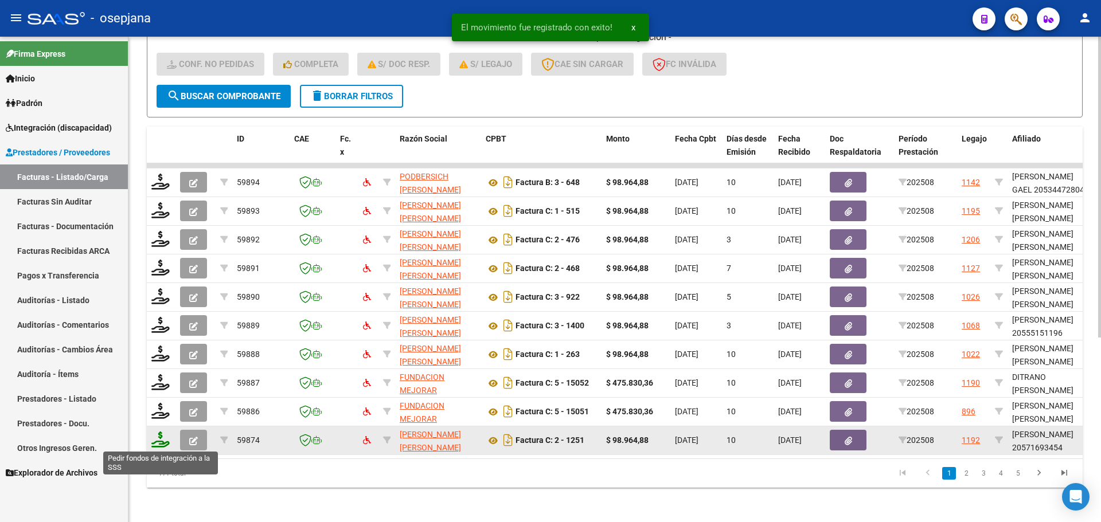
click at [158, 440] on icon at bounding box center [160, 440] width 18 height 16
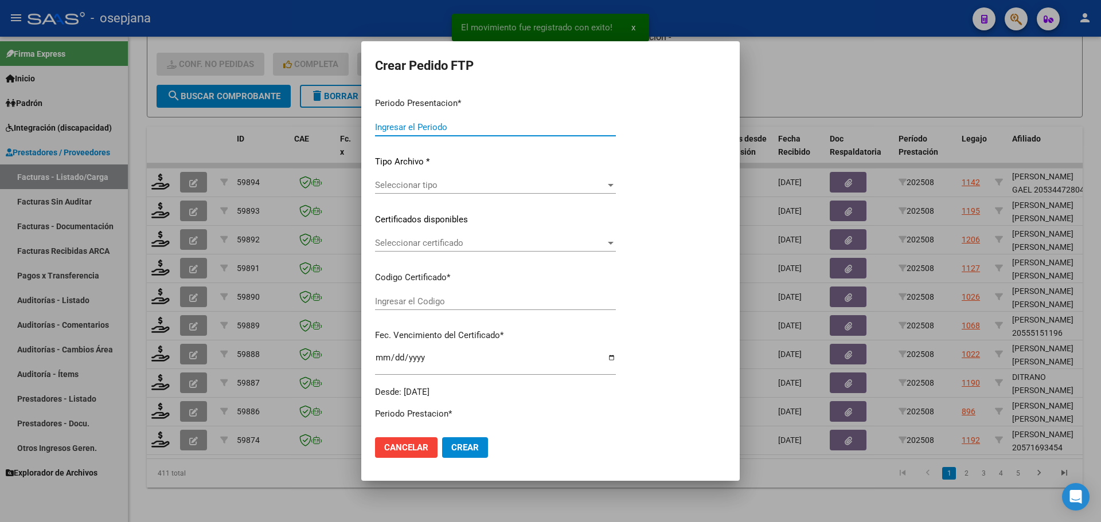
type input "202508"
type input "$ 98.964,88"
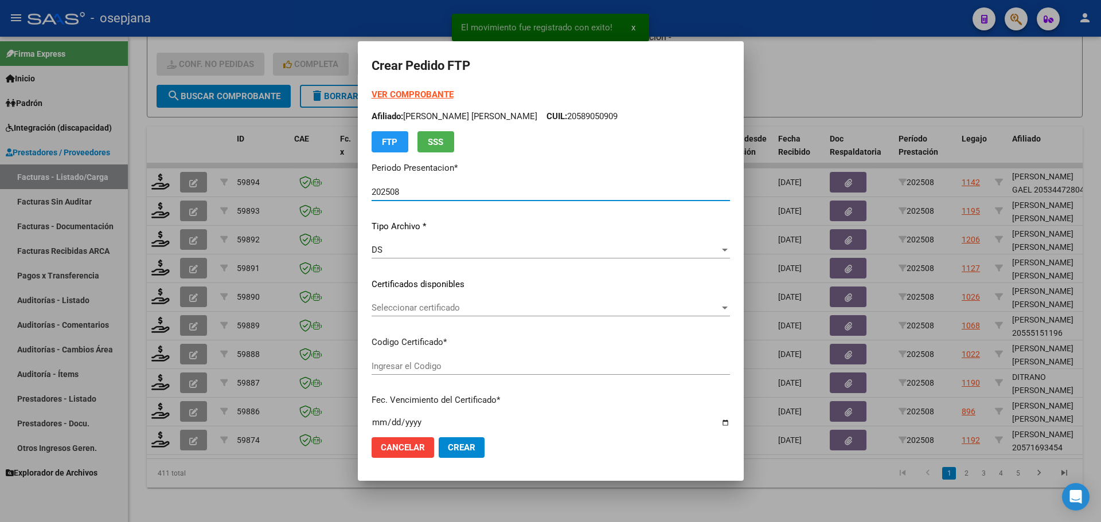
type input "ARG02000571693452021081120250811BSAS313"
type input "2025-08-11"
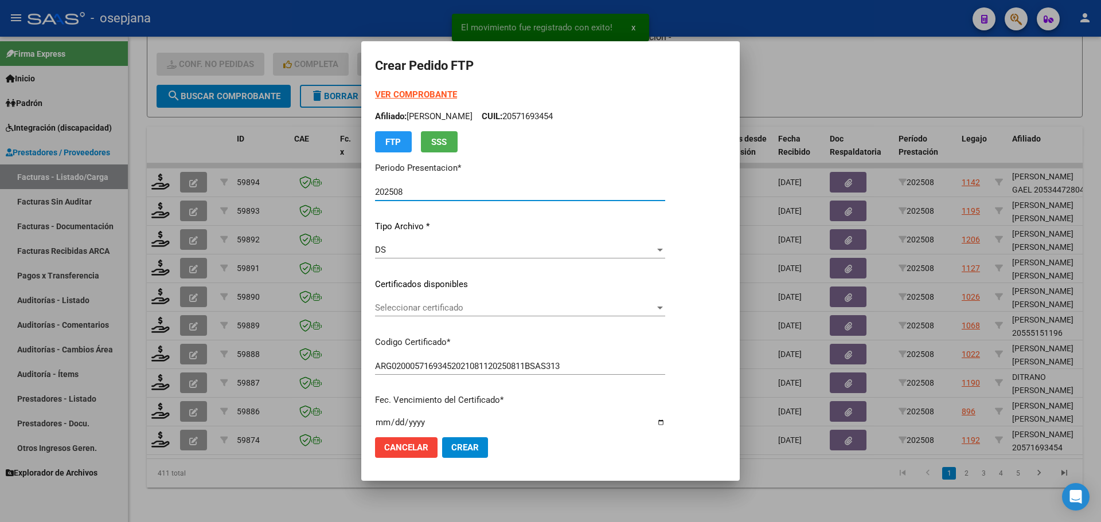
click at [507, 304] on span "Seleccionar certificado" at bounding box center [515, 308] width 280 height 10
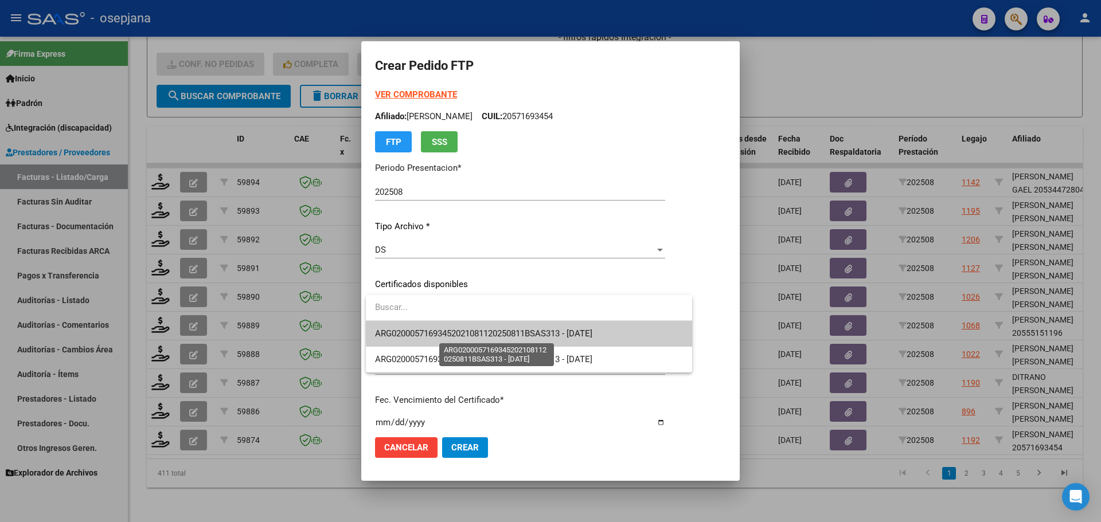
click at [509, 331] on span "ARG02000571693452021081120250811BSAS313 - 2025-08-11" at bounding box center [483, 334] width 217 height 10
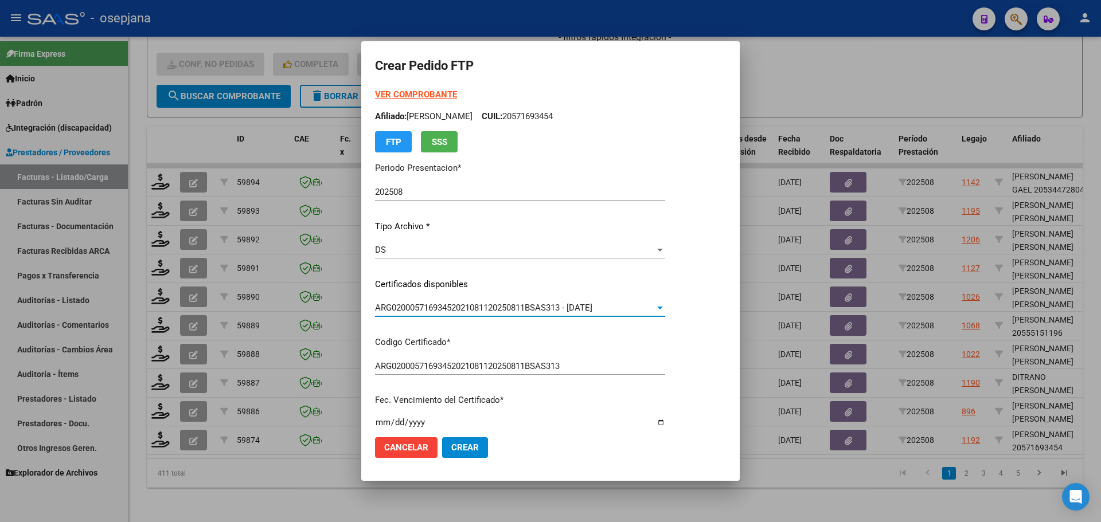
click at [424, 93] on strong "VER COMPROBANTE" at bounding box center [416, 94] width 82 height 10
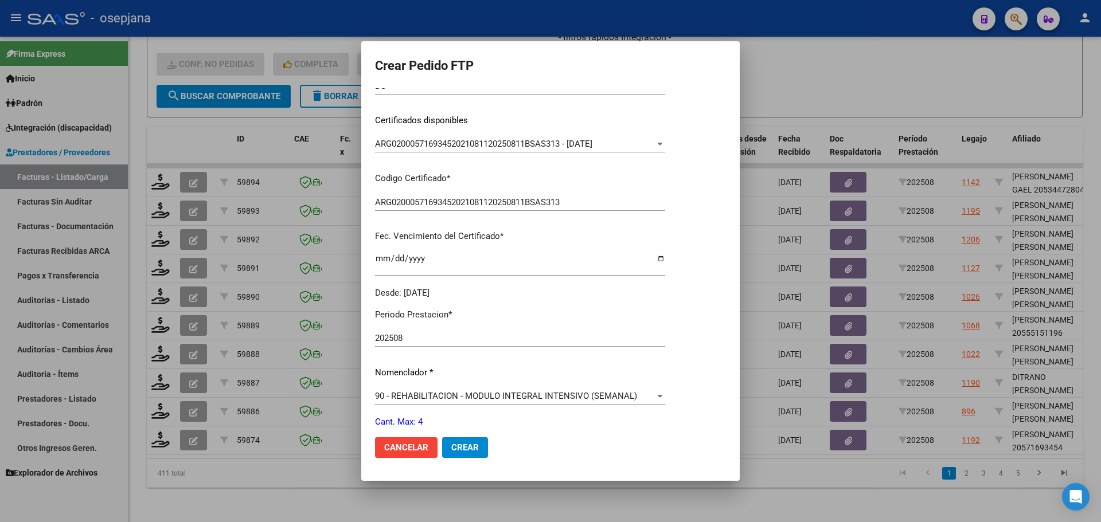
scroll to position [397, 0]
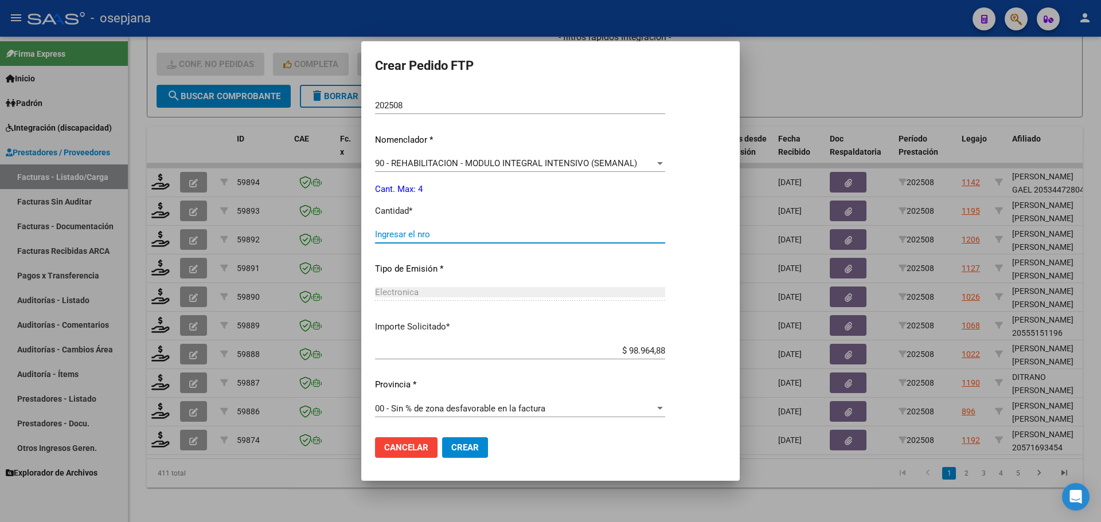
click at [440, 237] on input "Ingresar el nro" at bounding box center [520, 234] width 290 height 10
type input "4"
click at [465, 445] on span "Crear" at bounding box center [465, 448] width 28 height 10
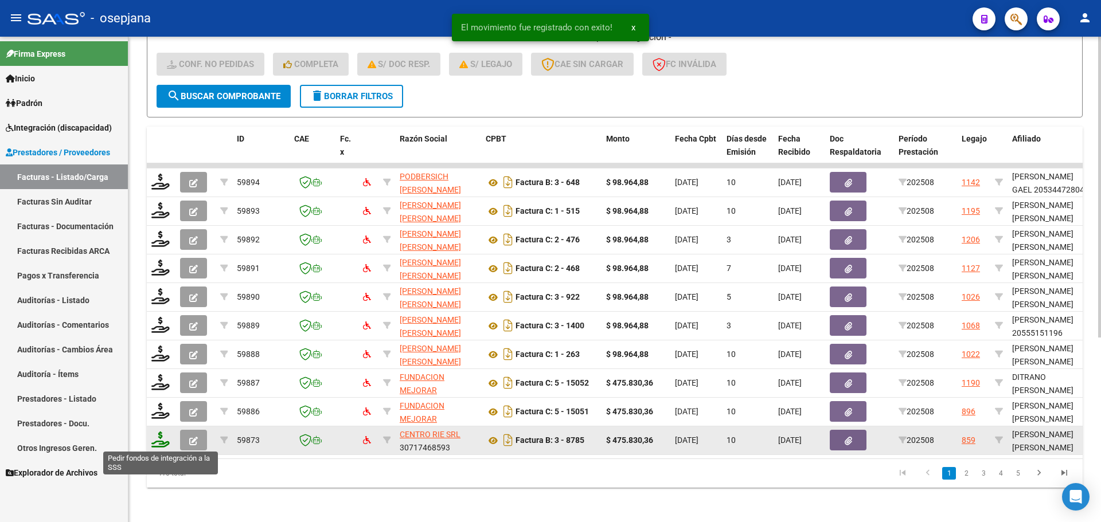
click at [163, 445] on icon at bounding box center [160, 440] width 18 height 16
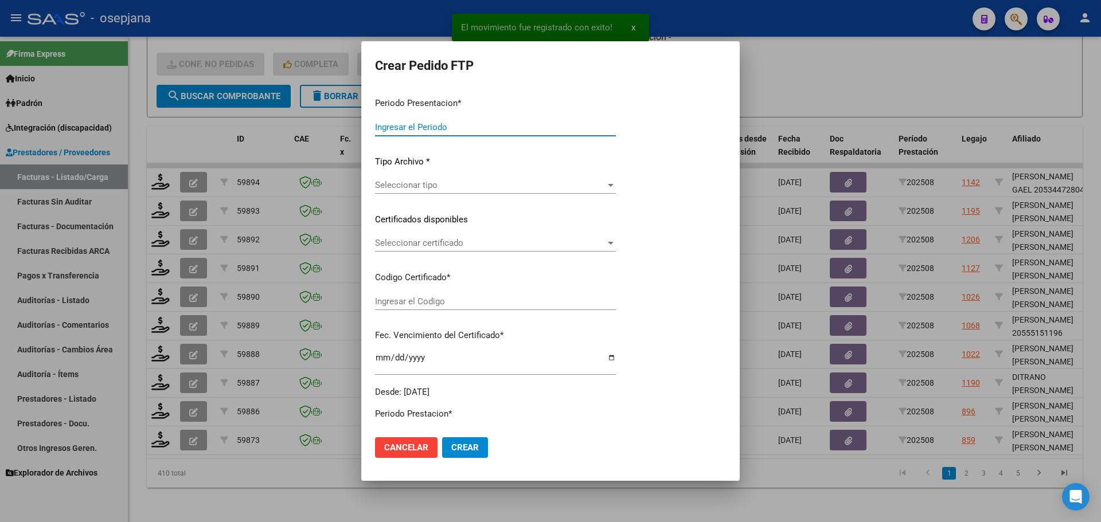
type input "202508"
type input "$ 475.830,36"
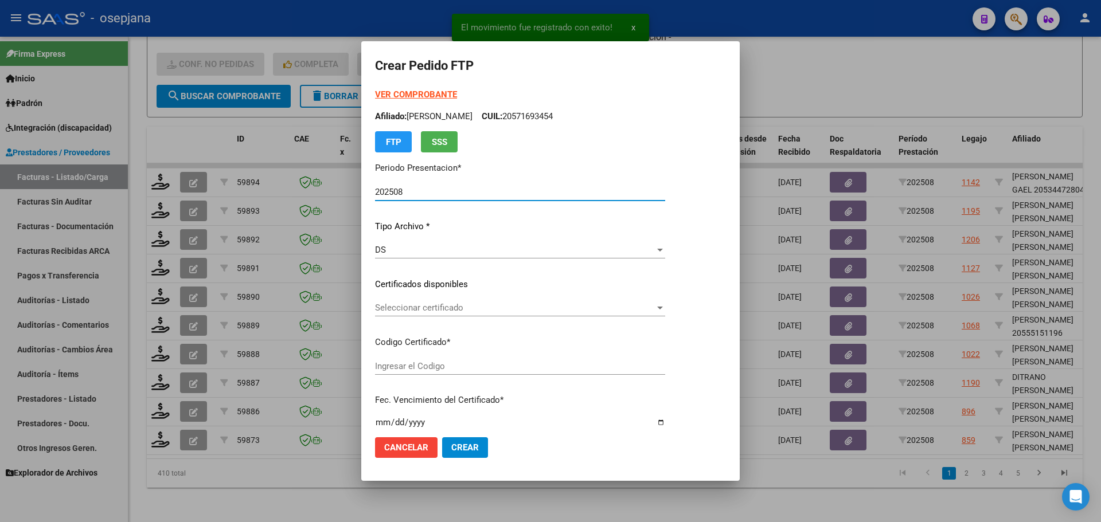
type input "ARG01000581367072023081420260814BSAS427"
type input "2026-08-14"
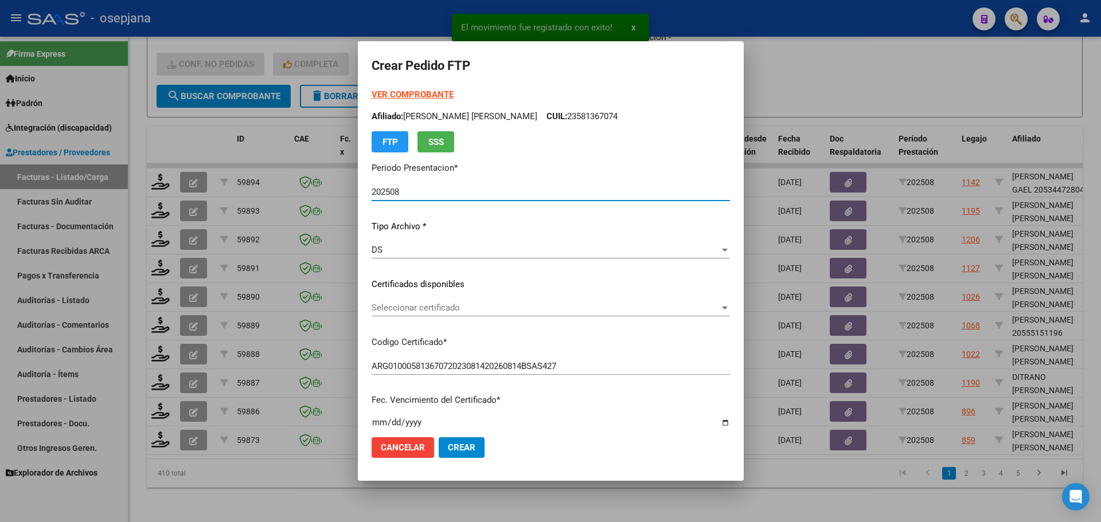
click at [461, 310] on span "Seleccionar certificado" at bounding box center [546, 308] width 348 height 10
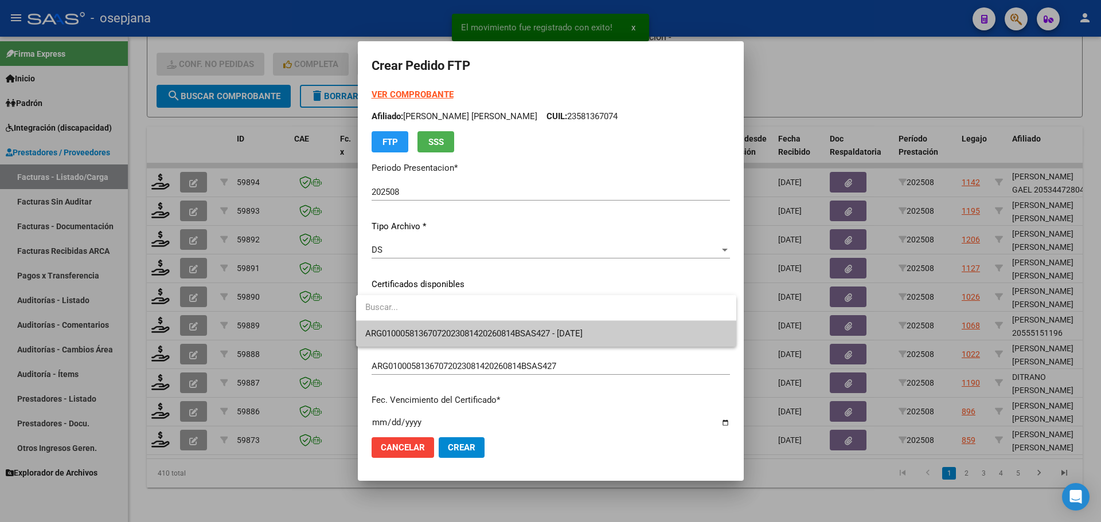
click at [467, 328] on span "ARG01000581367072023081420260814BSAS427 - 2026-08-14" at bounding box center [546, 334] width 362 height 26
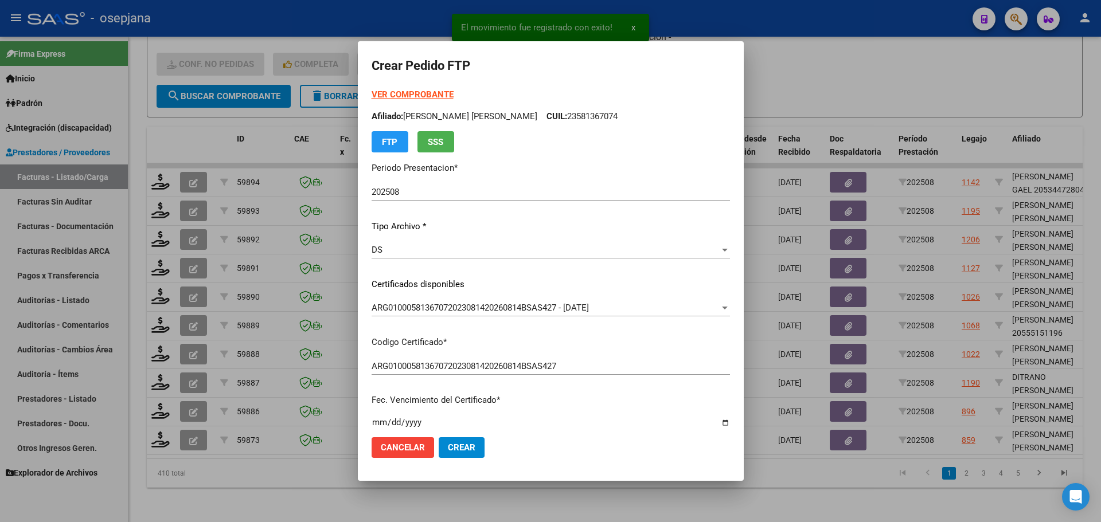
click at [435, 91] on strong "VER COMPROBANTE" at bounding box center [413, 94] width 82 height 10
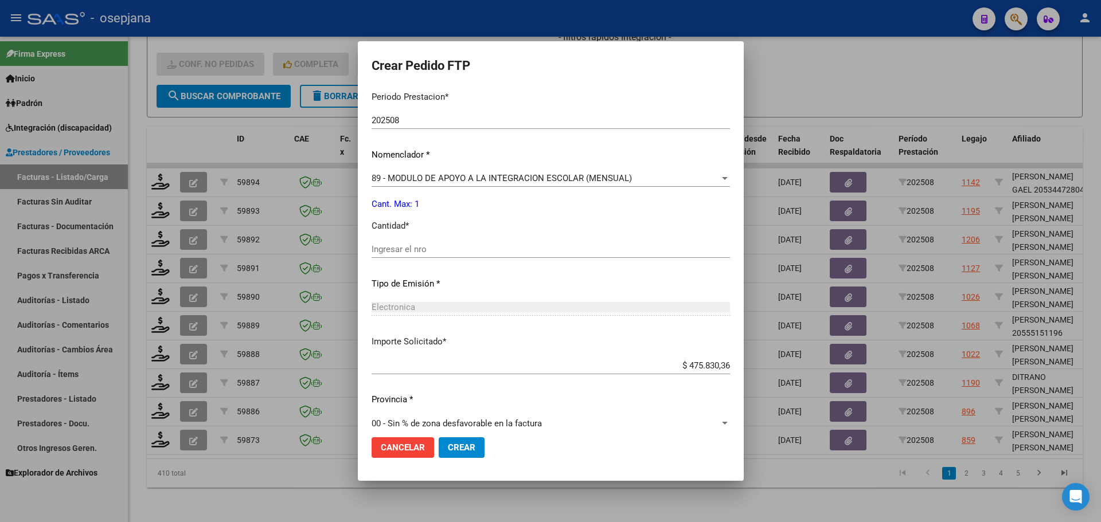
scroll to position [397, 0]
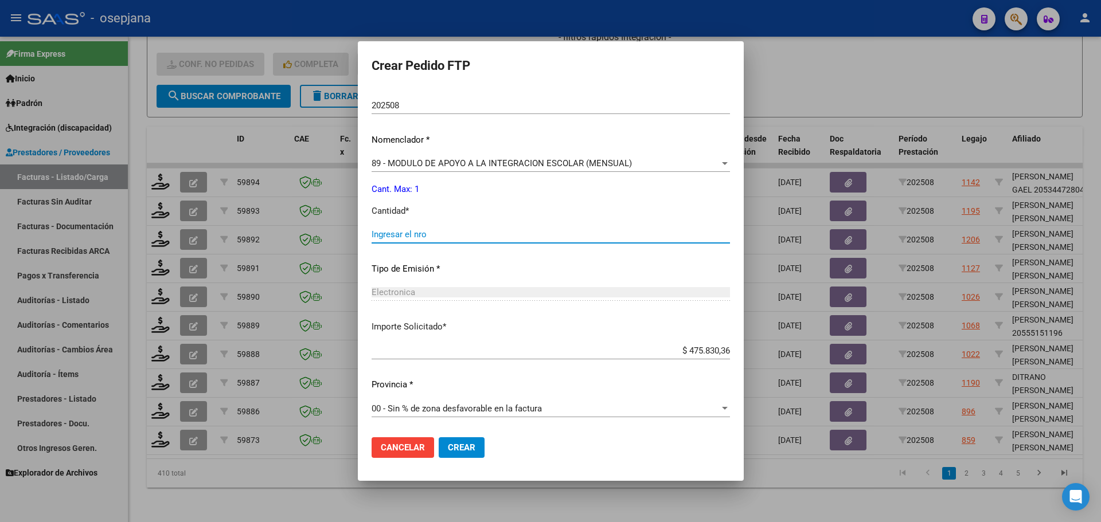
click at [400, 239] on input "Ingresar el nro" at bounding box center [551, 234] width 358 height 10
type input "1"
click at [455, 445] on span "Crear" at bounding box center [462, 448] width 28 height 10
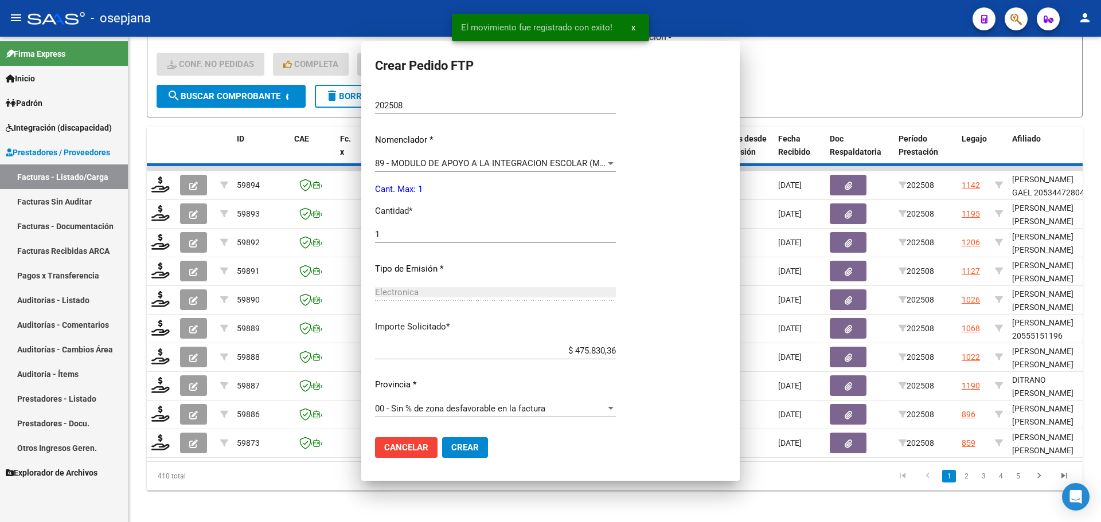
scroll to position [332, 0]
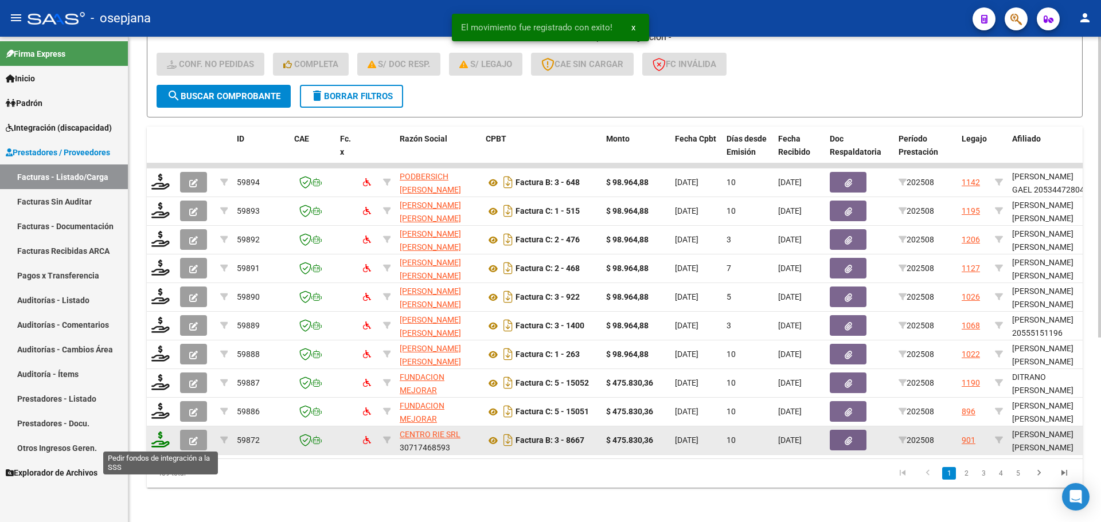
click at [157, 445] on icon at bounding box center [160, 440] width 18 height 16
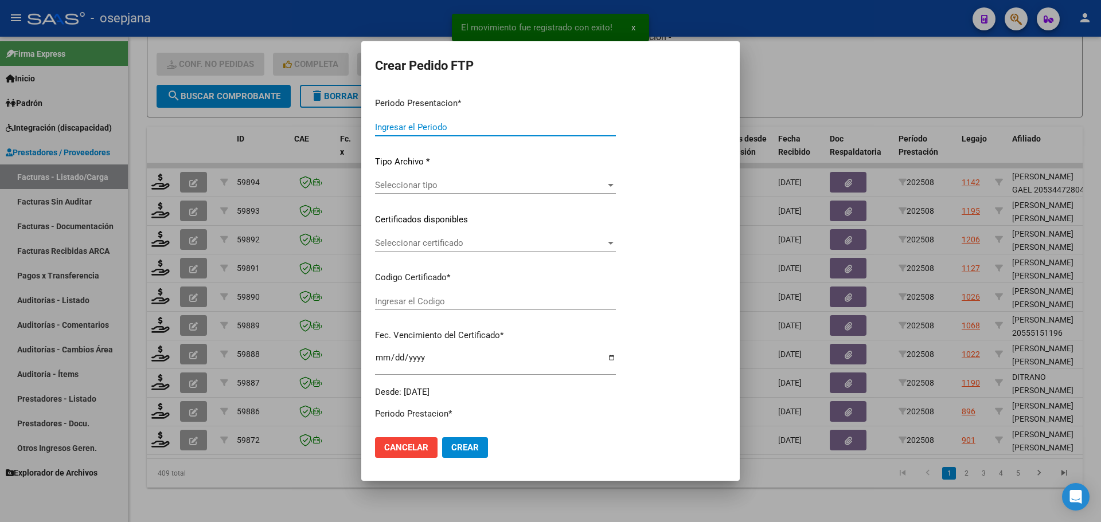
type input "202508"
type input "$ 475.830,36"
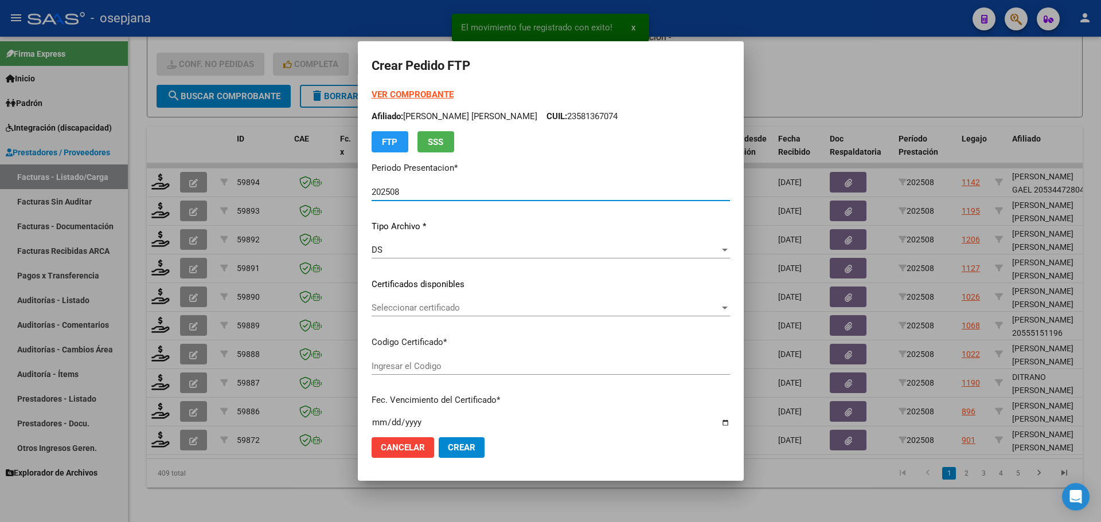
type input "ARG02000565664932022042020270420BSAS311"
type input "2027-04-20"
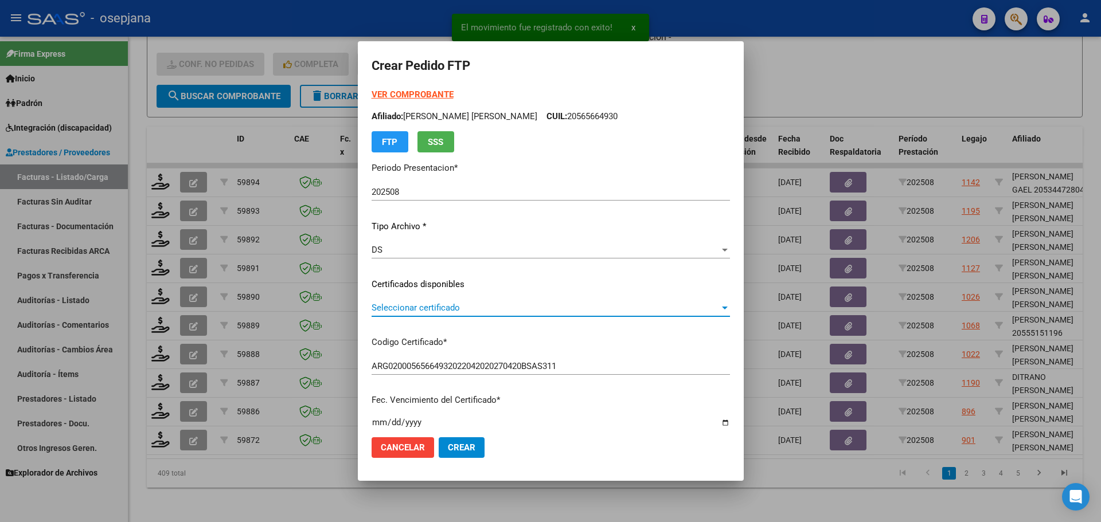
click at [466, 303] on span "Seleccionar certificado" at bounding box center [546, 308] width 348 height 10
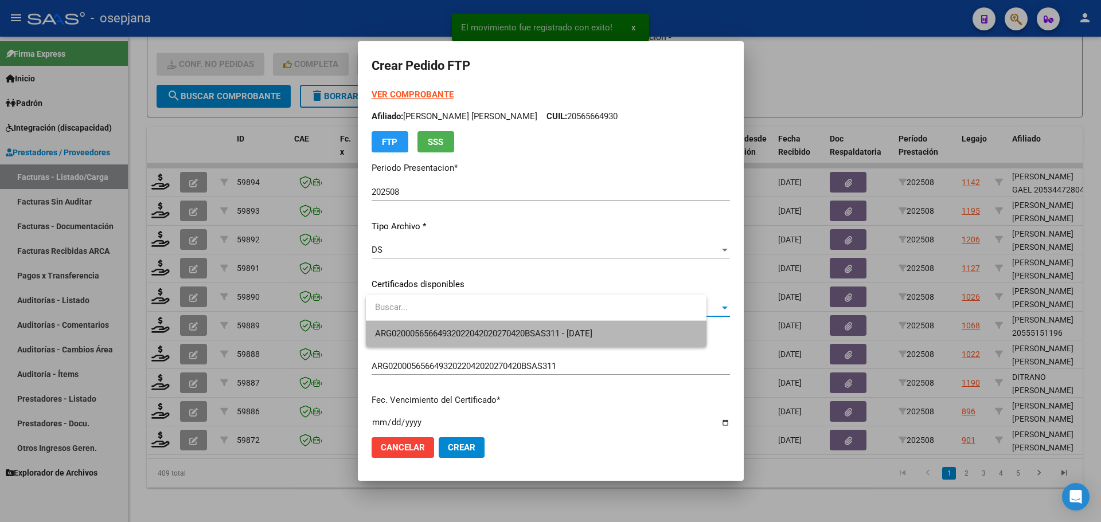
click at [471, 326] on span "ARG02000565664932022042020270420BSAS311 - 2027-04-20" at bounding box center [536, 334] width 322 height 26
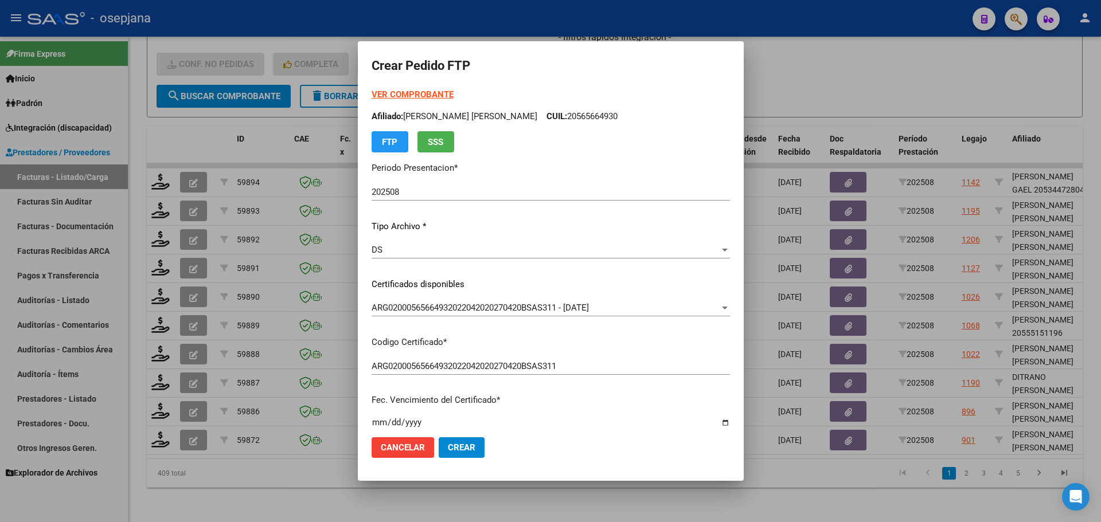
click at [437, 95] on strong "VER COMPROBANTE" at bounding box center [413, 94] width 82 height 10
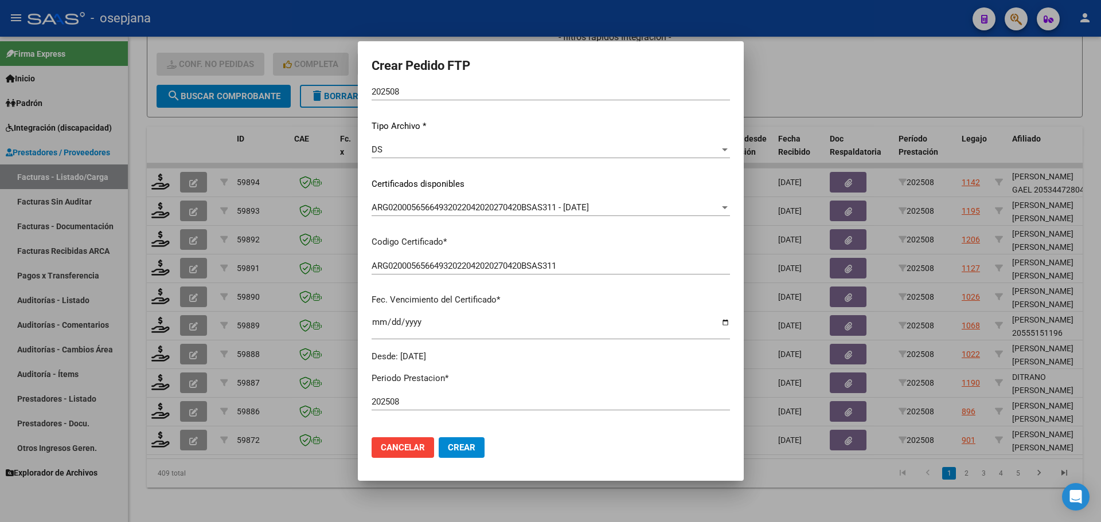
scroll to position [287, 0]
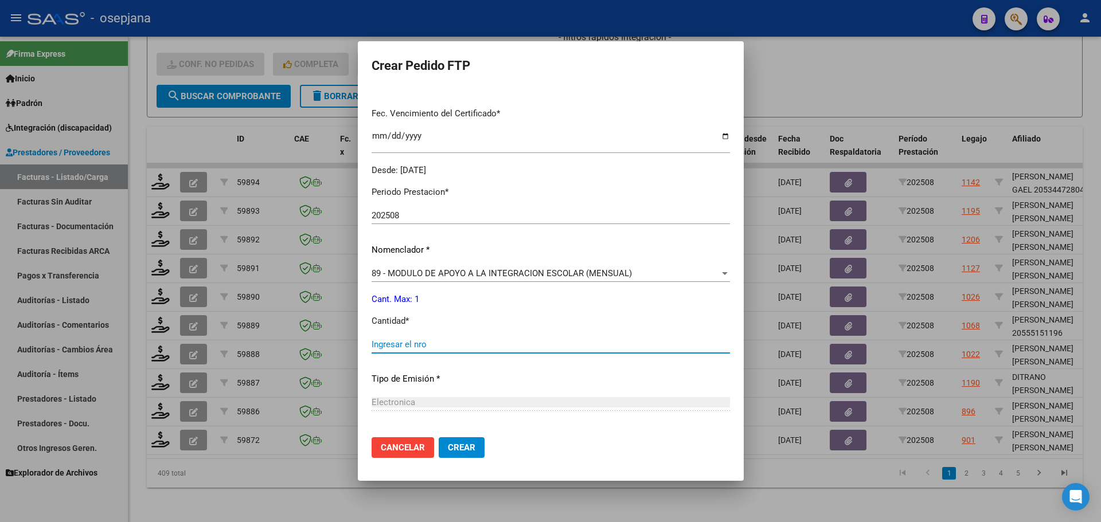
click at [411, 340] on input "Ingresar el nro" at bounding box center [551, 344] width 358 height 10
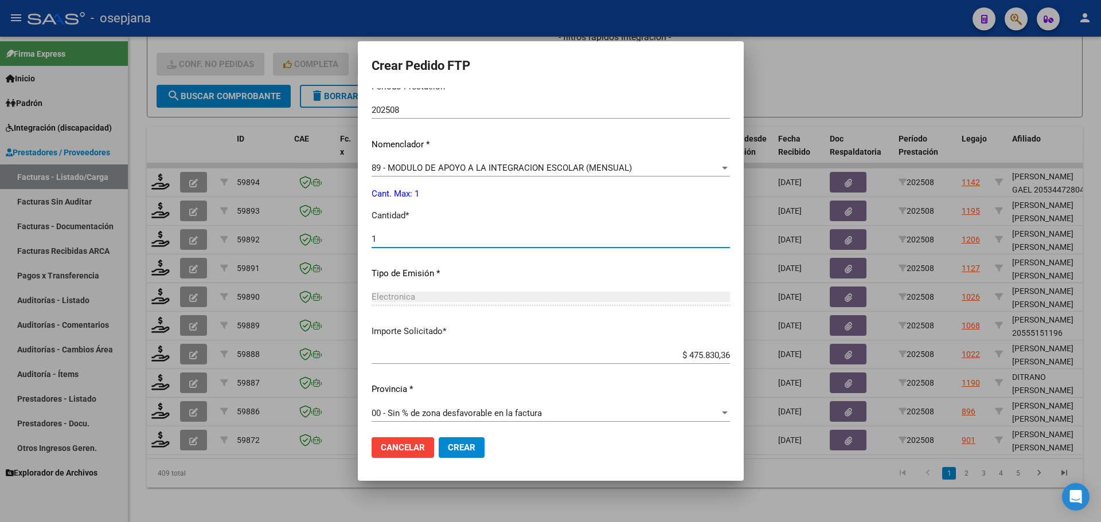
scroll to position [397, 0]
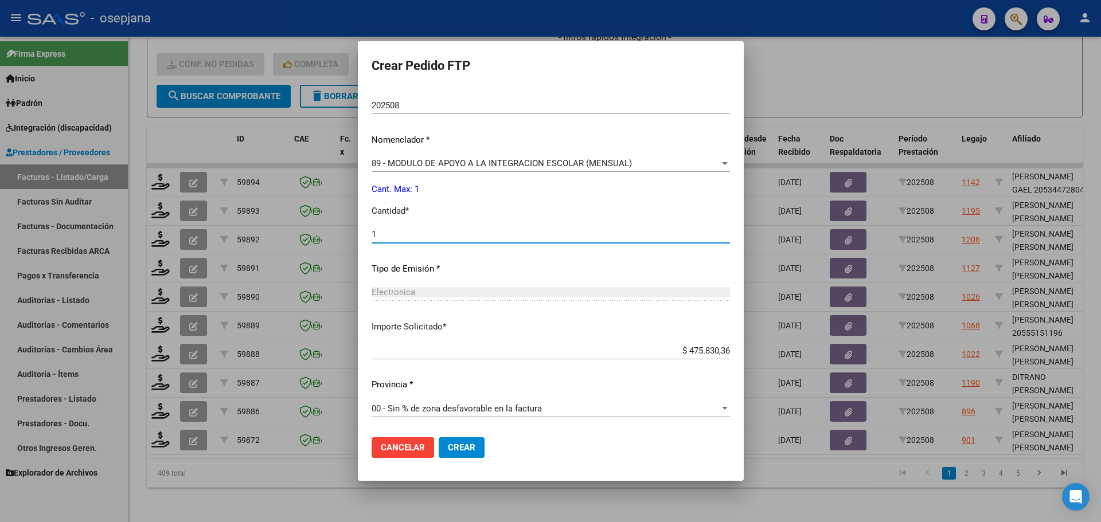
type input "1"
click at [468, 445] on span "Crear" at bounding box center [462, 448] width 28 height 10
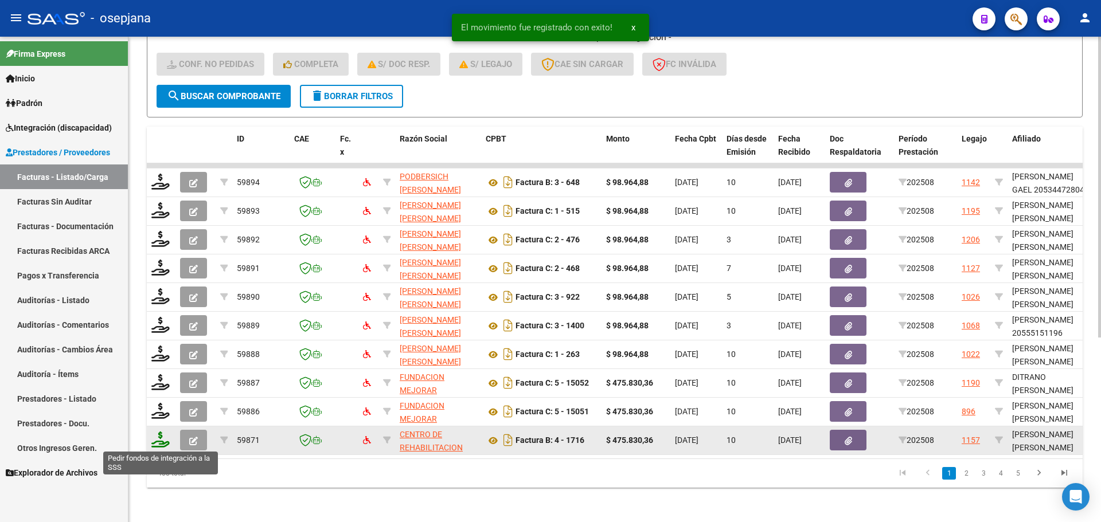
click at [161, 441] on icon at bounding box center [160, 440] width 18 height 16
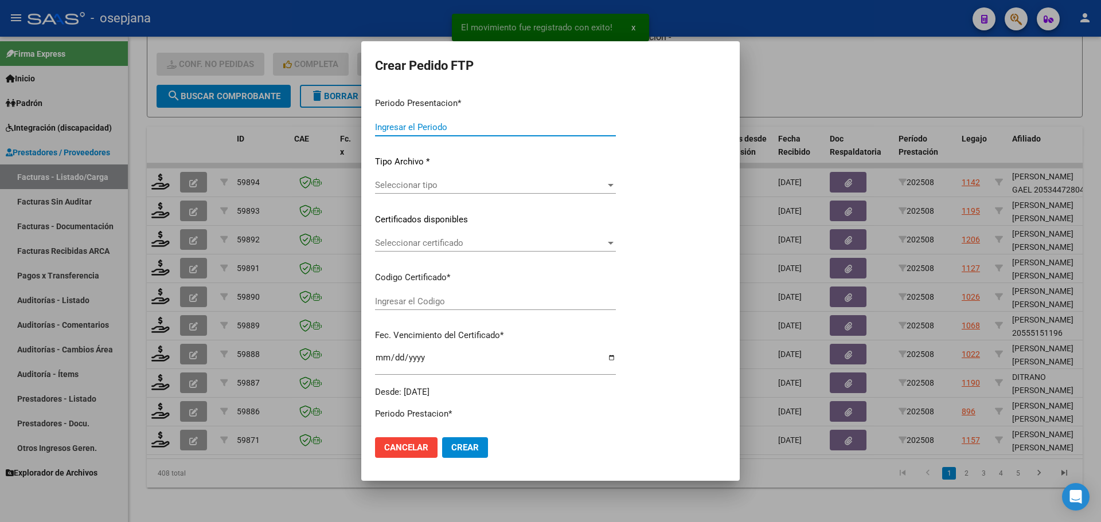
type input "202508"
type input "$ 475.830,36"
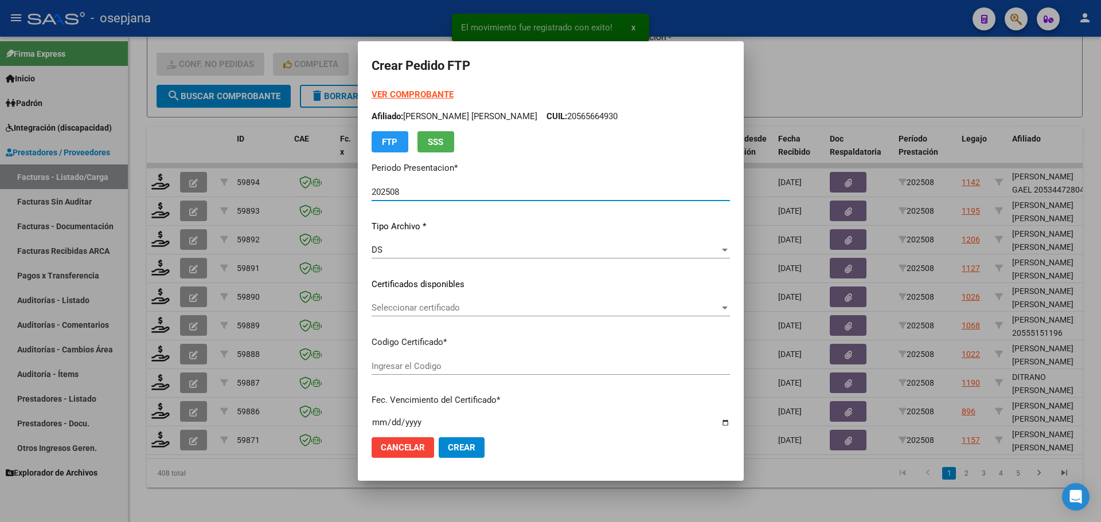
type input "ARG02000477917132022053120270531BSAS436"
type input "2027-05-31"
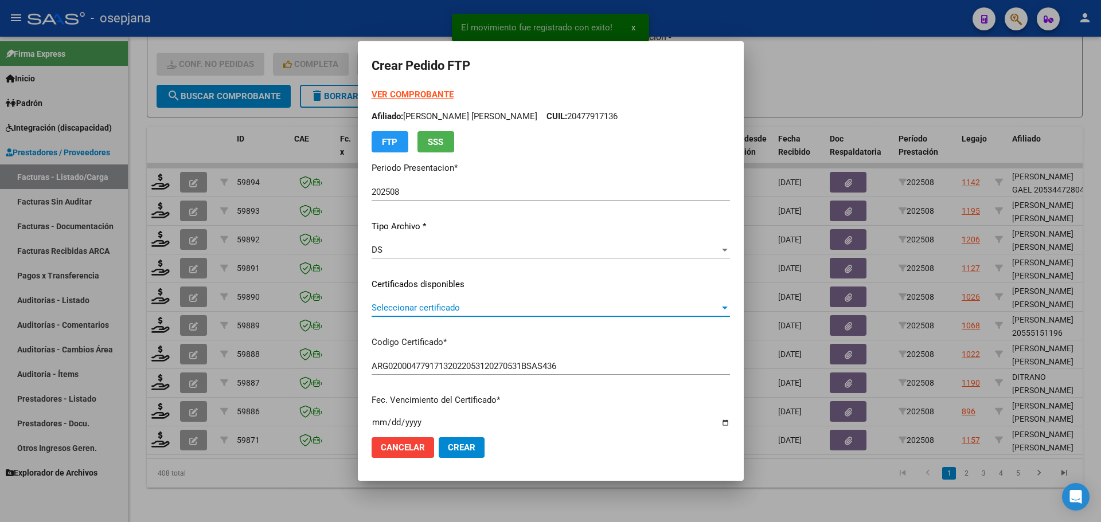
click at [494, 308] on span "Seleccionar certificado" at bounding box center [546, 308] width 348 height 10
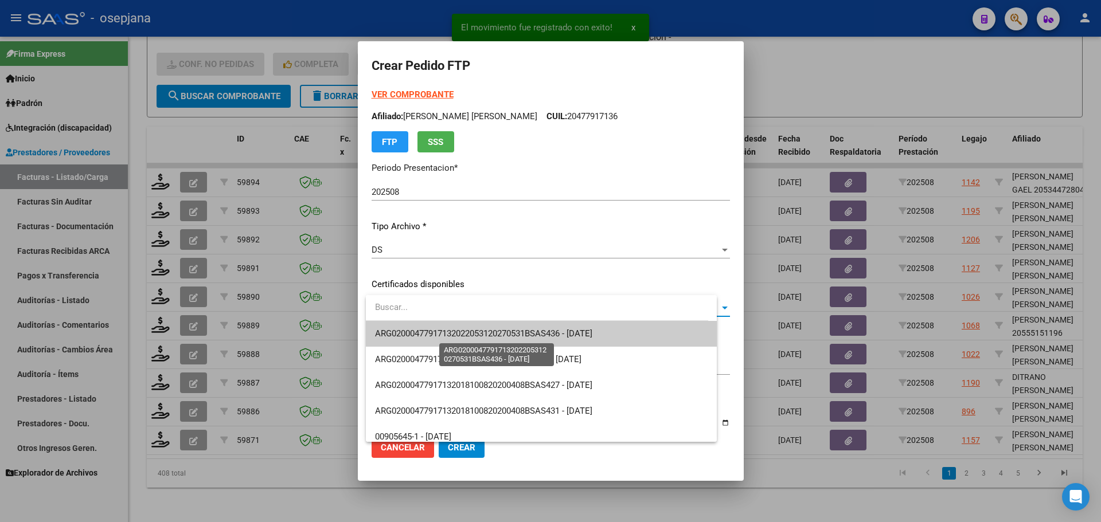
click at [497, 331] on span "ARG02000477917132022053120270531BSAS436 - 2027-05-31" at bounding box center [483, 334] width 217 height 10
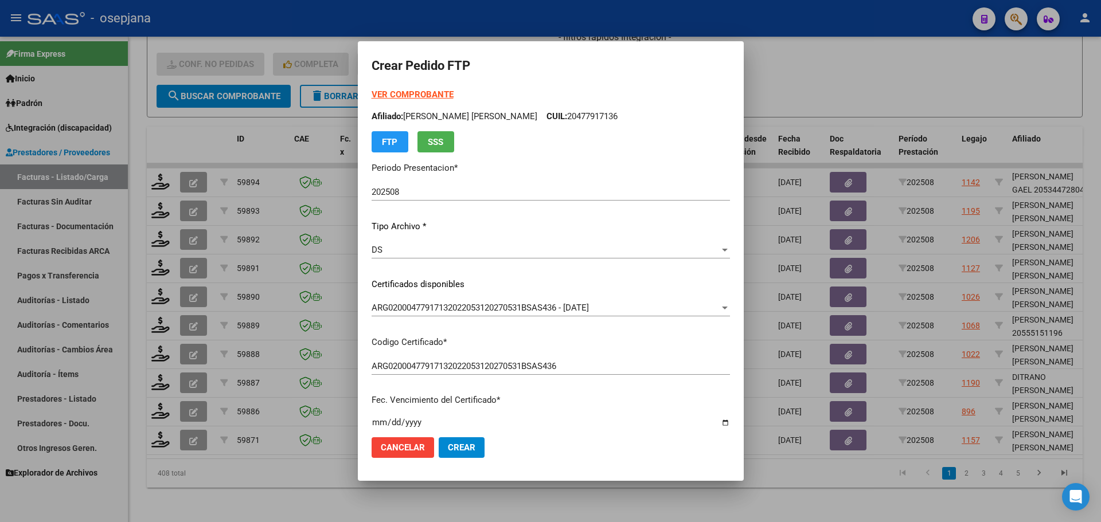
click at [442, 94] on strong "VER COMPROBANTE" at bounding box center [413, 94] width 82 height 10
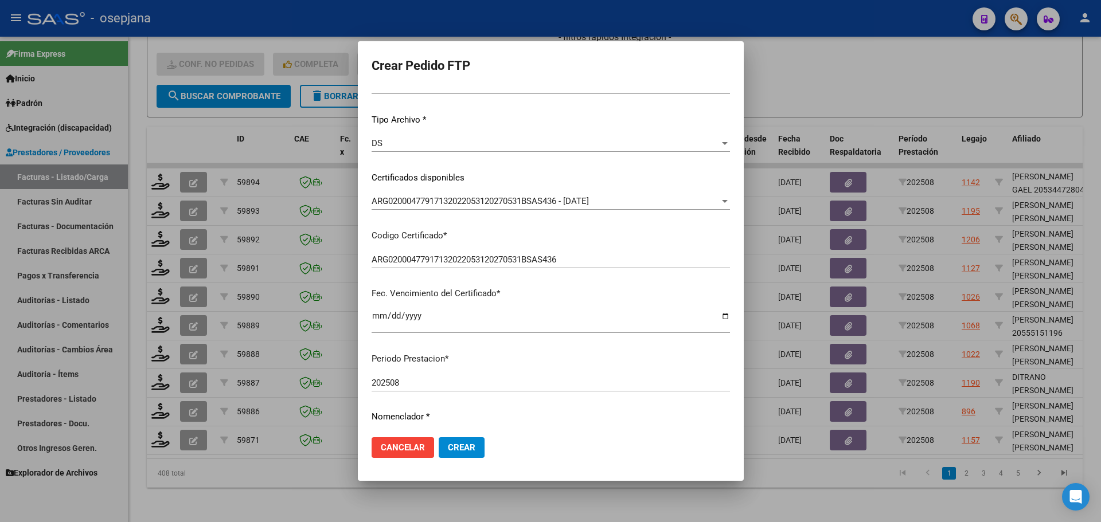
scroll to position [287, 0]
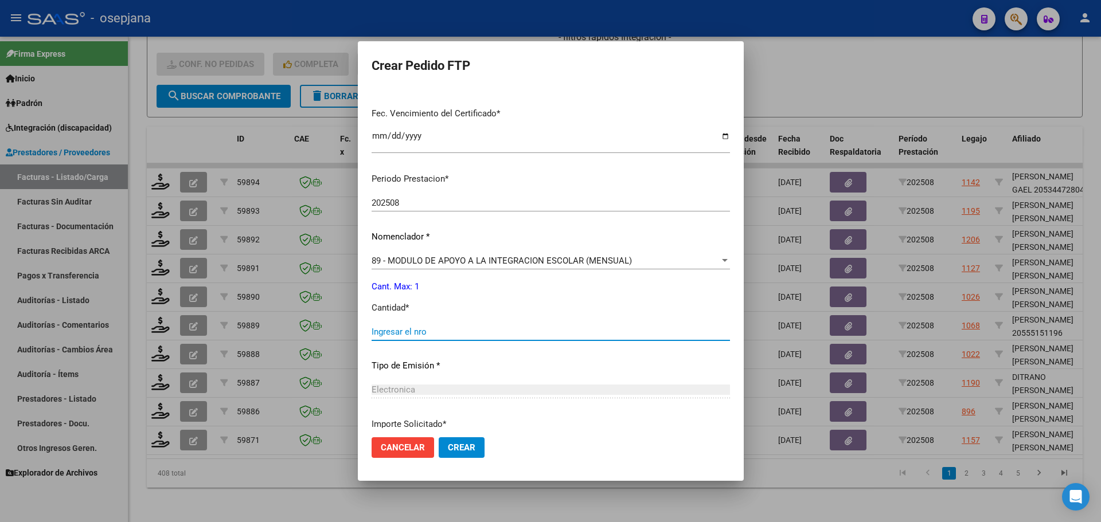
click at [400, 331] on input "Ingresar el nro" at bounding box center [551, 332] width 358 height 10
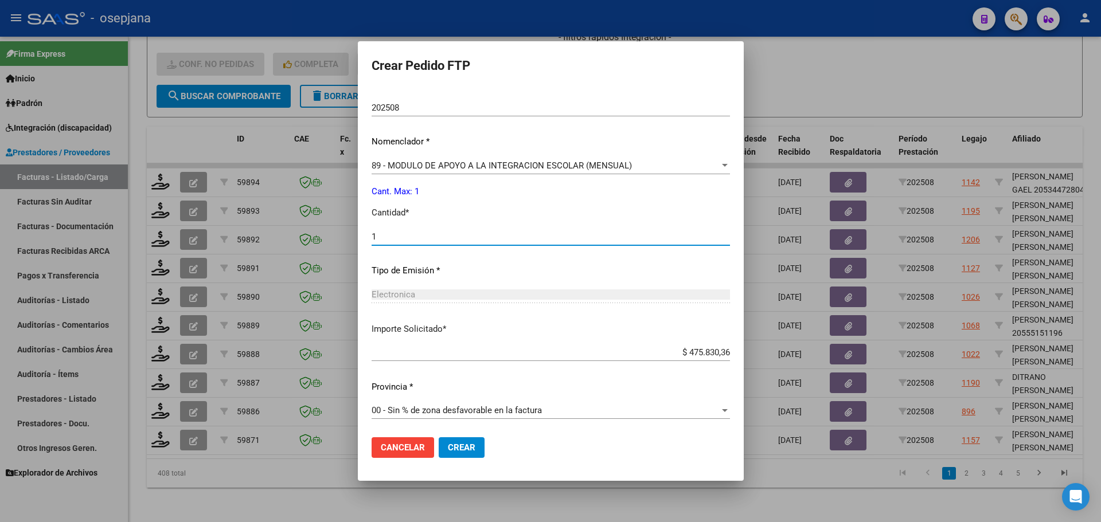
scroll to position [384, 0]
type input "1"
click at [475, 450] on span "Crear" at bounding box center [462, 448] width 28 height 10
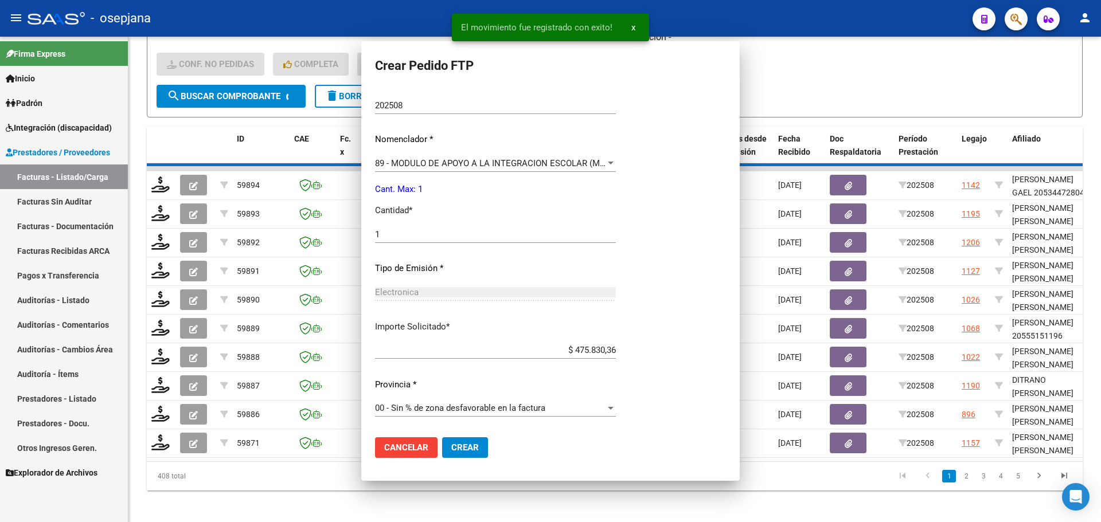
scroll to position [0, 0]
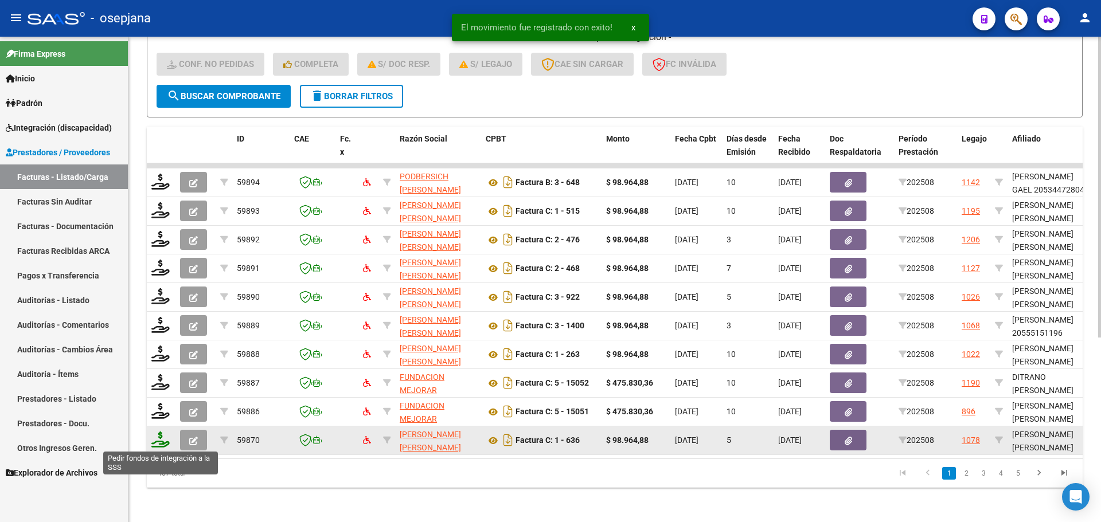
click at [155, 439] on icon at bounding box center [160, 440] width 18 height 16
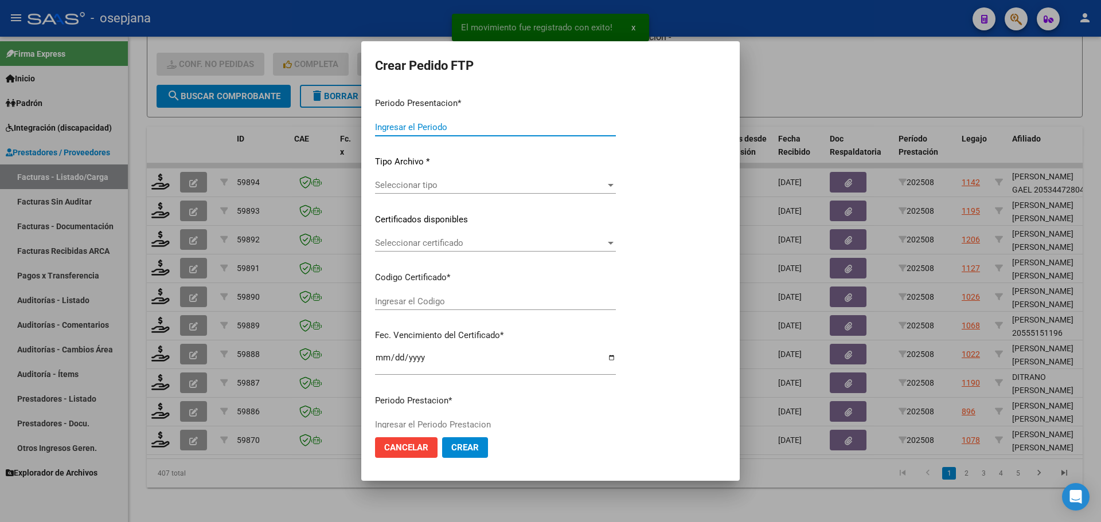
type input "202508"
type input "$ 98.964,88"
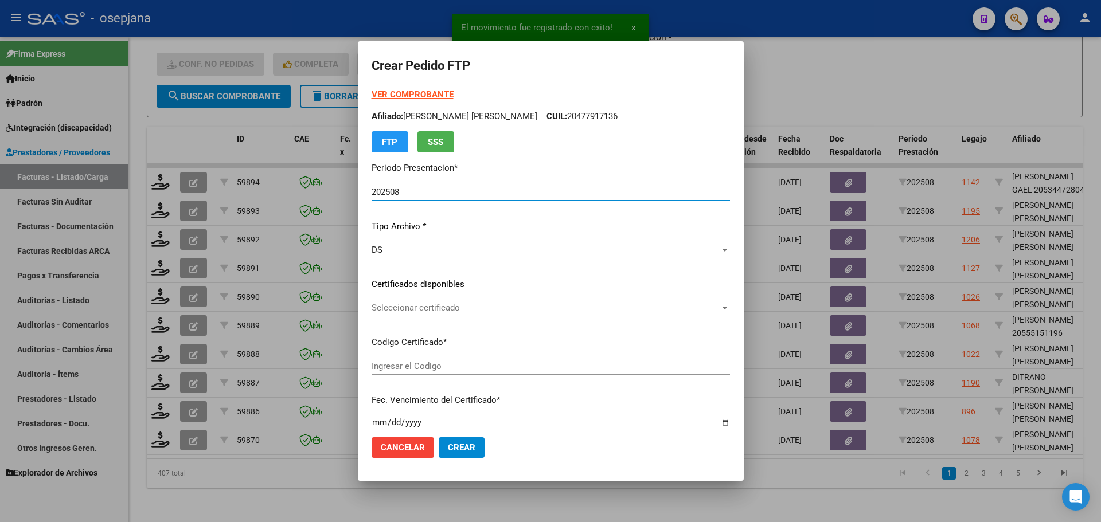
type input "ARG02000524115492024061920270619BSAS342"
type input "2027-06-01"
click at [430, 309] on span "Seleccionar certificado" at bounding box center [546, 308] width 348 height 10
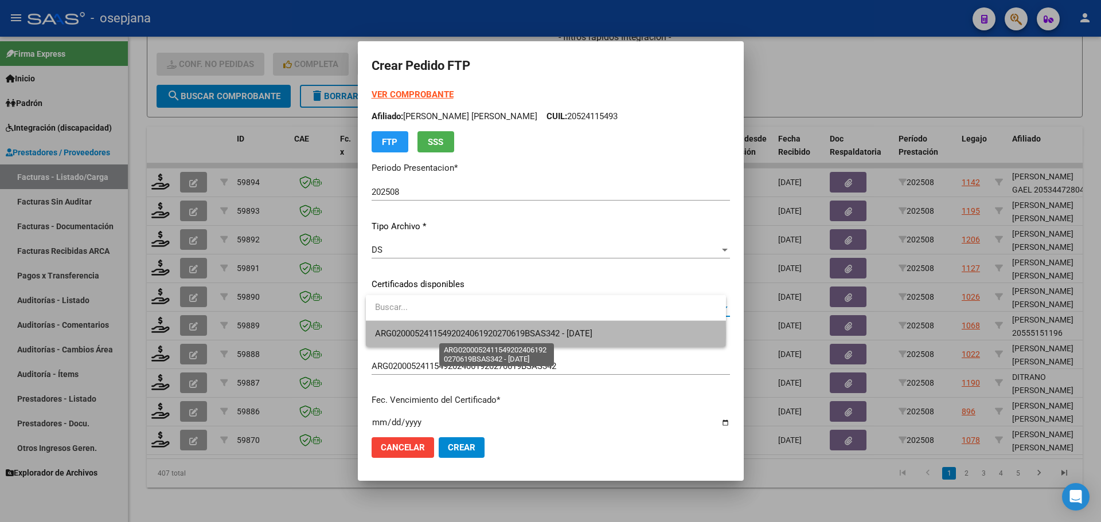
click at [440, 332] on span "ARG02000524115492024061920270619BSAS342 - 2027-06-01" at bounding box center [483, 334] width 217 height 10
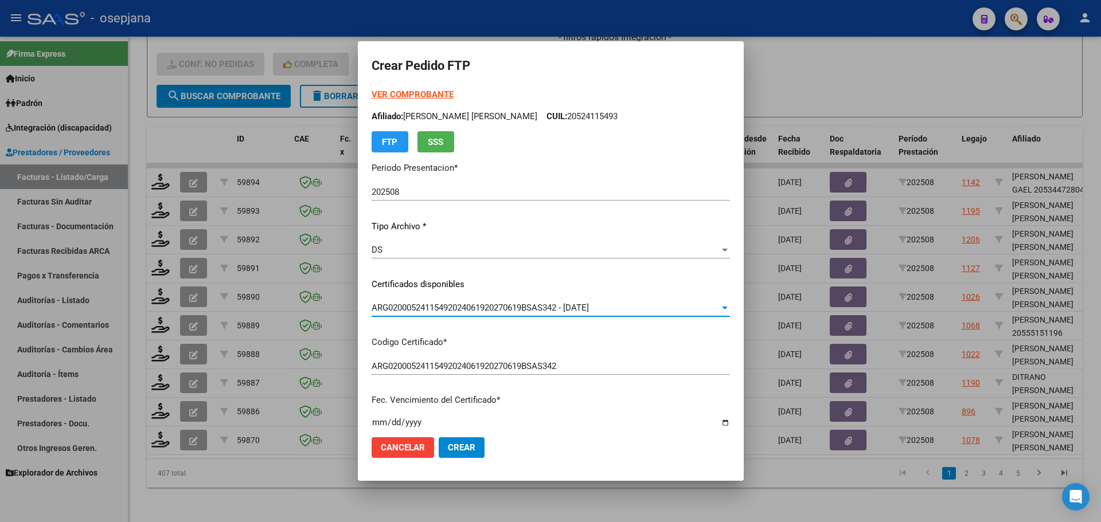
click at [433, 92] on strong "VER COMPROBANTE" at bounding box center [413, 94] width 82 height 10
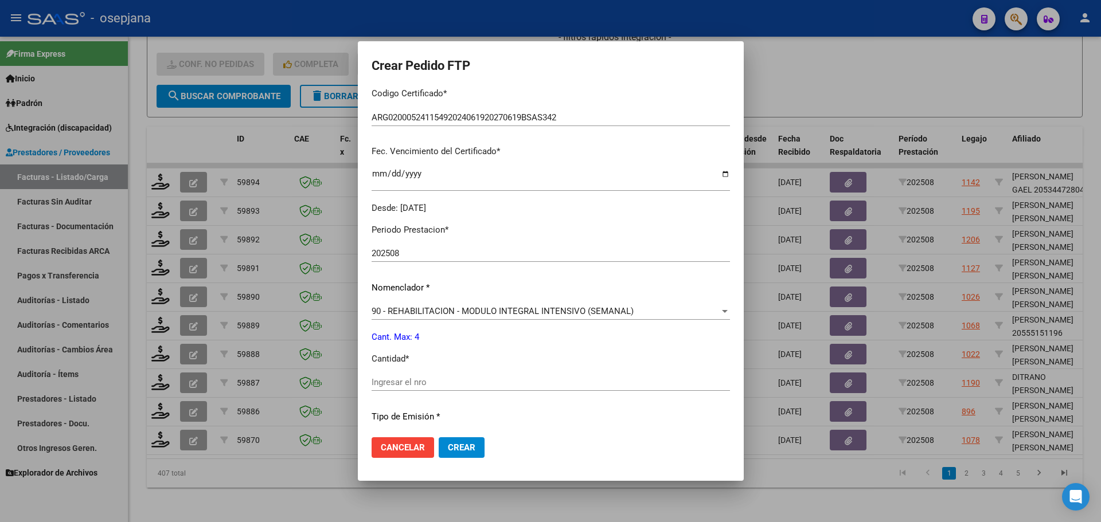
scroll to position [287, 0]
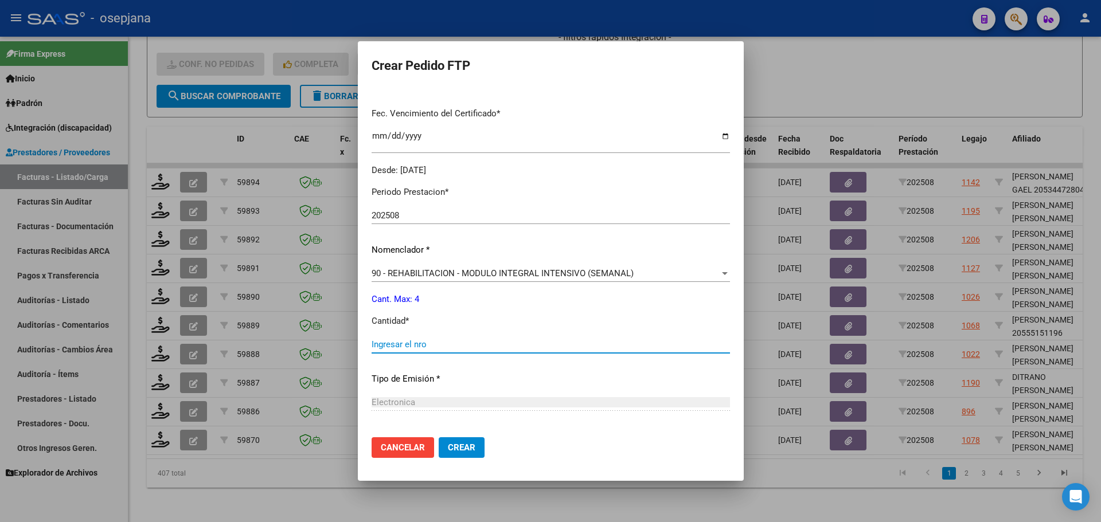
click at [399, 345] on input "Ingresar el nro" at bounding box center [551, 344] width 358 height 10
type input "4"
click at [471, 441] on button "Crear" at bounding box center [462, 447] width 46 height 21
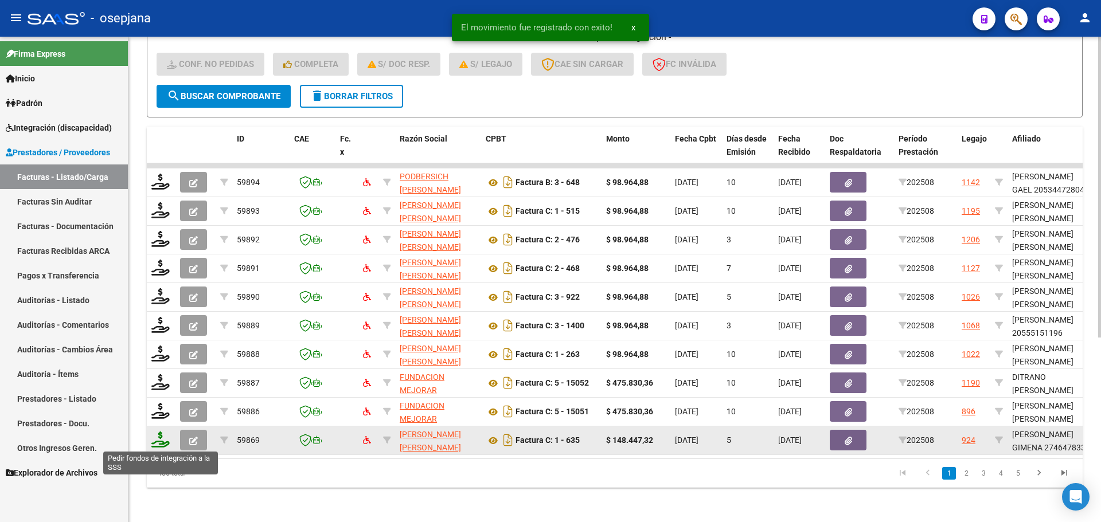
click at [157, 440] on icon at bounding box center [160, 440] width 18 height 16
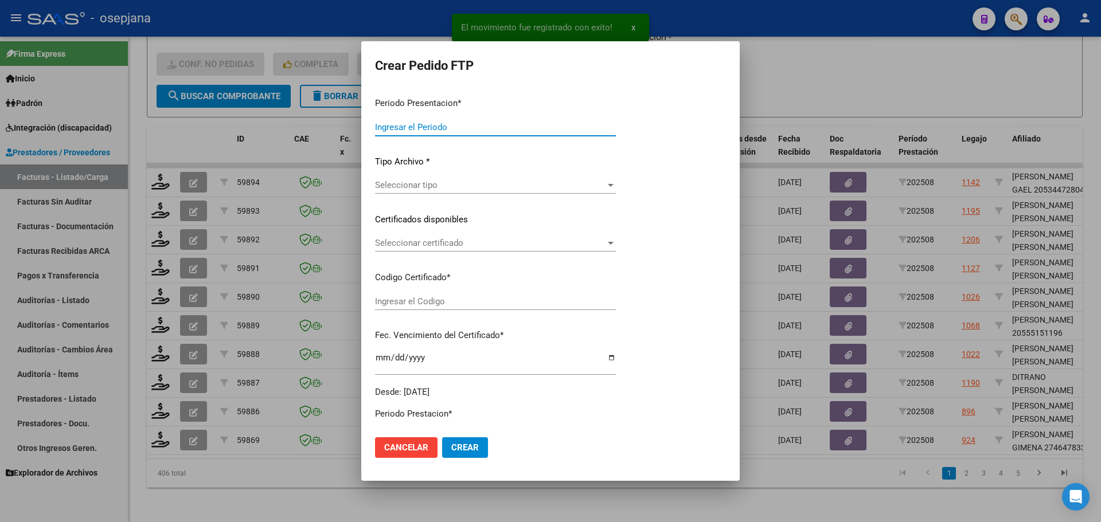
type input "202508"
type input "$ 148.447,32"
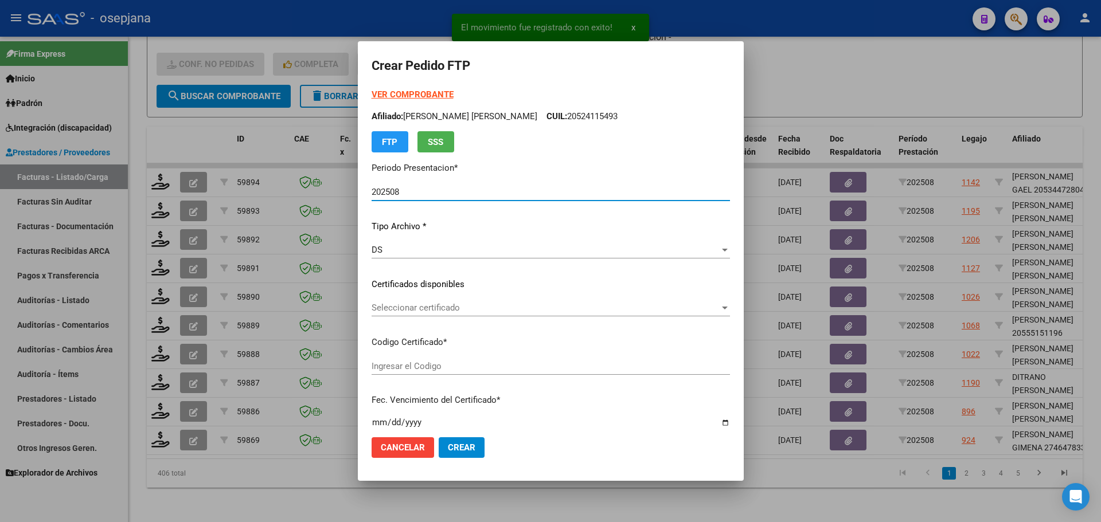
type input "ARG01000464783342024042920340429BUE10725"
type input "2034-04-29"
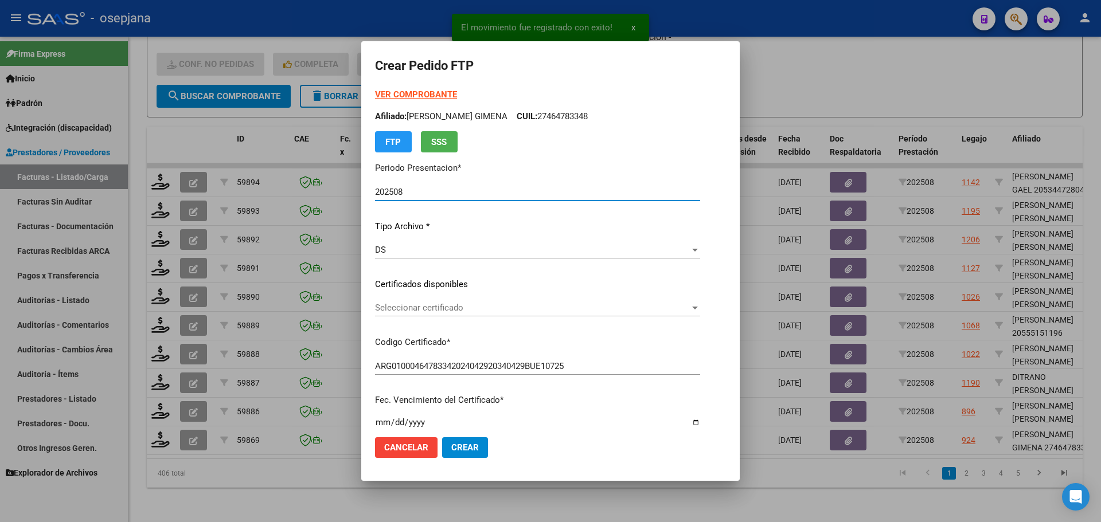
click at [443, 308] on span "Seleccionar certificado" at bounding box center [532, 308] width 315 height 10
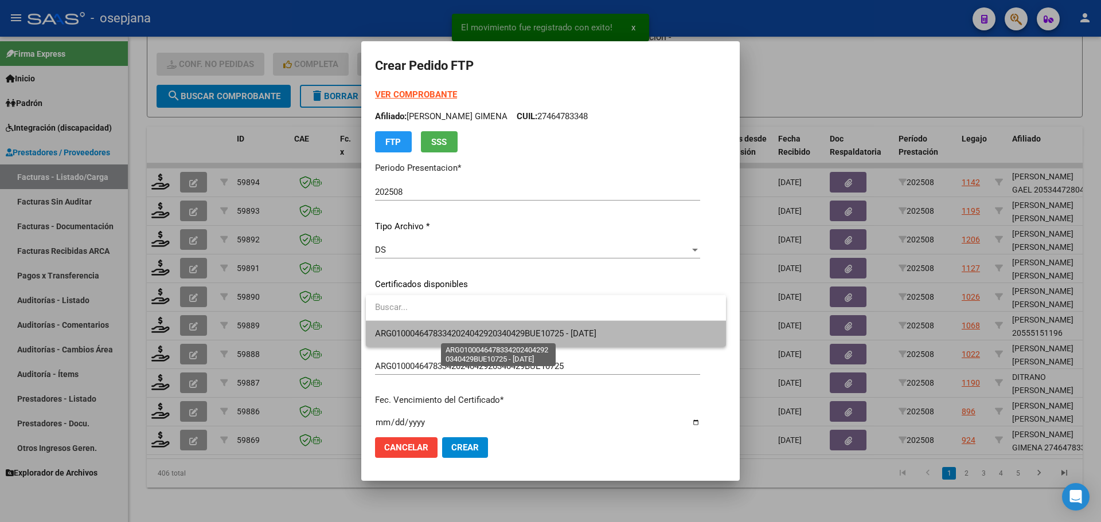
click at [440, 330] on span "ARG01000464783342024042920340429BUE10725 - 2034-04-29" at bounding box center [485, 334] width 221 height 10
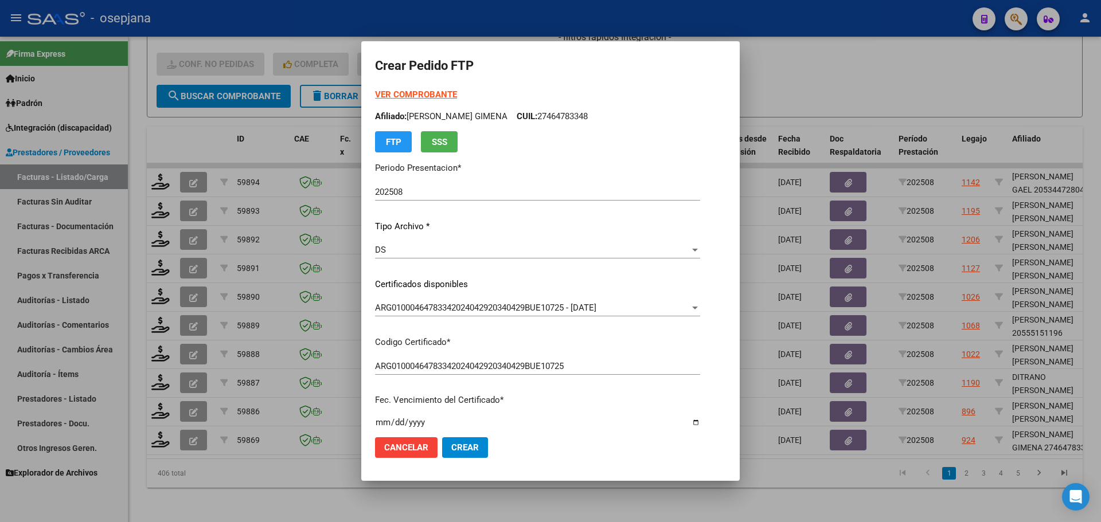
click at [430, 92] on strong "VER COMPROBANTE" at bounding box center [416, 94] width 82 height 10
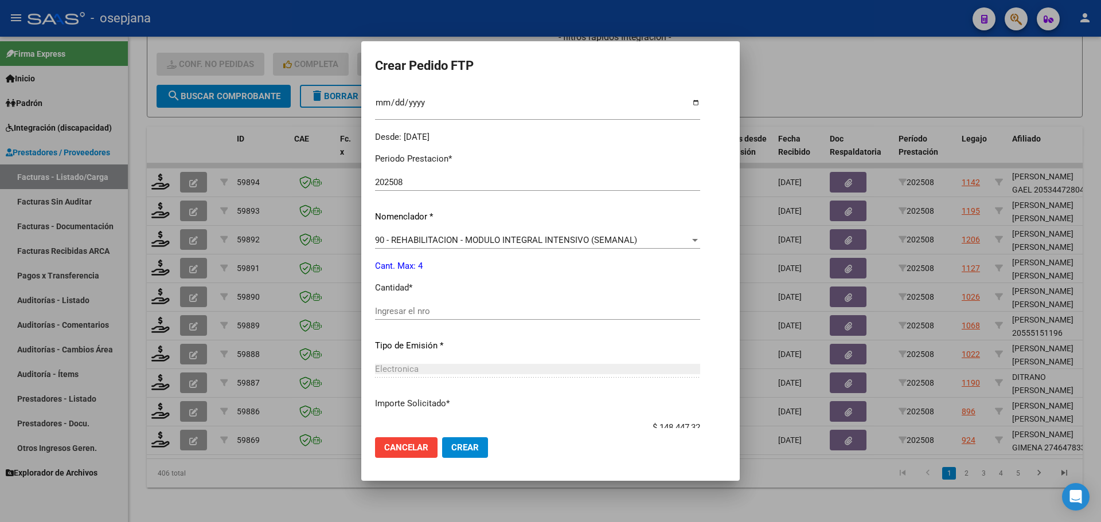
scroll to position [344, 0]
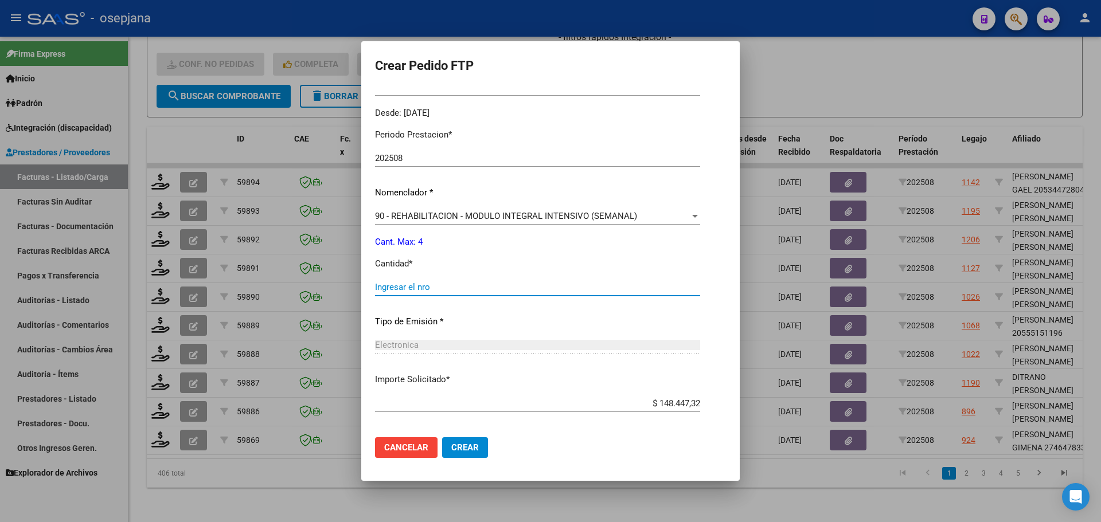
click at [410, 288] on input "Ingresar el nro" at bounding box center [537, 287] width 325 height 10
type input "4"
click at [474, 441] on button "Crear" at bounding box center [465, 447] width 46 height 21
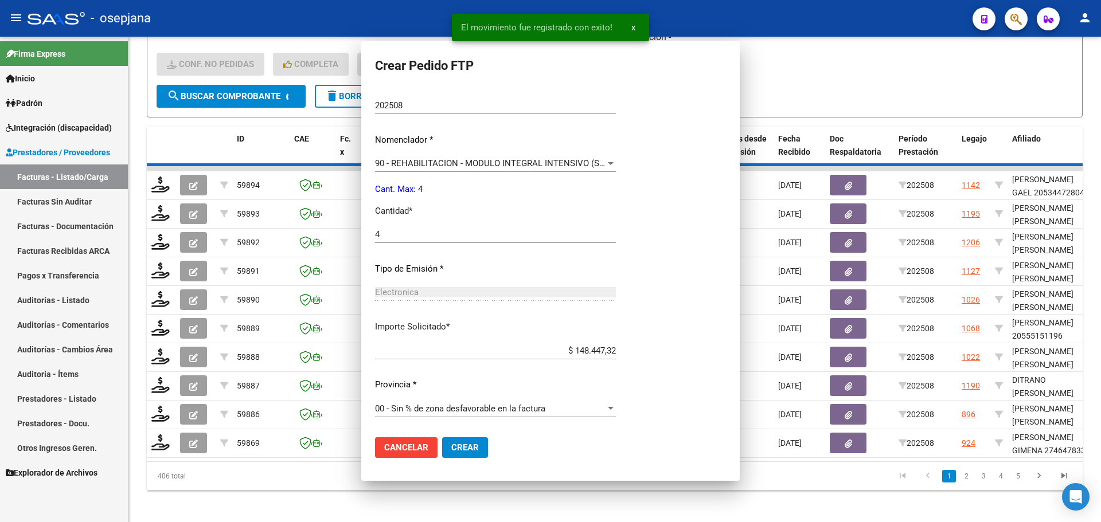
scroll to position [0, 0]
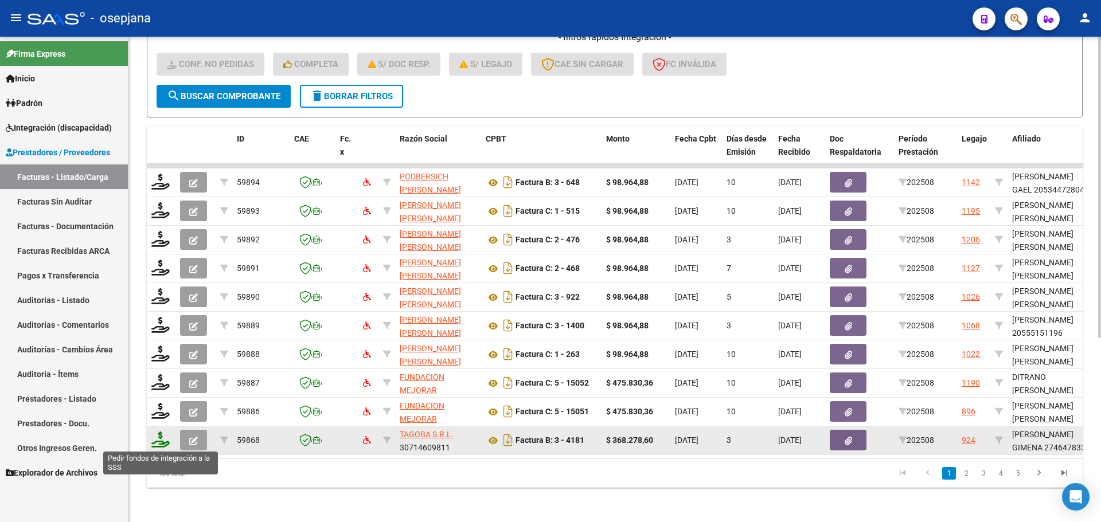
click at [159, 444] on icon at bounding box center [160, 440] width 18 height 16
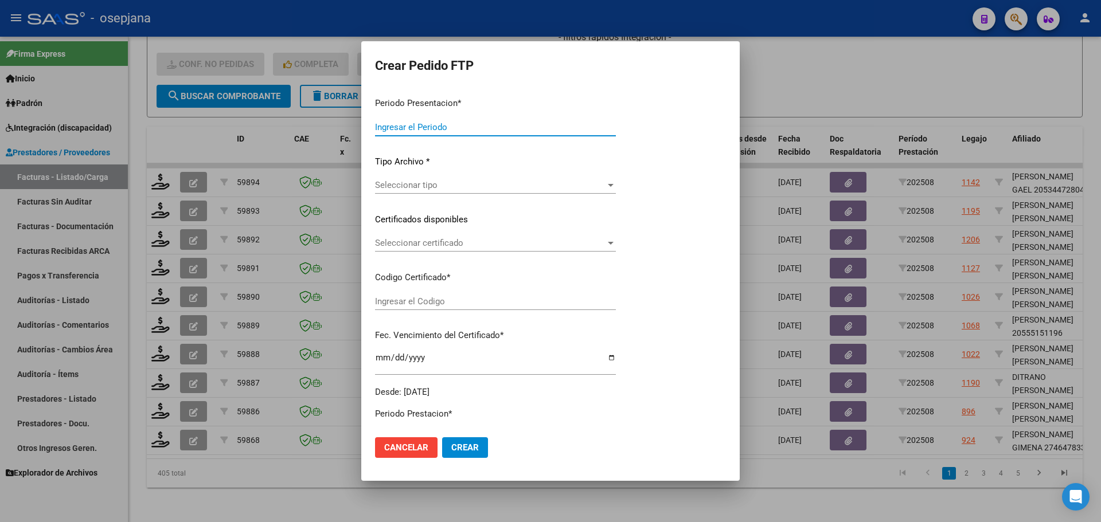
type input "202508"
type input "$ 368.278,60"
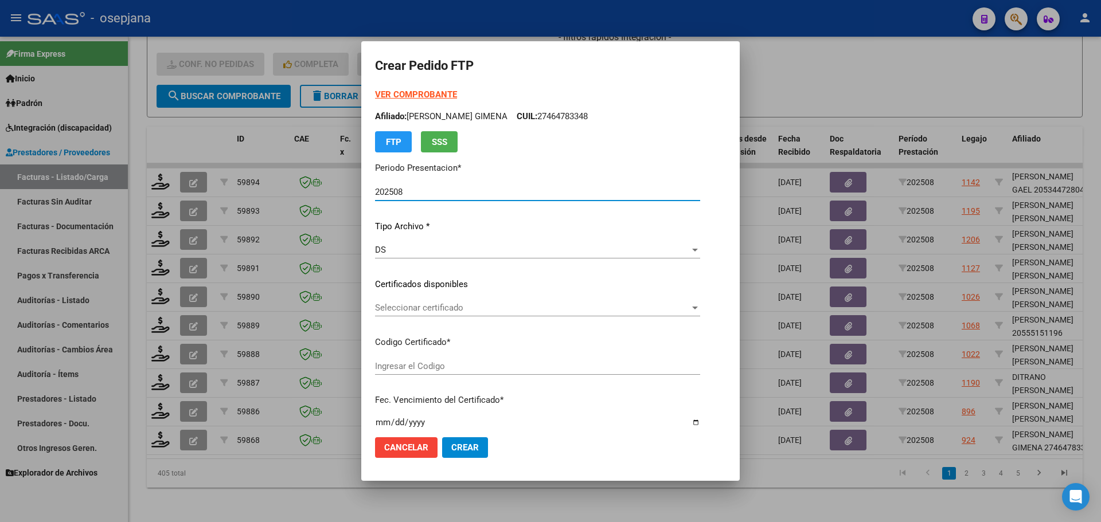
type input "ARG01000464783342024042920340429BUE10725"
type input "2034-04-29"
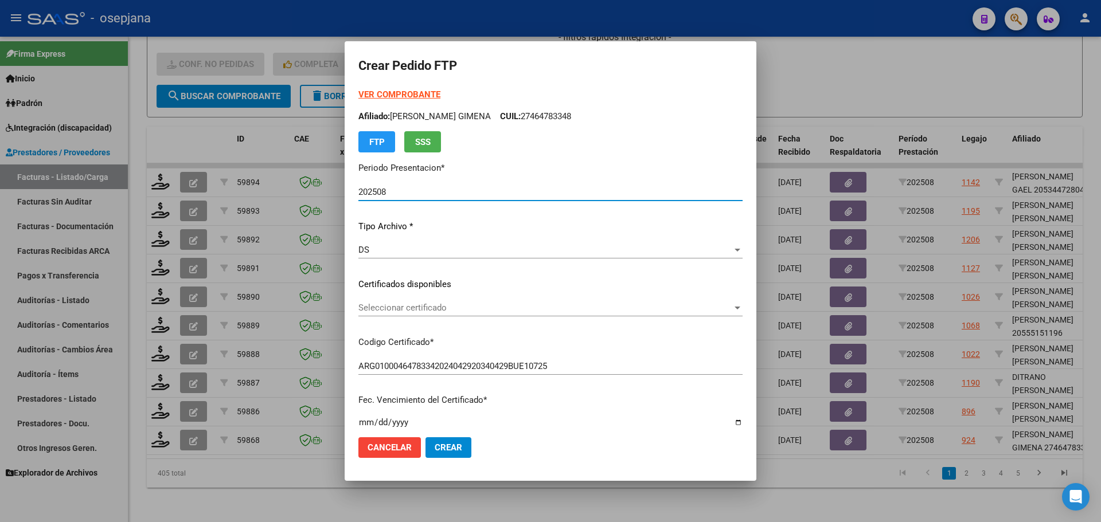
click at [448, 306] on span "Seleccionar certificado" at bounding box center [545, 308] width 374 height 10
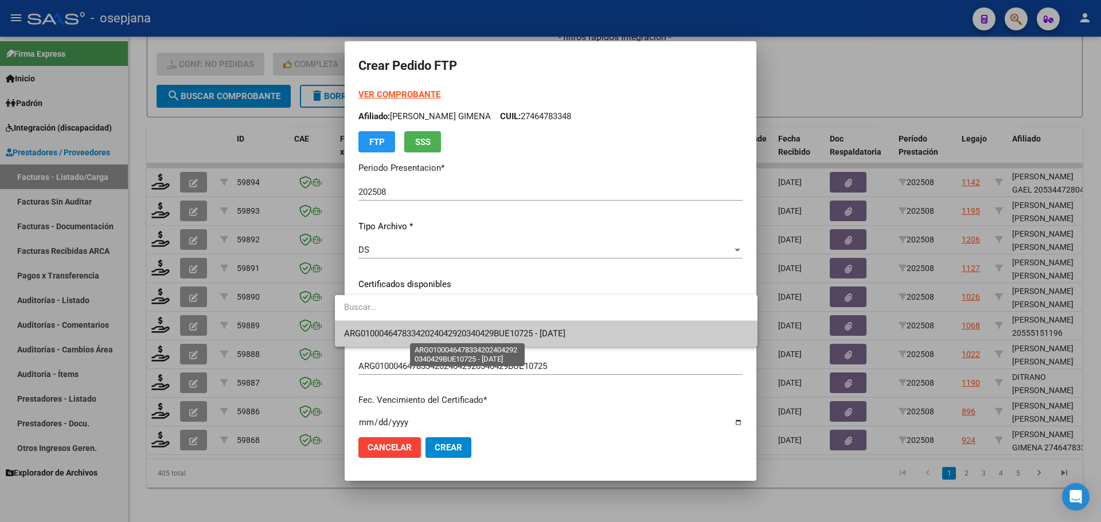
click at [450, 331] on span "ARG01000464783342024042920340429BUE10725 - 2034-04-29" at bounding box center [454, 334] width 221 height 10
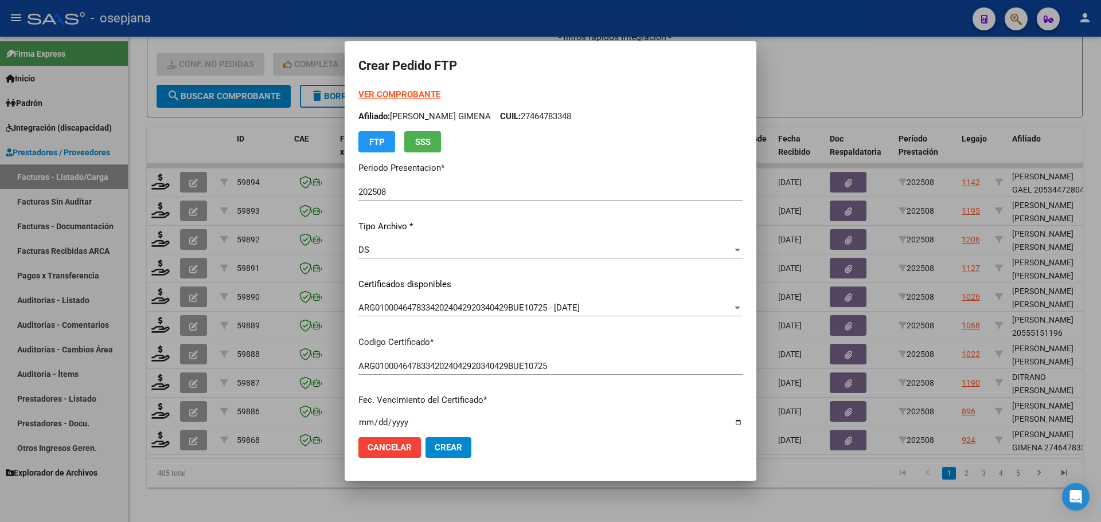
click at [386, 92] on strong "VER COMPROBANTE" at bounding box center [399, 94] width 82 height 10
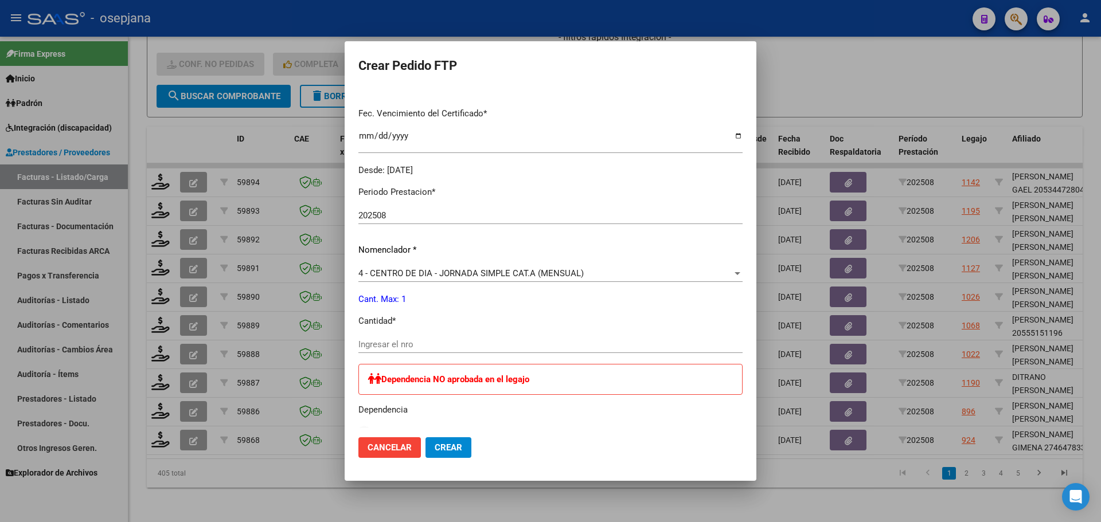
click at [377, 335] on div "Periodo Prestacion * 202508 Ingresar el Periodo Prestacion Nomenclador * 4 - CE…" at bounding box center [550, 395] width 384 height 437
click at [376, 345] on input "Ingresar el nro" at bounding box center [550, 344] width 384 height 10
type input "1"
click at [441, 448] on span "Crear" at bounding box center [449, 448] width 28 height 10
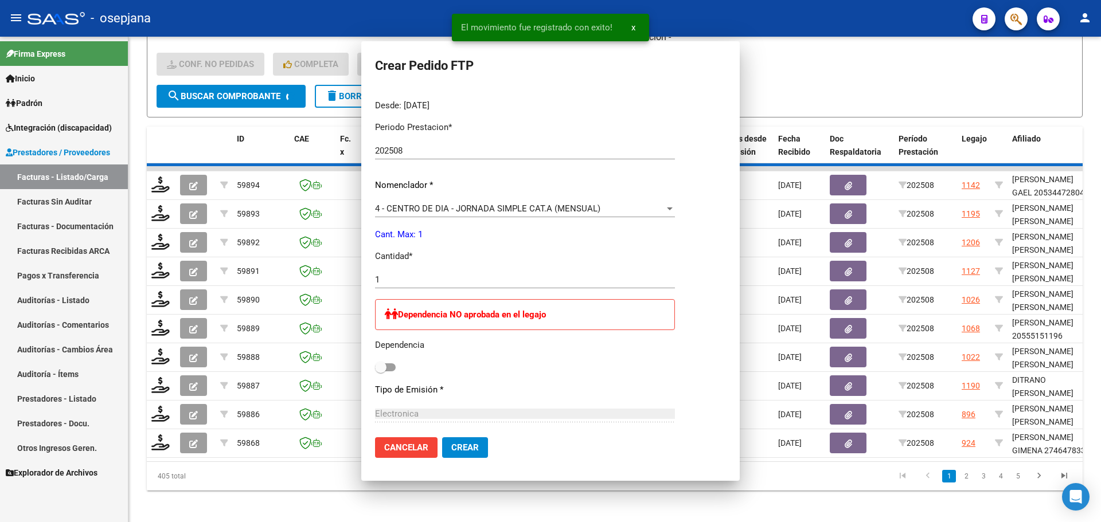
scroll to position [222, 0]
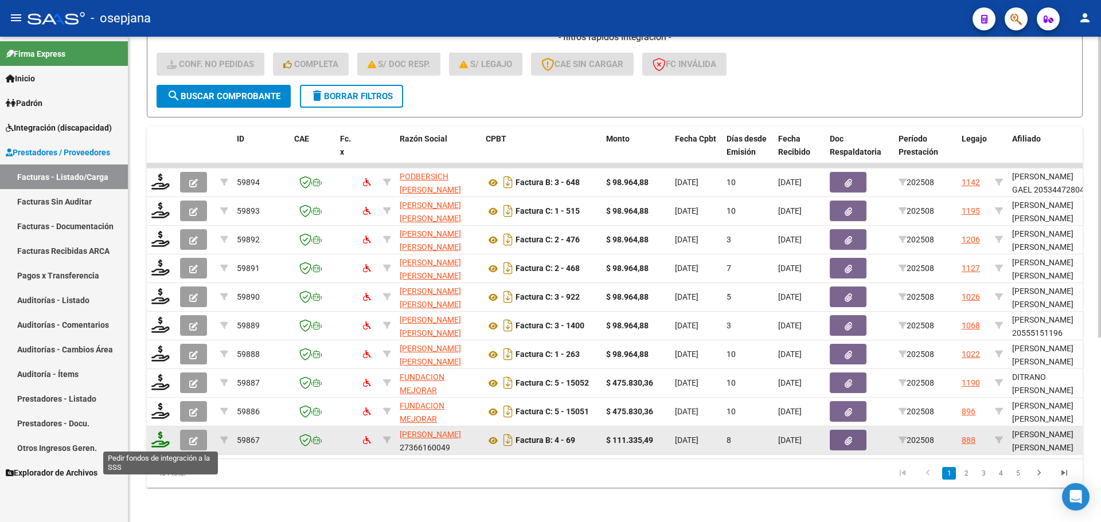
click at [151, 436] on icon at bounding box center [160, 440] width 18 height 16
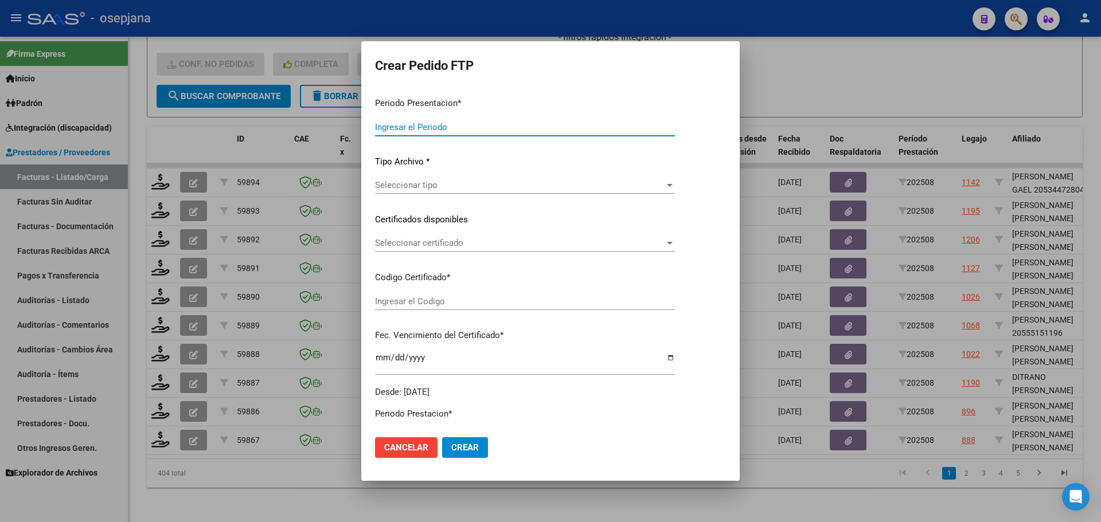
type input "202508"
type input "$ 111.335,49"
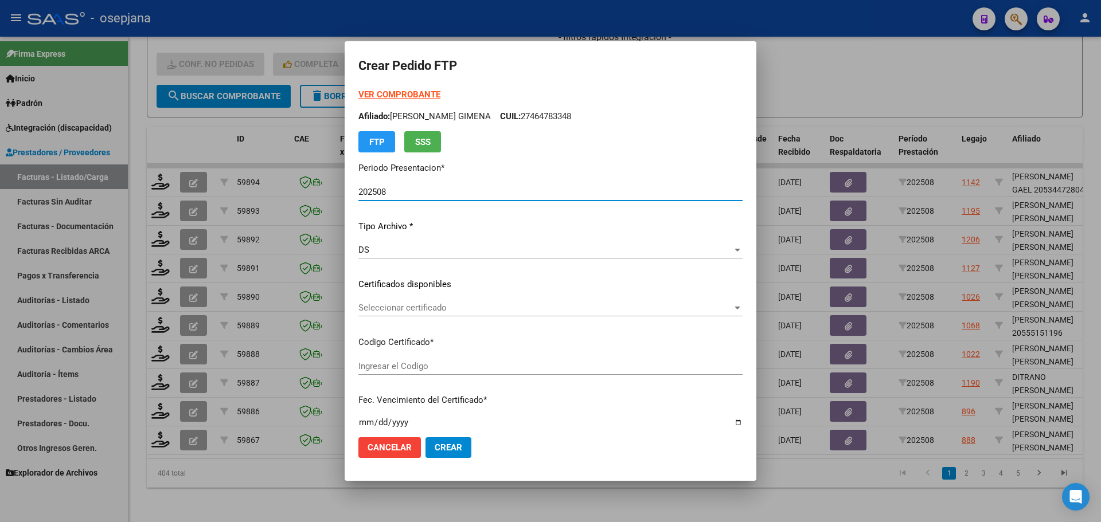
type input "ARG02000561192762020060320260603BSAS436"
type input "2026-06-03"
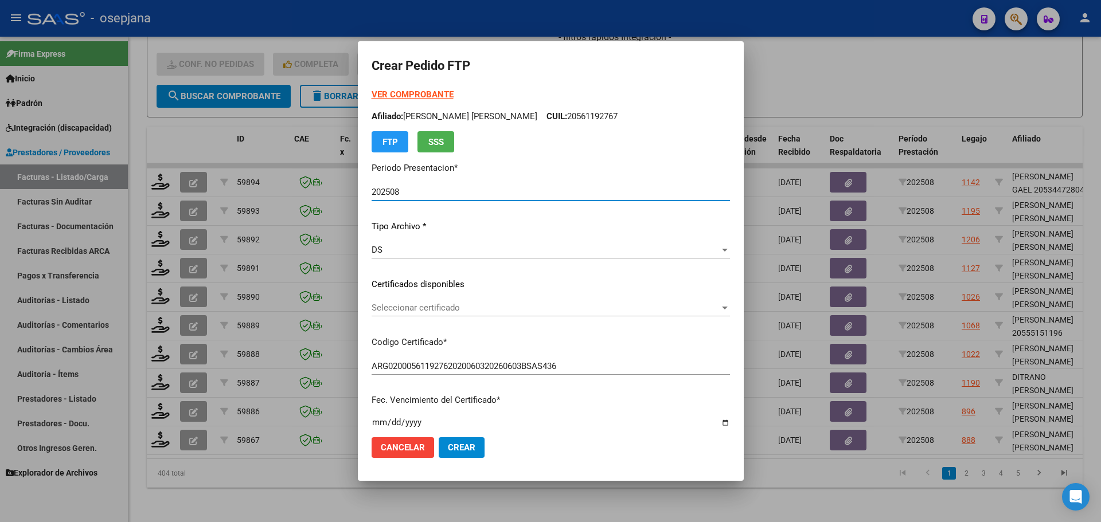
click at [416, 304] on span "Seleccionar certificado" at bounding box center [546, 308] width 348 height 10
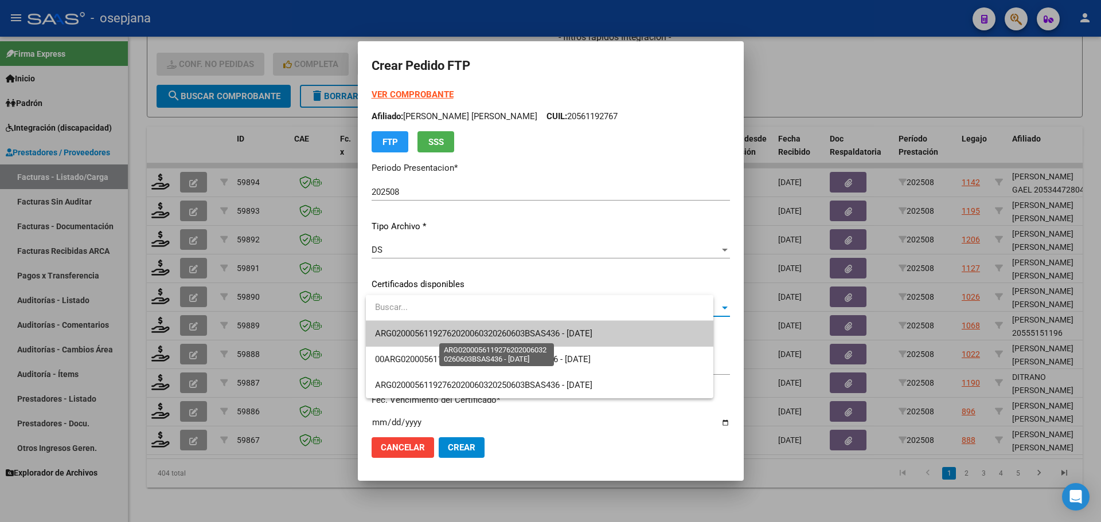
click at [421, 332] on span "ARG02000561192762020060320260603BSAS436 - 2026-06-03" at bounding box center [483, 334] width 217 height 10
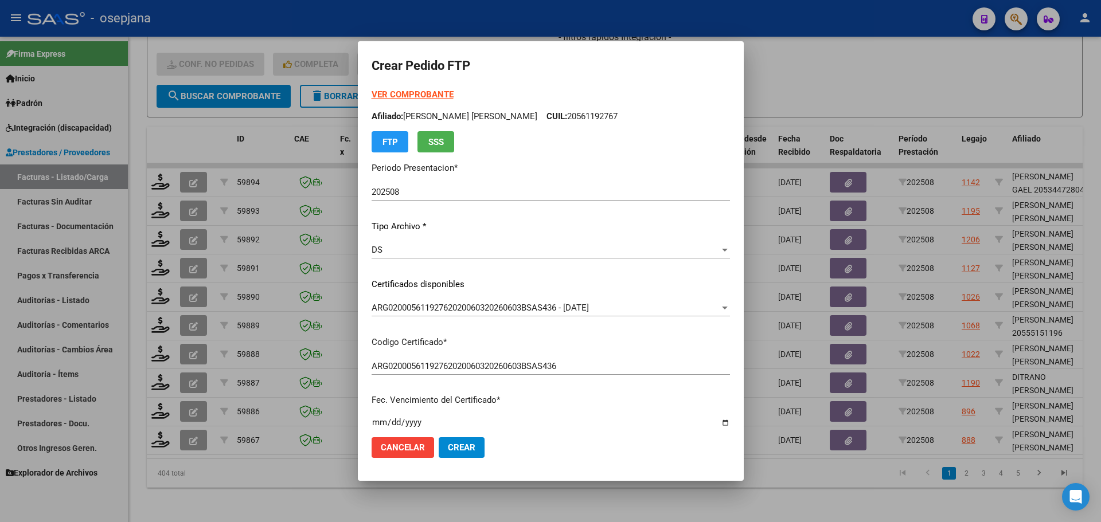
click at [397, 89] on strong "VER COMPROBANTE" at bounding box center [413, 94] width 82 height 10
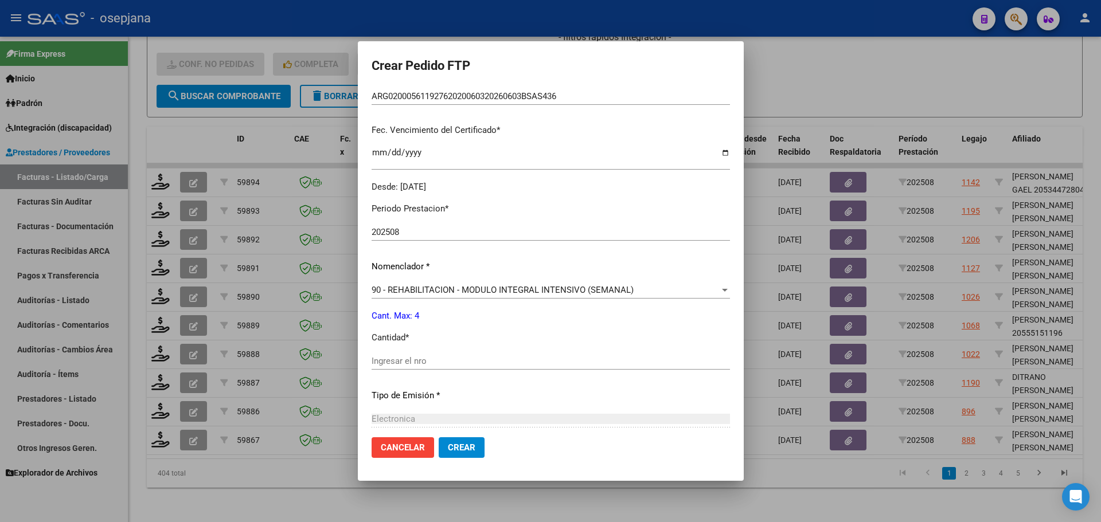
scroll to position [287, 0]
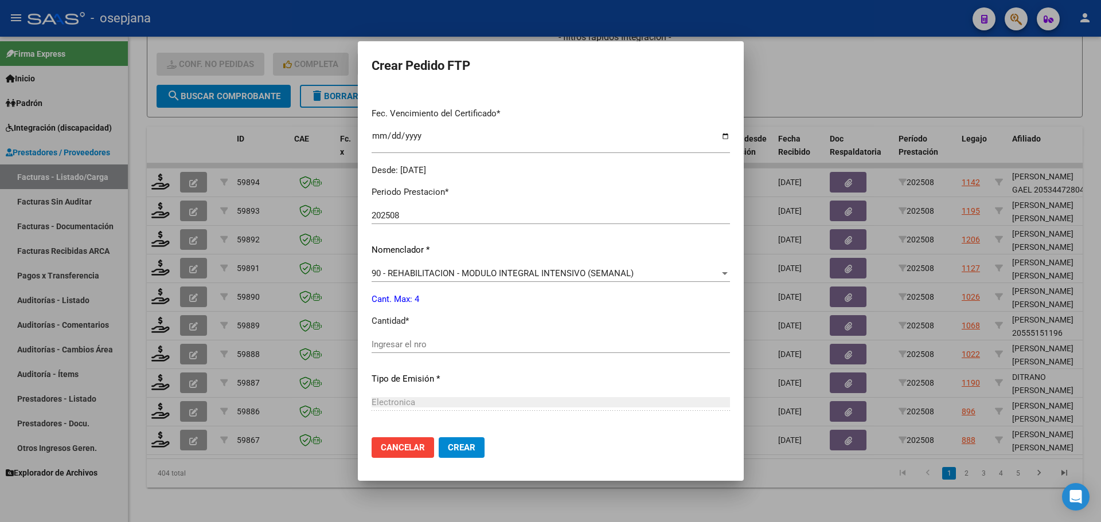
click at [393, 346] on input "Ingresar el nro" at bounding box center [551, 344] width 358 height 10
type input "4"
click at [458, 454] on button "Crear" at bounding box center [462, 447] width 46 height 21
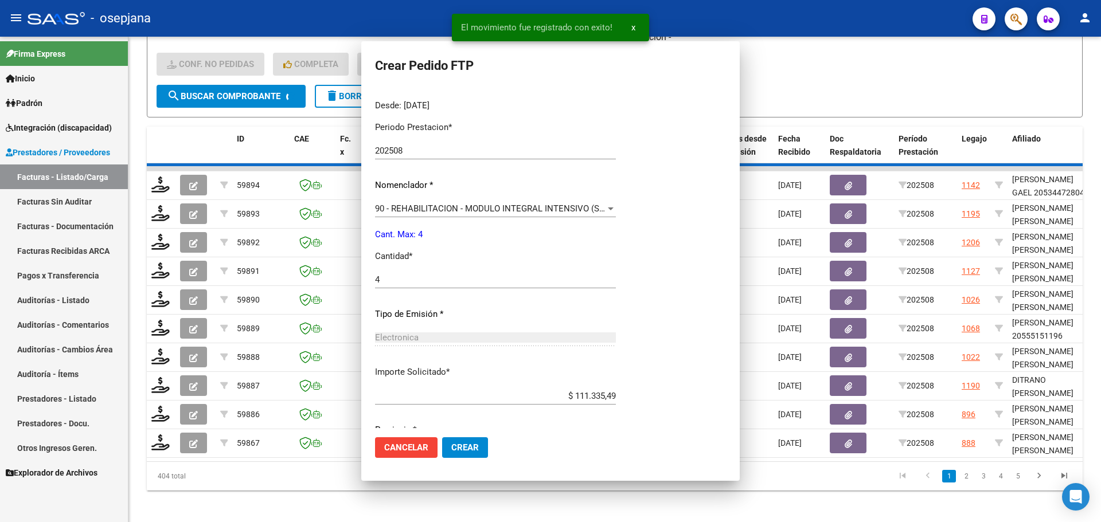
scroll to position [0, 0]
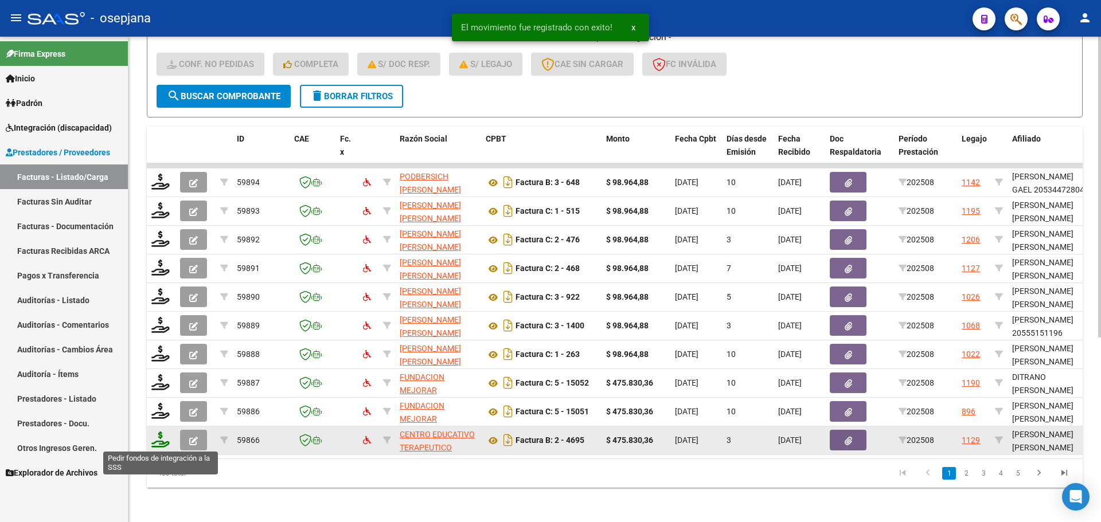
click at [160, 440] on icon at bounding box center [160, 440] width 18 height 16
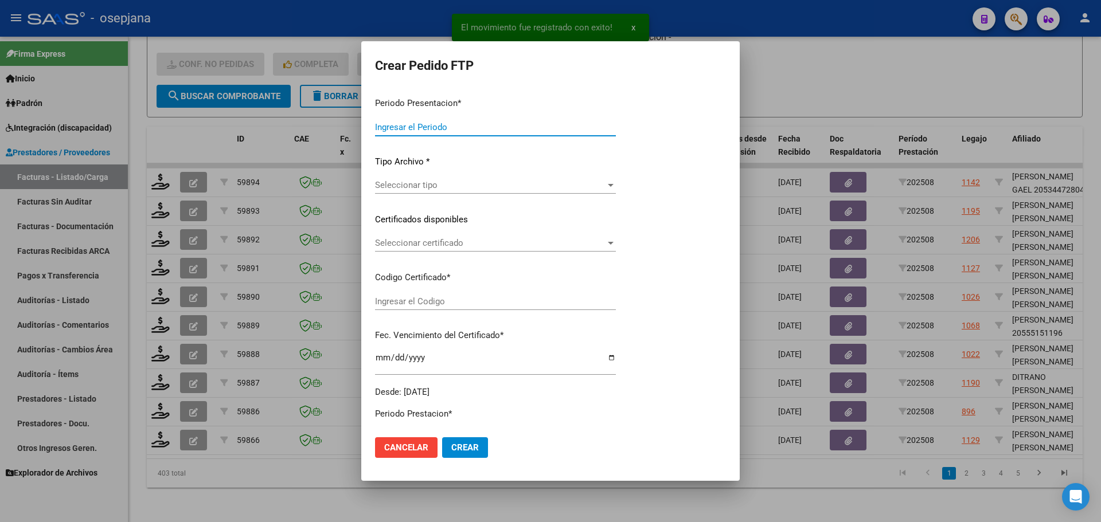
type input "202508"
type input "$ 475.830,36"
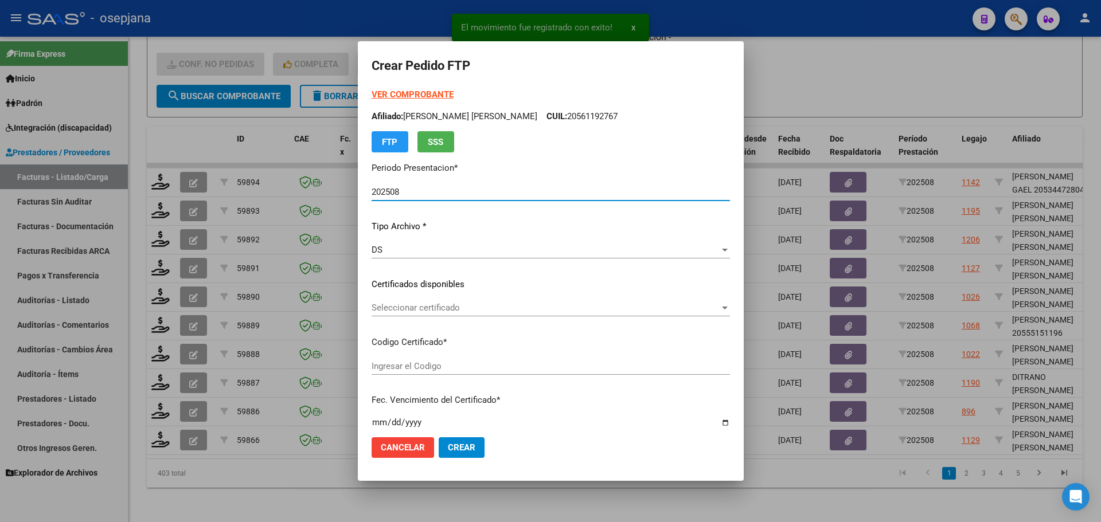
type input "ARG02000534499872020042320260423BSAS376"
type input "2026-04-23"
click at [490, 309] on span "Seleccionar certificado" at bounding box center [546, 308] width 348 height 10
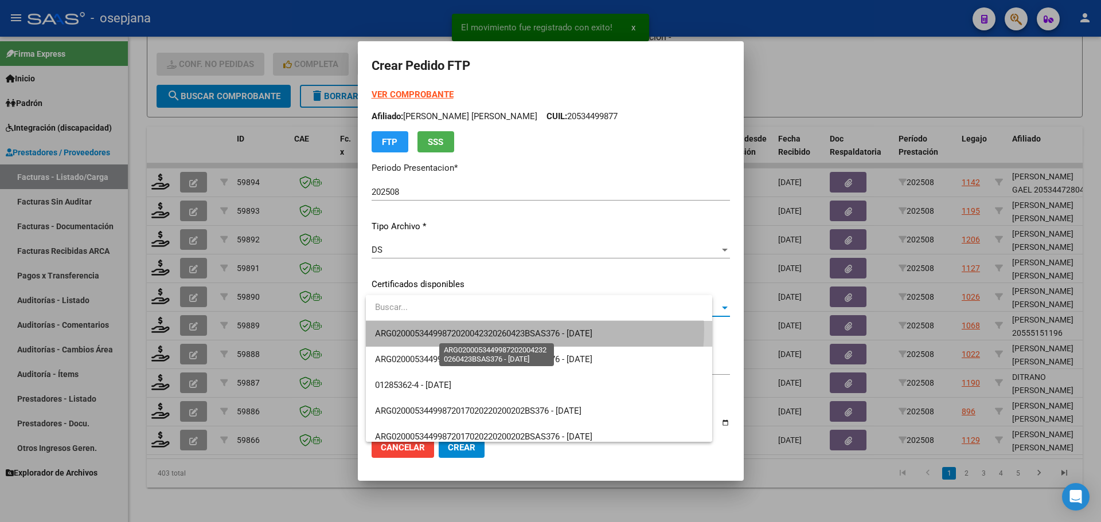
click at [497, 330] on span "ARG02000534499872020042320260423BSAS376 - 2026-04-23" at bounding box center [483, 334] width 217 height 10
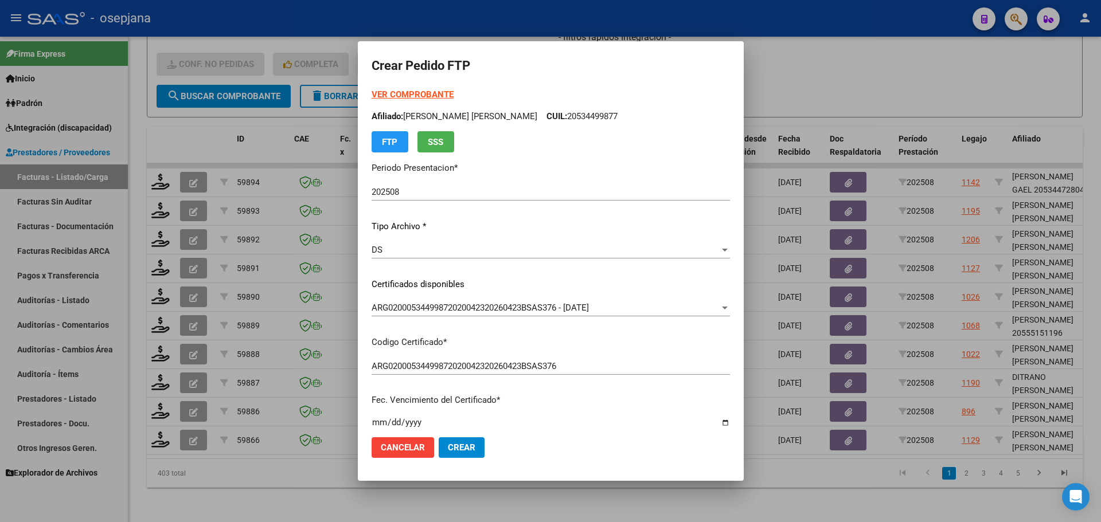
click at [429, 93] on strong "VER COMPROBANTE" at bounding box center [413, 94] width 82 height 10
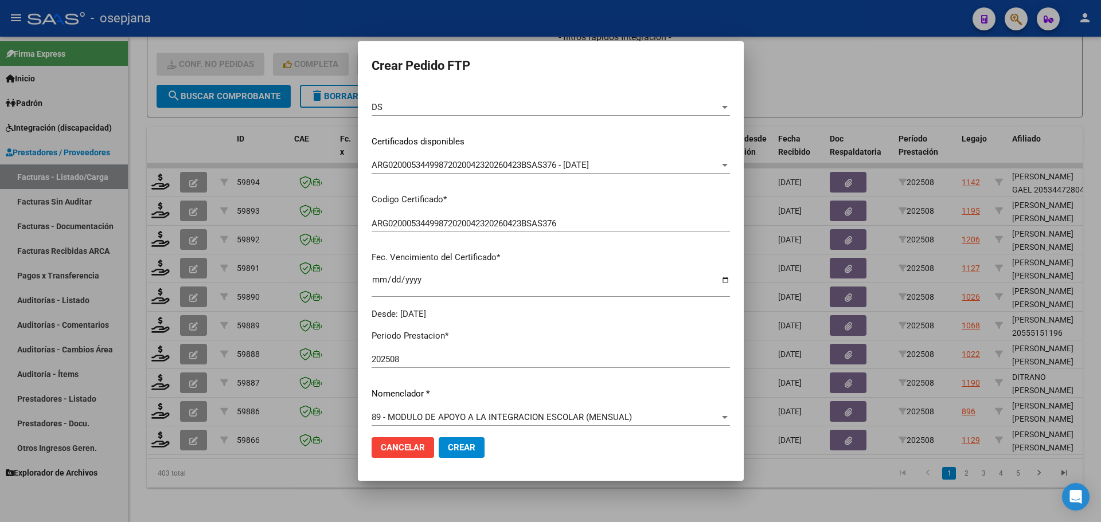
scroll to position [344, 0]
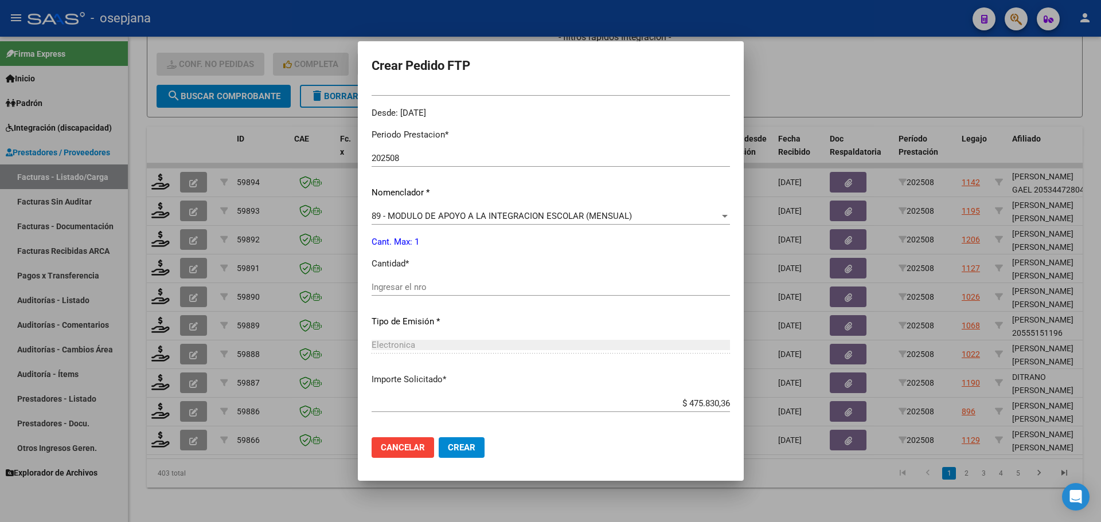
click at [391, 279] on div "Ingresar el nro" at bounding box center [551, 287] width 358 height 17
type input "1"
click at [467, 448] on span "Crear" at bounding box center [462, 448] width 28 height 10
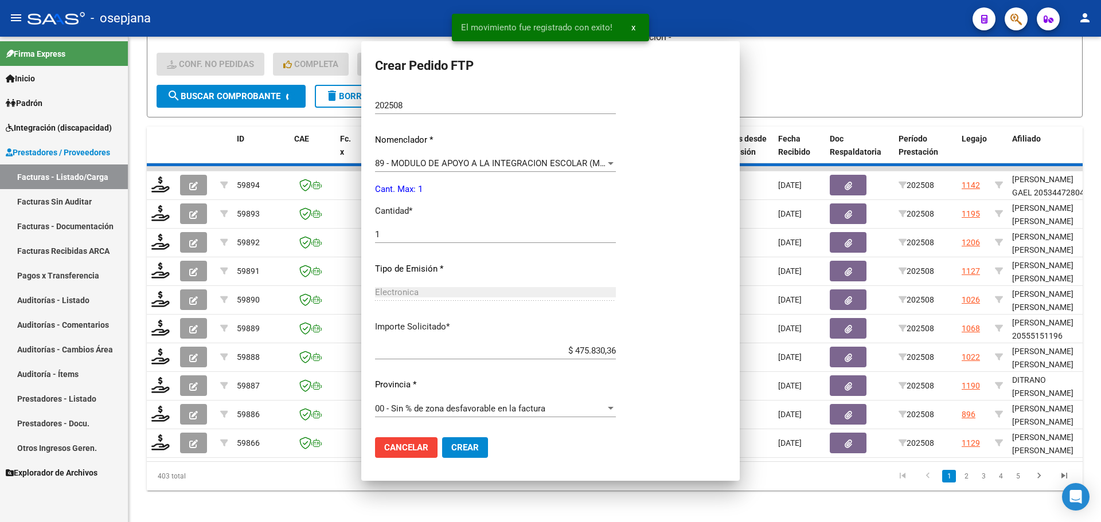
scroll to position [0, 0]
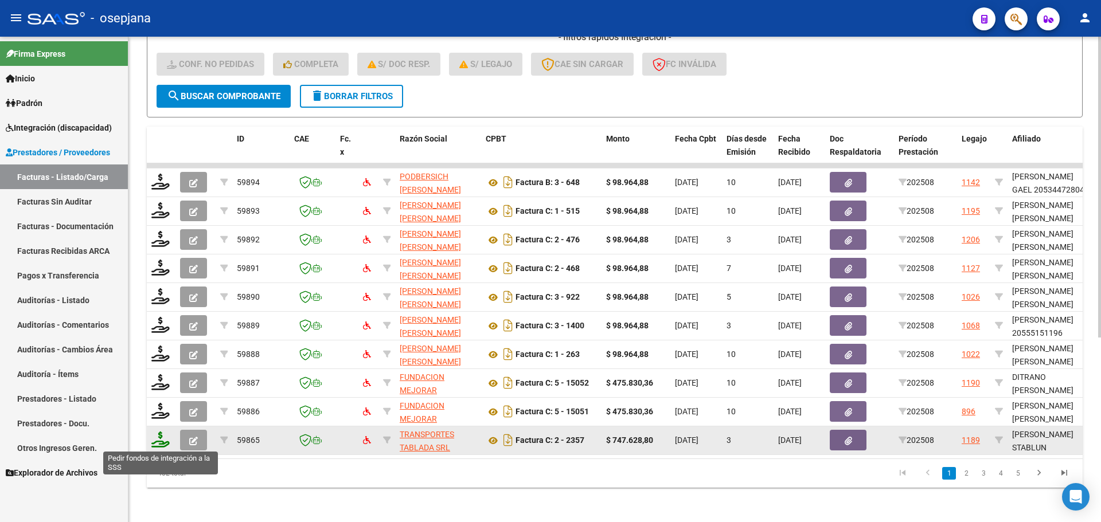
click at [169, 444] on icon at bounding box center [160, 440] width 18 height 16
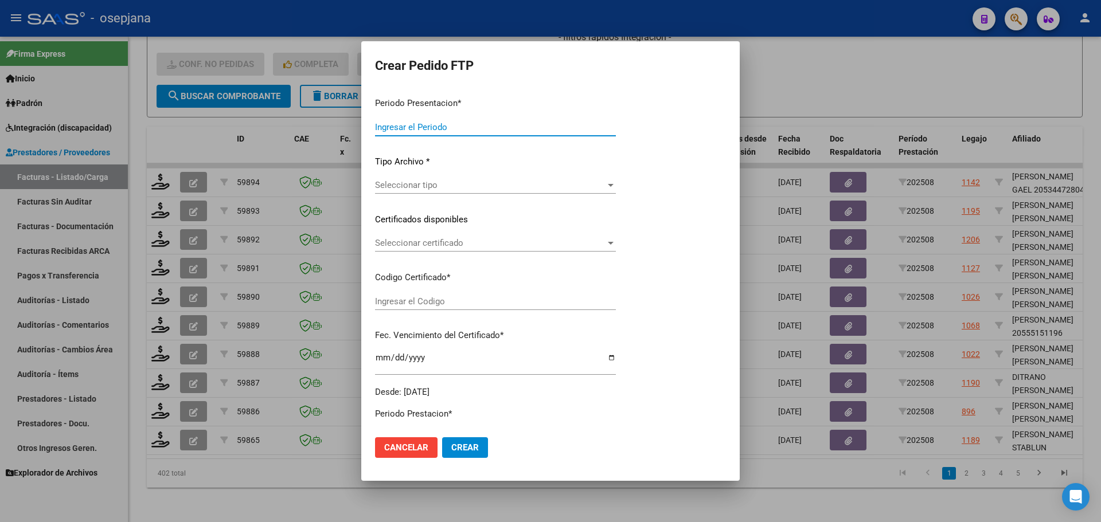
type input "202508"
type input "$ 747.628,80"
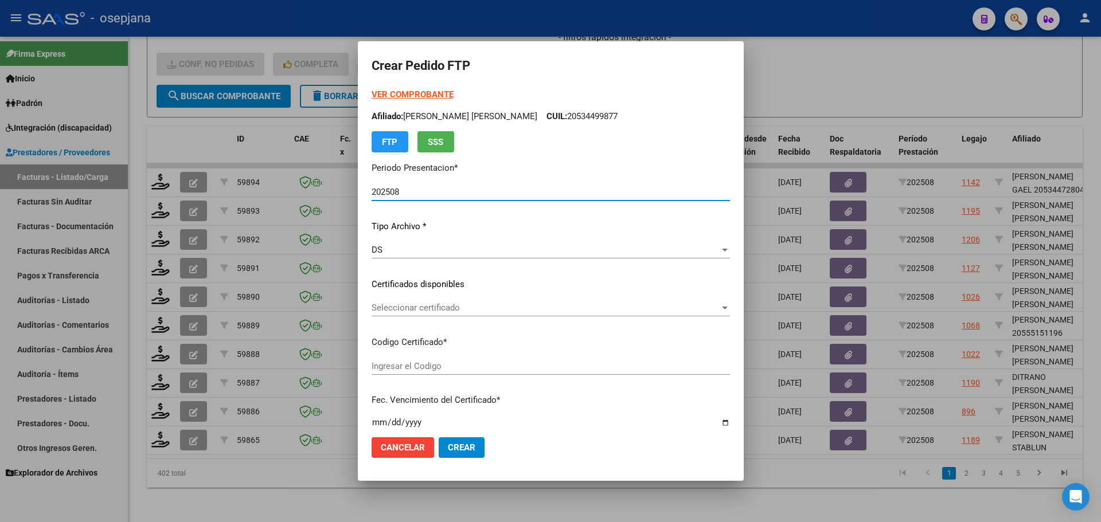
type input "ARG01000554337382025020420300204BSAS427"
type input "2030-02-04"
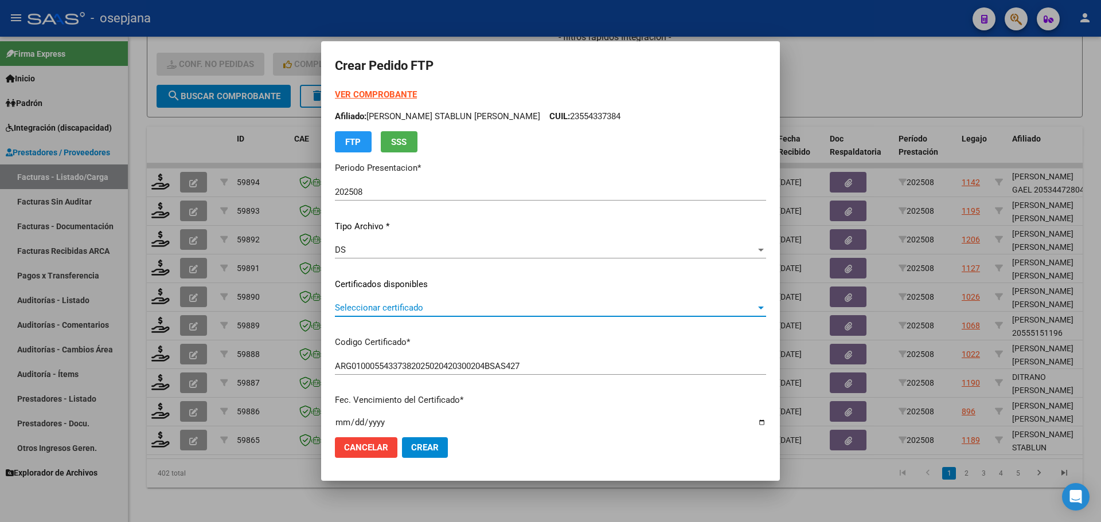
click at [483, 313] on span "Seleccionar certificado" at bounding box center [545, 308] width 421 height 10
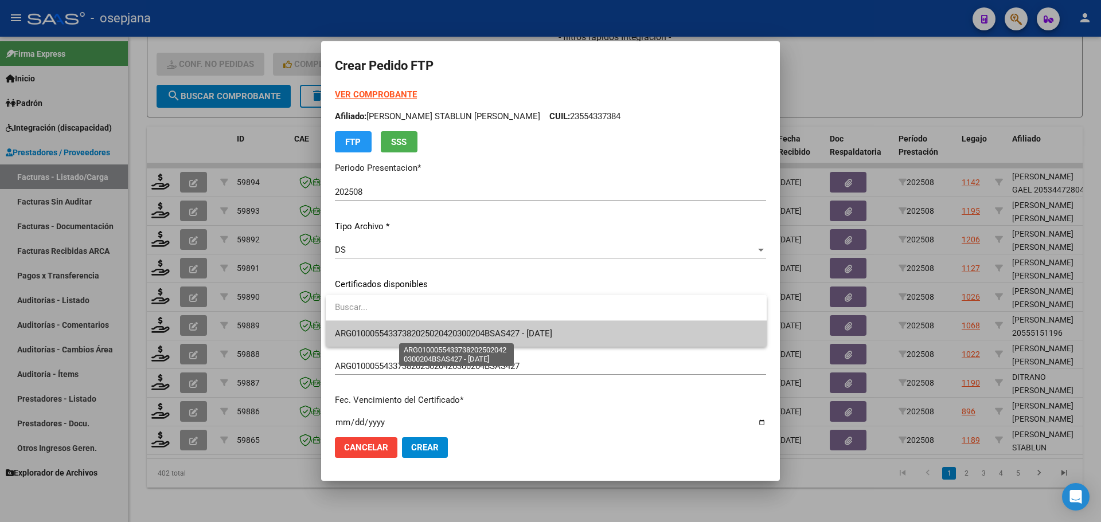
click at [484, 335] on span "ARG01000554337382025020420300204BSAS427 - 2030-02-04" at bounding box center [443, 334] width 217 height 10
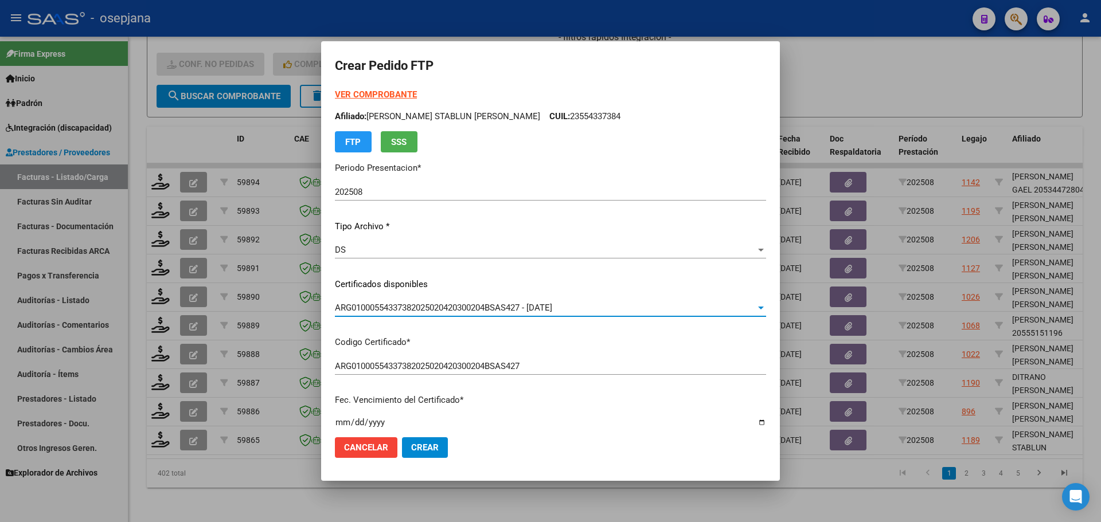
click at [392, 96] on strong "VER COMPROBANTE" at bounding box center [376, 94] width 82 height 10
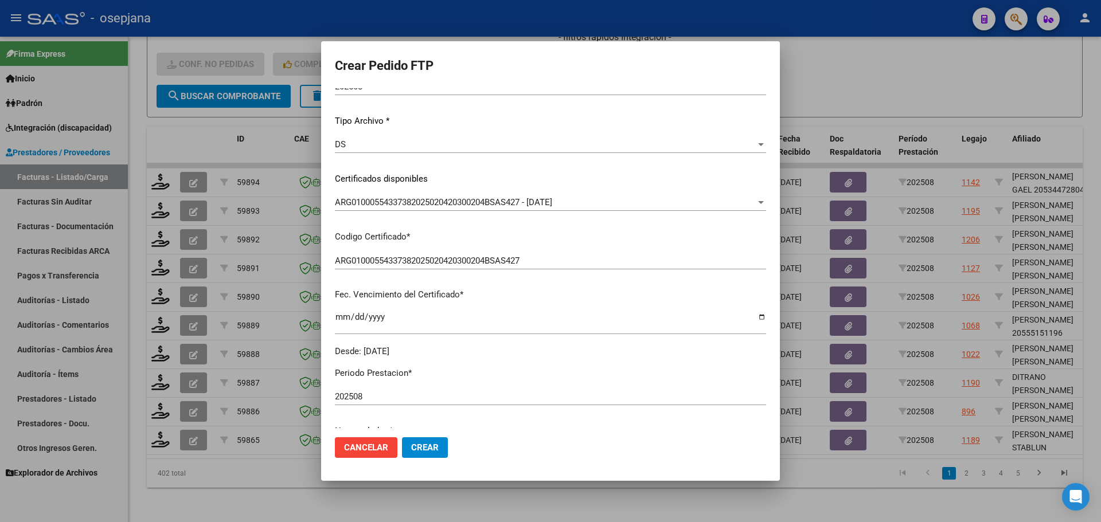
scroll to position [287, 0]
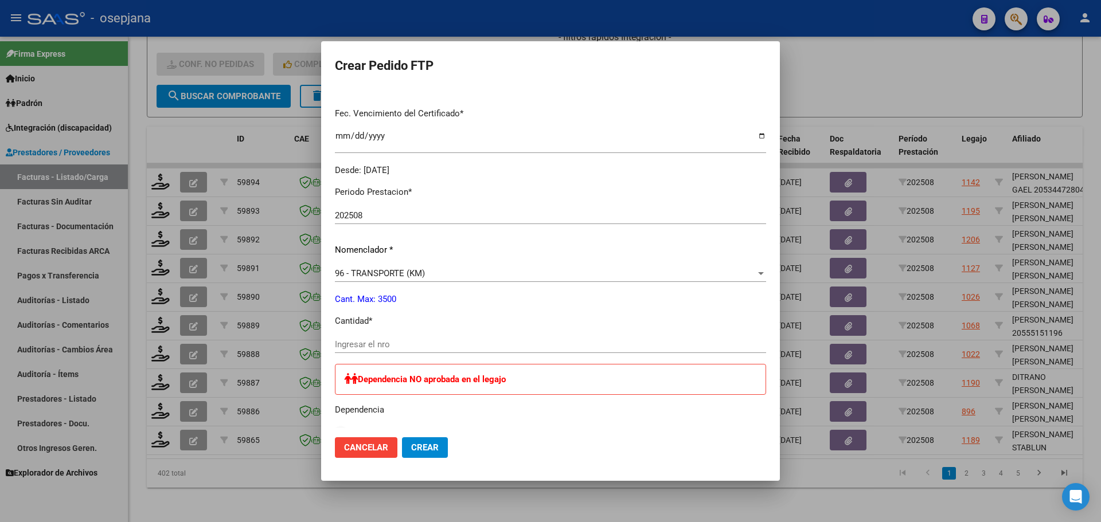
click at [353, 343] on input "Ingresar el nro" at bounding box center [550, 344] width 431 height 10
type input "1"
type input "1380"
click at [433, 449] on span "Crear" at bounding box center [425, 448] width 28 height 10
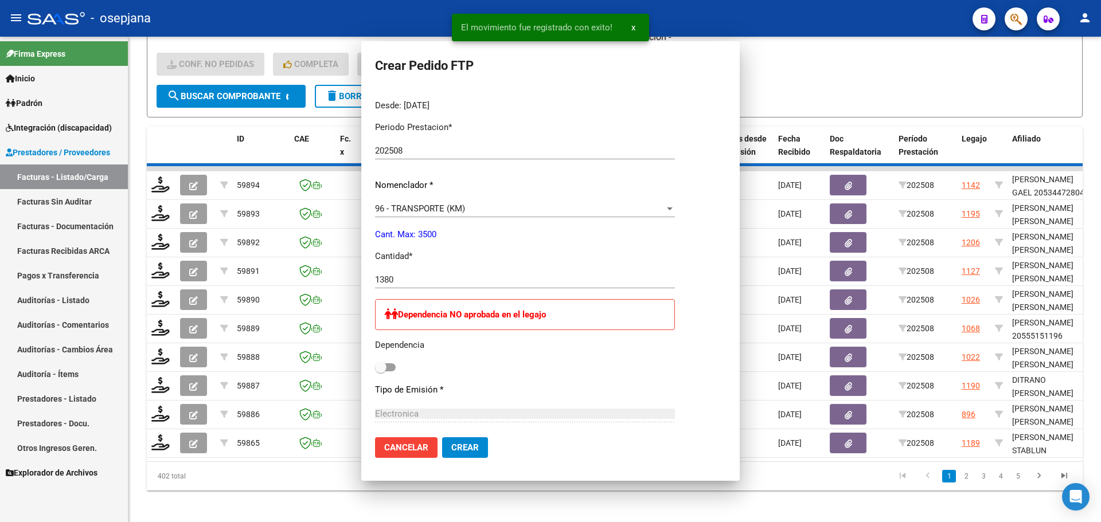
scroll to position [0, 0]
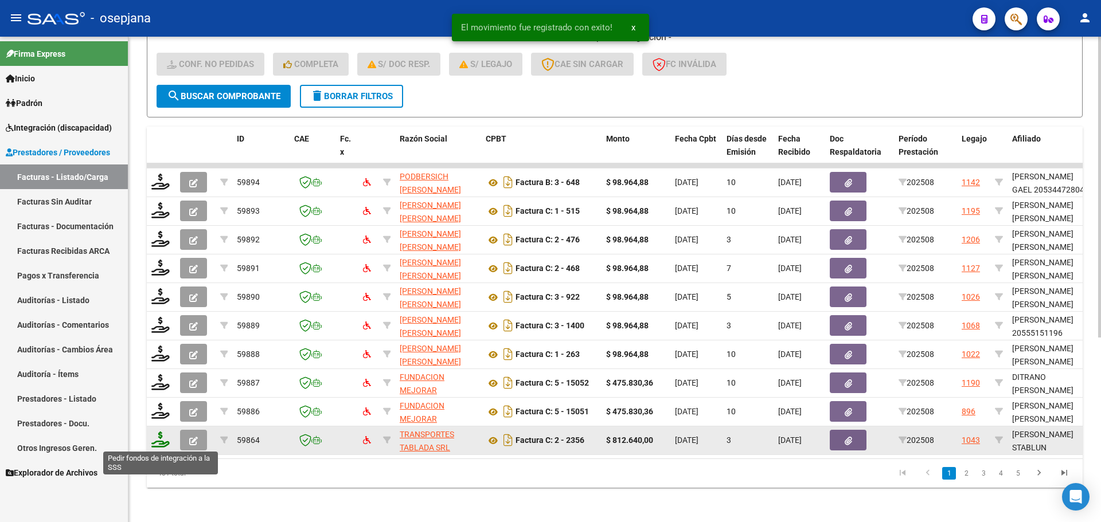
click at [163, 442] on icon at bounding box center [160, 440] width 18 height 16
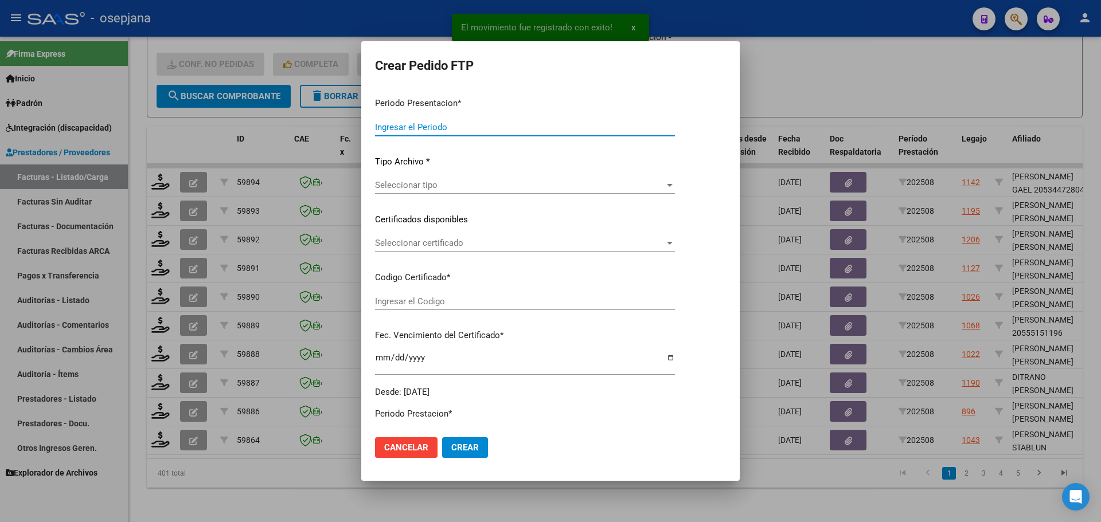
type input "202508"
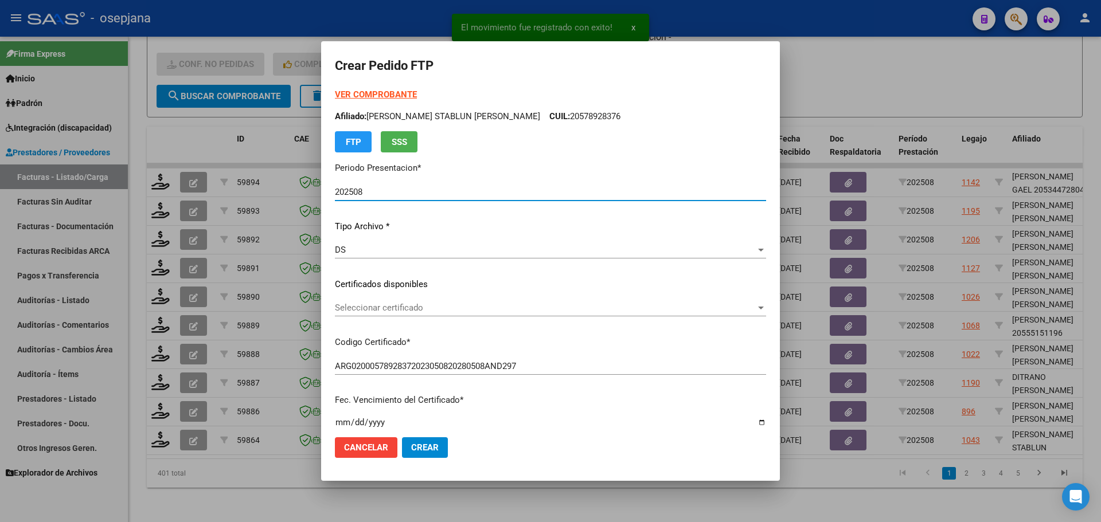
click at [432, 310] on span "Seleccionar certificado" at bounding box center [545, 308] width 421 height 10
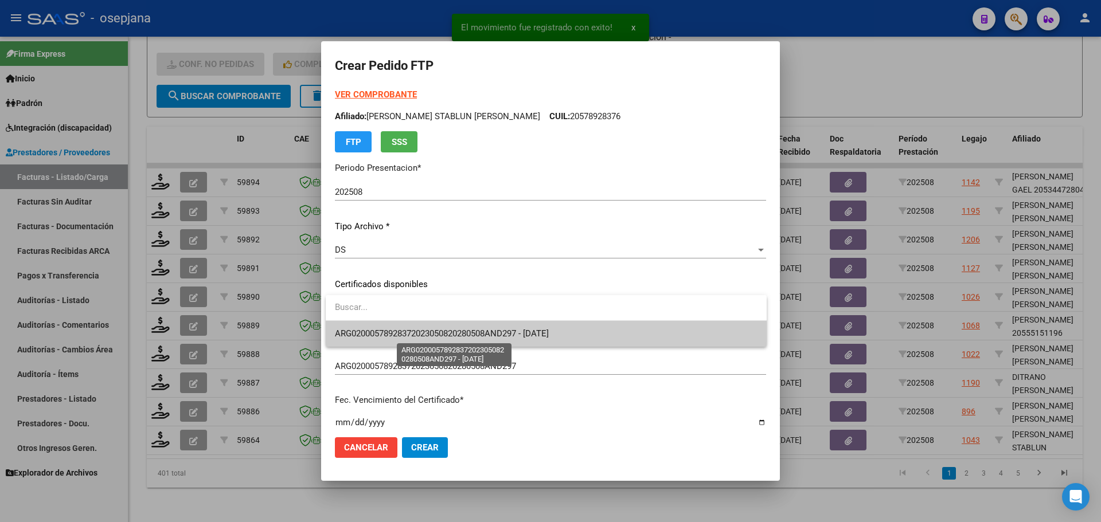
click at [435, 330] on span "ARG02000578928372023050820280508AND297 - 2028-05-01" at bounding box center [442, 334] width 214 height 10
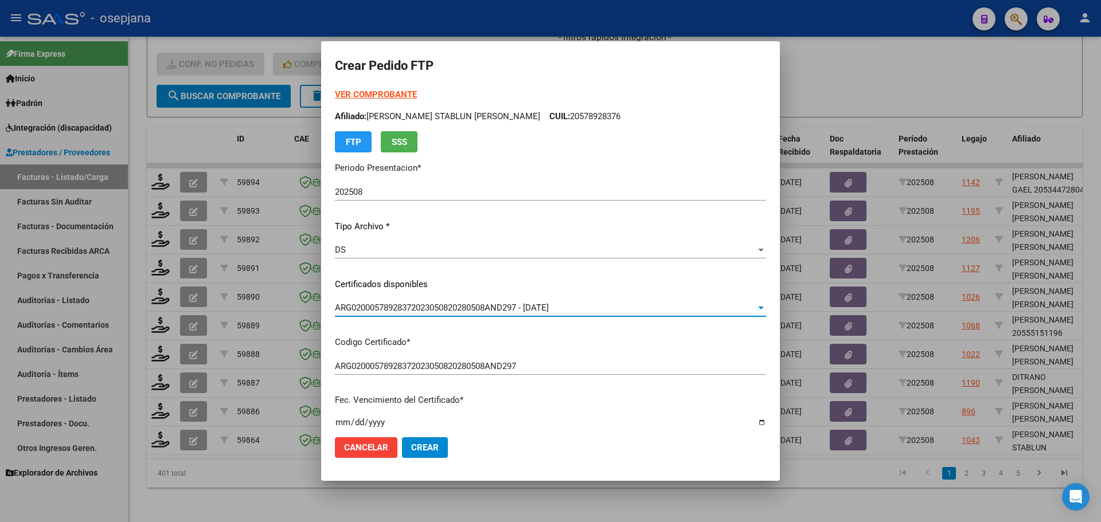
click at [378, 91] on strong "VER COMPROBANTE" at bounding box center [376, 94] width 82 height 10
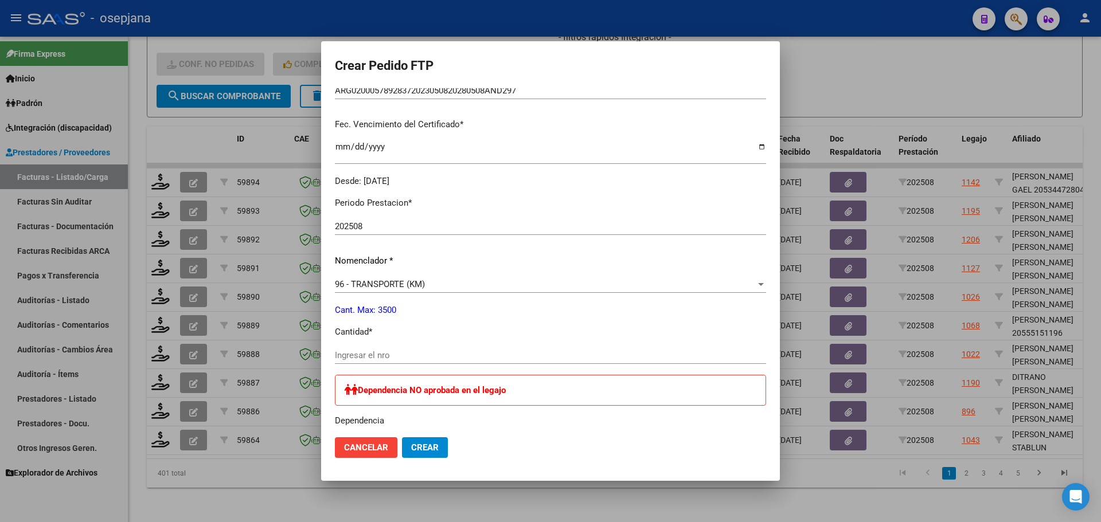
scroll to position [287, 0]
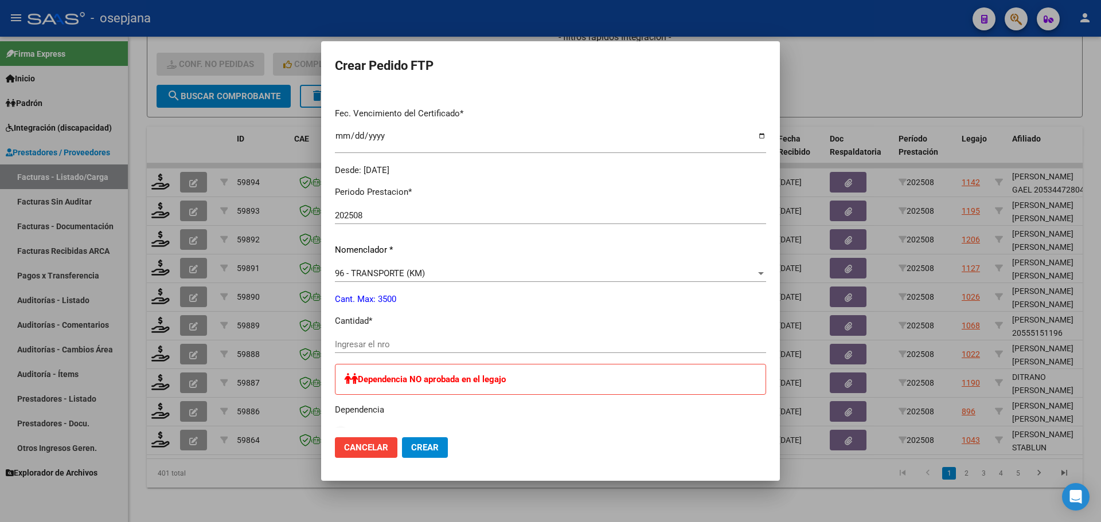
click at [378, 338] on div "Ingresar el nro" at bounding box center [550, 344] width 431 height 17
click at [422, 448] on span "Crear" at bounding box center [425, 448] width 28 height 10
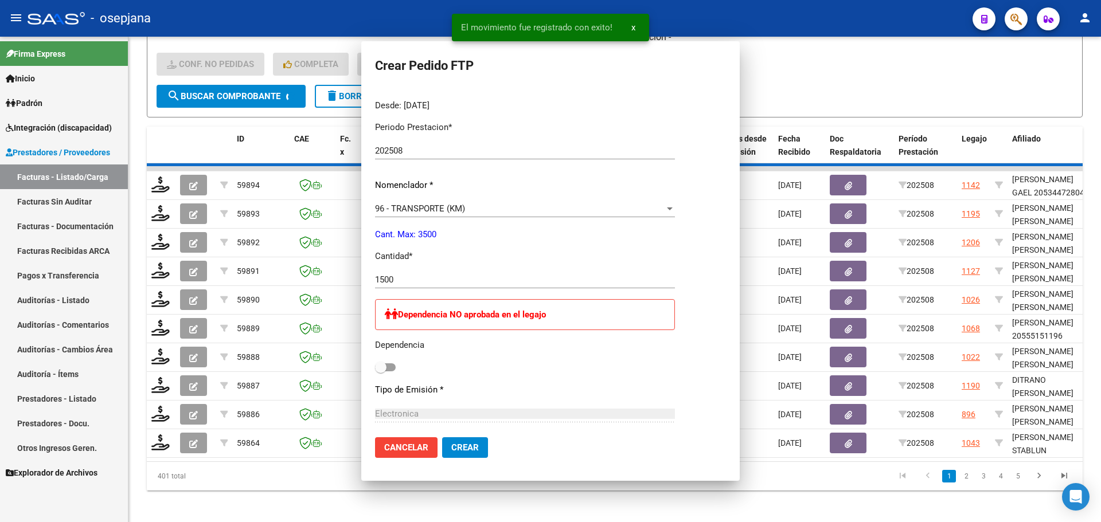
scroll to position [0, 0]
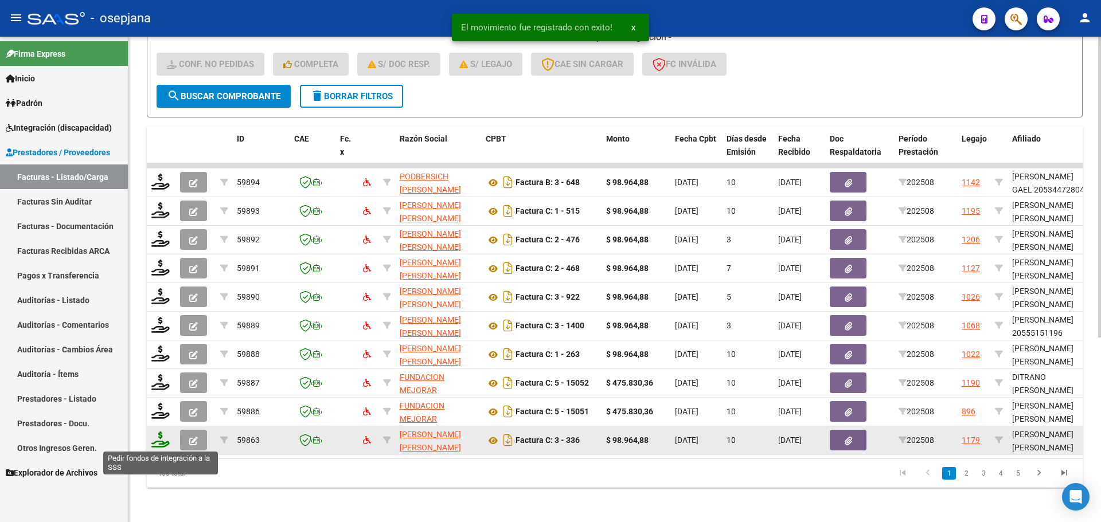
click at [162, 439] on icon at bounding box center [160, 440] width 18 height 16
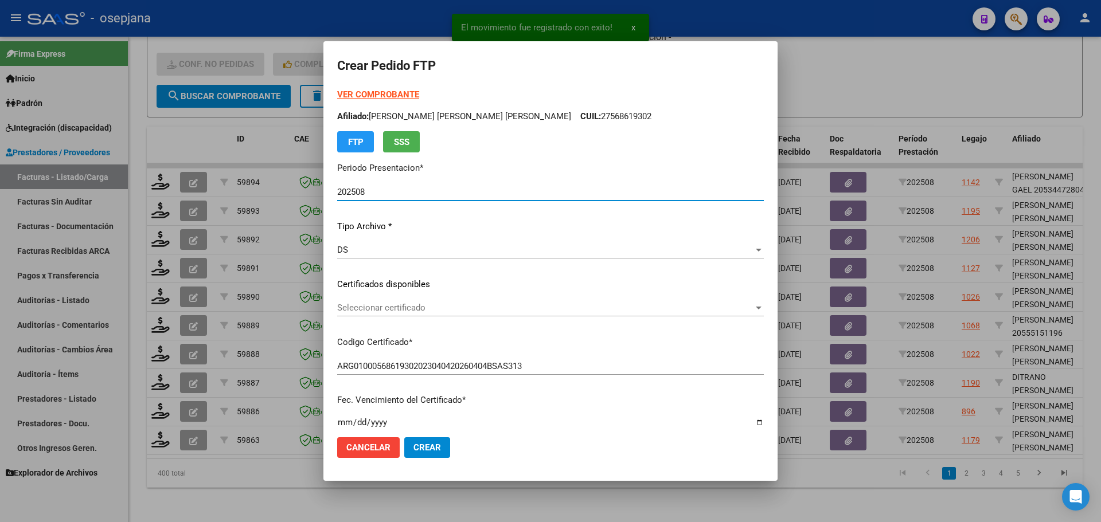
click at [379, 307] on span "Seleccionar certificado" at bounding box center [545, 308] width 416 height 10
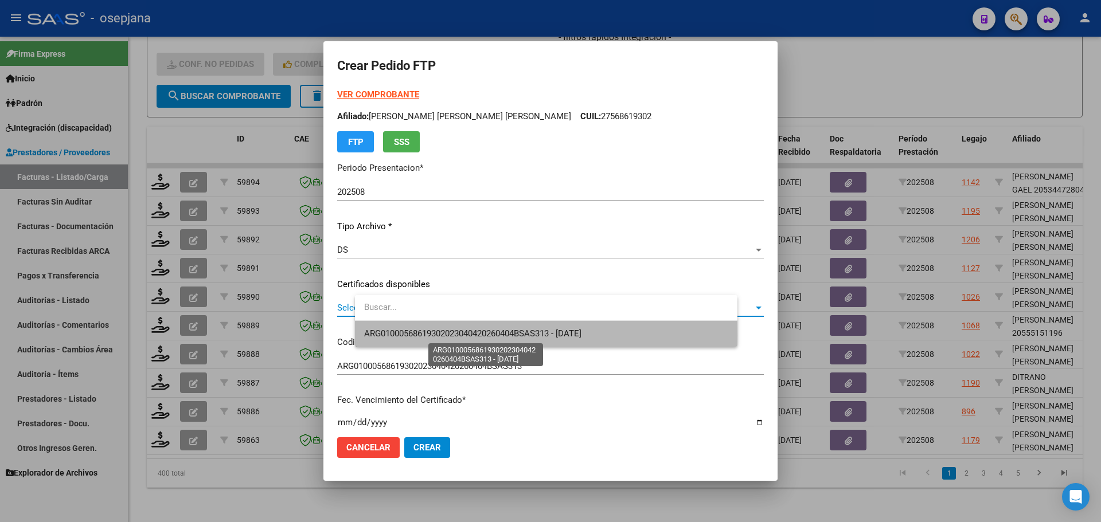
click at [384, 335] on span "ARG01000568619302023040420260404BSAS313 - 2026-04-04" at bounding box center [472, 334] width 217 height 10
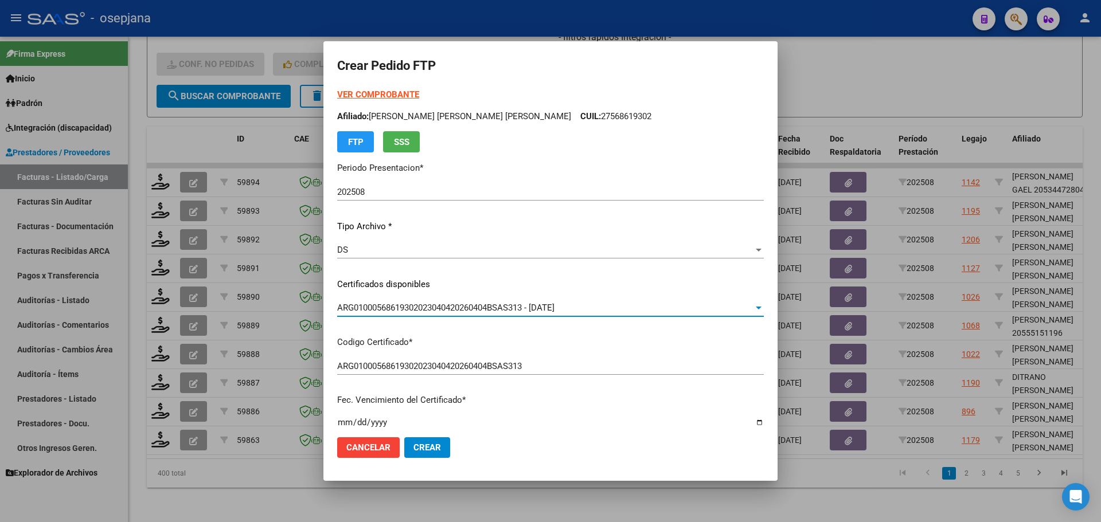
click at [419, 96] on strong "VER COMPROBANTE" at bounding box center [378, 94] width 82 height 10
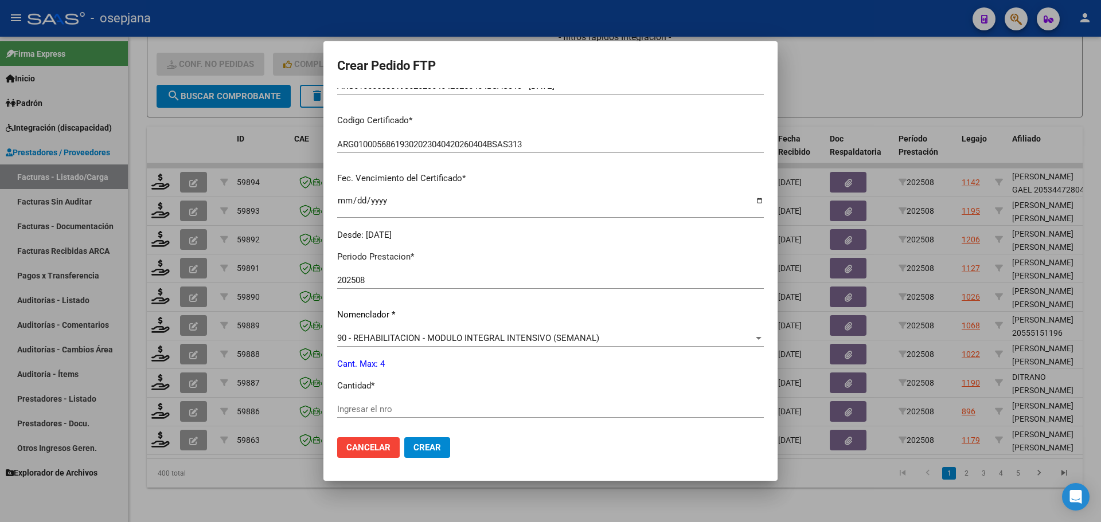
scroll to position [287, 0]
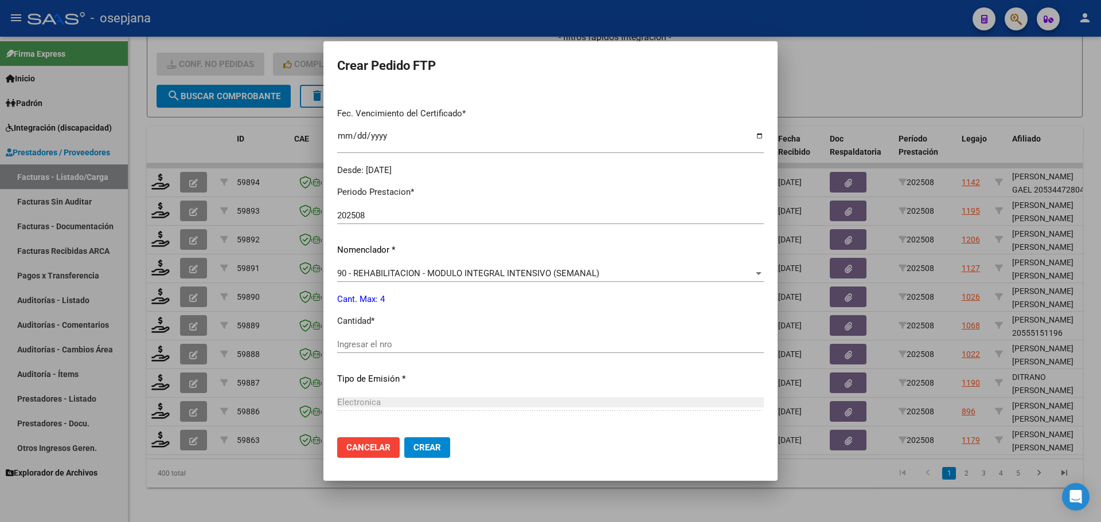
click at [379, 339] on input "Ingresar el nro" at bounding box center [550, 344] width 427 height 10
click at [441, 448] on span "Crear" at bounding box center [427, 448] width 28 height 10
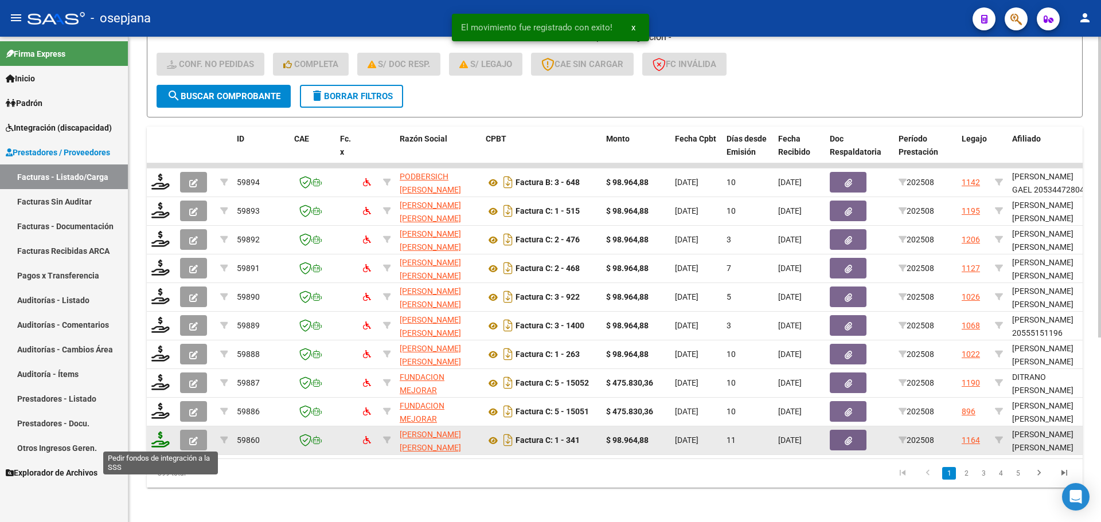
click at [159, 446] on icon at bounding box center [160, 440] width 18 height 16
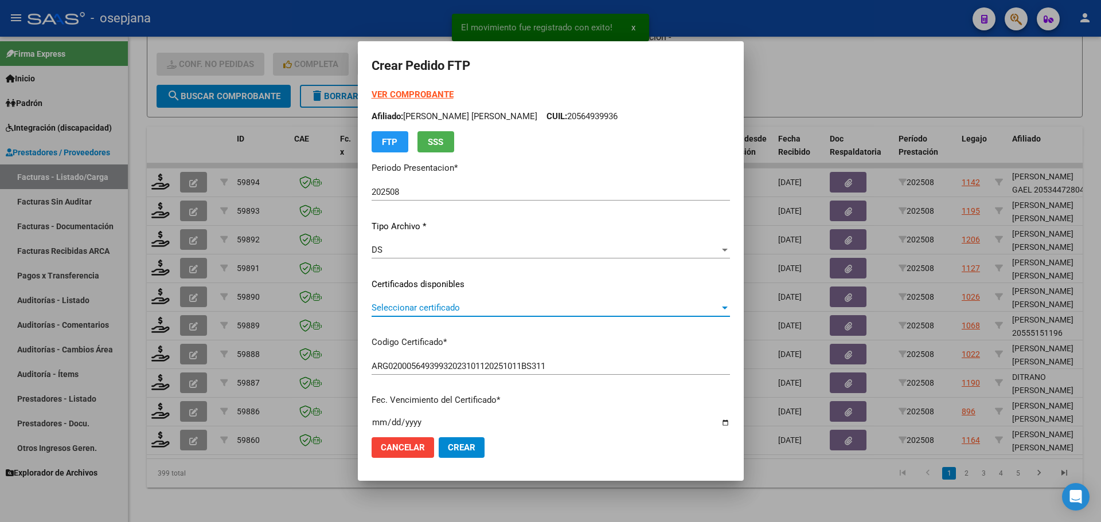
click at [429, 306] on span "Seleccionar certificado" at bounding box center [546, 308] width 348 height 10
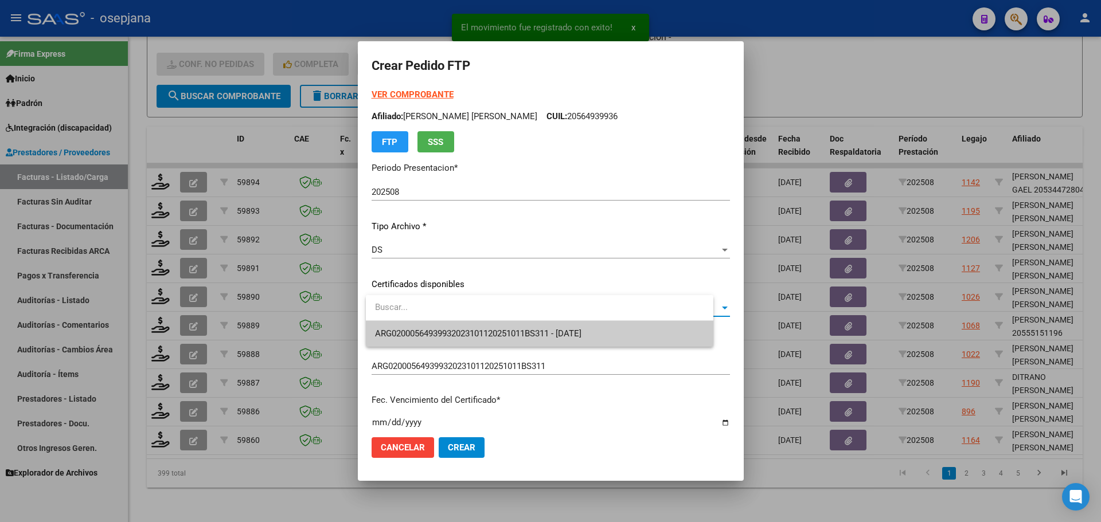
click at [432, 330] on span "ARG02000564939932023101120251011BS311 - 2025-10-28" at bounding box center [478, 334] width 206 height 10
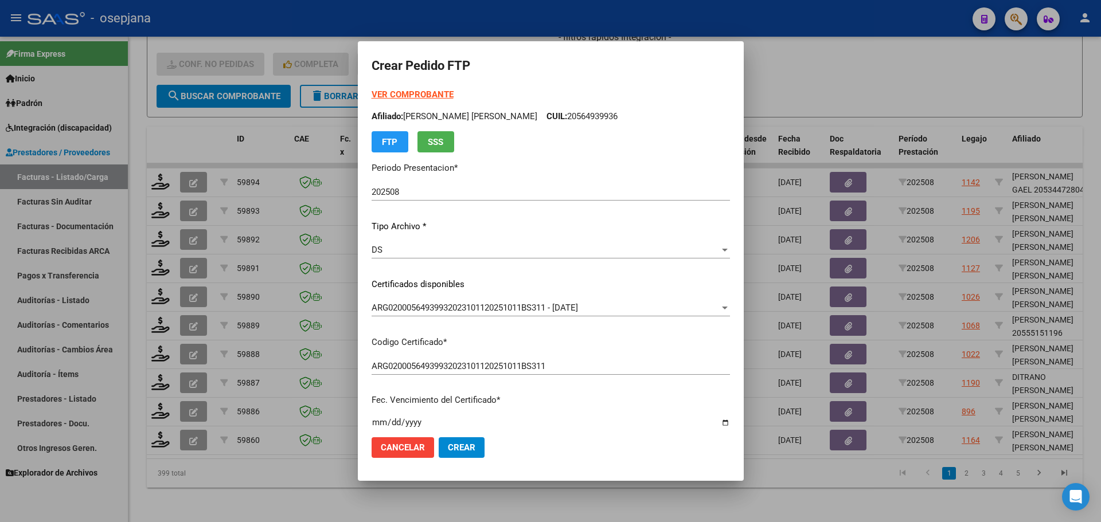
click at [432, 89] on strong "VER COMPROBANTE" at bounding box center [413, 94] width 82 height 10
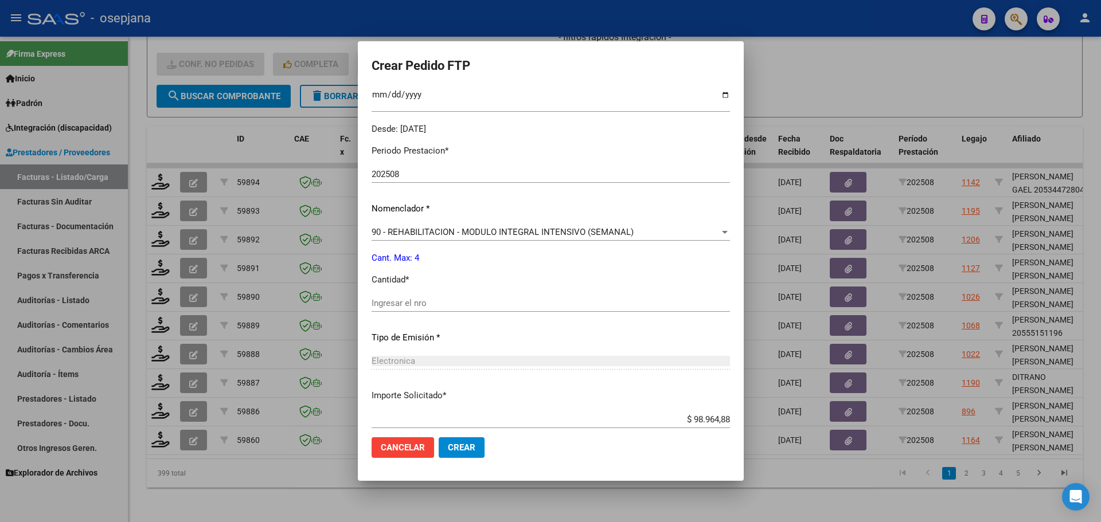
scroll to position [344, 0]
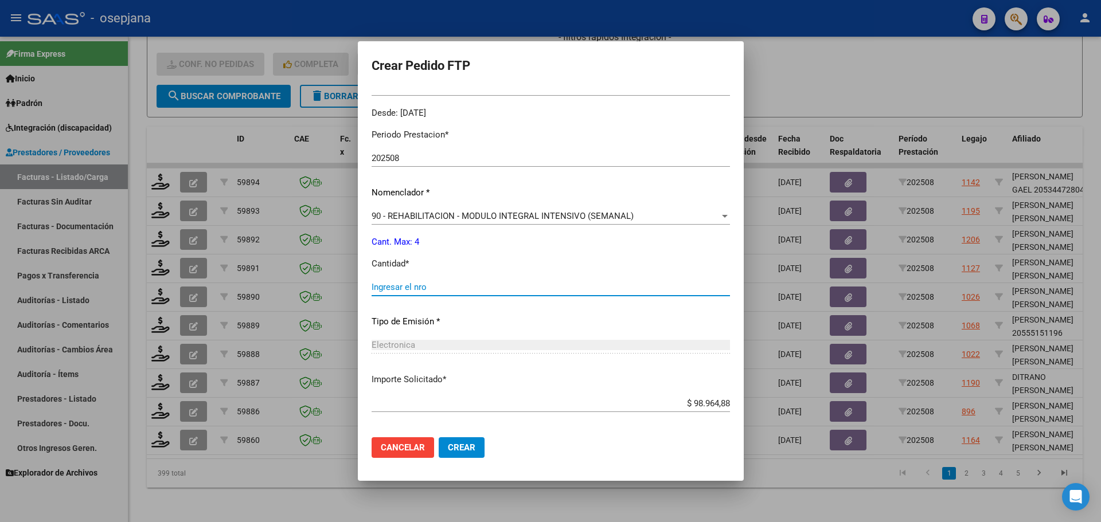
click at [414, 284] on input "Ingresar el nro" at bounding box center [551, 287] width 358 height 10
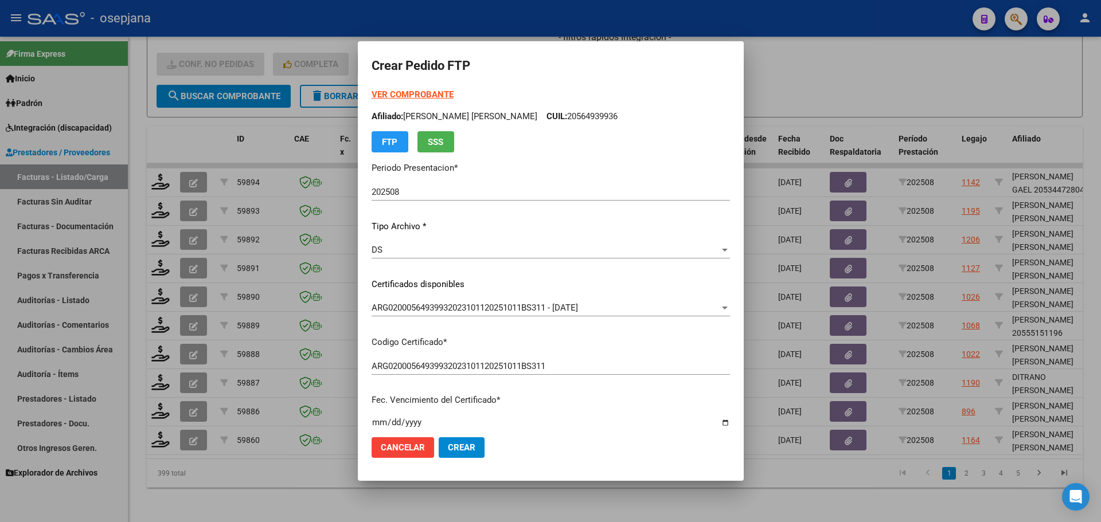
scroll to position [397, 0]
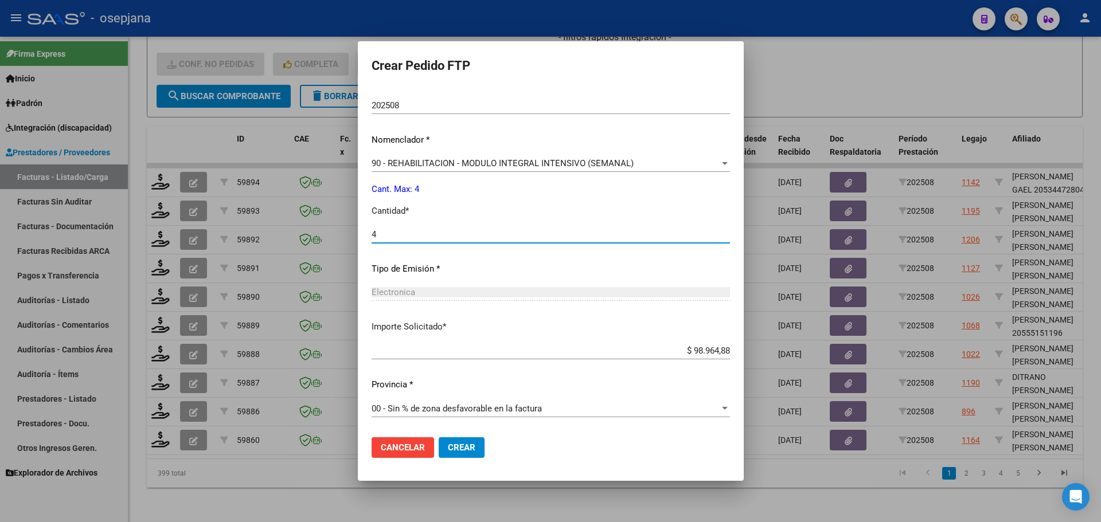
click at [452, 441] on button "Crear" at bounding box center [462, 447] width 46 height 21
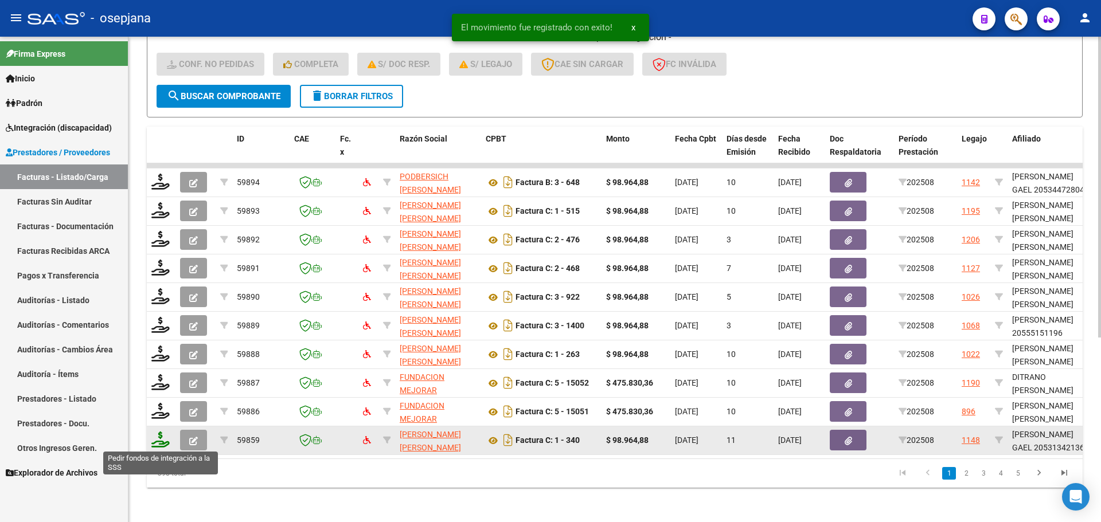
click at [162, 441] on icon at bounding box center [160, 440] width 18 height 16
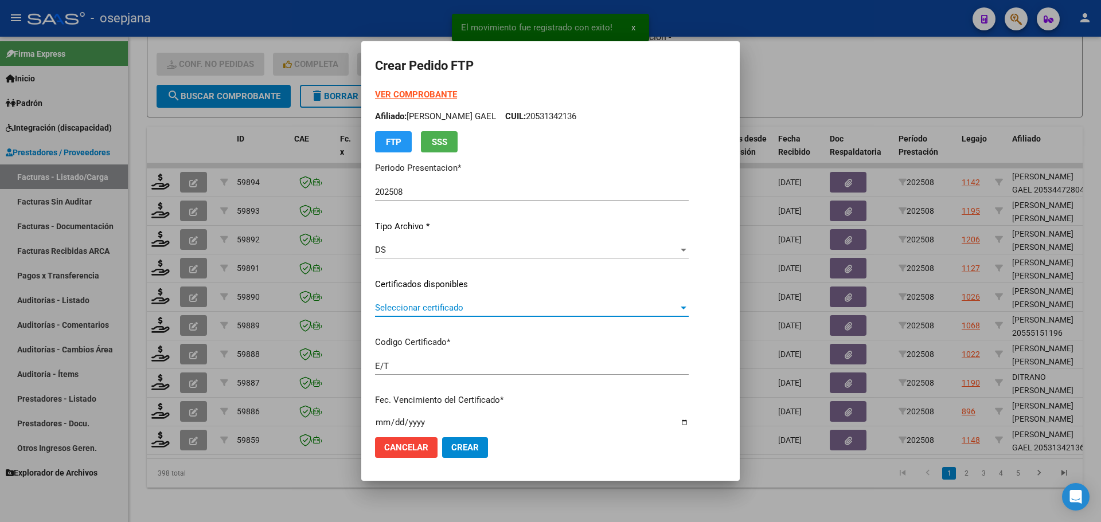
click at [419, 307] on span "Seleccionar certificado" at bounding box center [526, 308] width 303 height 10
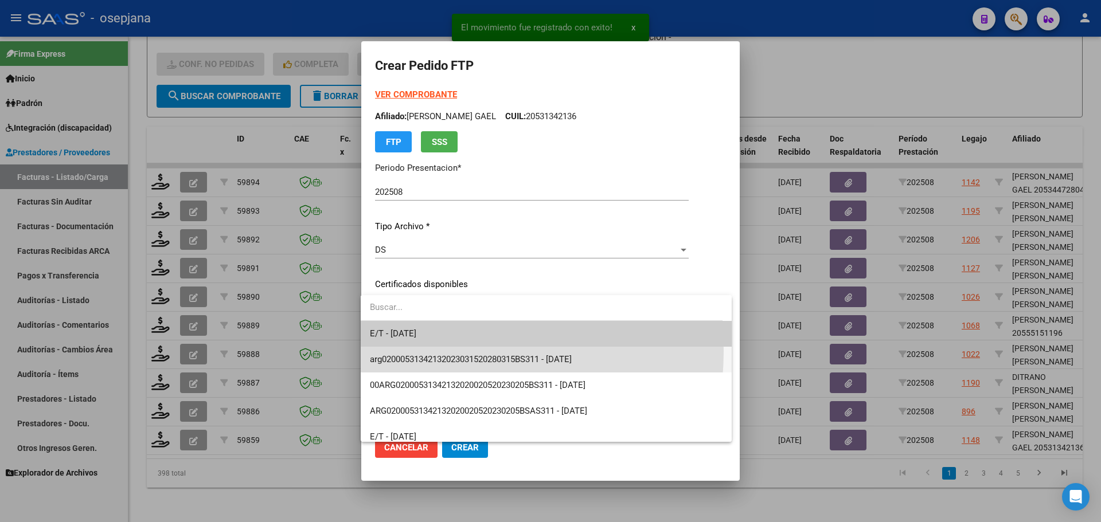
click at [431, 351] on span "arg02000531342132023031520280315BS311 - 2028-03-18" at bounding box center [546, 360] width 352 height 26
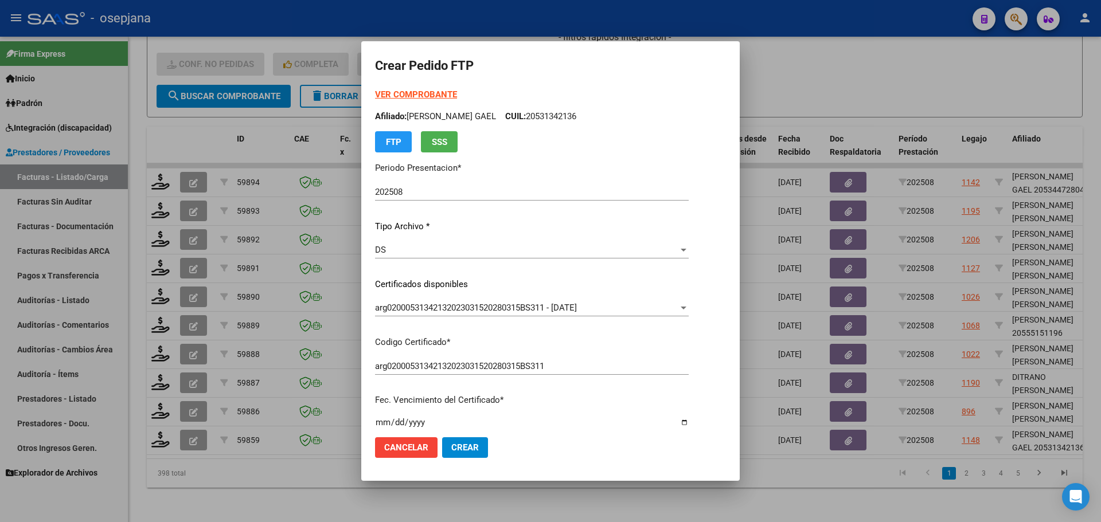
click at [424, 93] on strong "VER COMPROBANTE" at bounding box center [416, 94] width 82 height 10
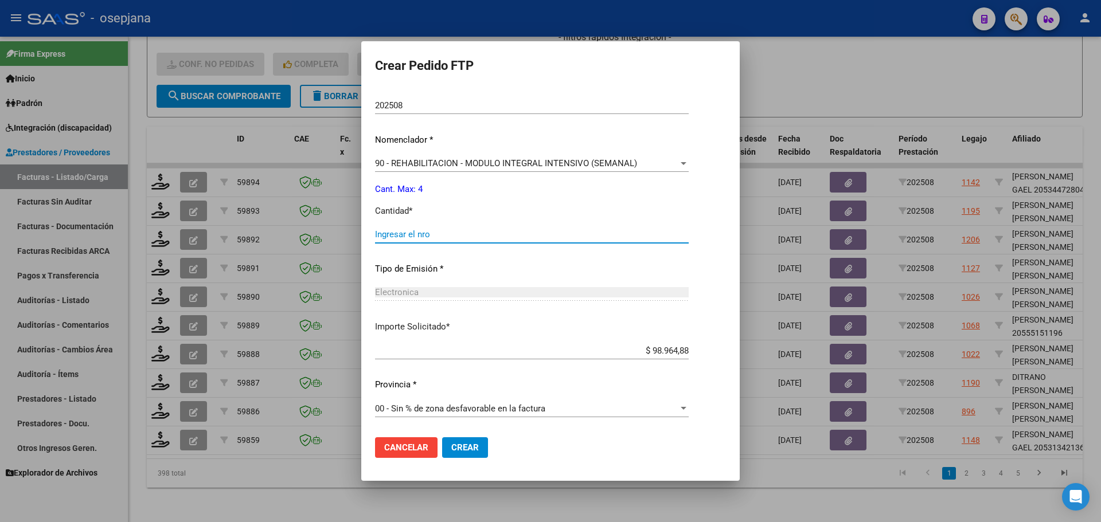
click at [416, 231] on input "Ingresar el nro" at bounding box center [532, 234] width 314 height 10
click at [464, 451] on span "Crear" at bounding box center [465, 448] width 28 height 10
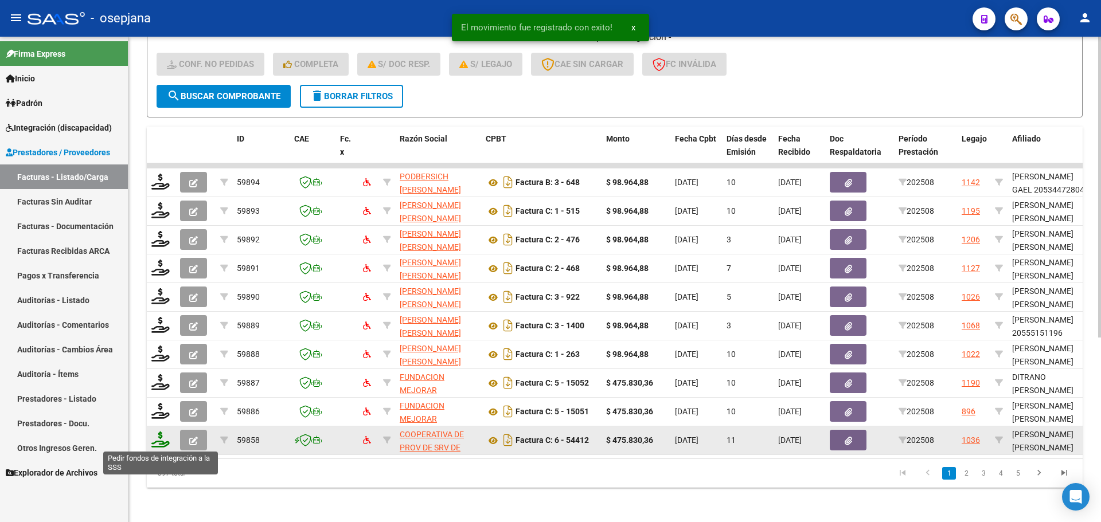
drag, startPoint x: 154, startPoint y: 433, endPoint x: 159, endPoint y: 438, distance: 6.5
click at [159, 438] on icon at bounding box center [160, 440] width 18 height 16
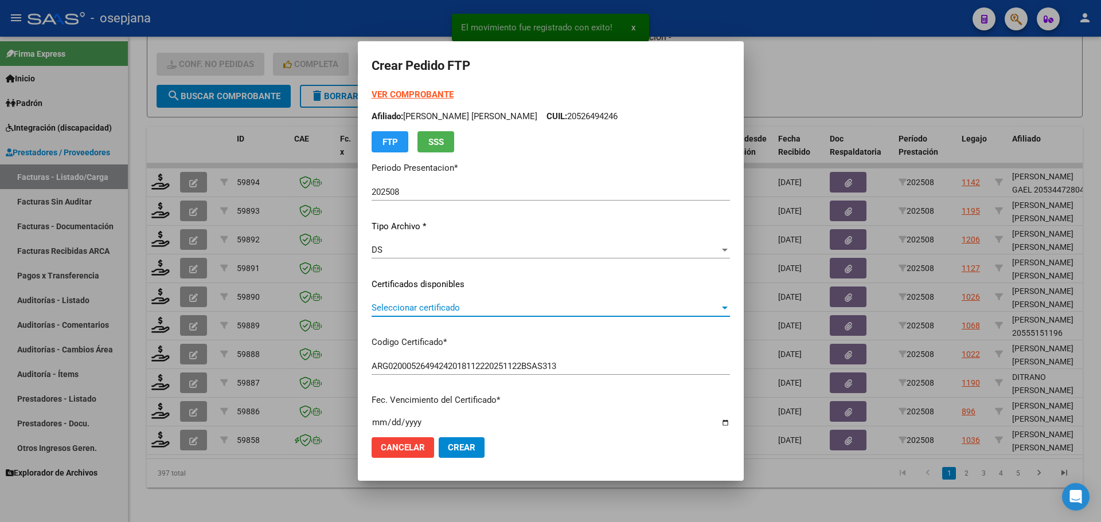
click at [430, 307] on span "Seleccionar certificado" at bounding box center [546, 308] width 348 height 10
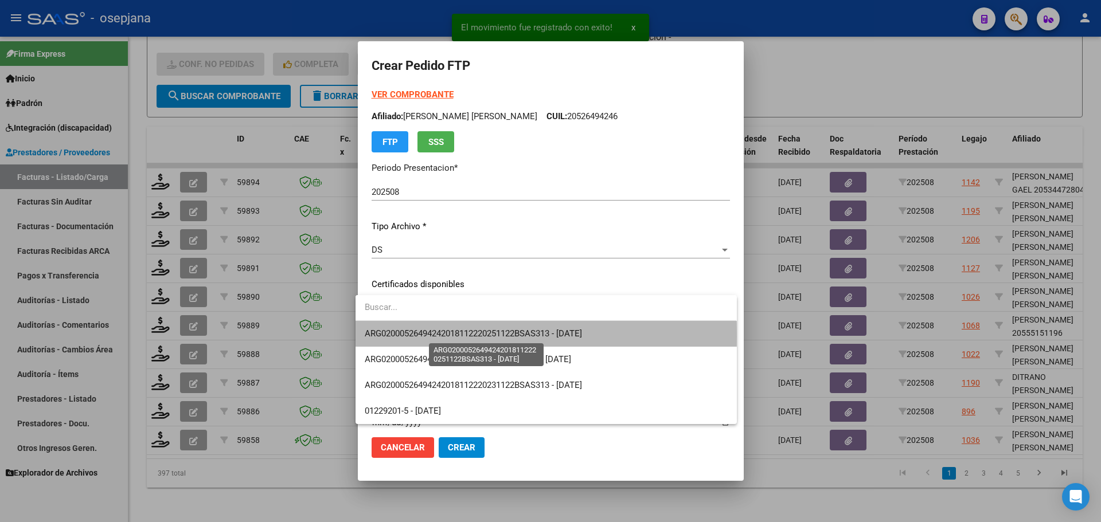
click at [432, 337] on span "ARG02000526494242018112220251122BSAS313 - [DATE]" at bounding box center [473, 334] width 217 height 10
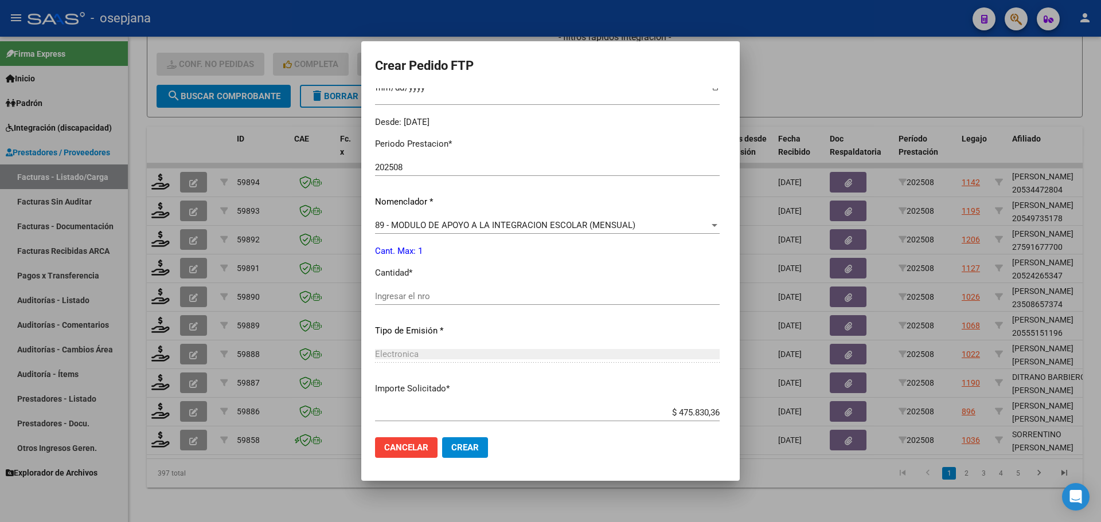
scroll to position [344, 0]
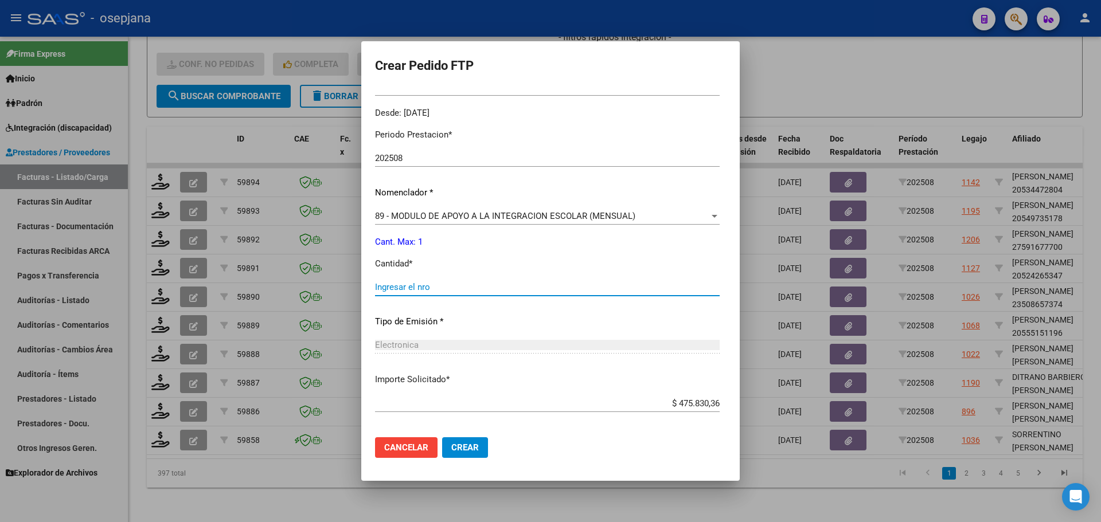
click at [410, 286] on input "Ingresar el nro" at bounding box center [547, 287] width 345 height 10
type input "1"
click at [471, 441] on button "Crear" at bounding box center [465, 447] width 46 height 21
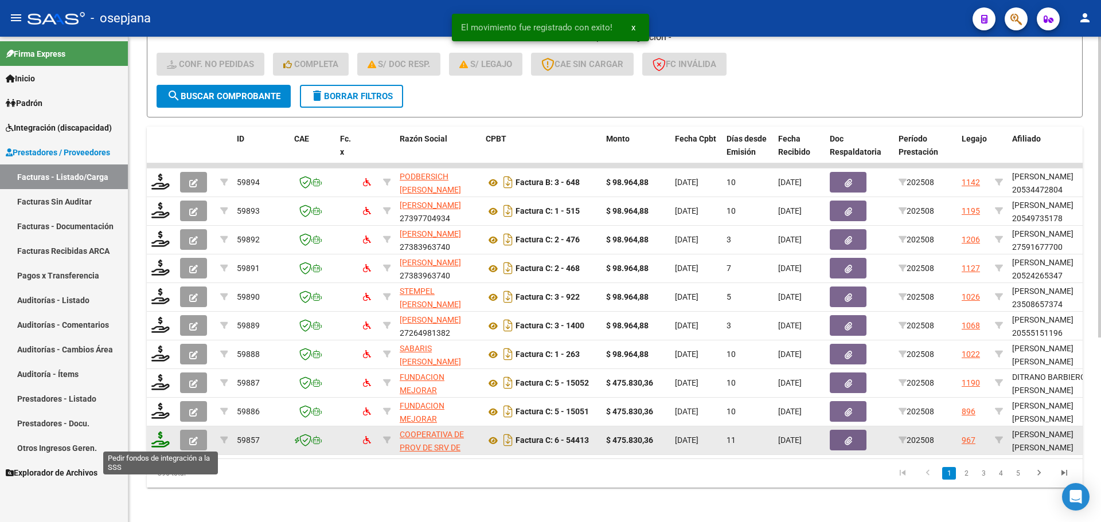
click at [163, 439] on icon at bounding box center [160, 440] width 18 height 16
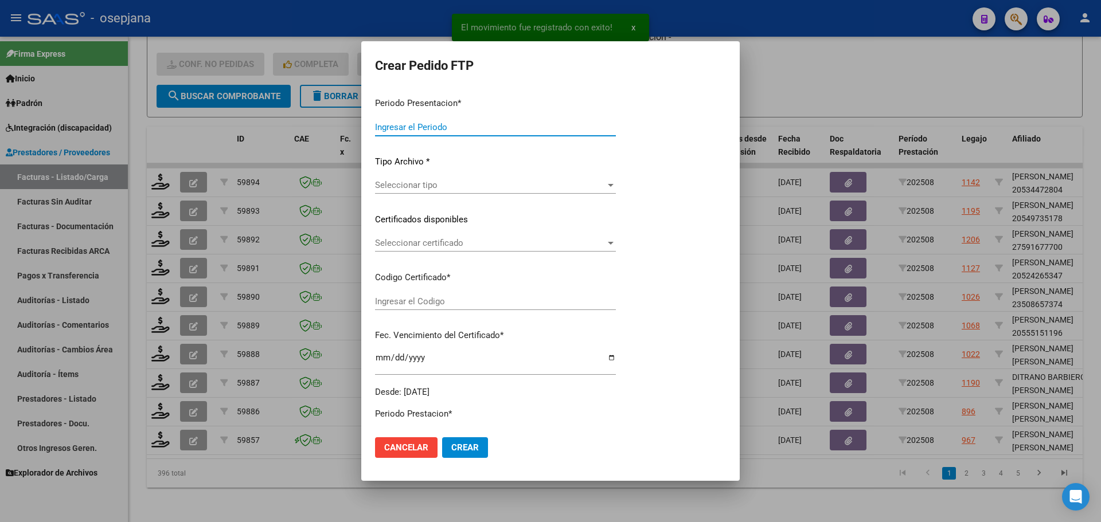
type input "202508"
type input "$ 475.830,36"
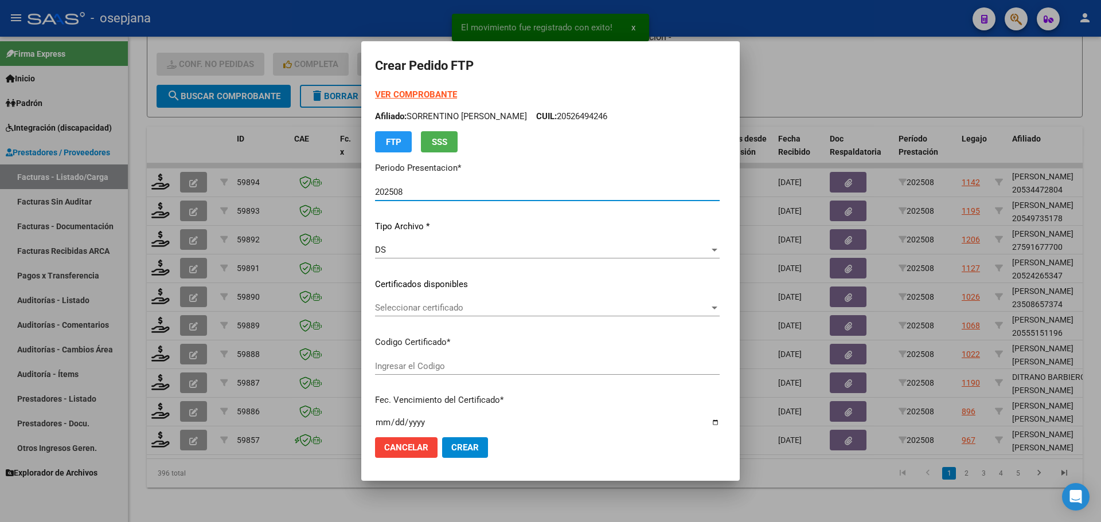
type input "ARG01000554359402022121520271215BS427"
type input "[DATE]"
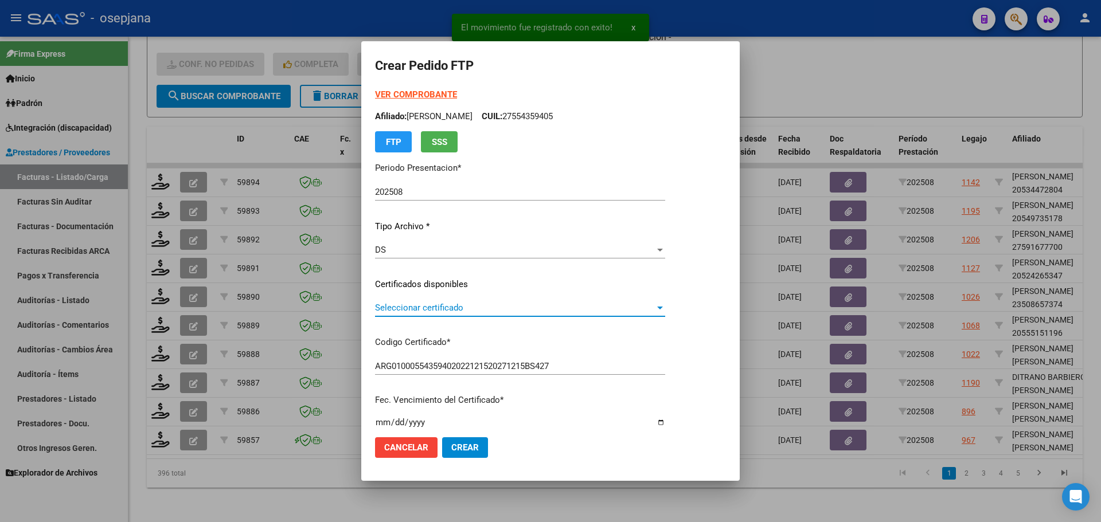
click at [553, 304] on span "Seleccionar certificado" at bounding box center [515, 308] width 280 height 10
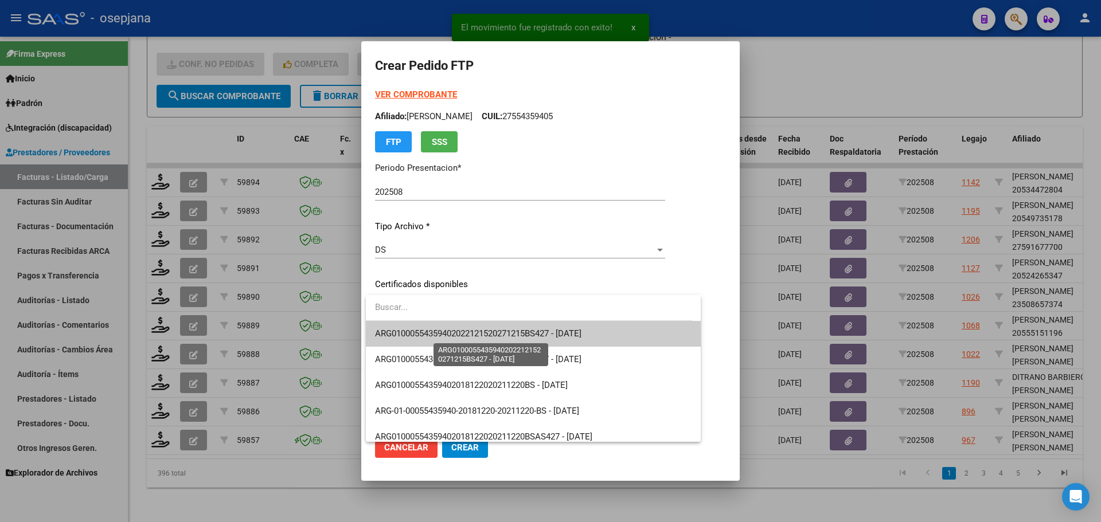
click at [561, 333] on span "ARG01000554359402022121520271215BS427 - [DATE]" at bounding box center [478, 334] width 206 height 10
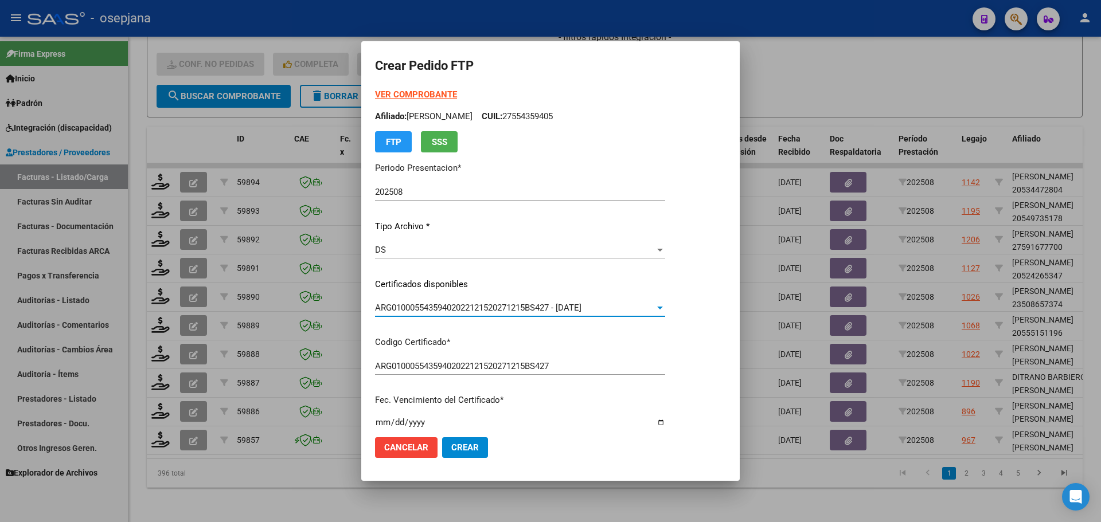
click at [445, 97] on strong "VER COMPROBANTE" at bounding box center [416, 94] width 82 height 10
